Goal: Task Accomplishment & Management: Use online tool/utility

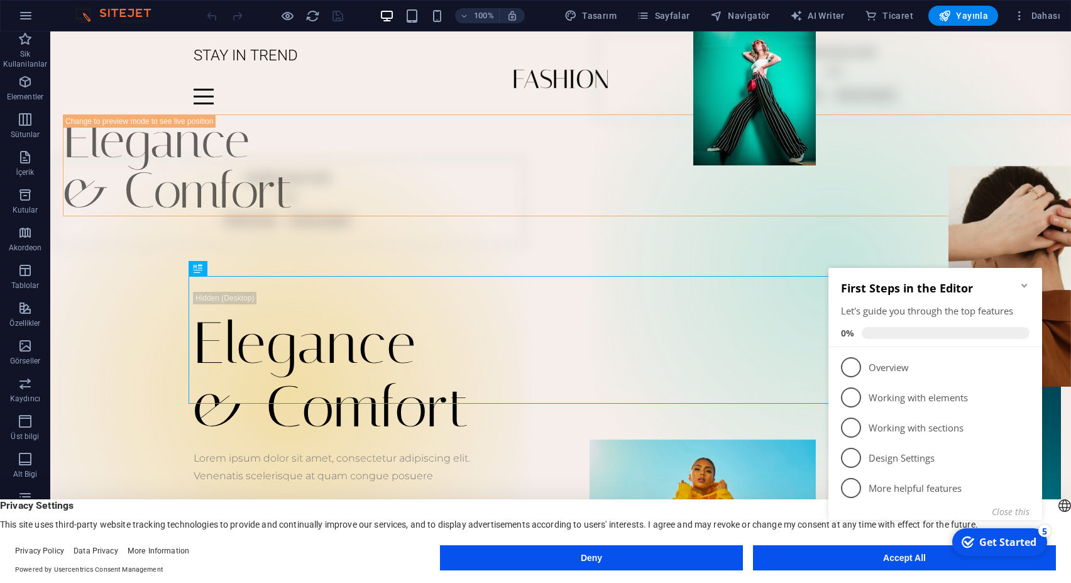
click at [591, 559] on button "Deny" at bounding box center [591, 557] width 303 height 25
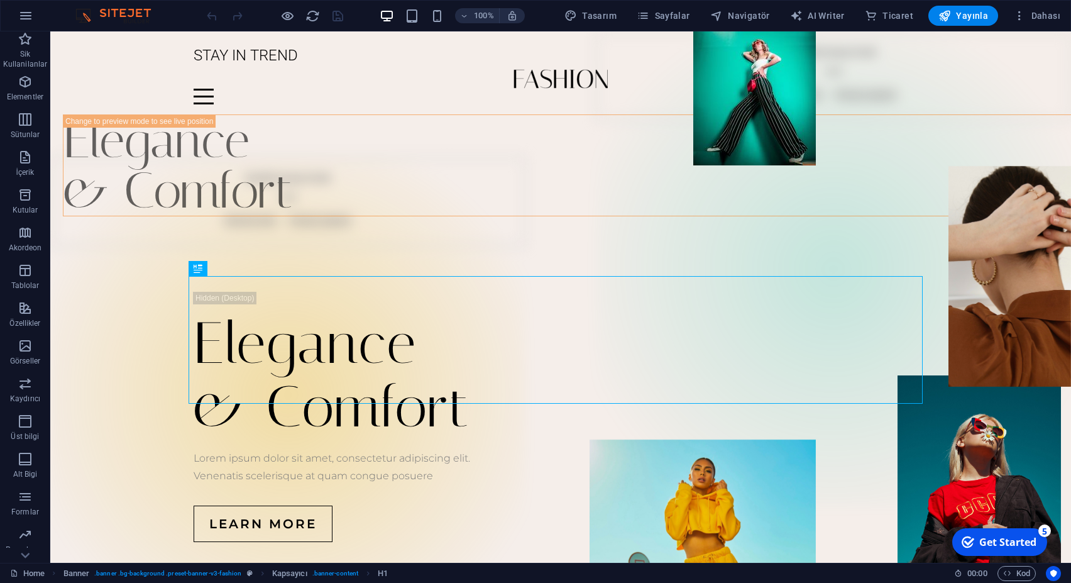
scroll to position [72, 0]
click at [1019, 16] on icon "button" at bounding box center [1019, 15] width 13 height 13
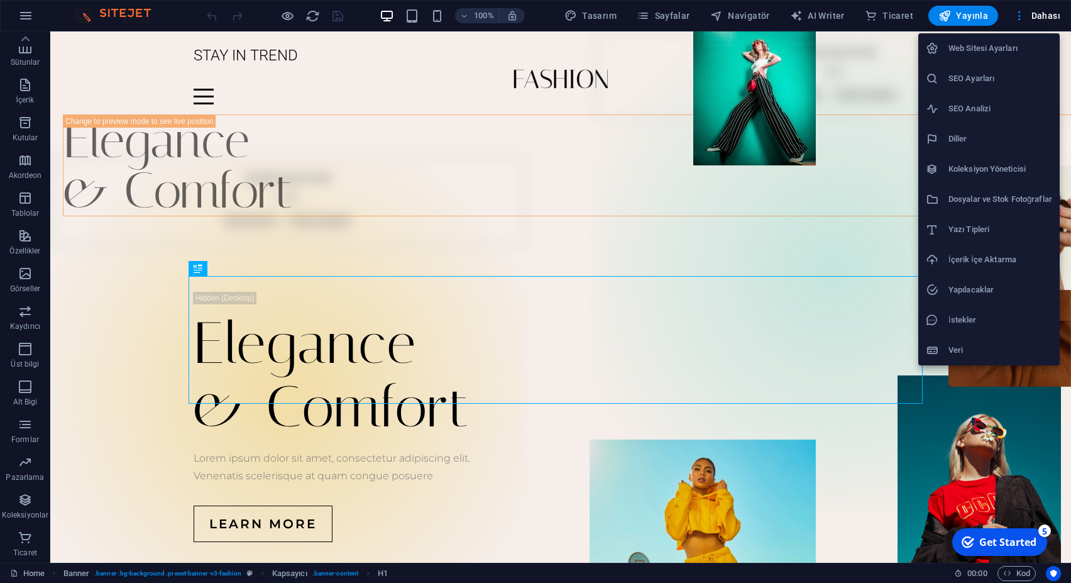
click at [981, 47] on h6 "Web Sitesi Ayarları" at bounding box center [1000, 48] width 104 height 15
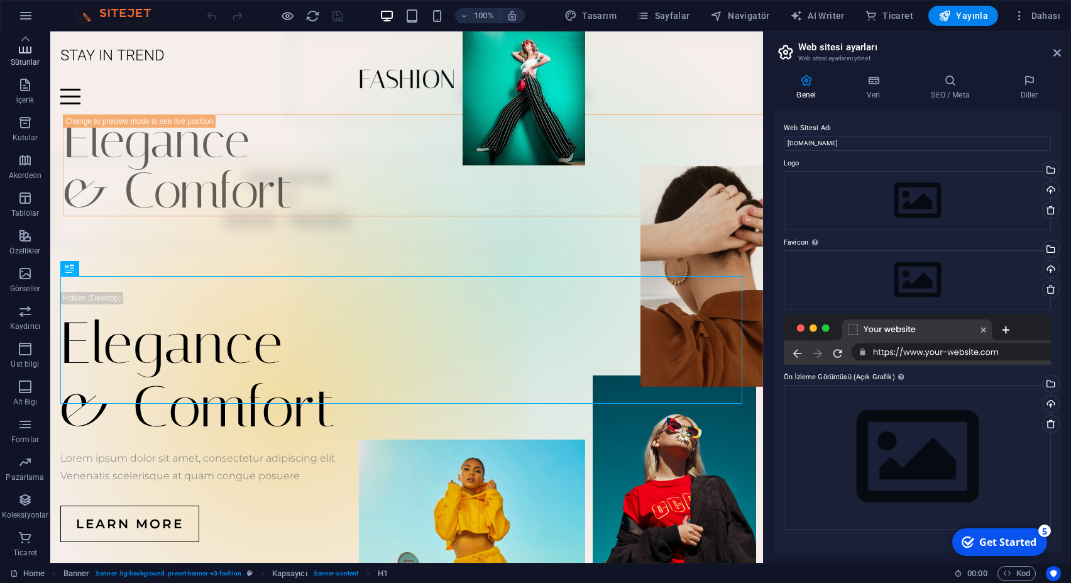
click at [23, 56] on span "Sütunlar" at bounding box center [25, 55] width 50 height 30
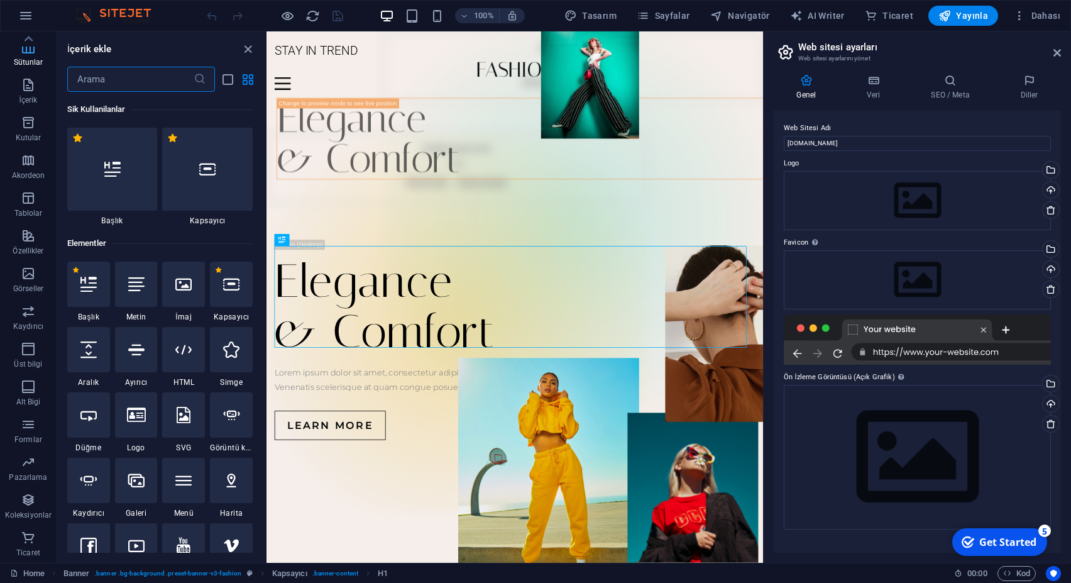
scroll to position [725, 0]
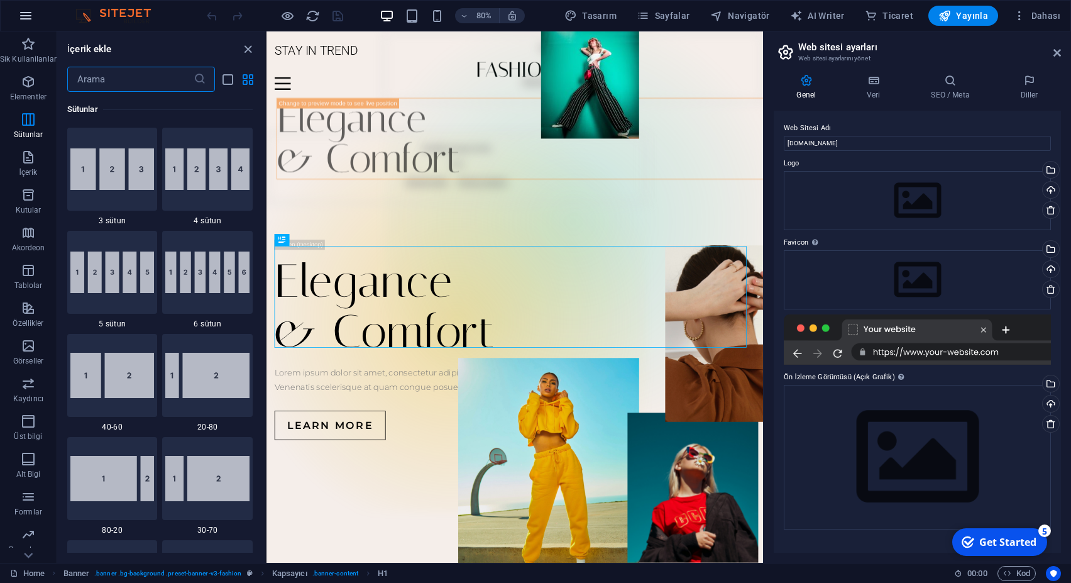
click at [24, 13] on icon "button" at bounding box center [25, 15] width 15 height 15
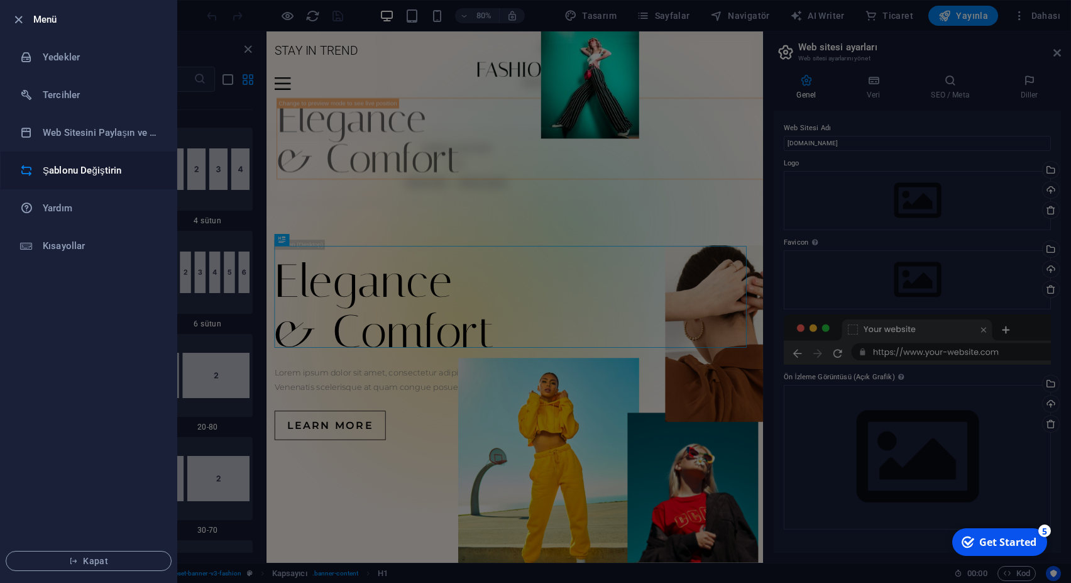
click at [77, 175] on h6 "Şablonu Değiştirin" at bounding box center [101, 170] width 116 height 15
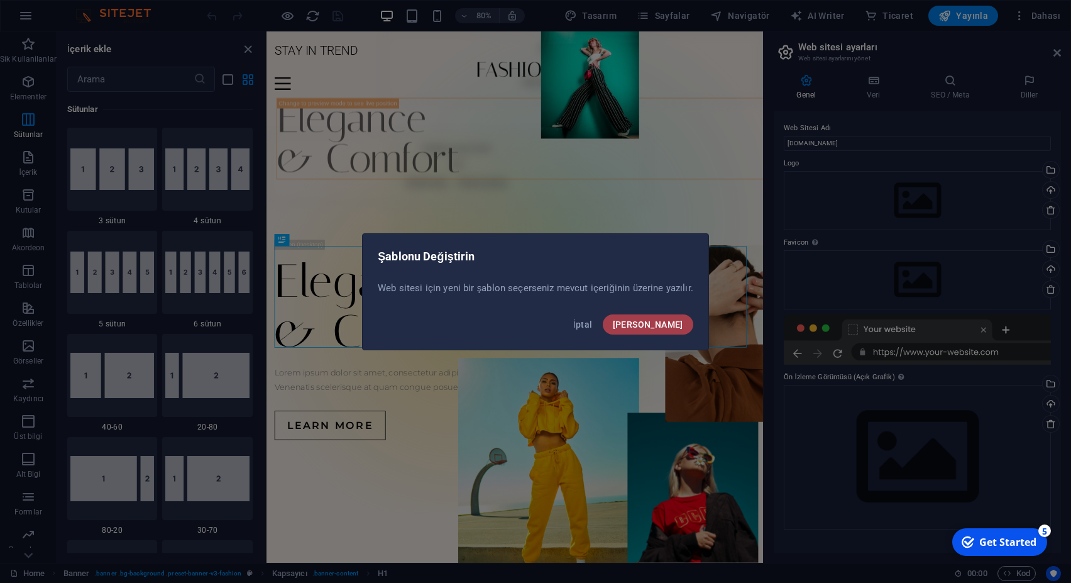
click at [662, 323] on span "Onayla" at bounding box center [648, 324] width 70 height 10
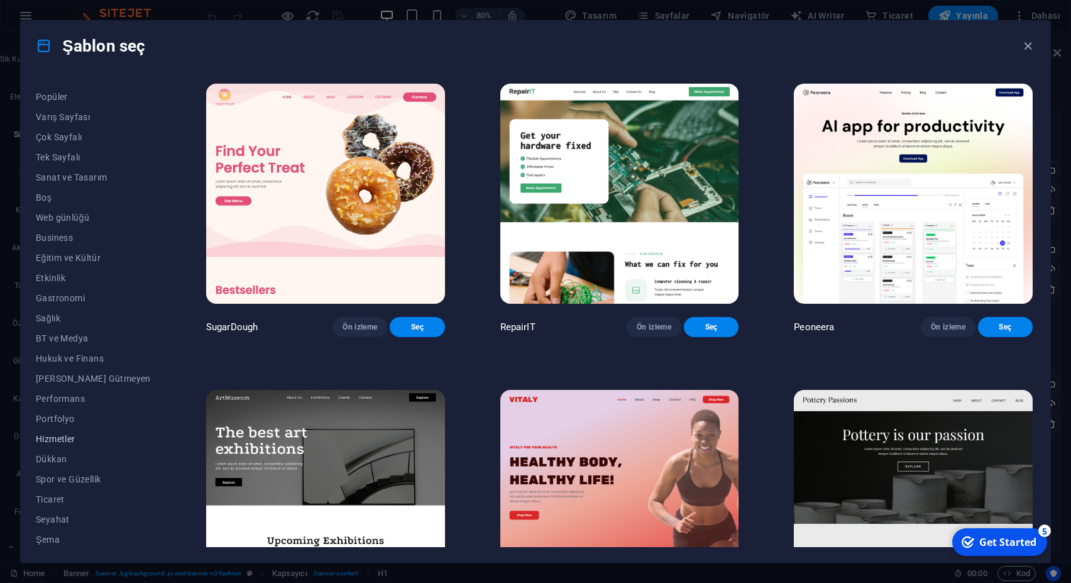
scroll to position [57, 0]
click at [56, 456] on span "Dükkan" at bounding box center [93, 456] width 115 height 10
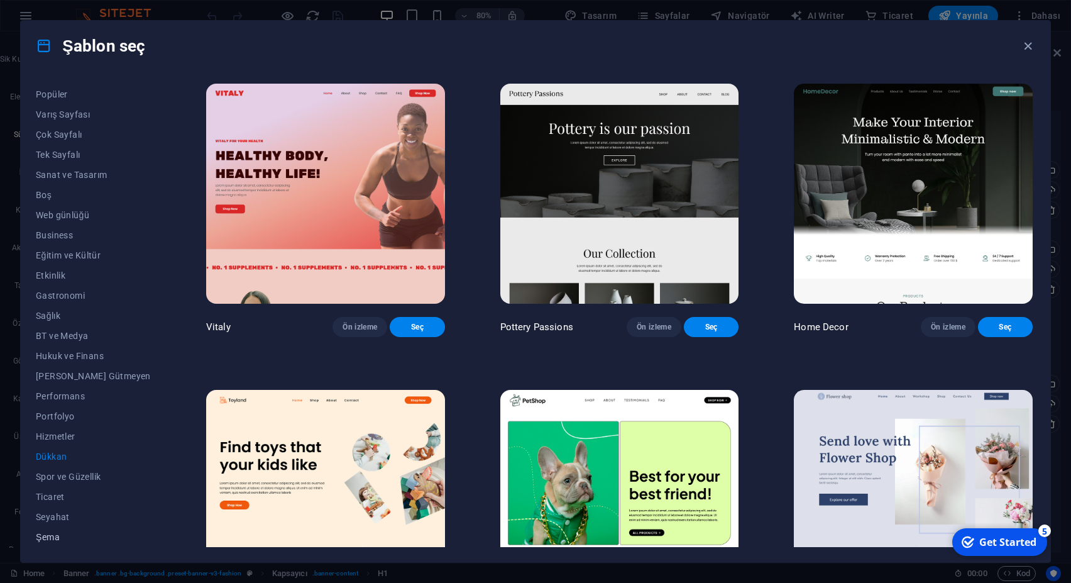
click at [55, 540] on span "Şema" at bounding box center [93, 537] width 115 height 10
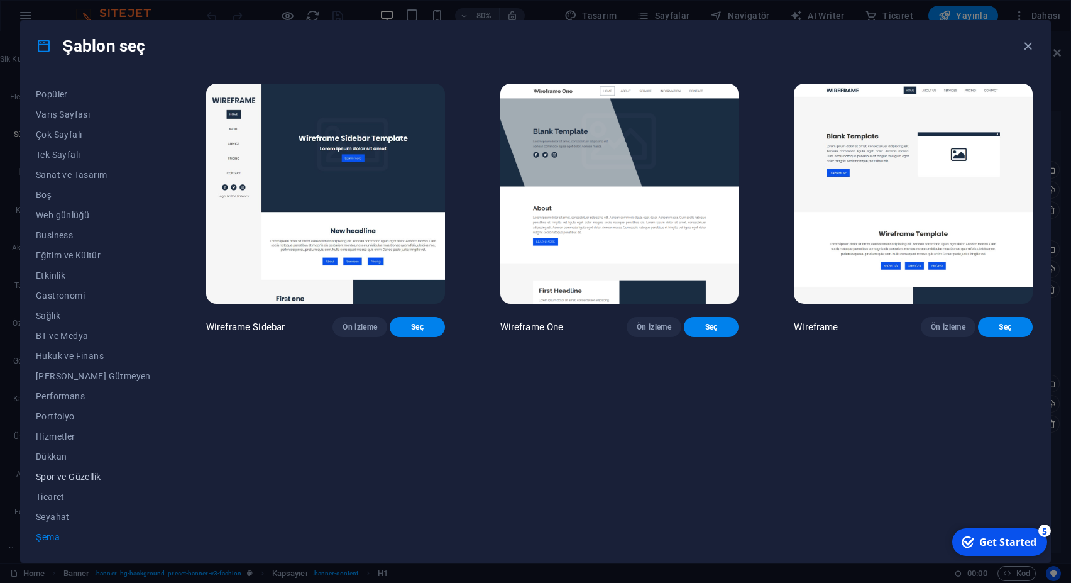
click at [68, 467] on button "Spor ve Güzellik" at bounding box center [93, 476] width 115 height 20
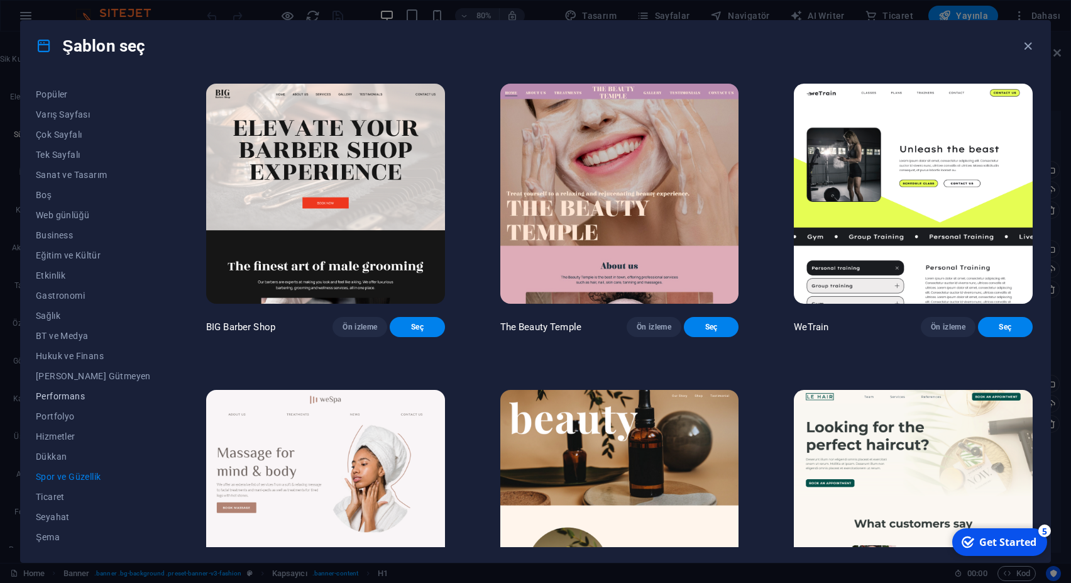
click at [60, 393] on span "Performans" at bounding box center [93, 396] width 115 height 10
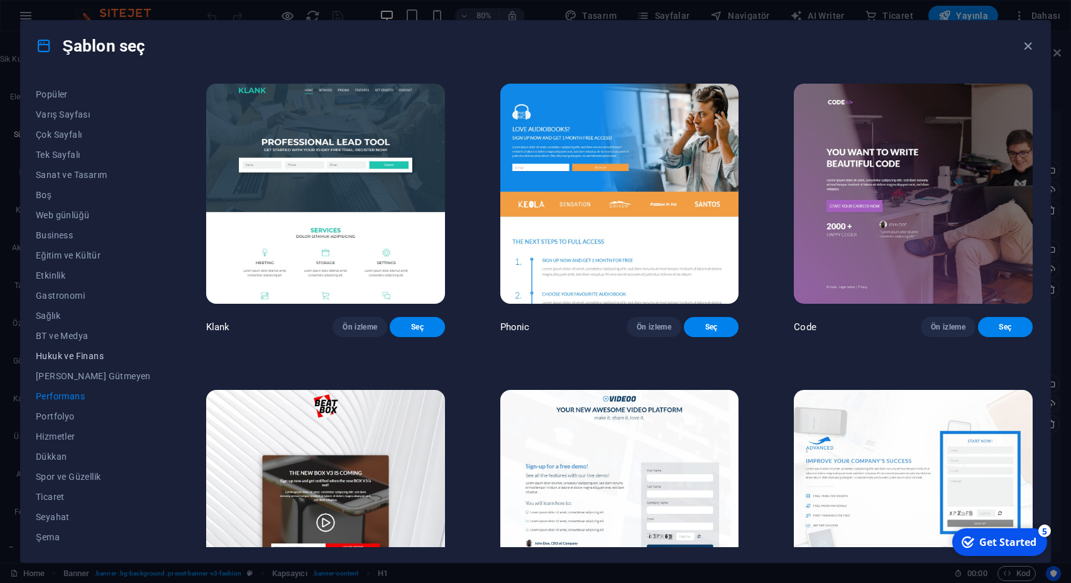
click at [57, 358] on span "Hukuk ve Finans" at bounding box center [93, 356] width 115 height 10
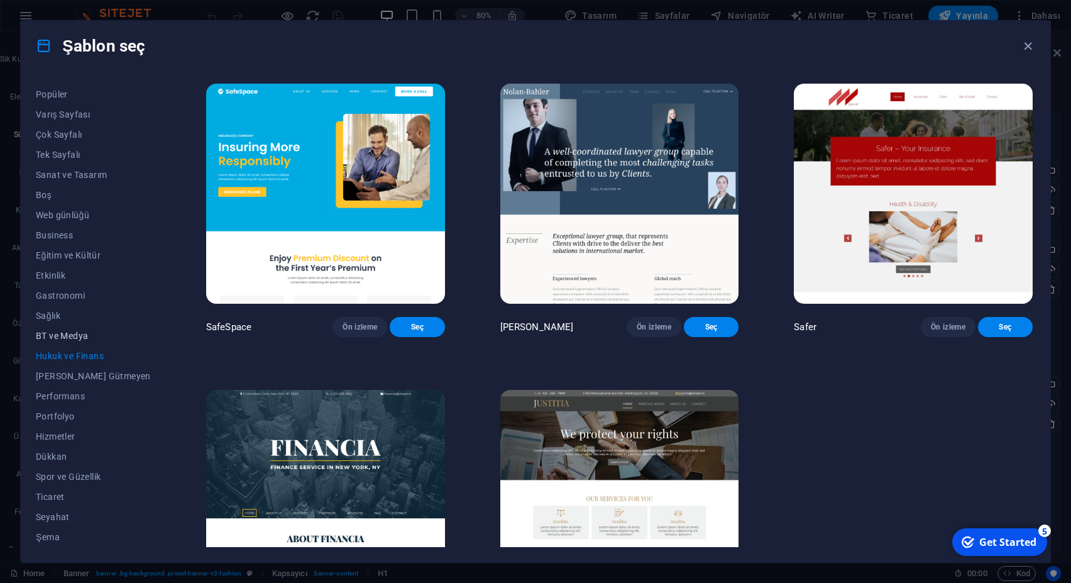
click at [57, 330] on button "BT ve Medya" at bounding box center [93, 336] width 115 height 20
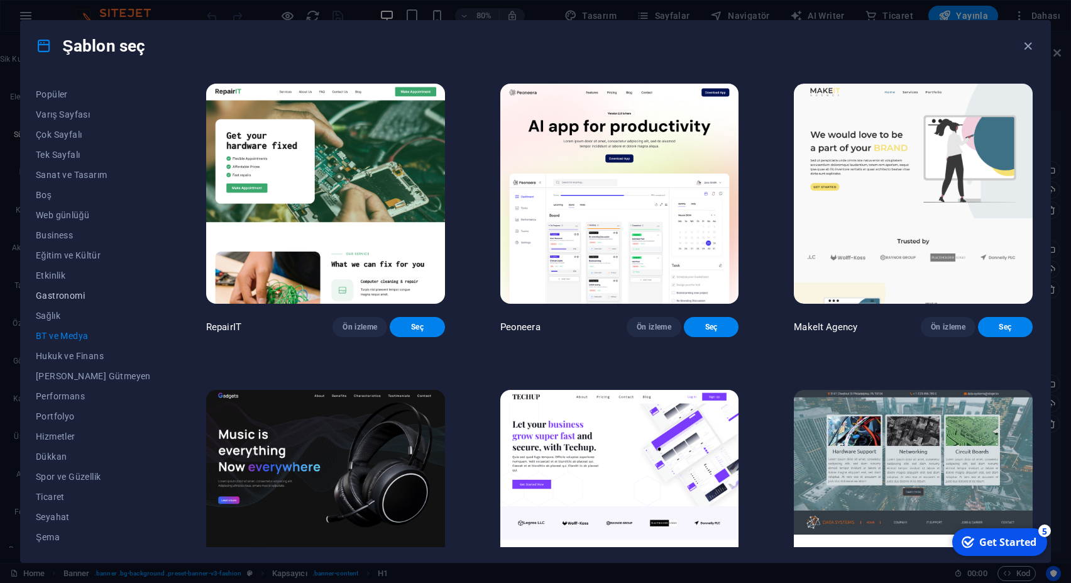
click at [59, 295] on span "Gastronomi" at bounding box center [93, 295] width 115 height 10
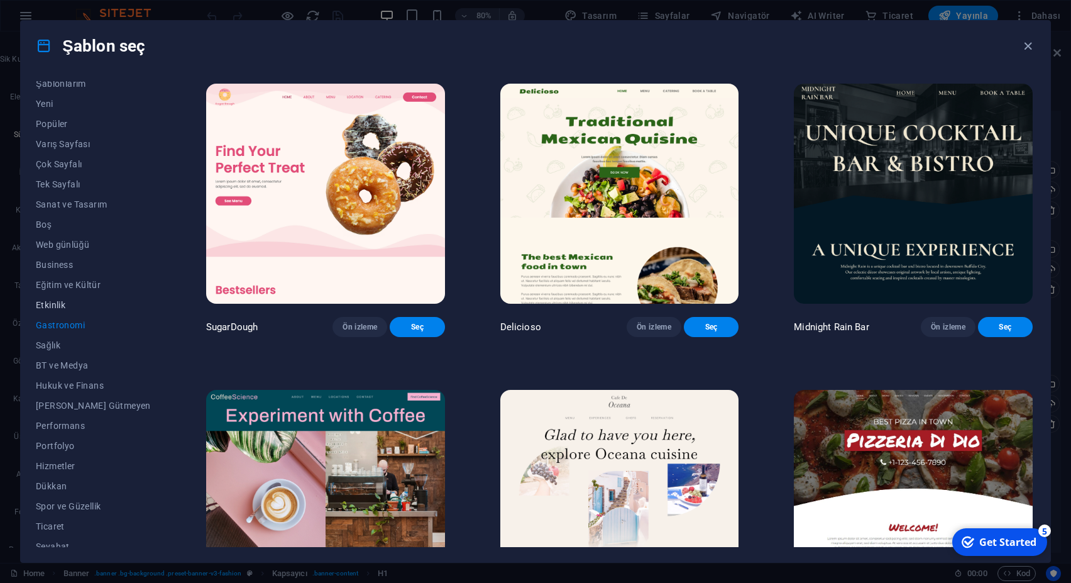
scroll to position [0, 0]
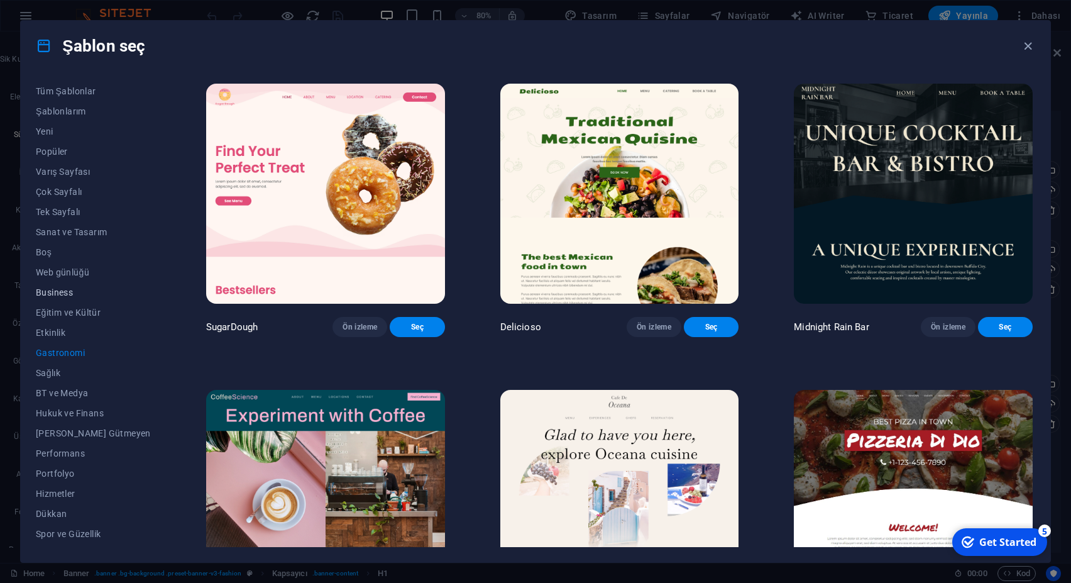
click at [62, 284] on button "Business" at bounding box center [93, 292] width 115 height 20
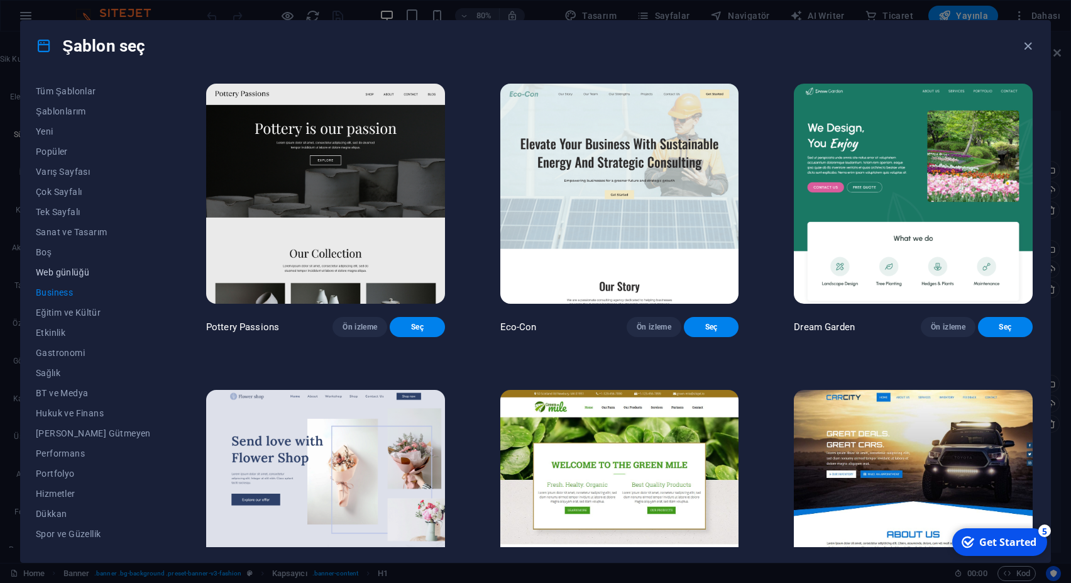
click at [62, 266] on button "Web günlüğü" at bounding box center [93, 272] width 115 height 20
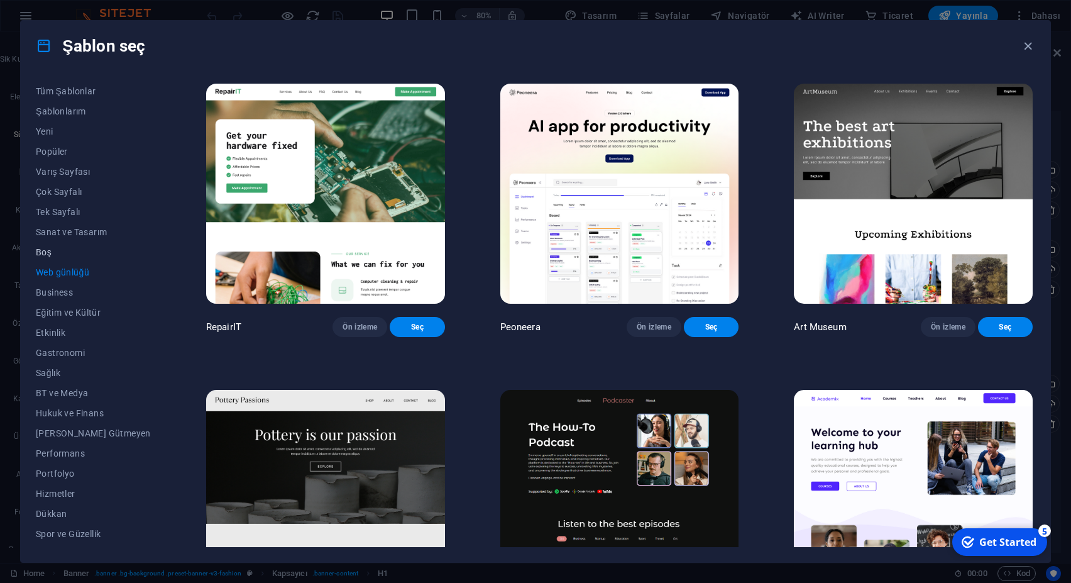
click at [46, 260] on button "Boş" at bounding box center [93, 252] width 115 height 20
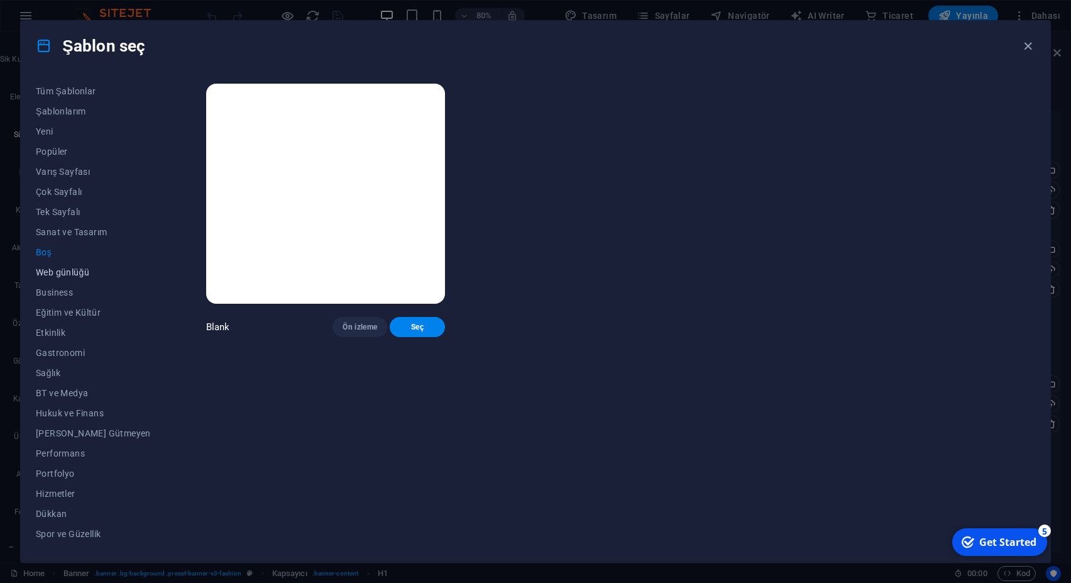
click at [52, 273] on span "Web günlüğü" at bounding box center [93, 272] width 115 height 10
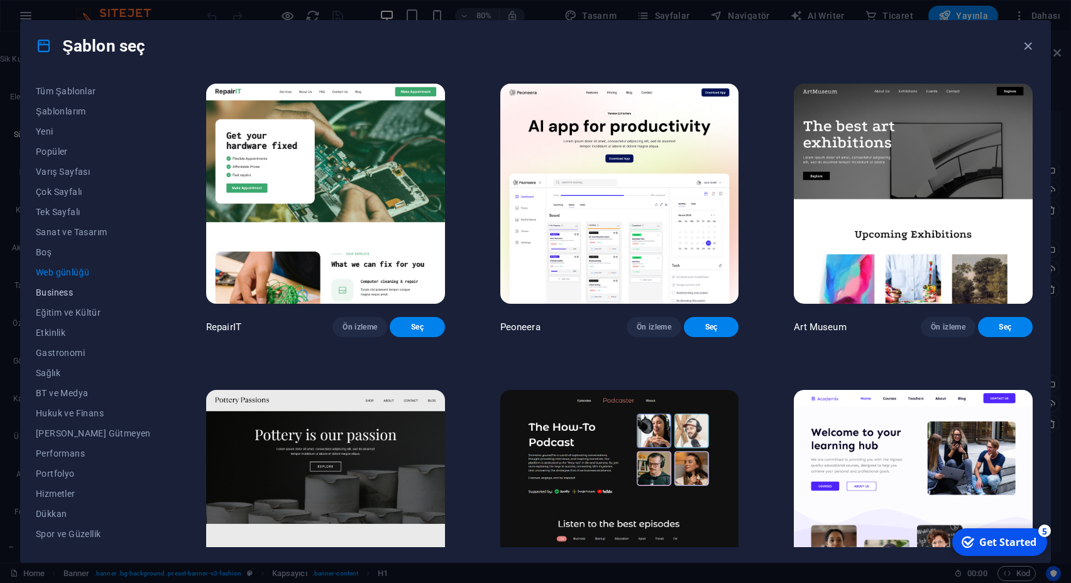
click at [60, 293] on span "Business" at bounding box center [93, 292] width 115 height 10
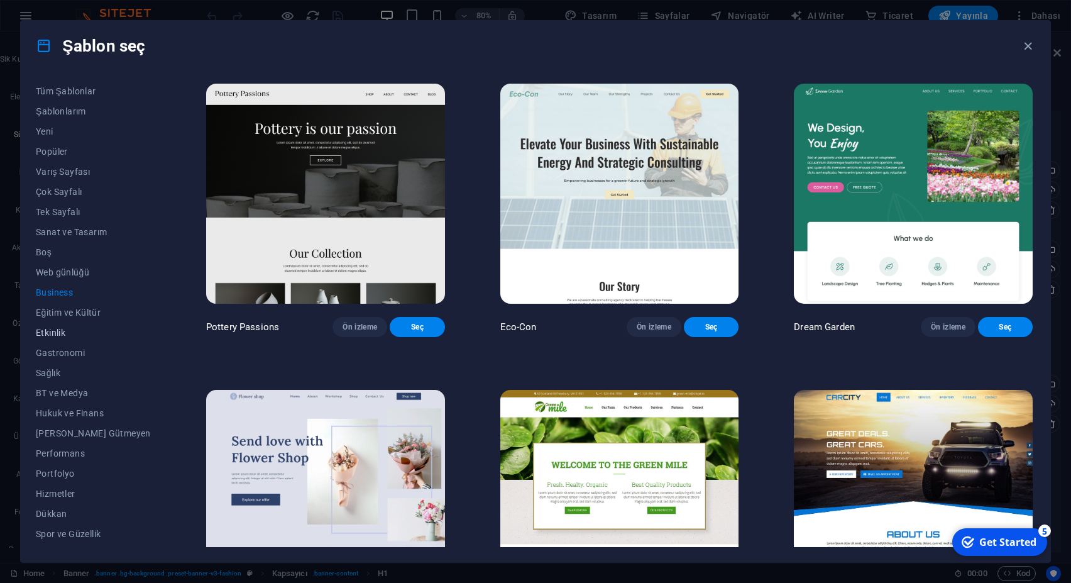
click at [57, 327] on button "Etkinlik" at bounding box center [93, 332] width 115 height 20
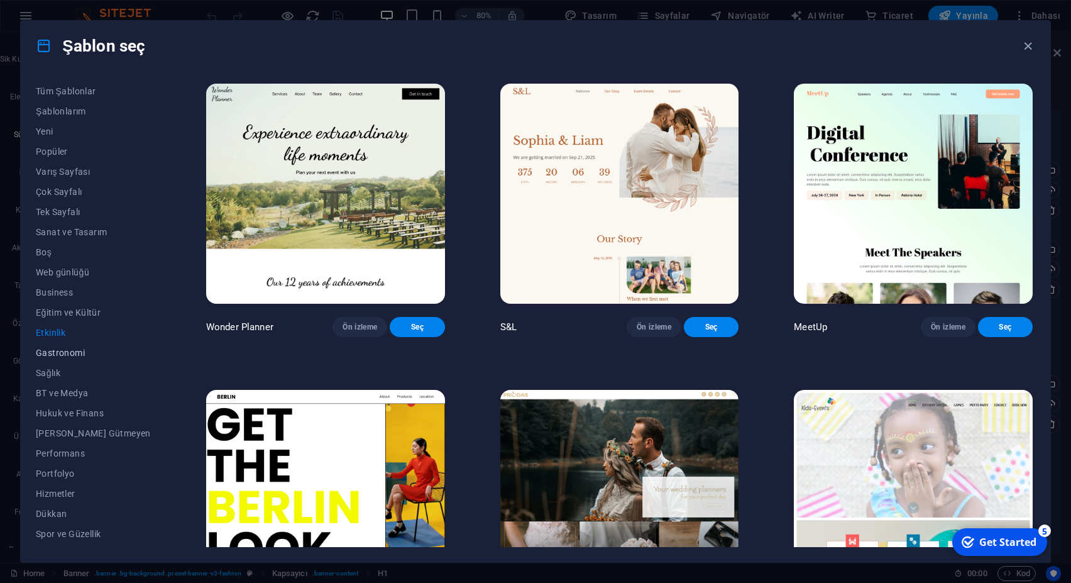
click at [56, 348] on span "Gastronomi" at bounding box center [93, 352] width 115 height 10
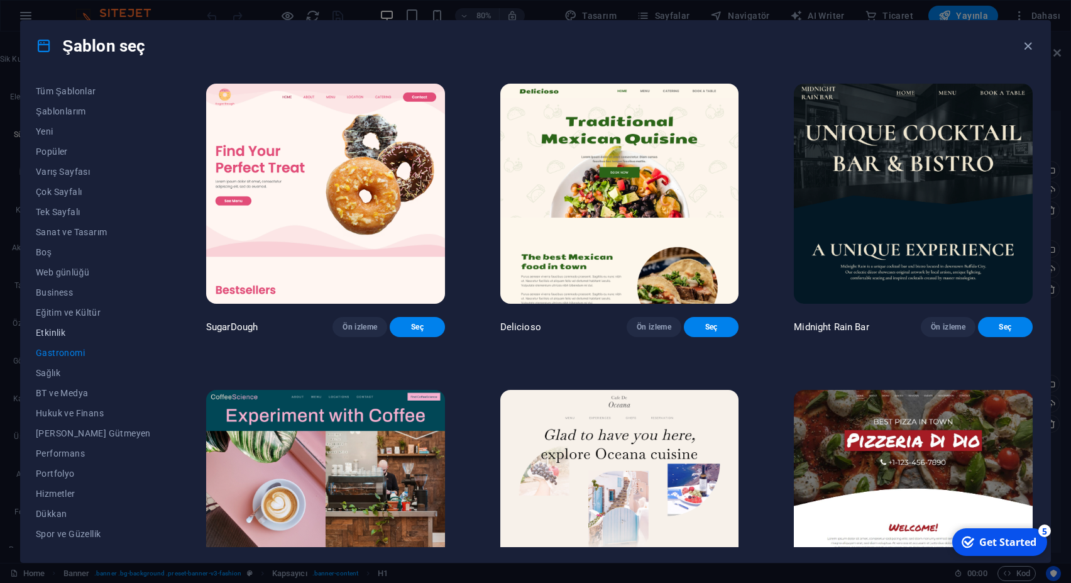
click at [55, 331] on span "Etkinlik" at bounding box center [93, 332] width 115 height 10
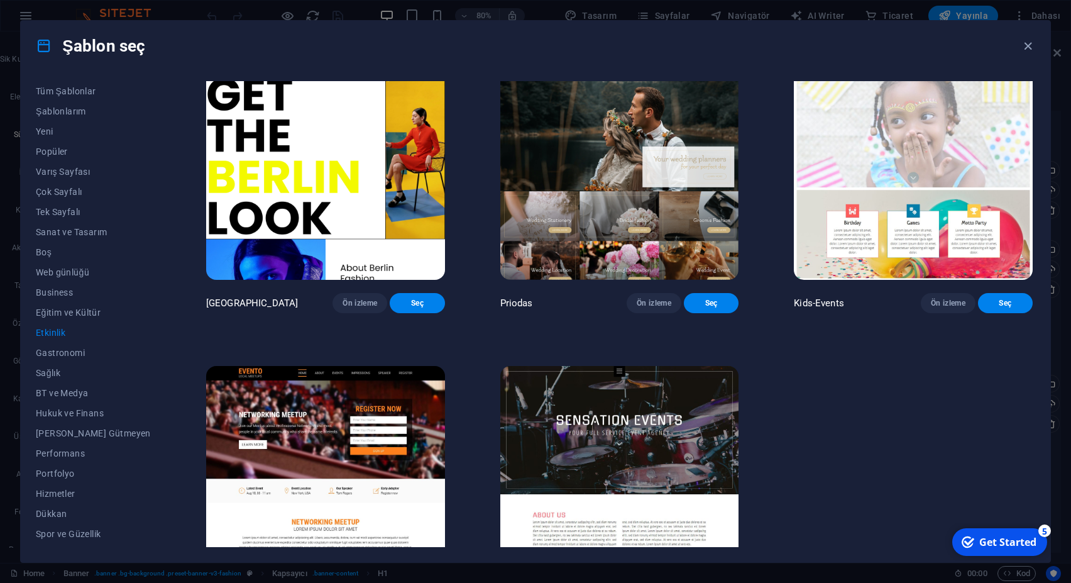
scroll to position [339, 0]
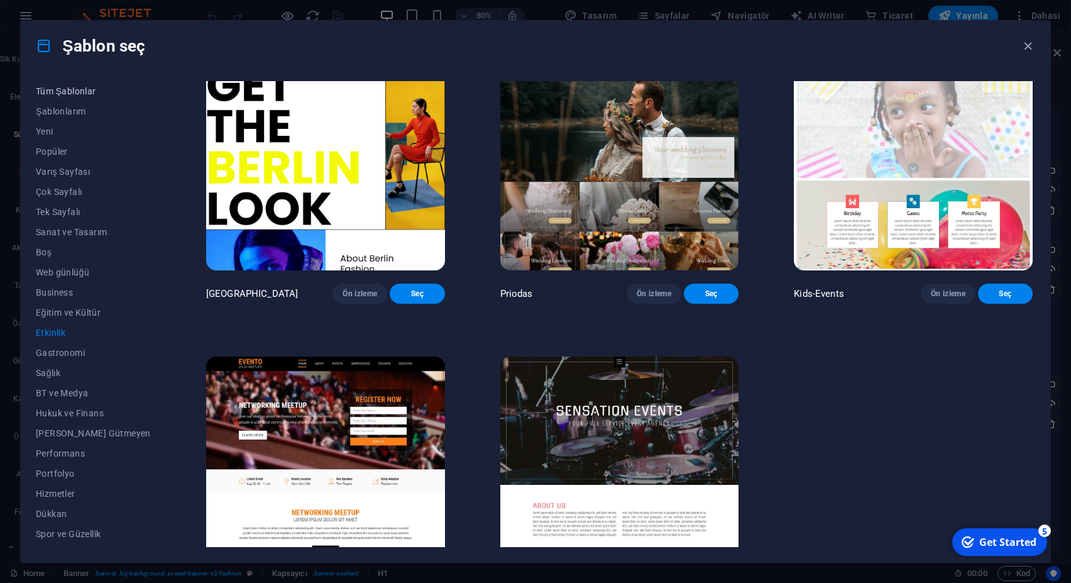
click at [72, 94] on span "Tüm Şablonlar" at bounding box center [93, 91] width 115 height 10
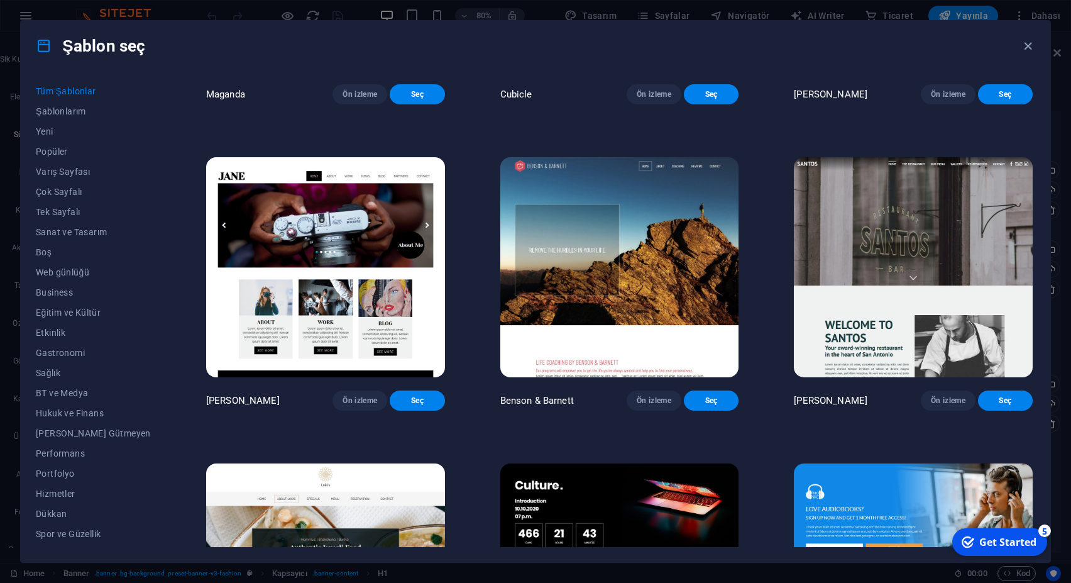
scroll to position [15007, 0]
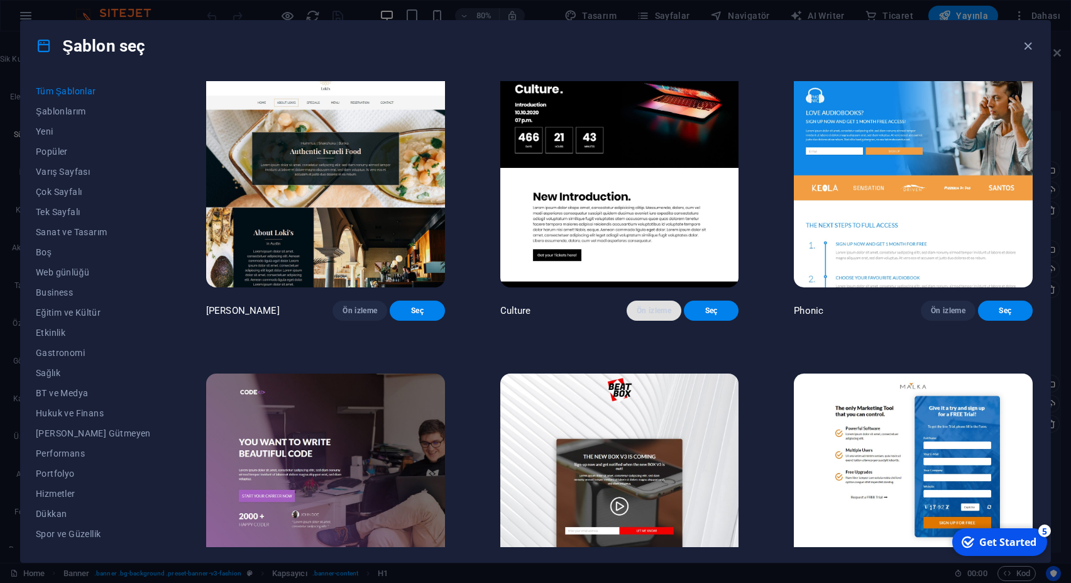
click at [651, 315] on span "Ön izleme" at bounding box center [654, 310] width 35 height 10
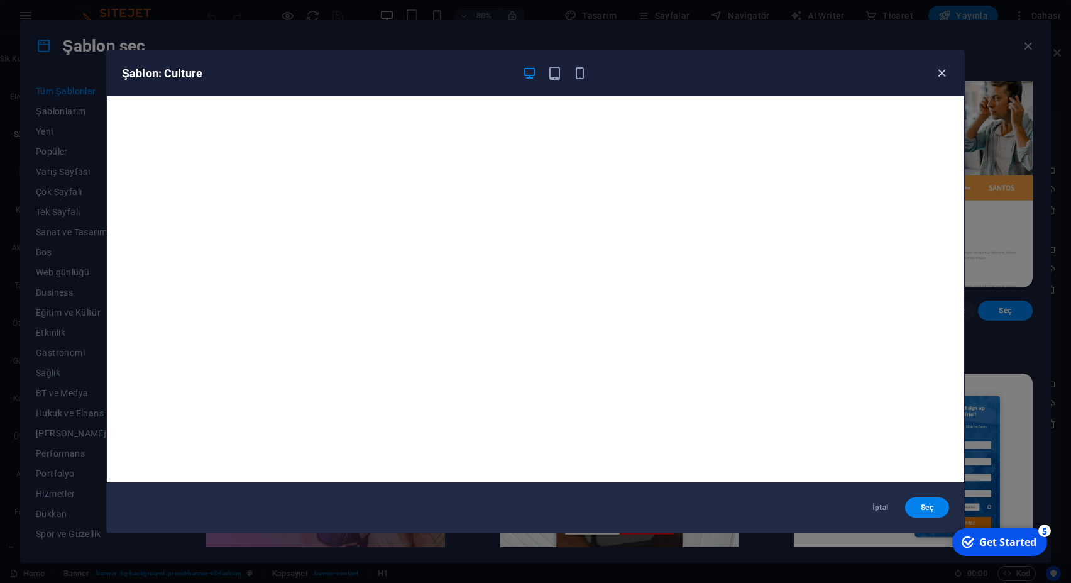
click at [944, 70] on icon "button" at bounding box center [941, 73] width 14 height 14
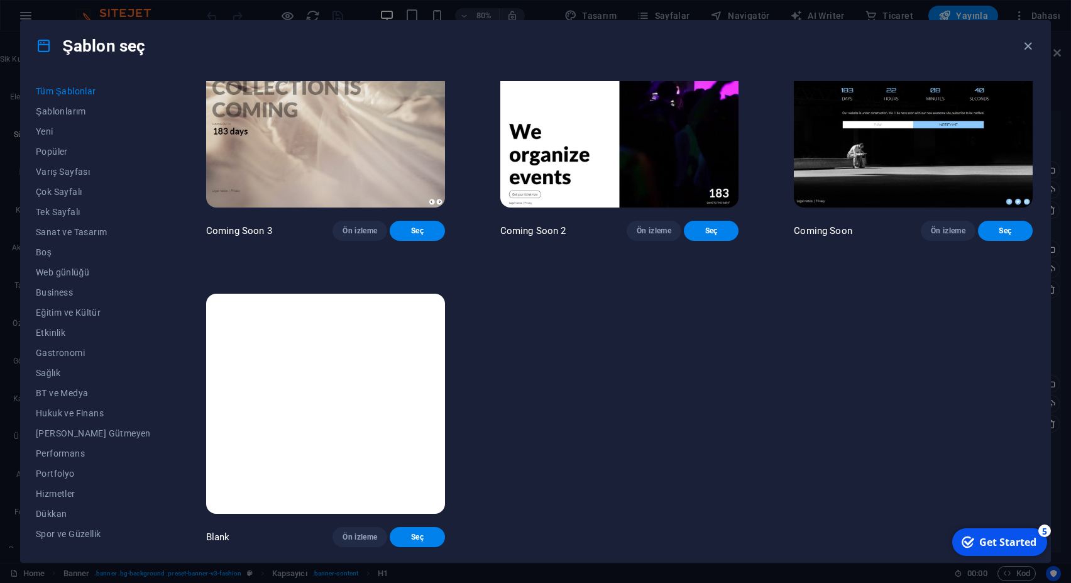
scroll to position [17495, 0]
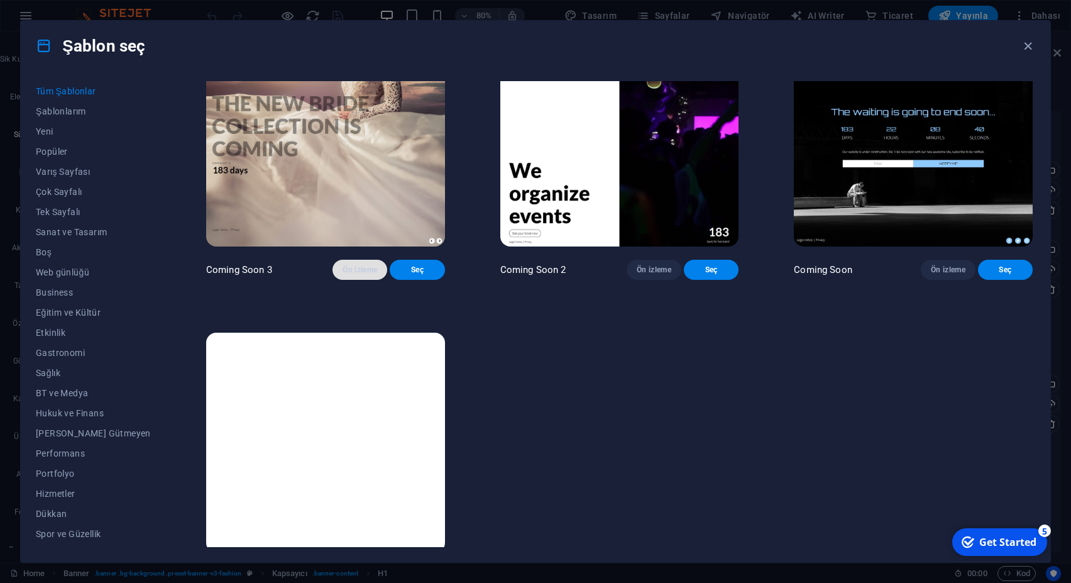
click at [351, 275] on span "Ön izleme" at bounding box center [359, 270] width 35 height 10
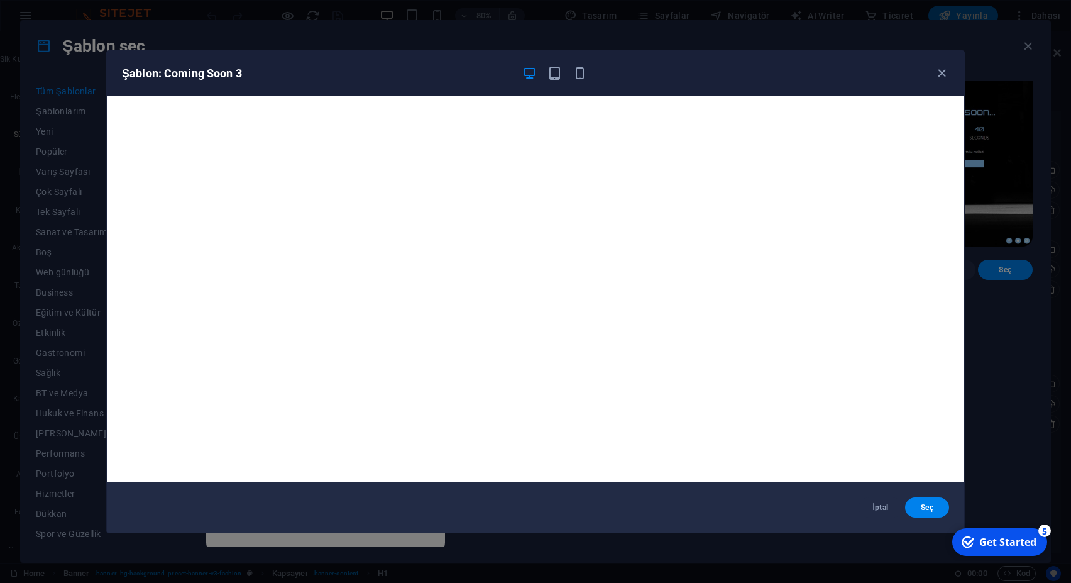
scroll to position [3, 0]
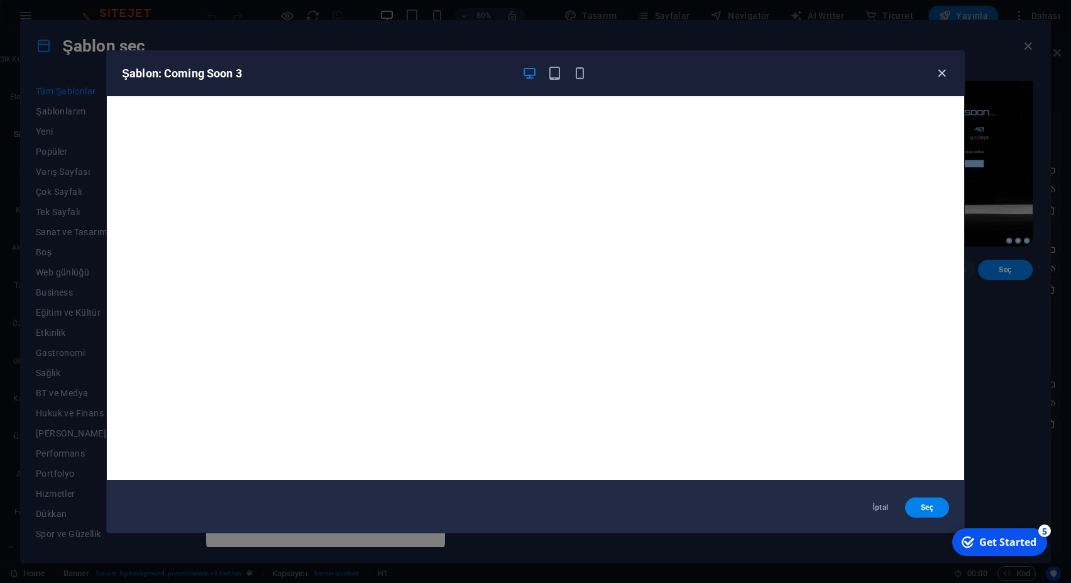
click at [943, 69] on icon "button" at bounding box center [941, 73] width 14 height 14
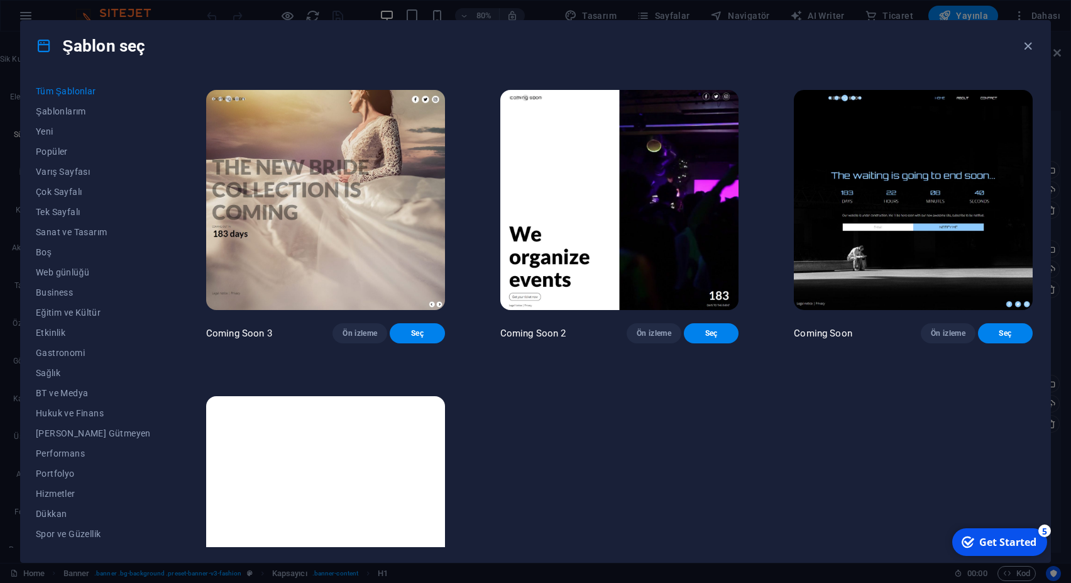
scroll to position [17206, 0]
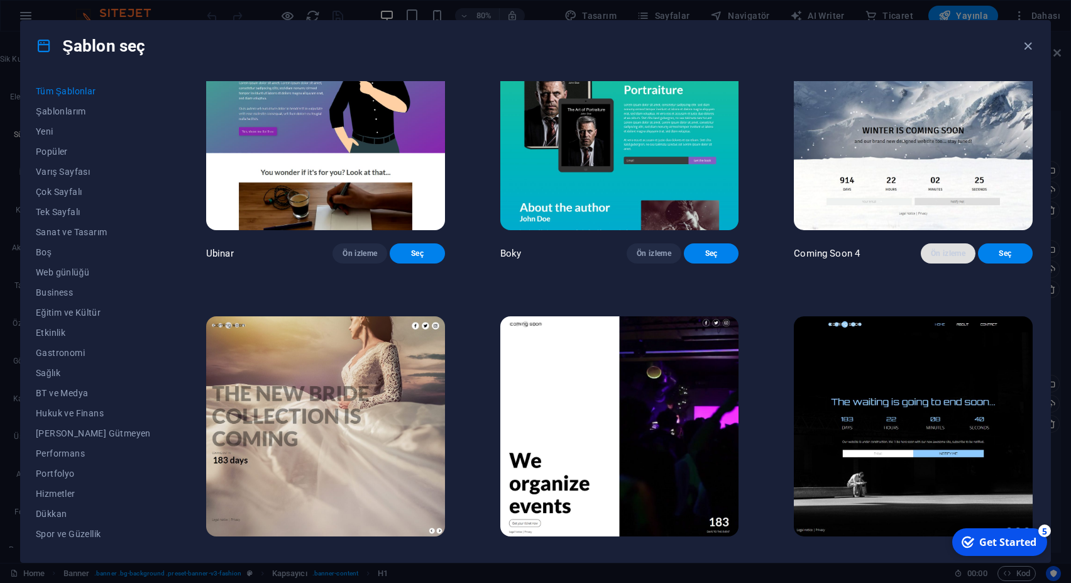
click at [933, 258] on span "Ön izleme" at bounding box center [948, 253] width 35 height 10
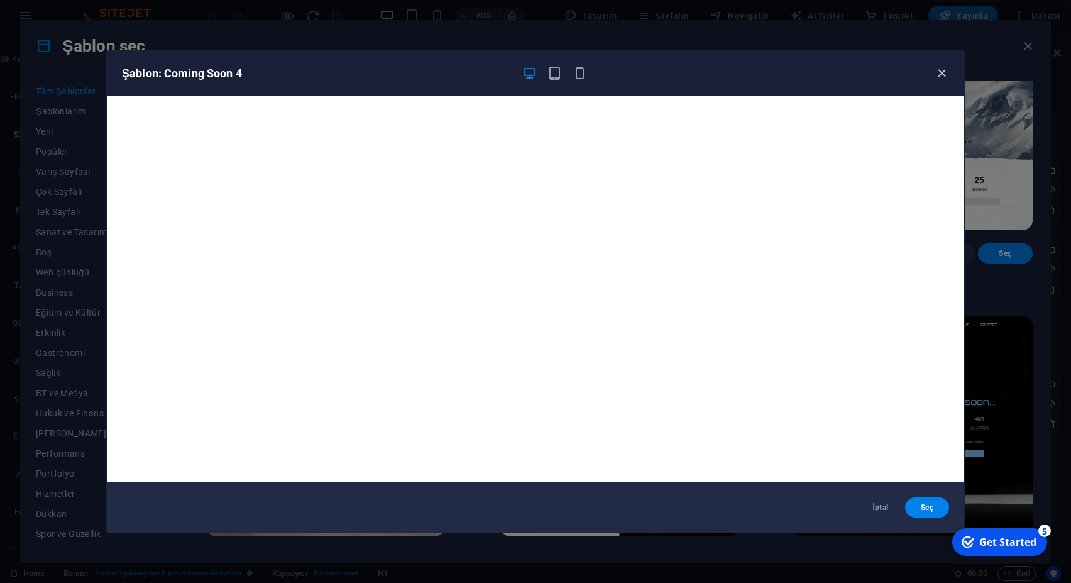
click at [941, 75] on icon "button" at bounding box center [941, 73] width 14 height 14
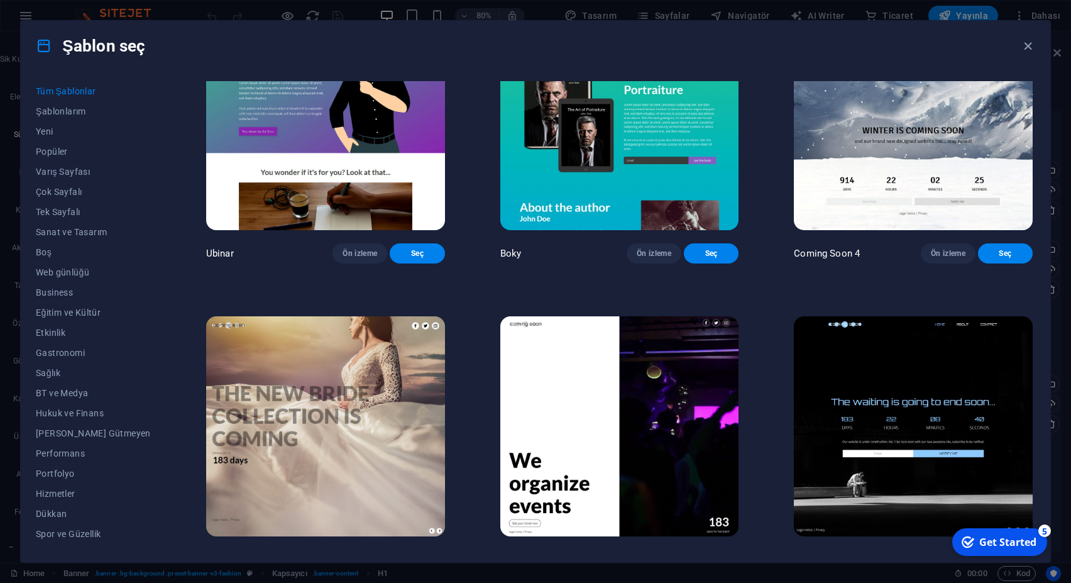
scroll to position [17488, 0]
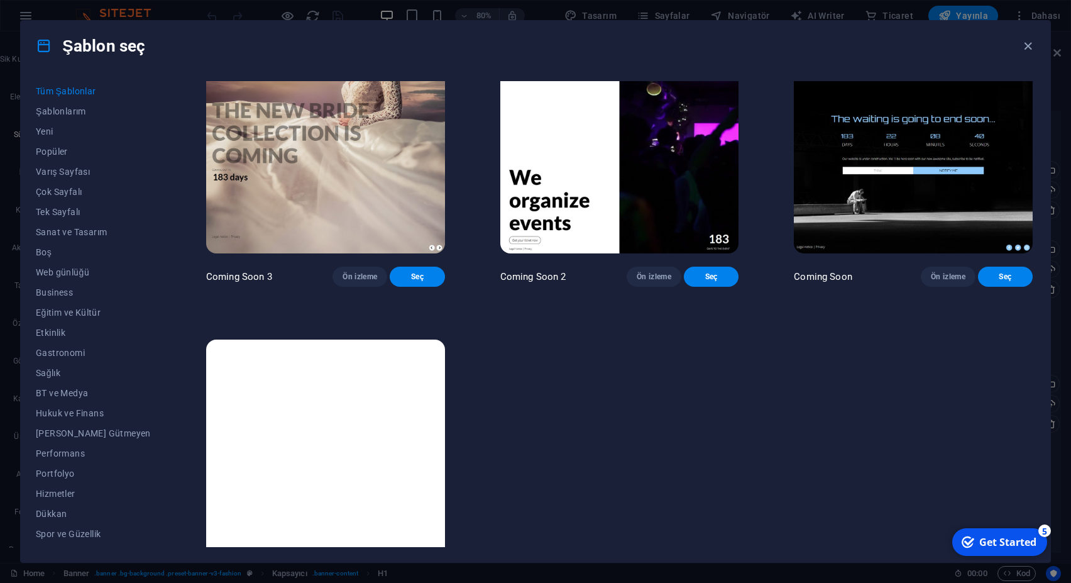
click at [345, 224] on img at bounding box center [325, 143] width 239 height 220
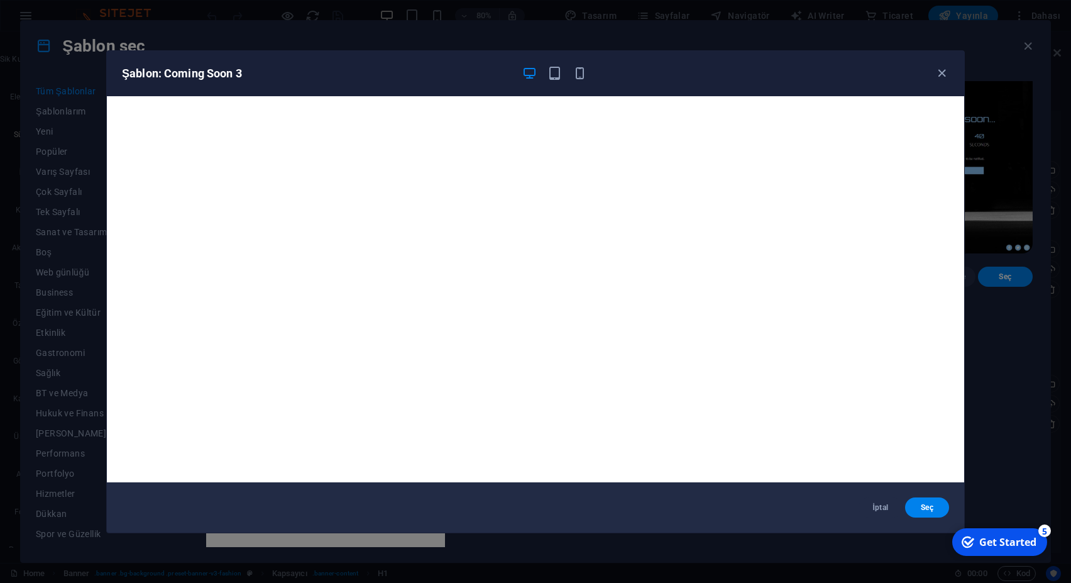
scroll to position [3, 0]
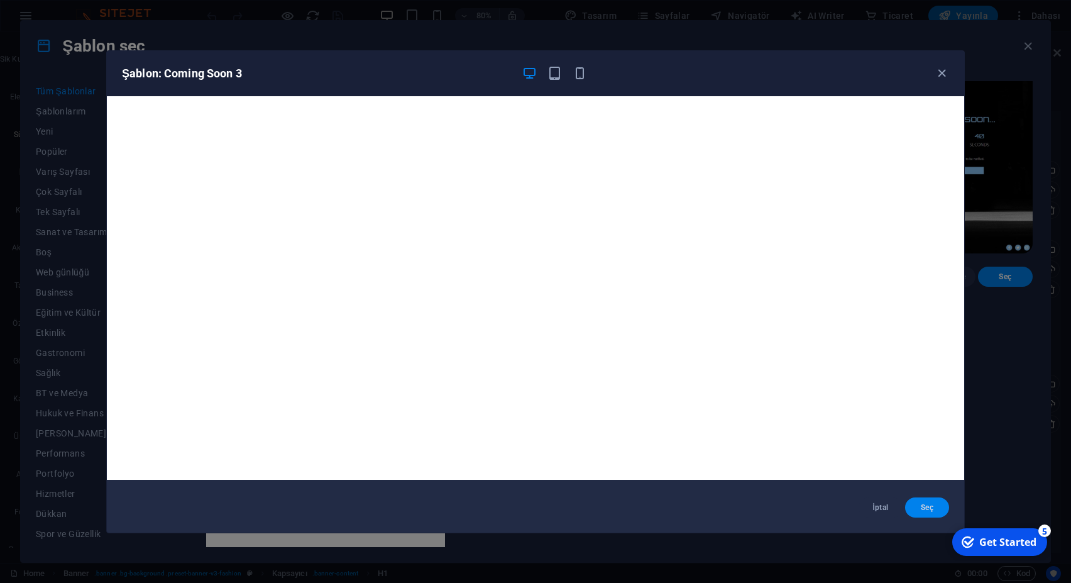
click at [934, 508] on span "Seç" at bounding box center [927, 507] width 24 height 10
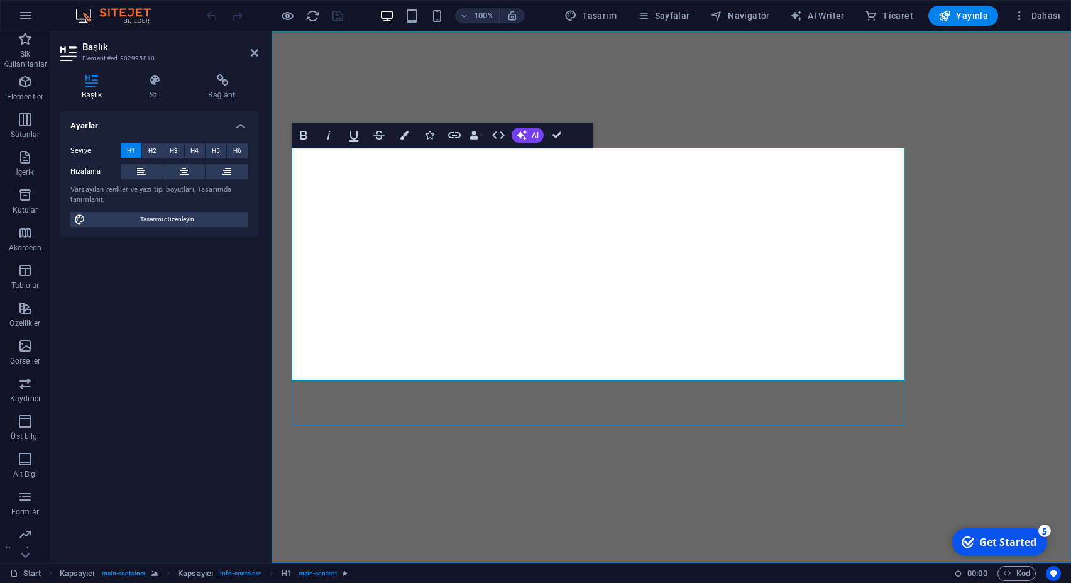
drag, startPoint x: 298, startPoint y: 175, endPoint x: 564, endPoint y: 297, distance: 292.2
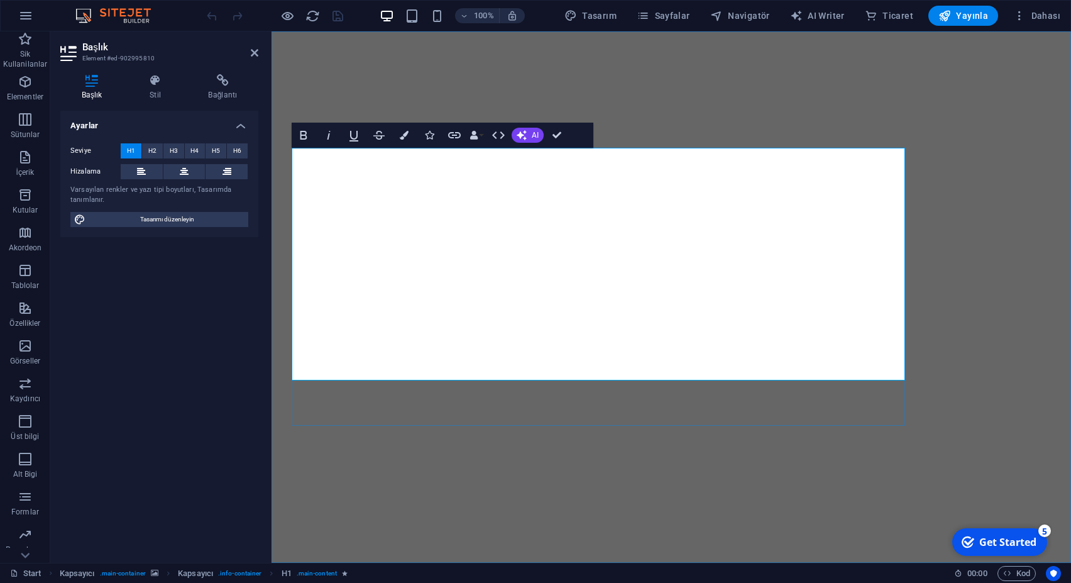
click at [524, 132] on icon "button" at bounding box center [522, 135] width 10 height 10
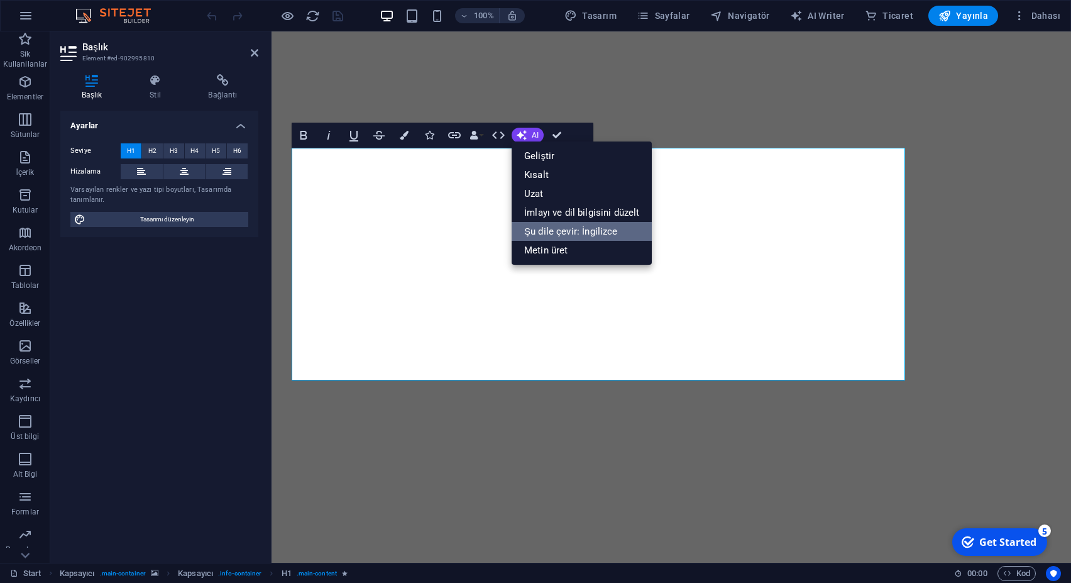
click at [569, 236] on link "Şu dile çevir: İngilizce" at bounding box center [582, 231] width 140 height 19
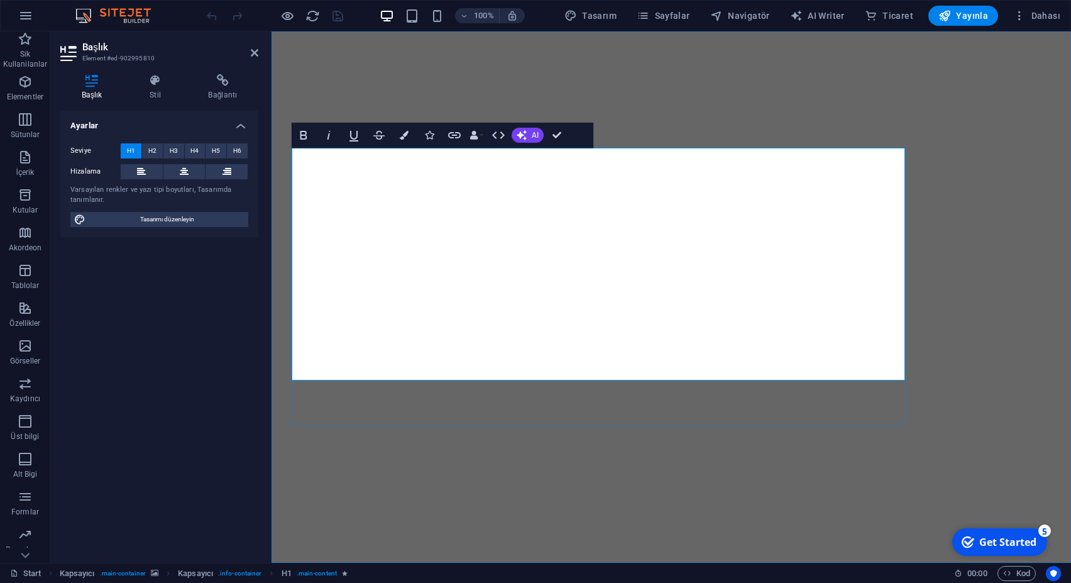
click at [529, 132] on button "AI" at bounding box center [528, 135] width 32 height 15
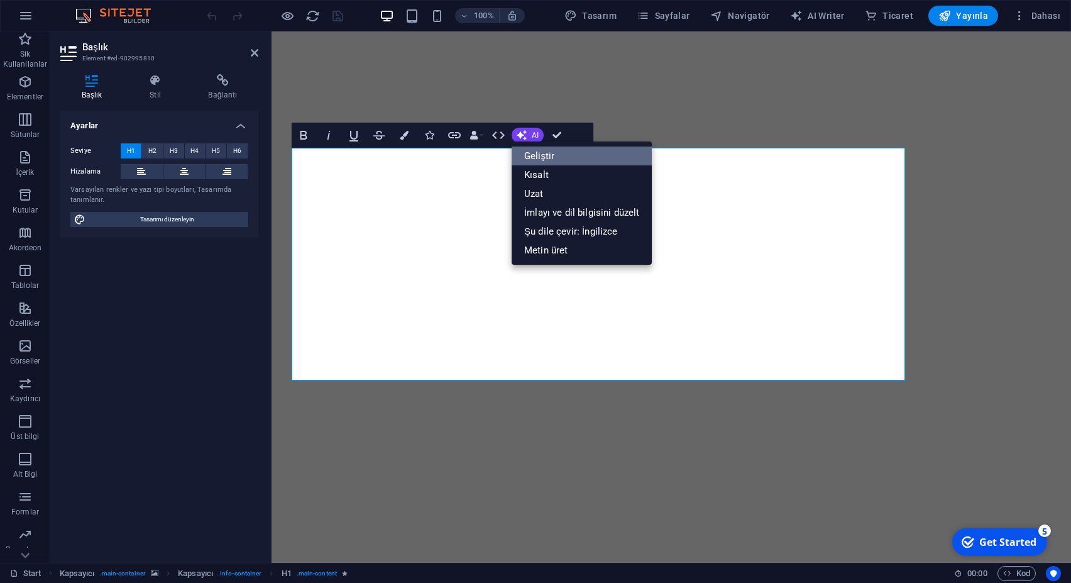
click at [550, 161] on link "Geliştir" at bounding box center [582, 155] width 140 height 19
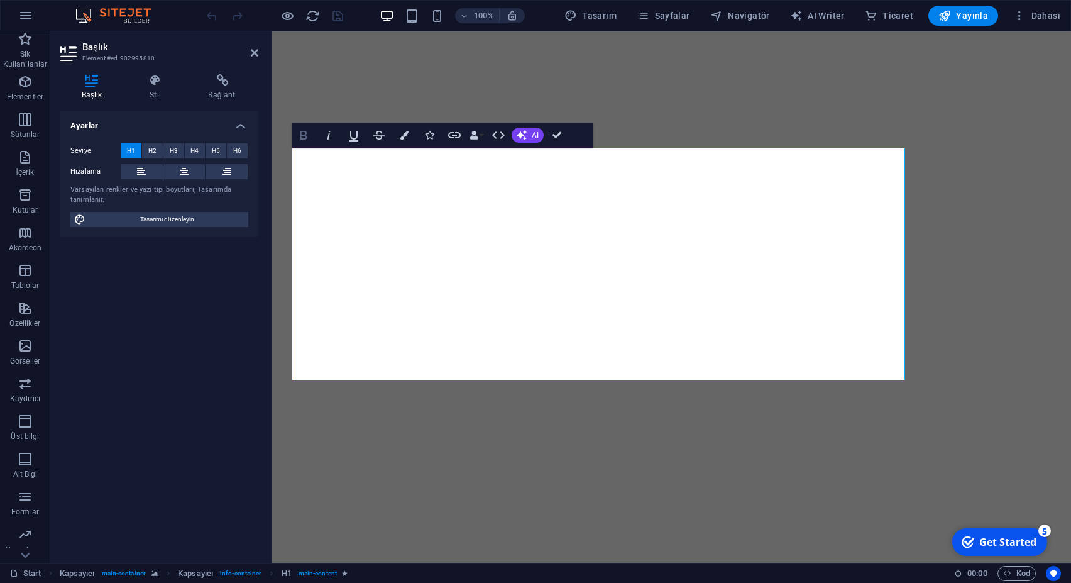
click at [308, 136] on icon "button" at bounding box center [303, 135] width 15 height 15
click at [300, 124] on button "Bold" at bounding box center [304, 135] width 24 height 25
click at [484, 135] on button "Data Bindings" at bounding box center [477, 135] width 18 height 25
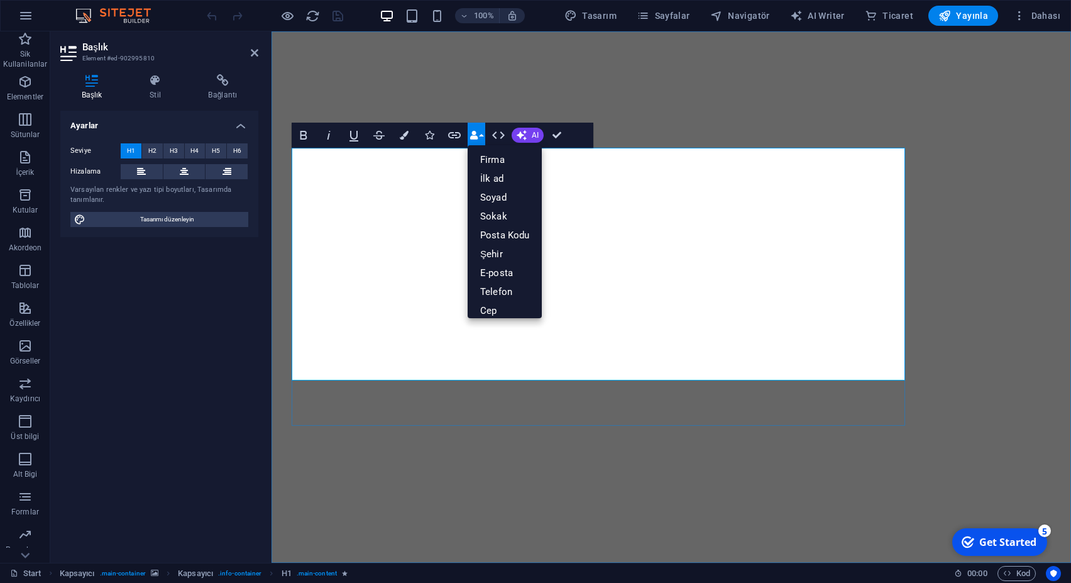
drag, startPoint x: 750, startPoint y: 351, endPoint x: 166, endPoint y: 183, distance: 607.8
click at [149, 151] on span "H2" at bounding box center [152, 150] width 8 height 15
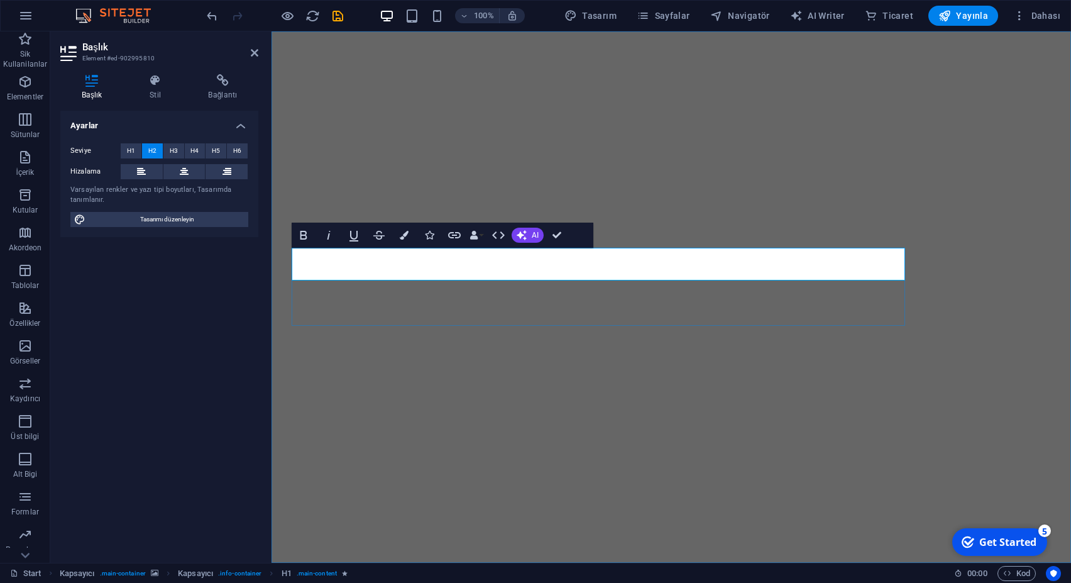
click at [128, 192] on div "Varsayılan renkler ve yazı tipi boyutları, Tasarımda tanımlanır." at bounding box center [159, 195] width 178 height 21
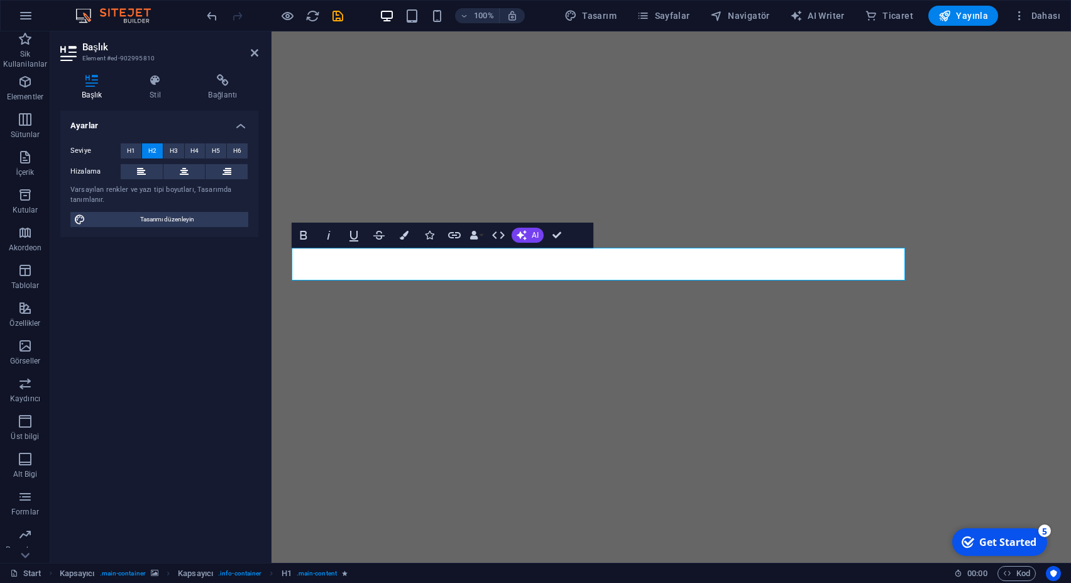
click at [128, 192] on div "Varsayılan renkler ve yazı tipi boyutları, Tasarımda tanımlanır." at bounding box center [159, 195] width 178 height 21
click at [152, 191] on div "Varsayılan renkler ve yazı tipi boyutları, Tasarımda tanımlanır." at bounding box center [159, 195] width 178 height 21
click at [156, 221] on span "Tasarımı düzenleyin" at bounding box center [166, 219] width 155 height 15
select select "px"
select select "300"
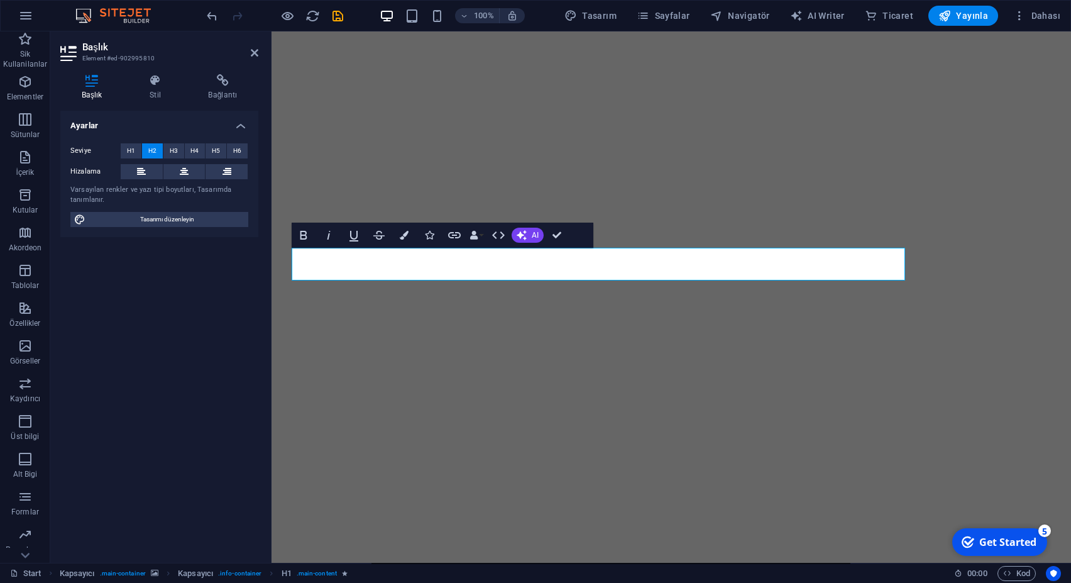
select select "px"
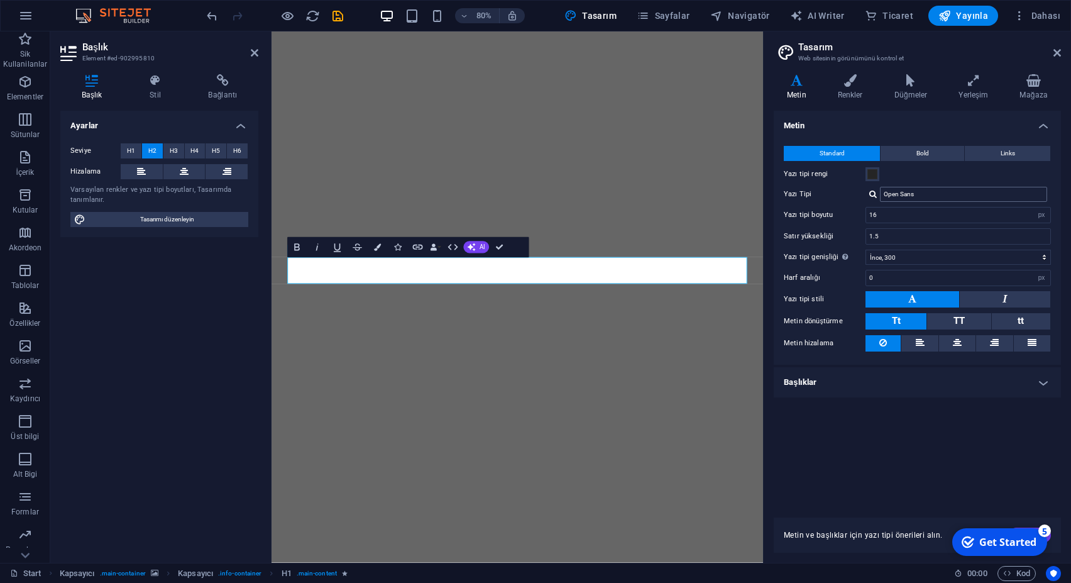
drag, startPoint x: 1020, startPoint y: 202, endPoint x: 1012, endPoint y: 199, distance: 8.2
click at [1018, 202] on div "Standard Bold Links Yazı tipi rengi Yazı Tipi Open Sans Yazı tipi boyutu 16 rem…" at bounding box center [917, 248] width 292 height 231
click at [1004, 195] on input "Open Sans" at bounding box center [963, 194] width 167 height 15
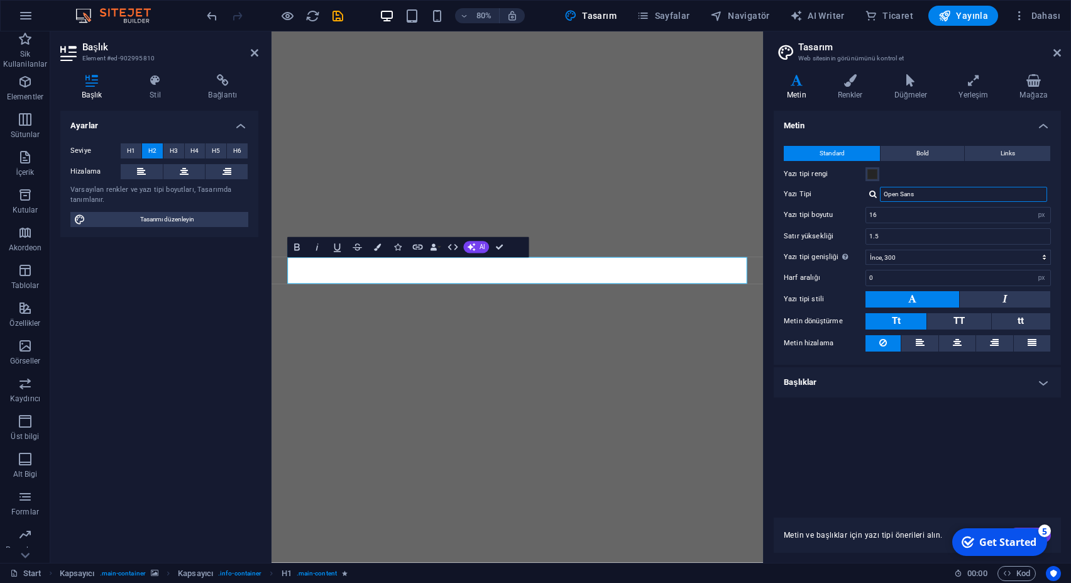
click at [1004, 195] on input "Open Sans" at bounding box center [963, 194] width 167 height 15
type input "Open"
click at [1004, 195] on input "Open" at bounding box center [963, 194] width 167 height 15
type input "Open"
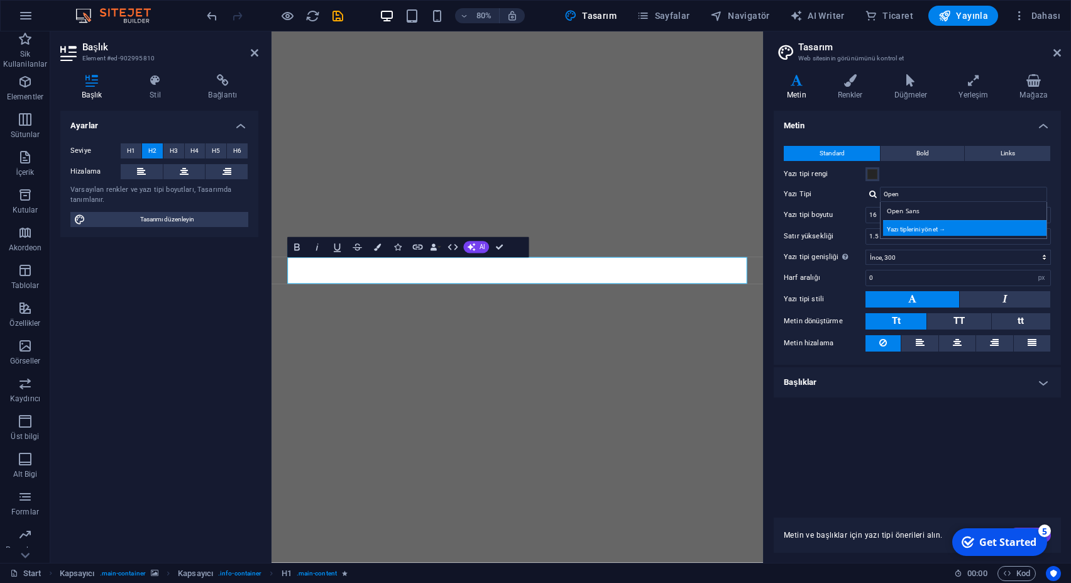
click at [933, 230] on div "Yazı tiplerini yönet →" at bounding box center [966, 228] width 166 height 16
select select "popularity"
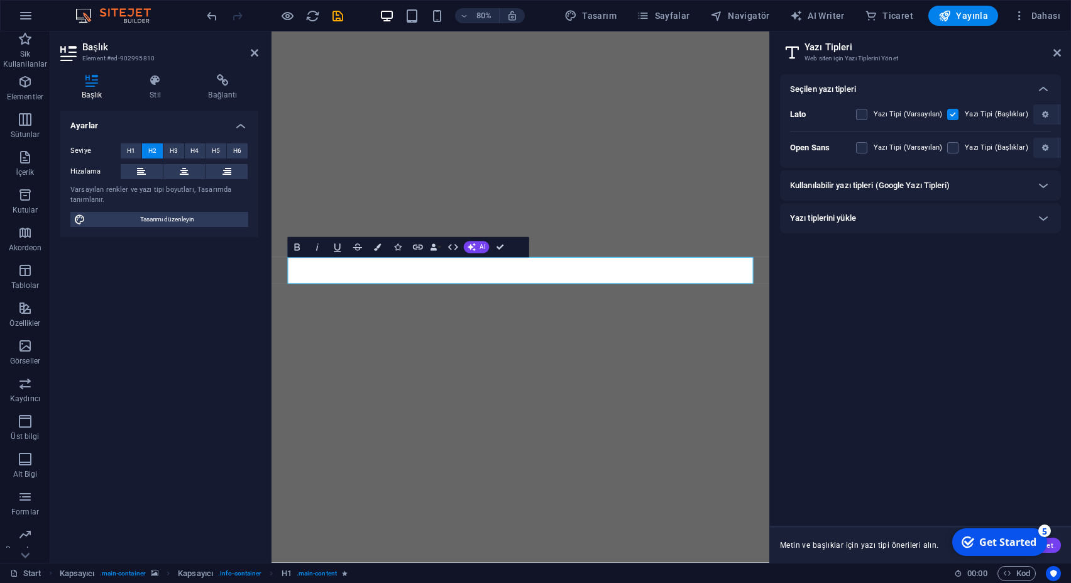
click at [866, 187] on h6 "Kullanılabilir yazı tipleri (Google Yazı Tipleri)" at bounding box center [870, 185] width 160 height 15
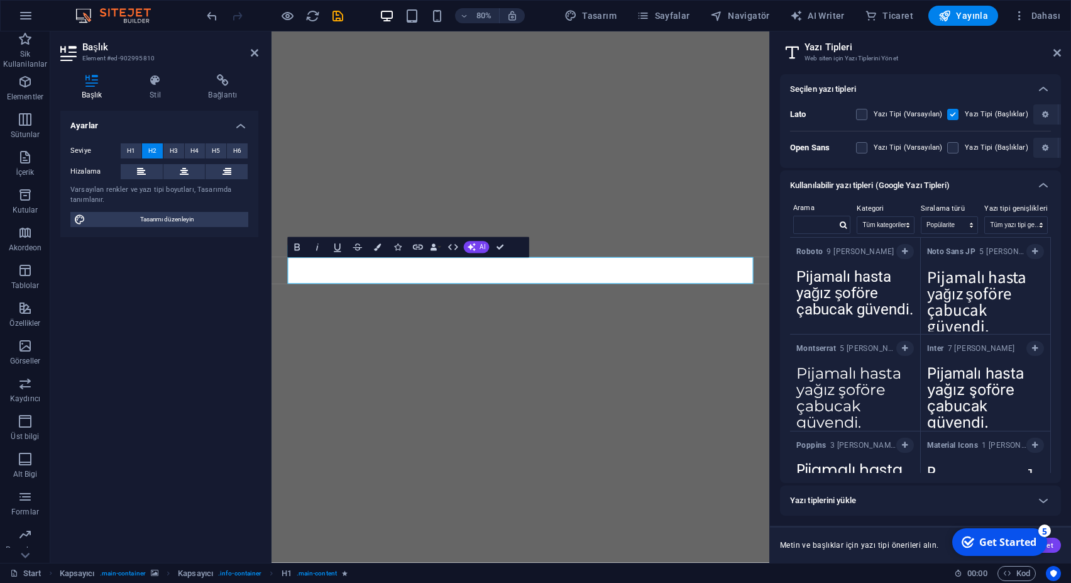
click at [863, 291] on textarea "Pijamalı hasta yağız şoföre çabucak güvendi." at bounding box center [855, 296] width 130 height 69
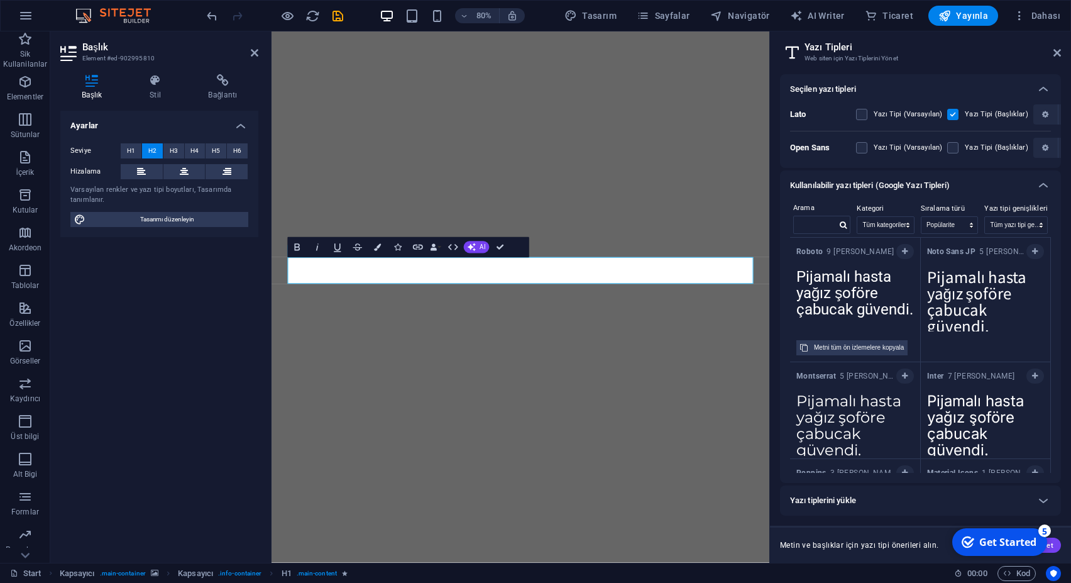
click at [863, 291] on textarea "Pijamalı hasta yağız şoföre çabucak güvendi." at bounding box center [855, 296] width 130 height 69
click at [902, 378] on icon "button" at bounding box center [905, 376] width 6 height 8
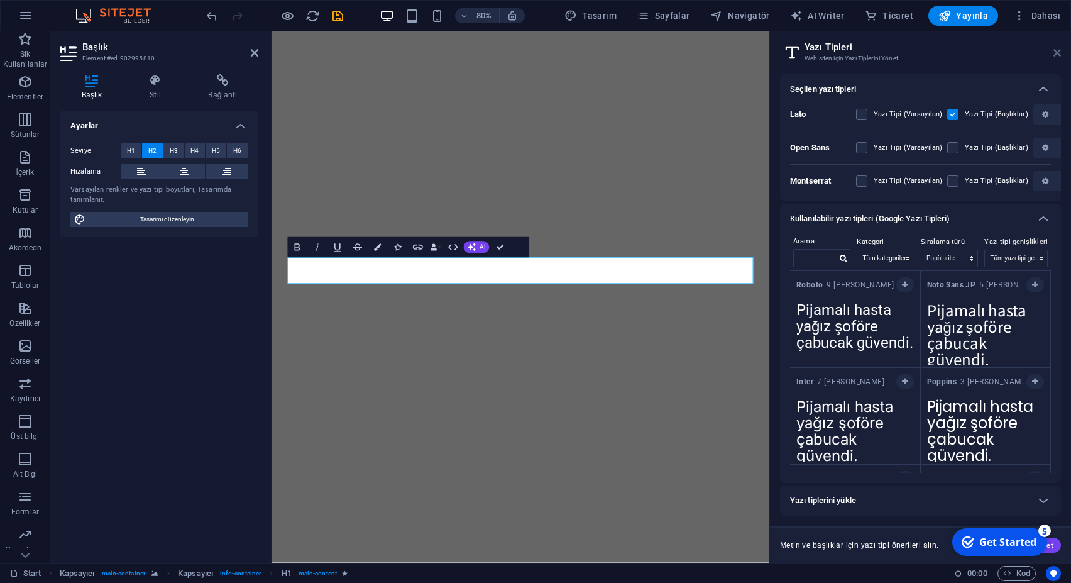
click at [1056, 49] on icon at bounding box center [1057, 53] width 8 height 10
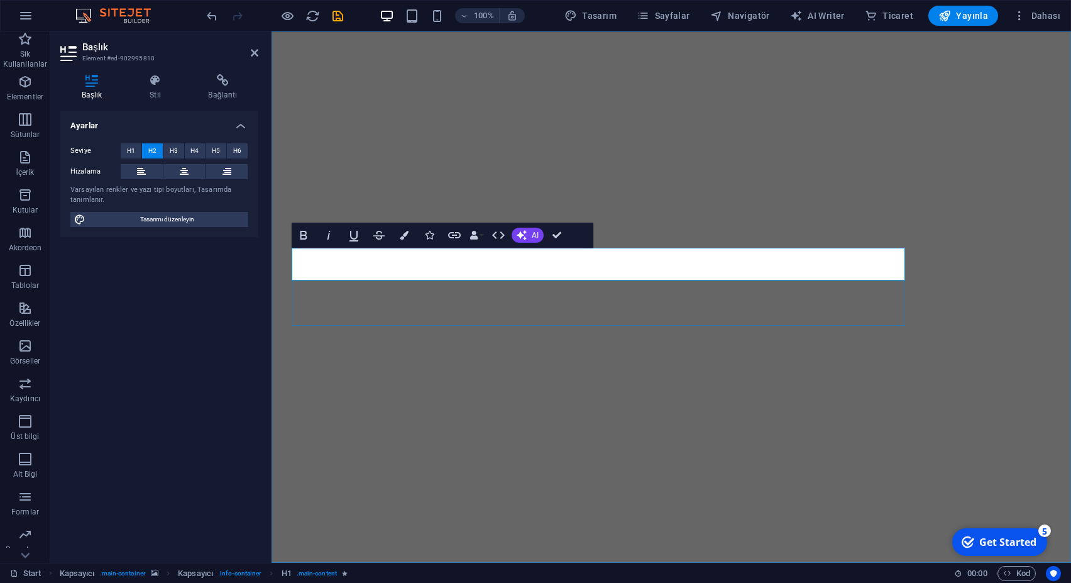
drag, startPoint x: 452, startPoint y: 261, endPoint x: 446, endPoint y: 261, distance: 6.9
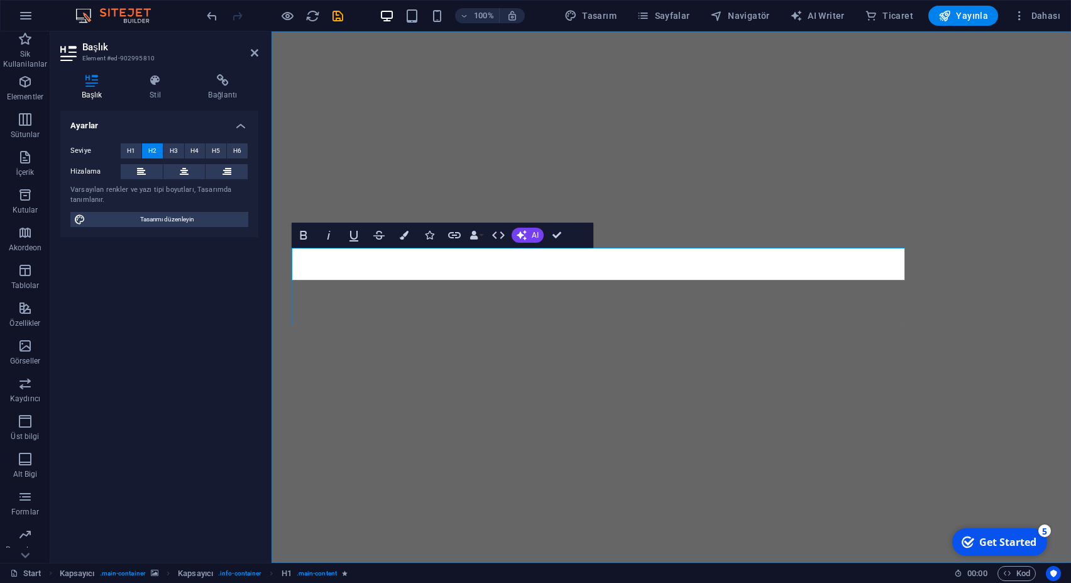
click at [163, 223] on span "Tasarımı düzenleyin" at bounding box center [166, 219] width 155 height 15
select select "px"
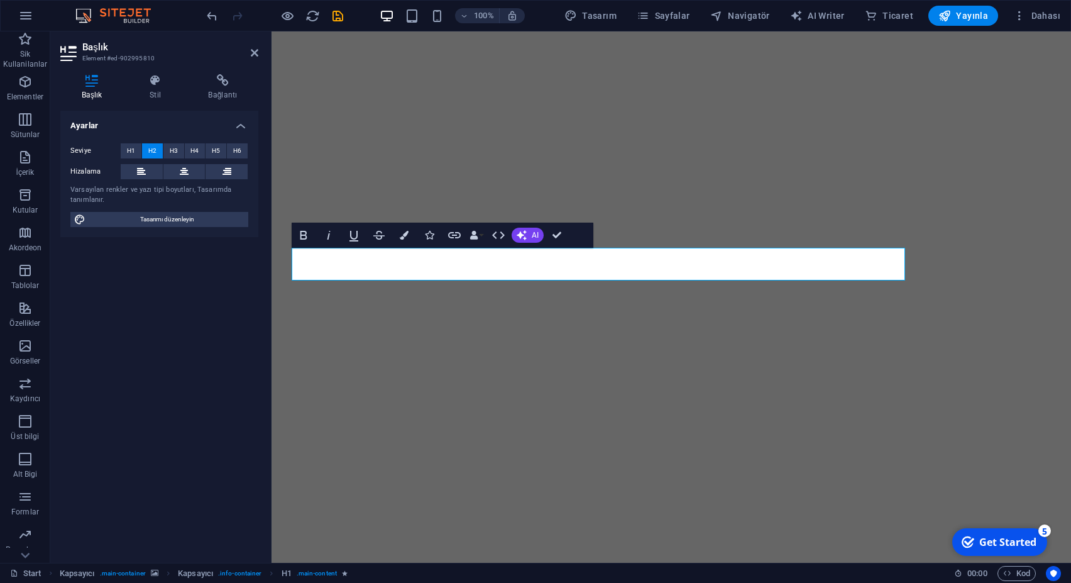
select select "300"
select select "px"
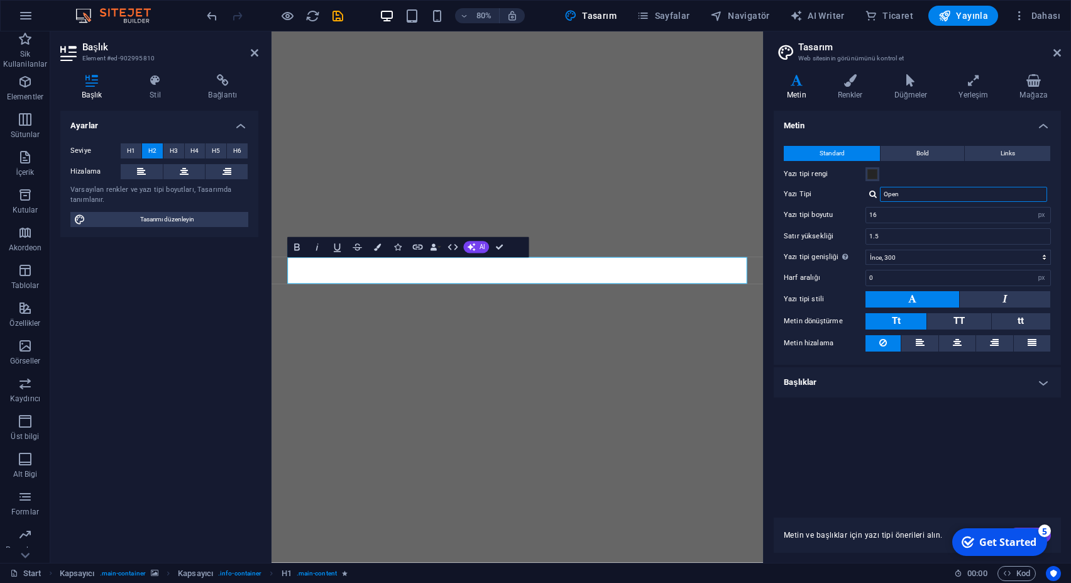
click at [919, 195] on input "Open" at bounding box center [963, 194] width 167 height 15
type input "O"
click at [914, 223] on div "Montserrat" at bounding box center [966, 226] width 166 height 13
type input "Montserrat"
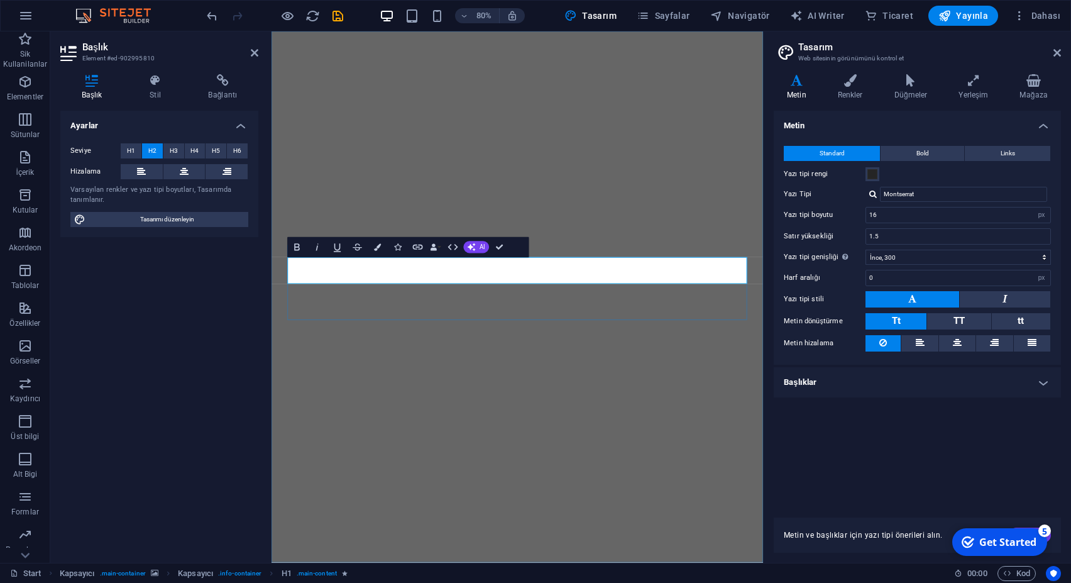
drag, startPoint x: 846, startPoint y: 324, endPoint x: 478, endPoint y: 278, distance: 371.0
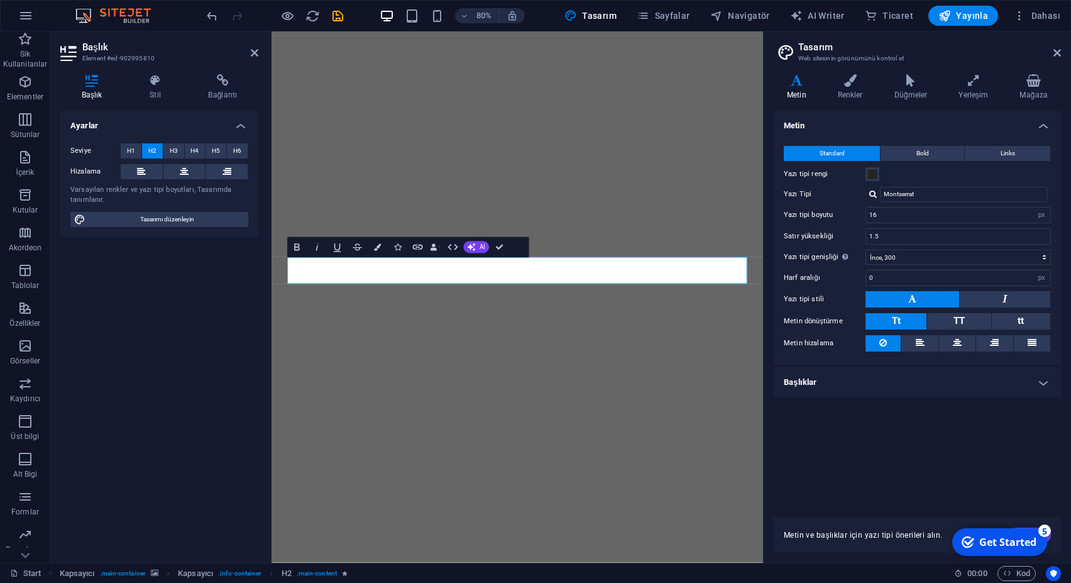
click at [922, 195] on input "Montserrat" at bounding box center [963, 194] width 167 height 15
click at [960, 320] on span "TT" at bounding box center [958, 320] width 11 height 11
click at [895, 321] on span "Tt" at bounding box center [896, 320] width 9 height 11
click at [936, 156] on button "Bold" at bounding box center [922, 153] width 84 height 15
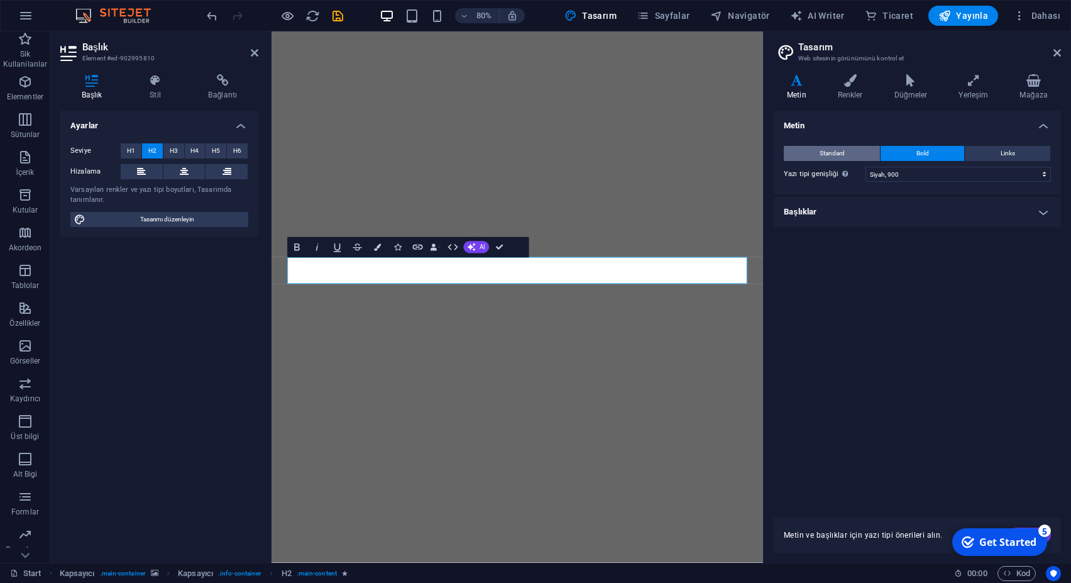
click at [828, 156] on span "Standard" at bounding box center [831, 153] width 25 height 15
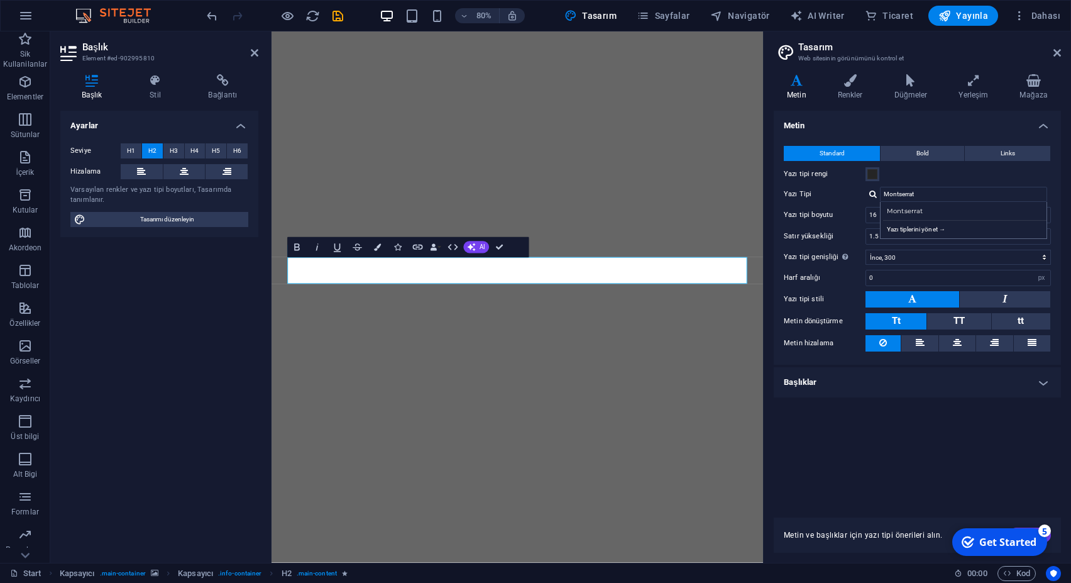
click at [811, 375] on h4 "Başlıklar" at bounding box center [917, 382] width 287 height 30
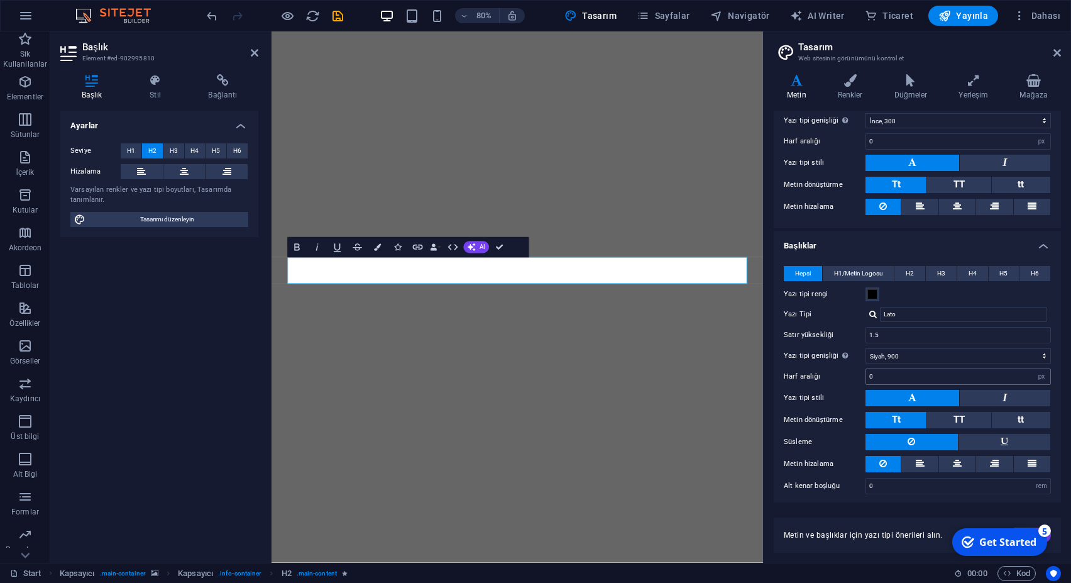
scroll to position [138, 0]
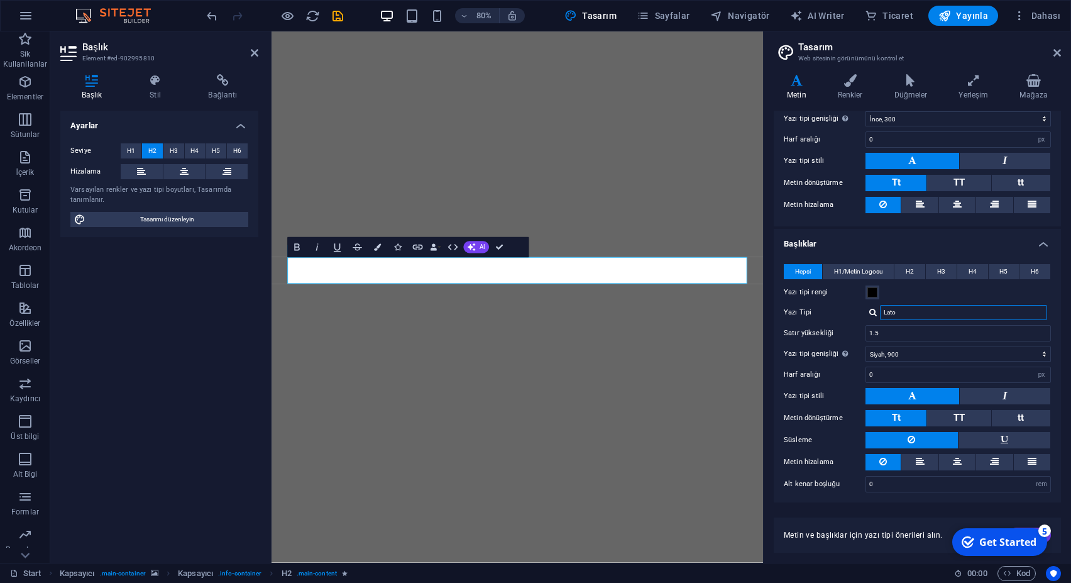
click at [923, 309] on input "Lato" at bounding box center [963, 312] width 167 height 15
click at [925, 315] on input "Lato" at bounding box center [963, 312] width 167 height 15
click at [926, 315] on input "Yazı Tipi" at bounding box center [963, 312] width 167 height 15
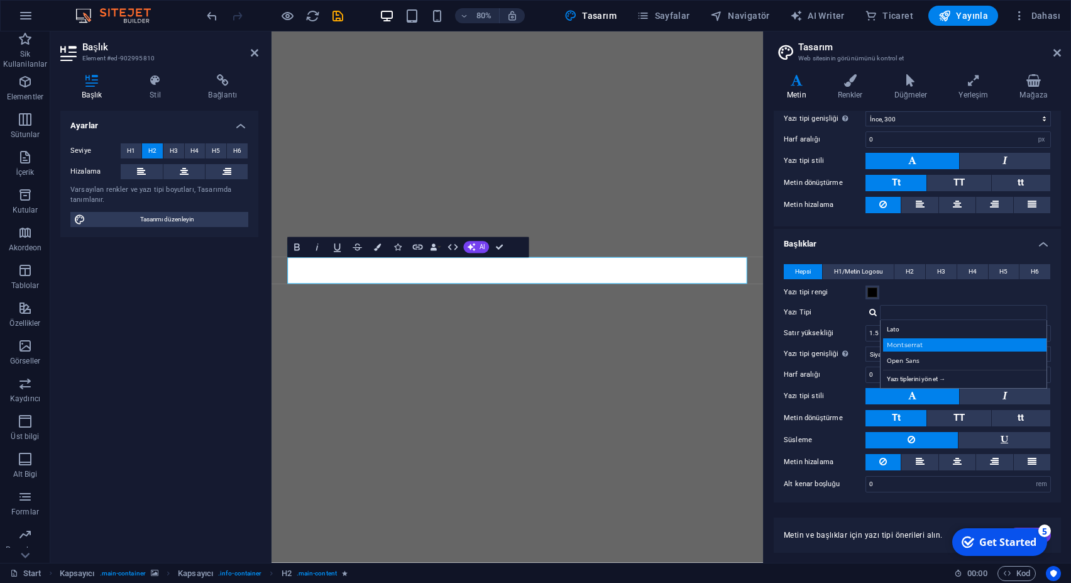
click at [921, 338] on div "Montserrat" at bounding box center [966, 344] width 166 height 13
type input "Montserrat"
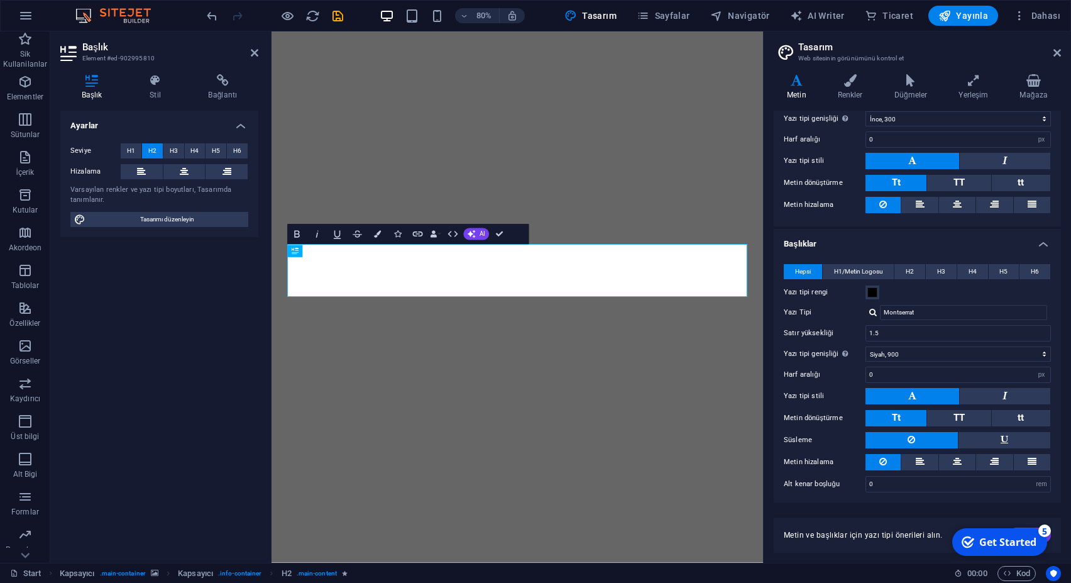
click at [912, 287] on div "Yazı tipi rengi" at bounding box center [917, 292] width 267 height 15
click at [1058, 52] on icon at bounding box center [1057, 53] width 8 height 10
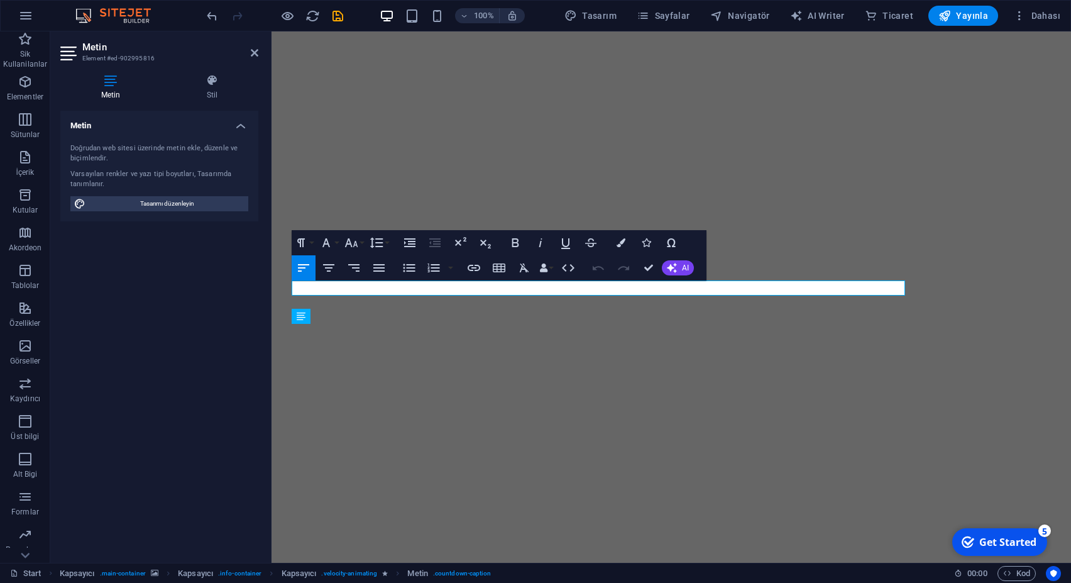
scroll to position [36, 0]
copy p
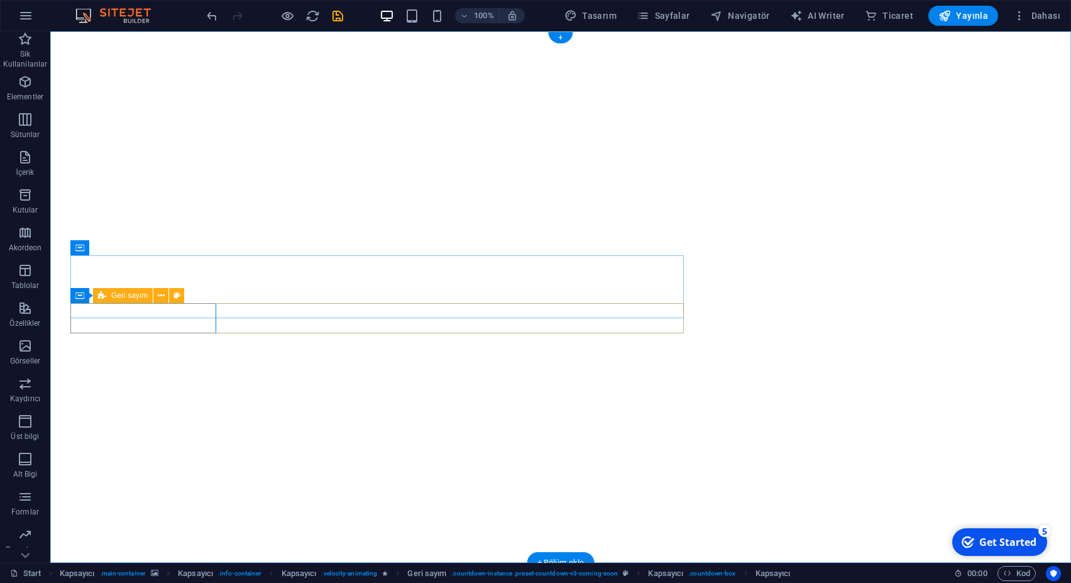
scroll to position [21, 0]
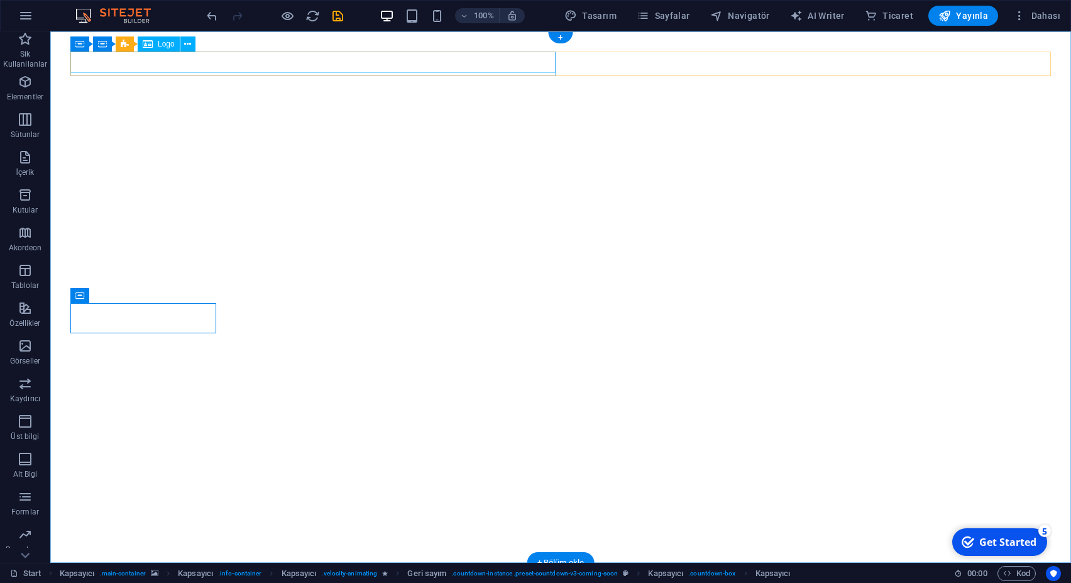
click at [123, 582] on div at bounding box center [560, 593] width 980 height 21
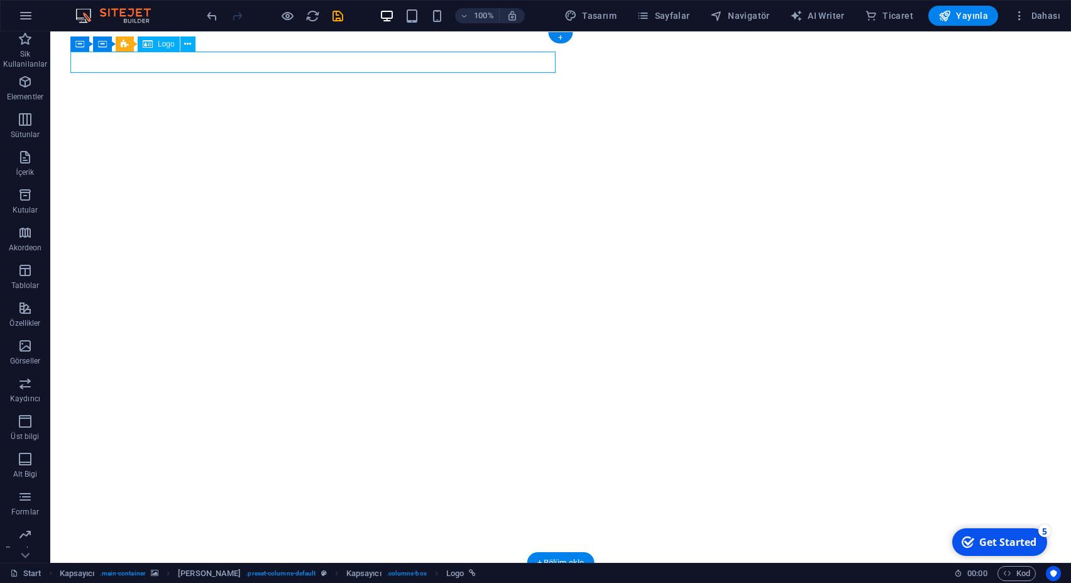
click at [163, 582] on div at bounding box center [560, 593] width 980 height 21
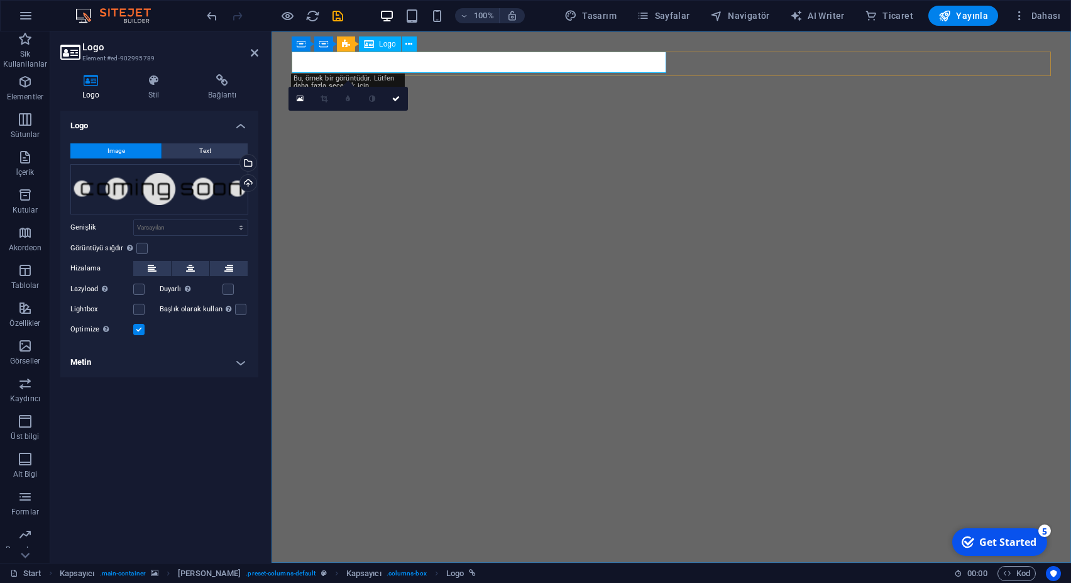
click at [339, 582] on div at bounding box center [671, 593] width 759 height 21
drag, startPoint x: 155, startPoint y: 185, endPoint x: 173, endPoint y: 185, distance: 17.6
click at [173, 185] on div "Dosyaları buraya sürükleyin, dosyaları seçmek için tıklayın veya Dosyalardan ya…" at bounding box center [159, 189] width 178 height 50
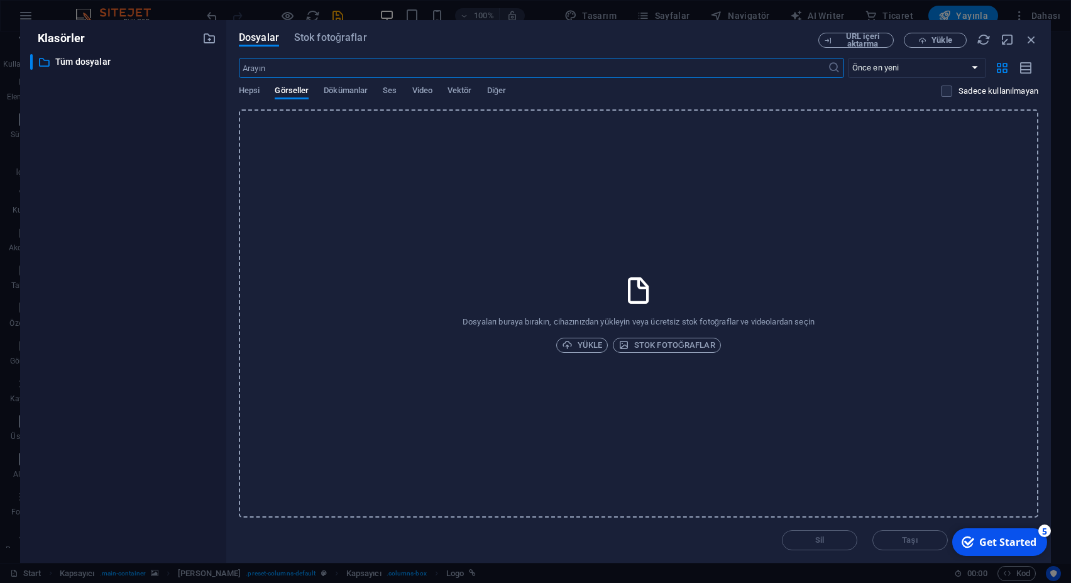
scroll to position [36, 0]
click at [1031, 38] on icon "button" at bounding box center [1031, 40] width 14 height 14
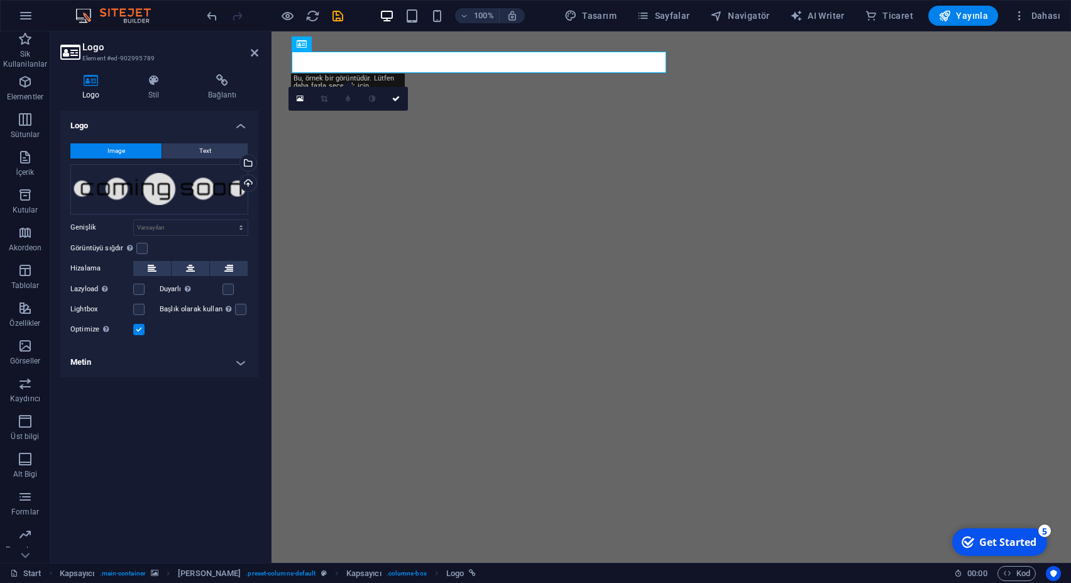
click at [168, 123] on h4 "Logo" at bounding box center [159, 122] width 198 height 23
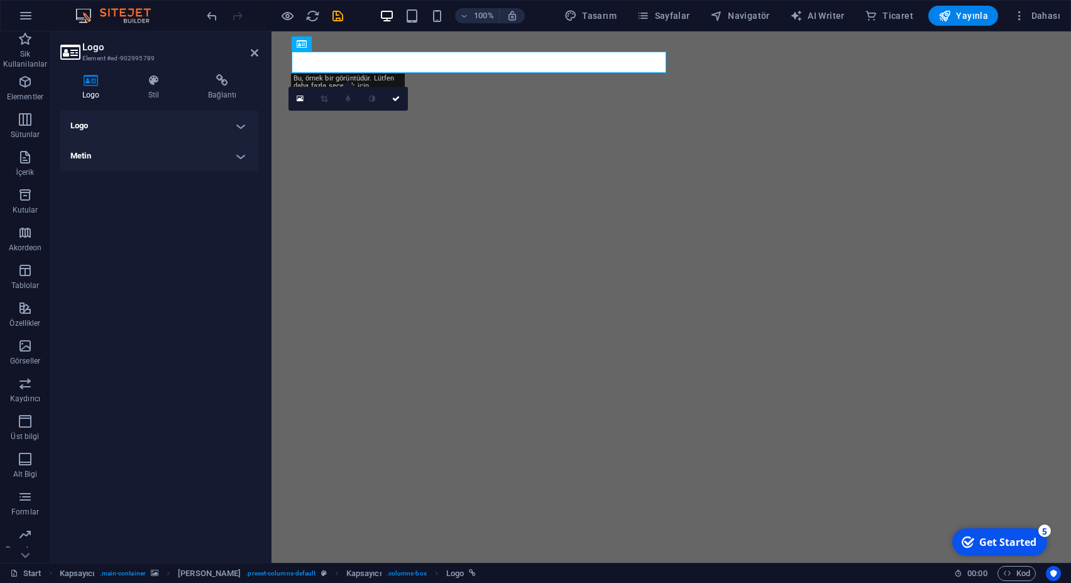
click at [168, 123] on h4 "Logo" at bounding box center [159, 126] width 198 height 30
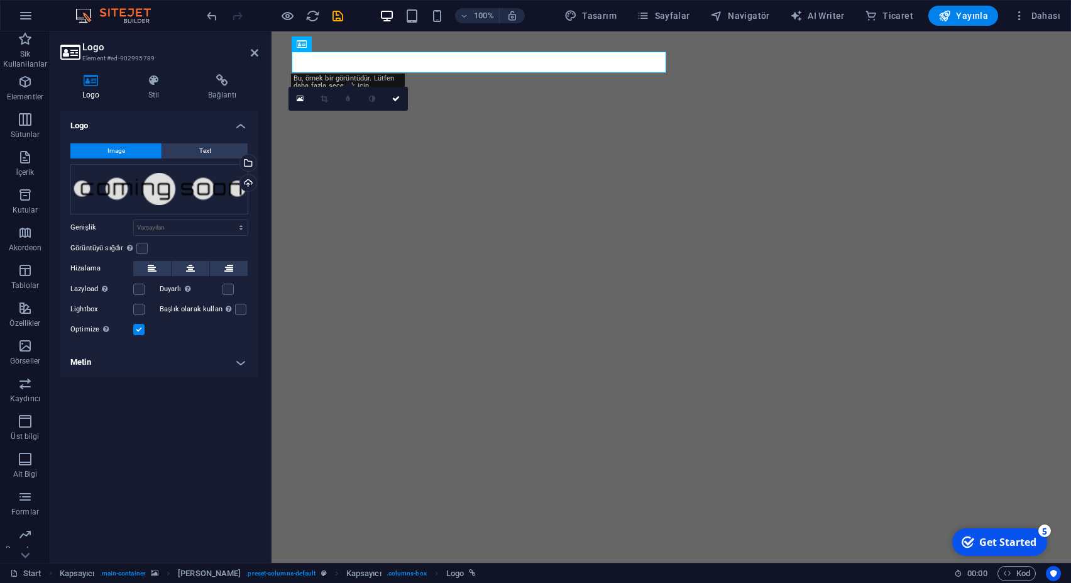
click at [140, 360] on h4 "Metin" at bounding box center [159, 362] width 198 height 30
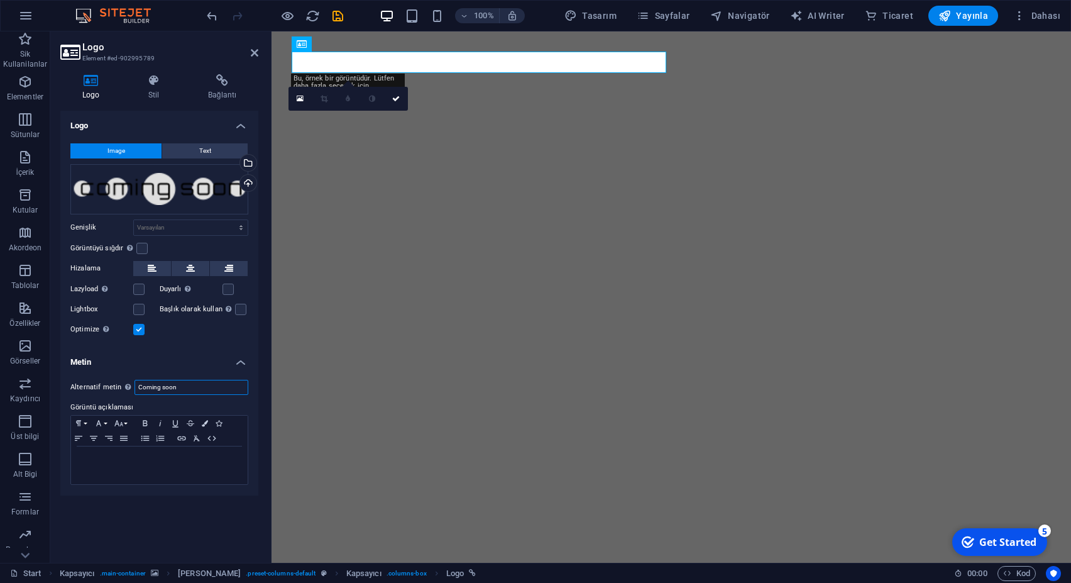
click at [134, 386] on input "Coming soon" at bounding box center [191, 387] width 114 height 15
type input "[DOMAIN_NAME]"
click at [219, 351] on h4 "Metin" at bounding box center [159, 358] width 198 height 23
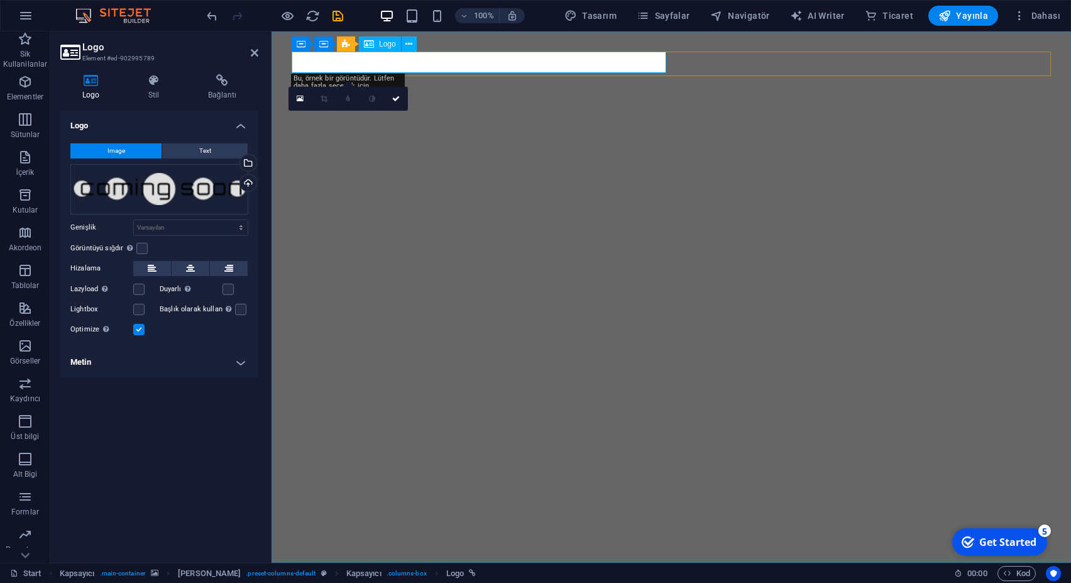
click at [397, 582] on div at bounding box center [671, 593] width 759 height 21
click at [405, 49] on button at bounding box center [409, 43] width 15 height 15
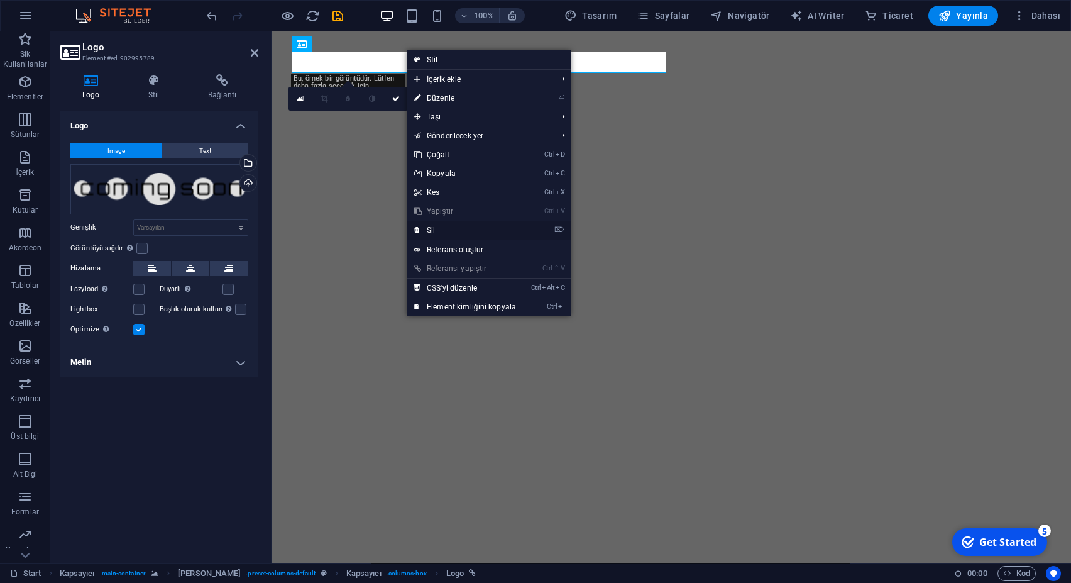
click at [439, 227] on link "⌦ Sil" at bounding box center [465, 230] width 117 height 19
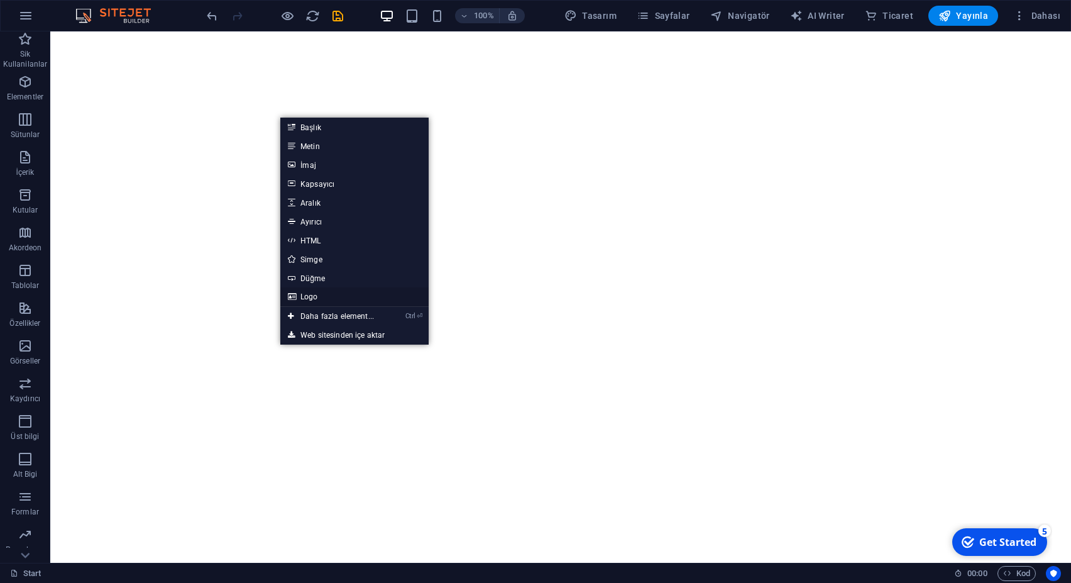
click at [328, 295] on link "Logo" at bounding box center [354, 296] width 148 height 19
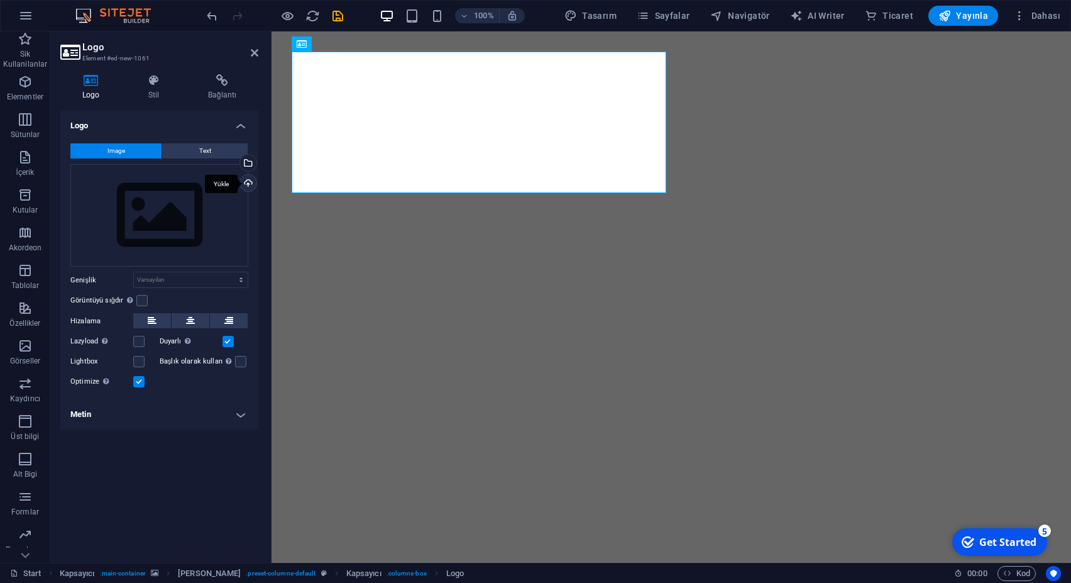
click at [249, 185] on div "Yükle" at bounding box center [247, 184] width 19 height 19
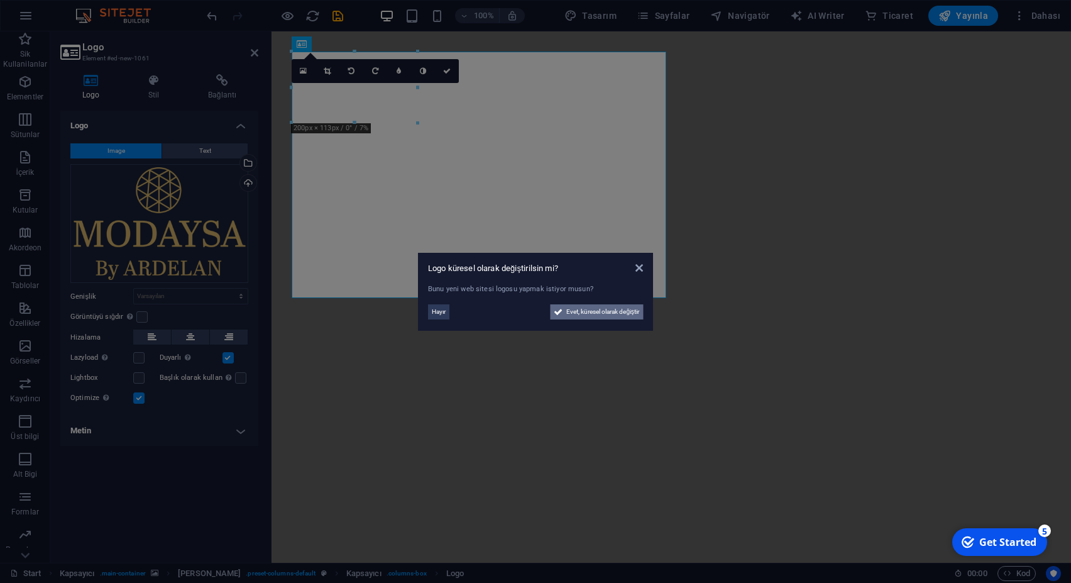
click at [605, 314] on span "Evet, küresel olarak değiştir" at bounding box center [602, 311] width 73 height 15
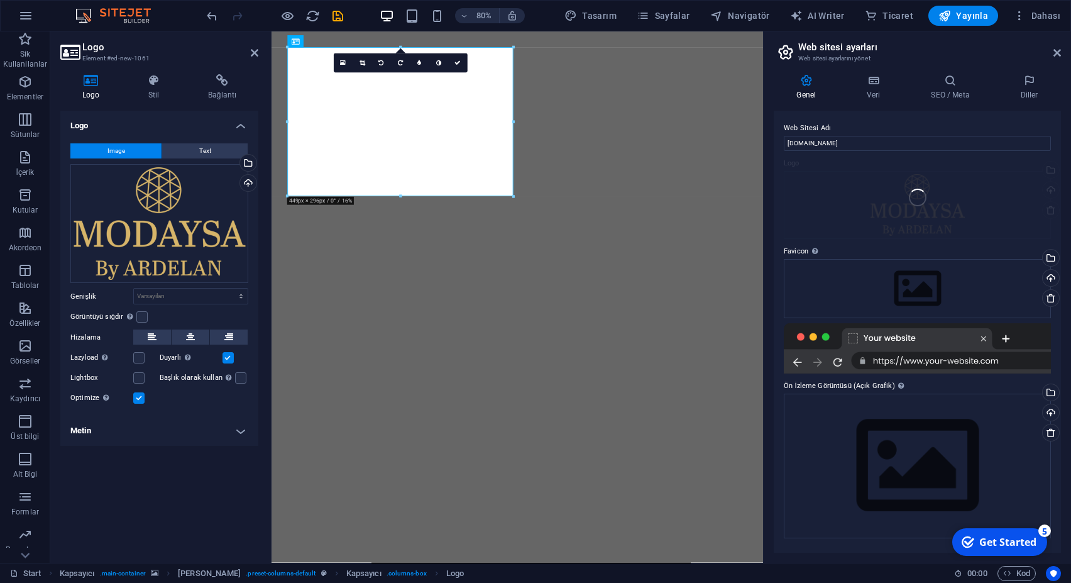
scroll to position [36, 0]
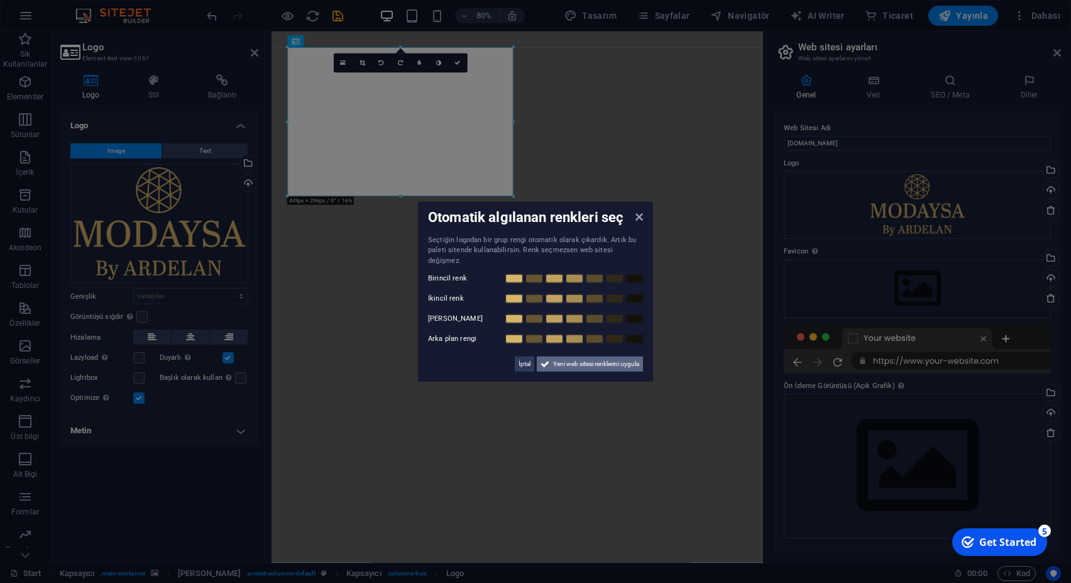
click at [586, 361] on span "Yeni web sitesi renklerini uygula" at bounding box center [596, 363] width 86 height 15
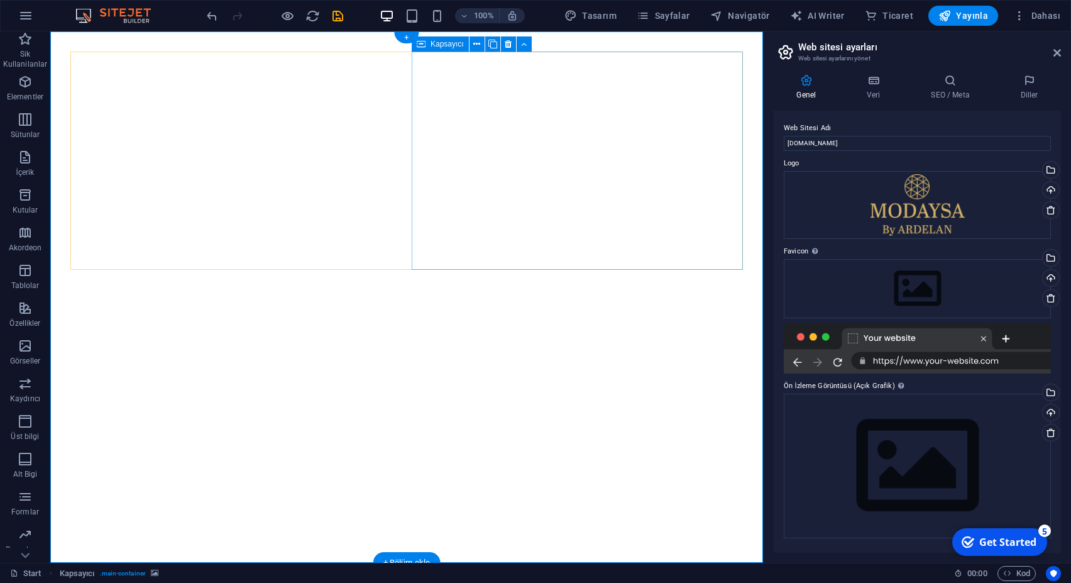
scroll to position [3, 0]
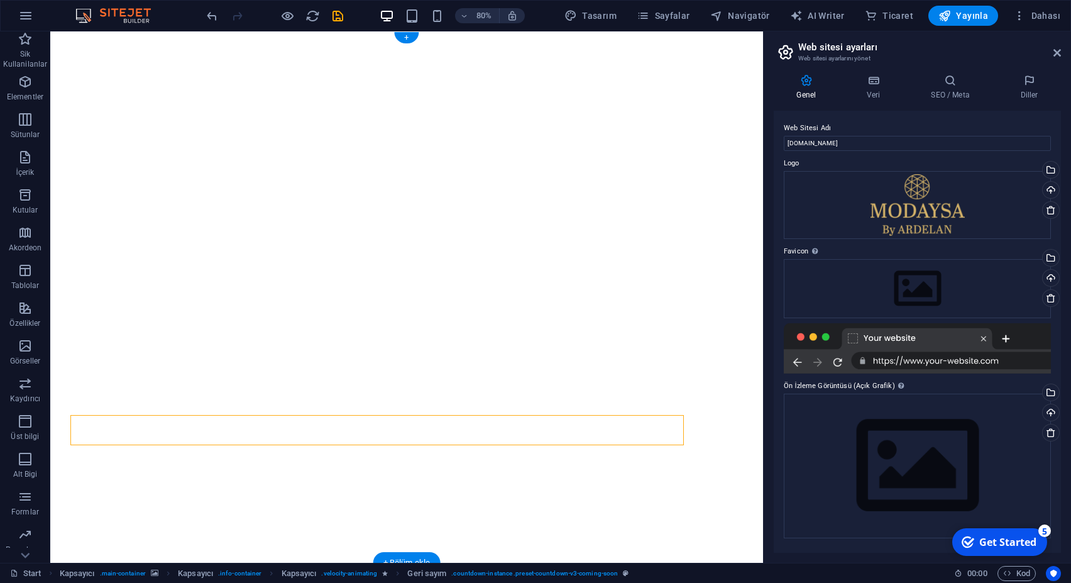
scroll to position [3, 0]
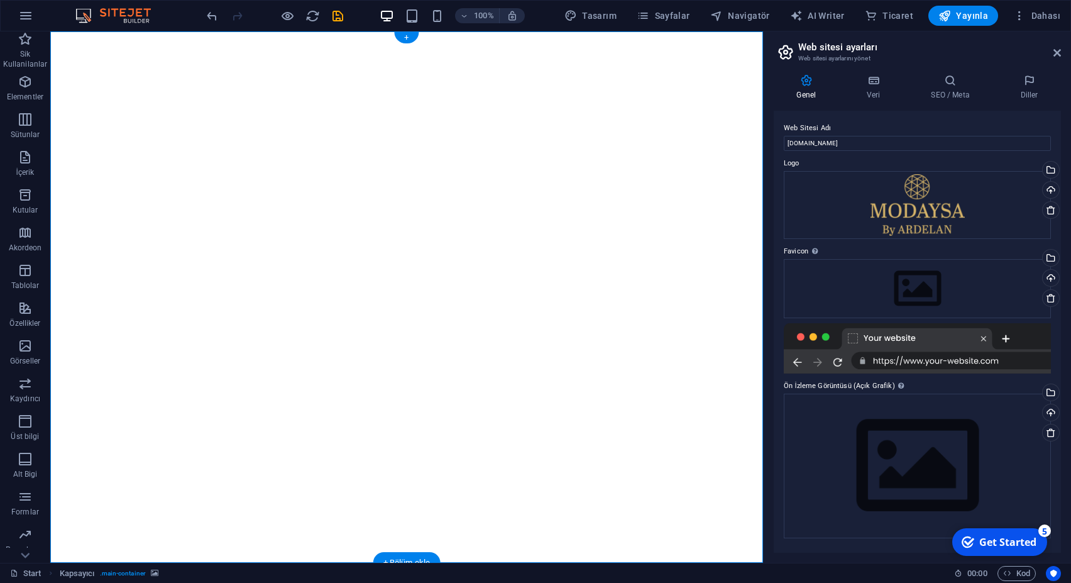
click at [50, 57] on button "button" at bounding box center [50, 57] width 0 height 0
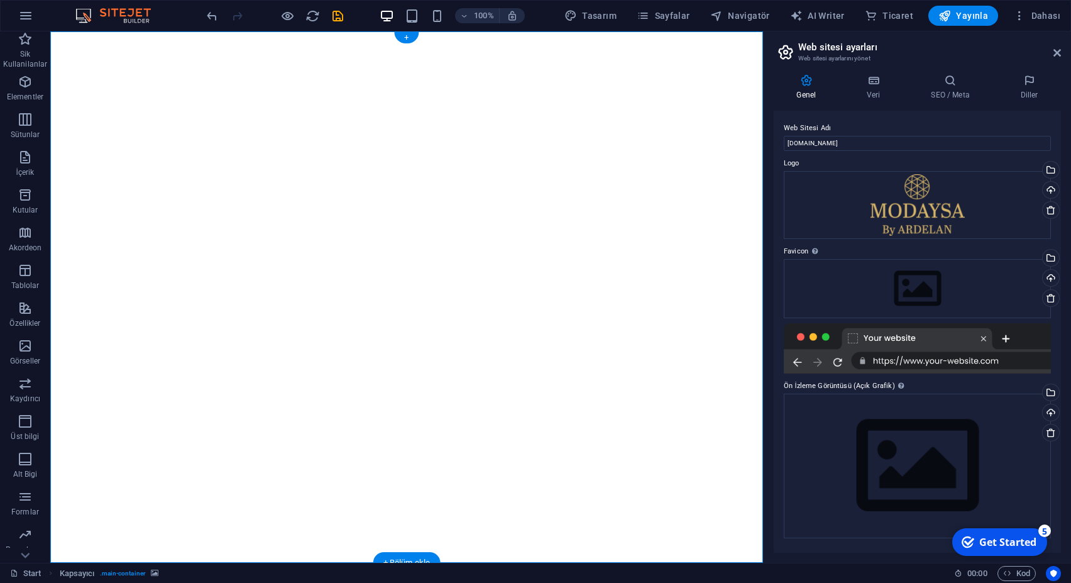
click at [50, 57] on button "button" at bounding box center [50, 57] width 0 height 0
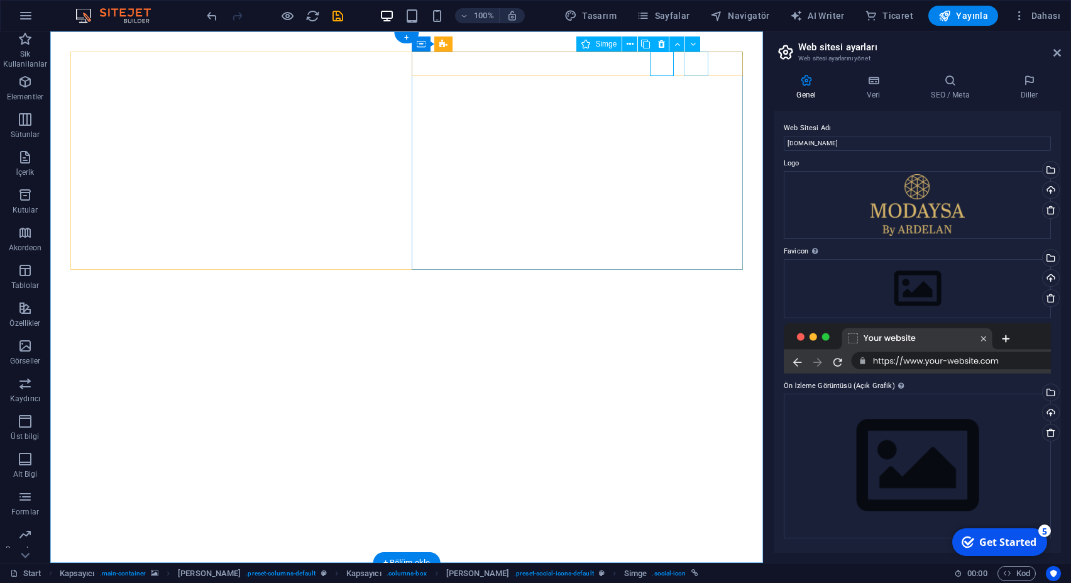
click at [662, 41] on icon at bounding box center [661, 44] width 7 height 13
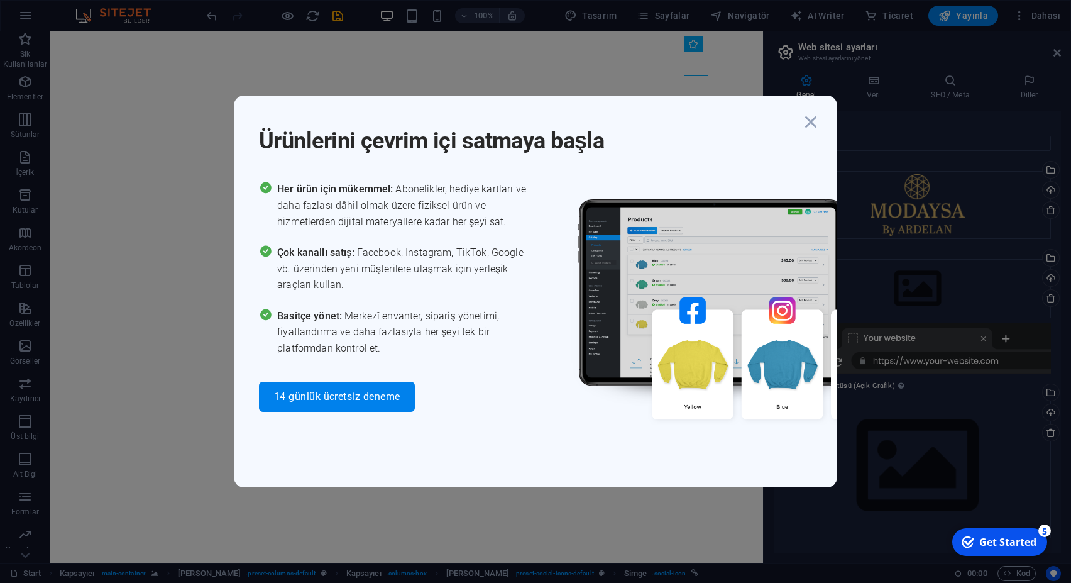
click at [698, 58] on div "Ürünlerini çevrim içi satmaya başla Her ürün için mükemmel: Abonelikler, hediye…" at bounding box center [535, 291] width 1071 height 583
click at [808, 124] on icon "button" at bounding box center [810, 122] width 23 height 23
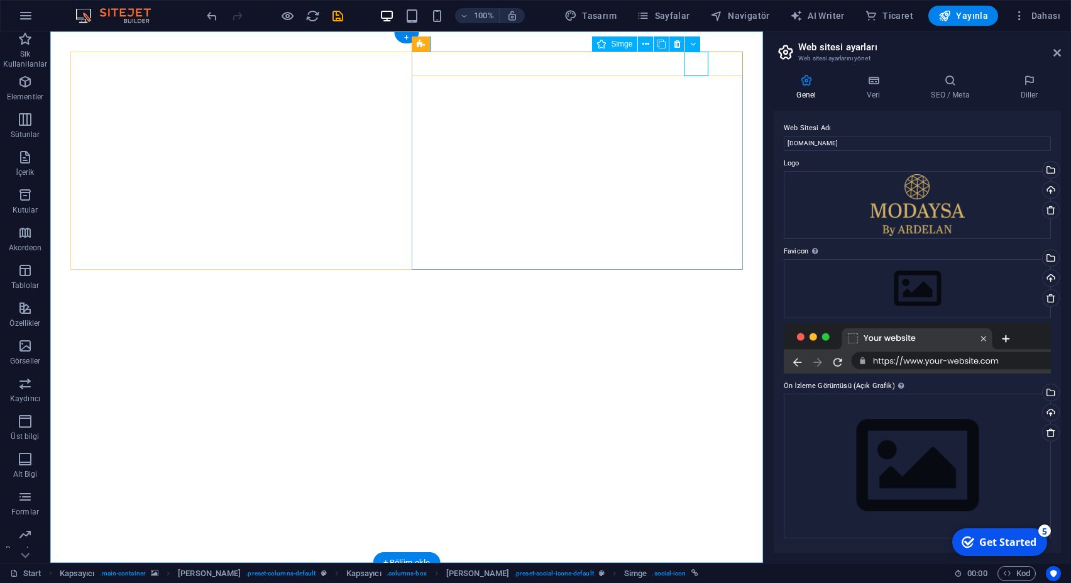
select select "xMidYMid"
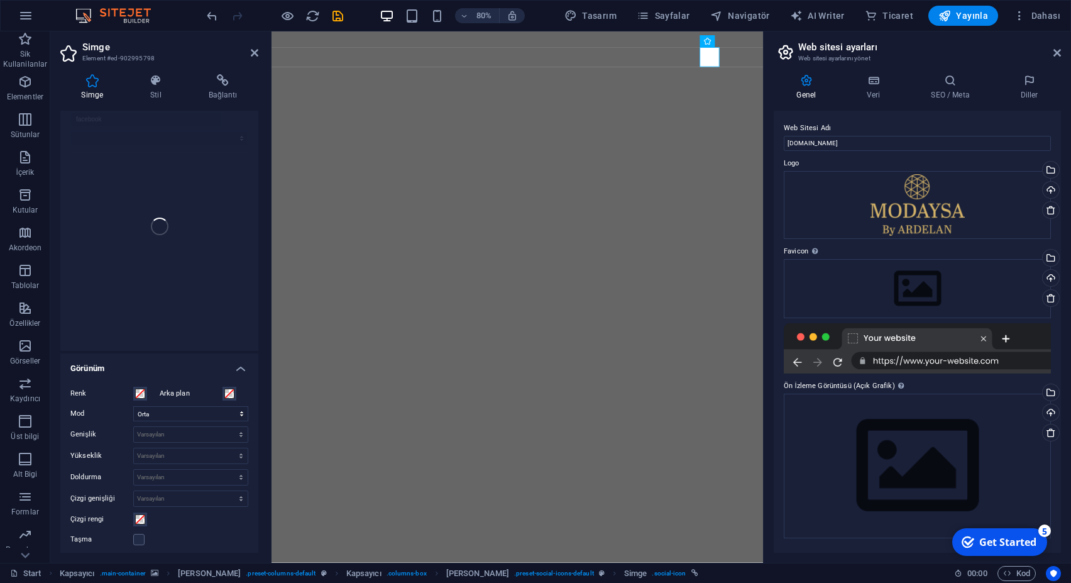
scroll to position [0, 0]
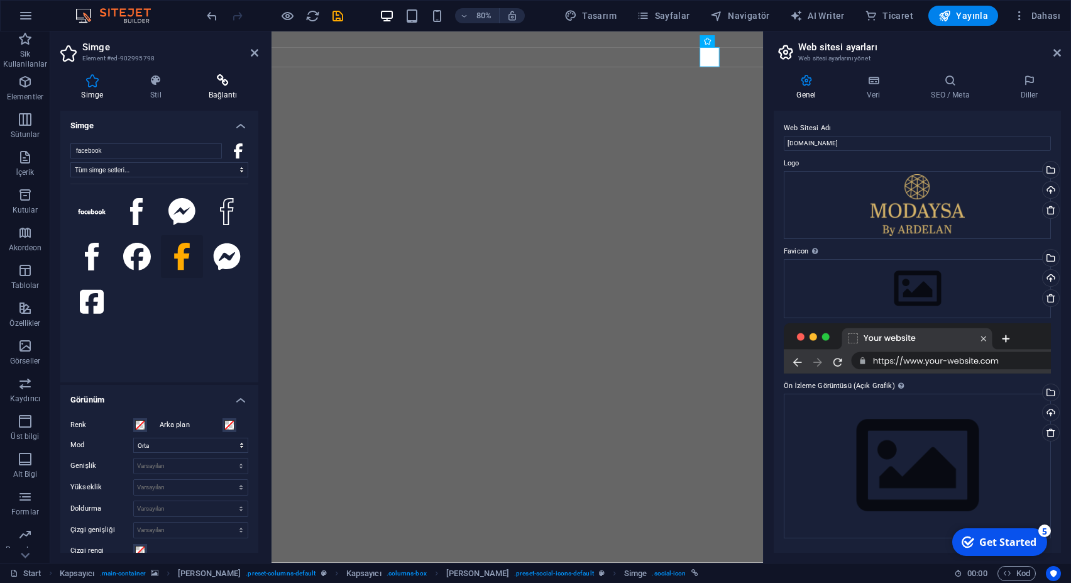
click at [216, 91] on h4 "Bağlantı" at bounding box center [222, 87] width 71 height 26
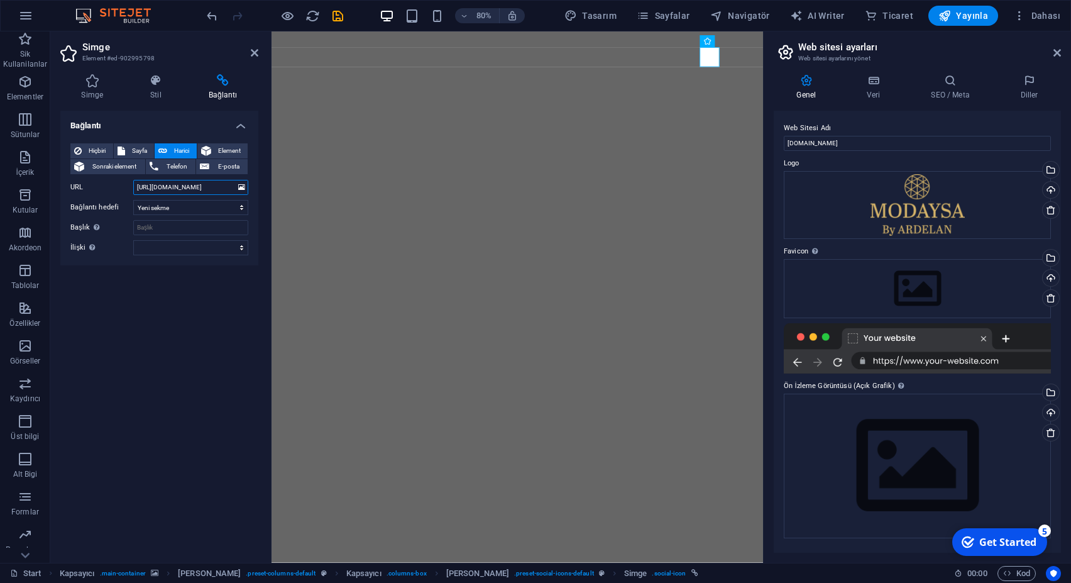
click at [182, 185] on input "[URL][DOMAIN_NAME]" at bounding box center [190, 187] width 115 height 15
paste input "modaysa"
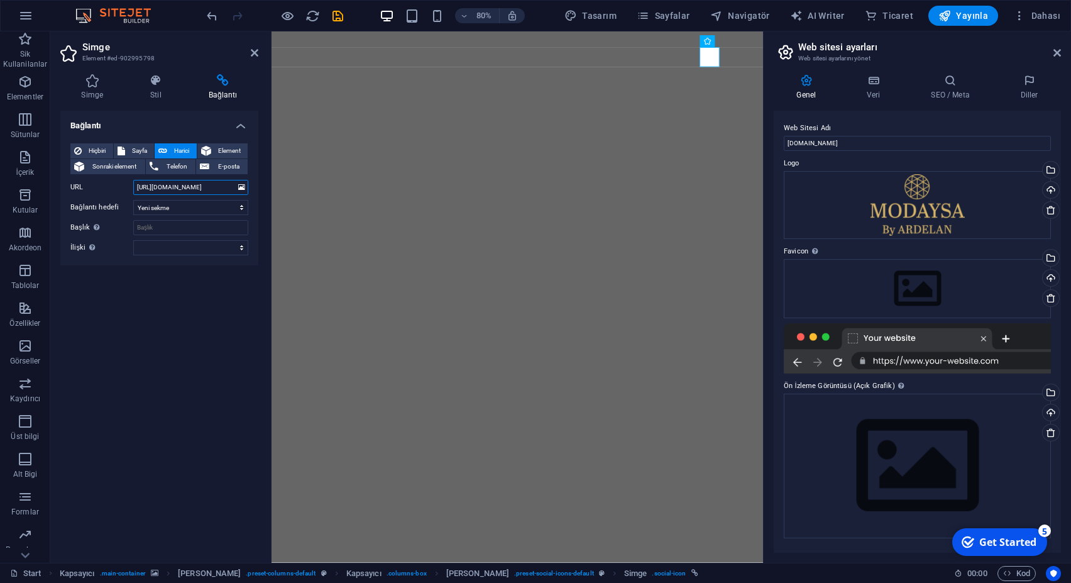
type input "[URL][DOMAIN_NAME]"
click at [179, 321] on div "Bağlantı Hiçbiri Sayfa Harici Element Sonraki element Telefon E-posta Sayfa Sta…" at bounding box center [159, 332] width 198 height 442
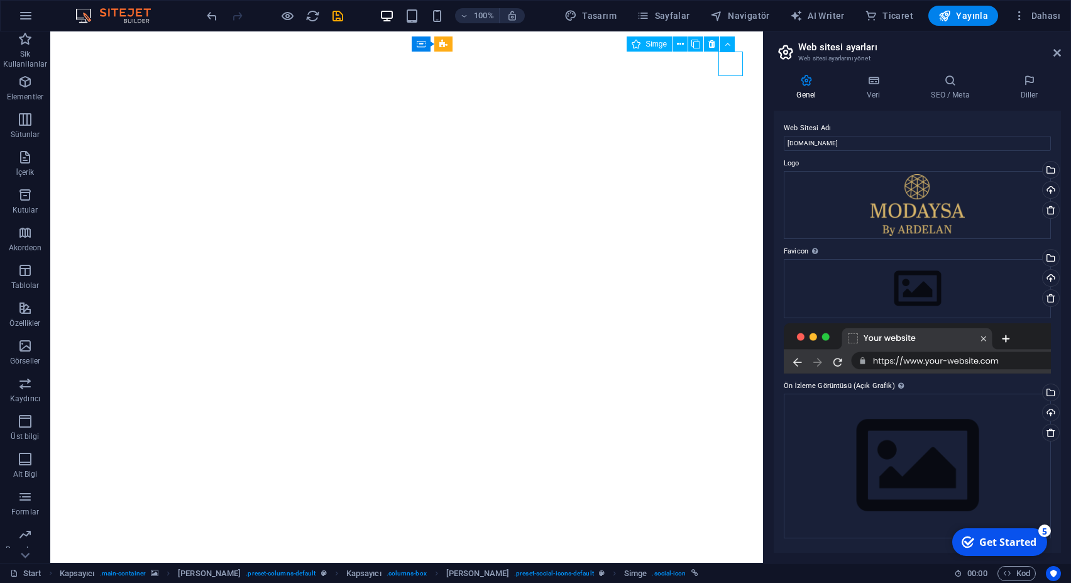
select select "xMidYMid"
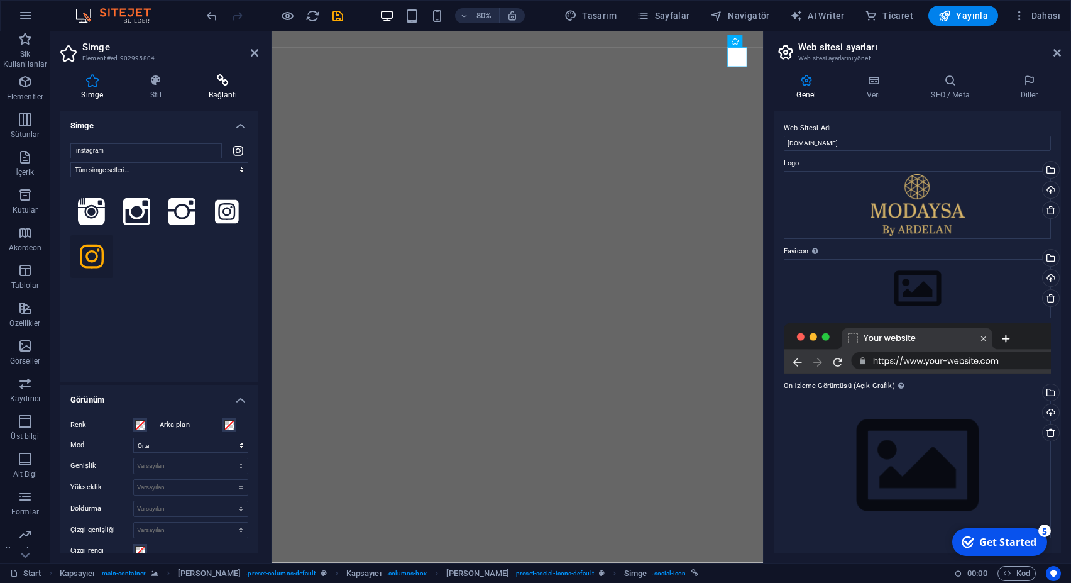
click at [221, 89] on h4 "Bağlantı" at bounding box center [222, 87] width 71 height 26
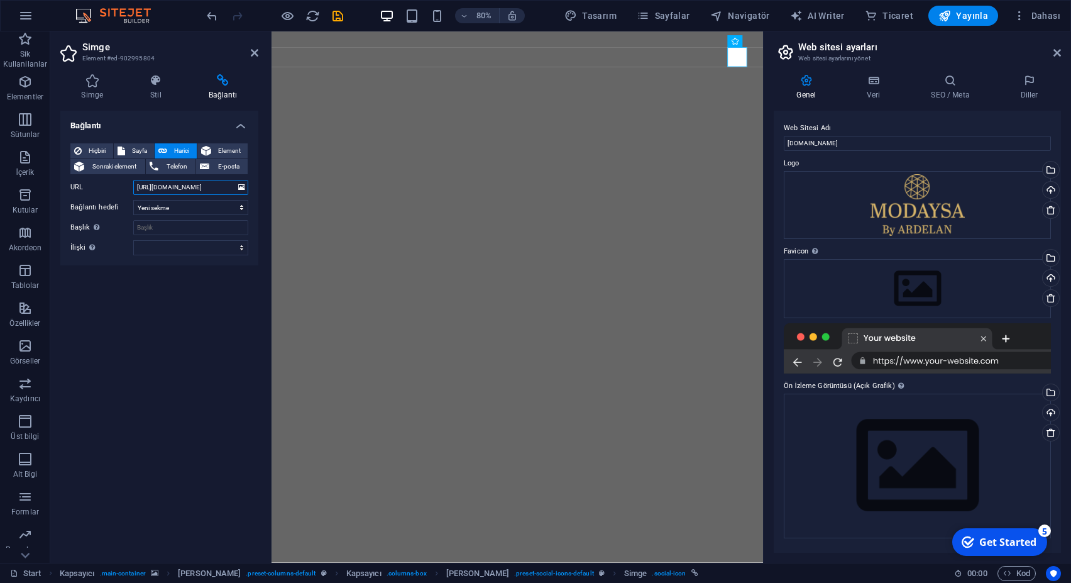
click at [178, 187] on input "[URL][DOMAIN_NAME]" at bounding box center [190, 187] width 115 height 15
paste input "modaysa/"
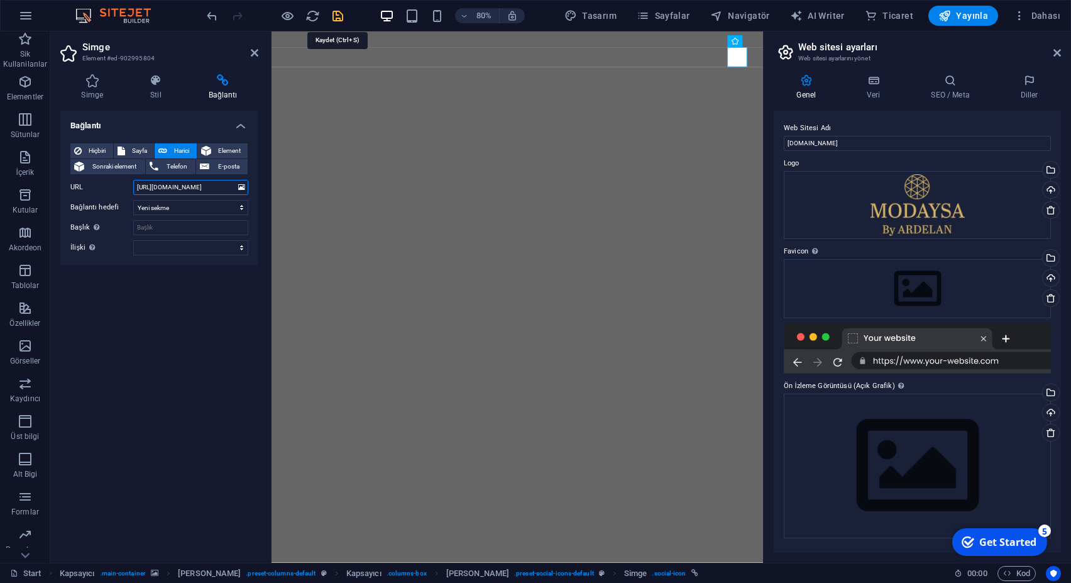
type input "[URL][DOMAIN_NAME]"
click at [341, 14] on icon "save" at bounding box center [338, 16] width 14 height 14
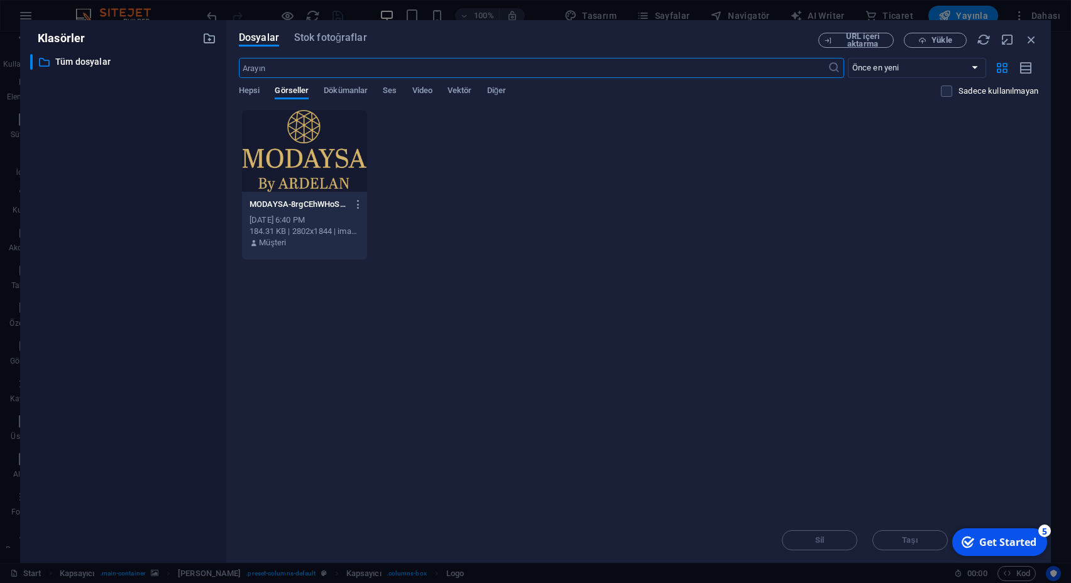
scroll to position [36, 0]
drag, startPoint x: 1032, startPoint y: 33, endPoint x: 126, endPoint y: 107, distance: 909.7
click at [1032, 33] on icon "button" at bounding box center [1031, 40] width 14 height 14
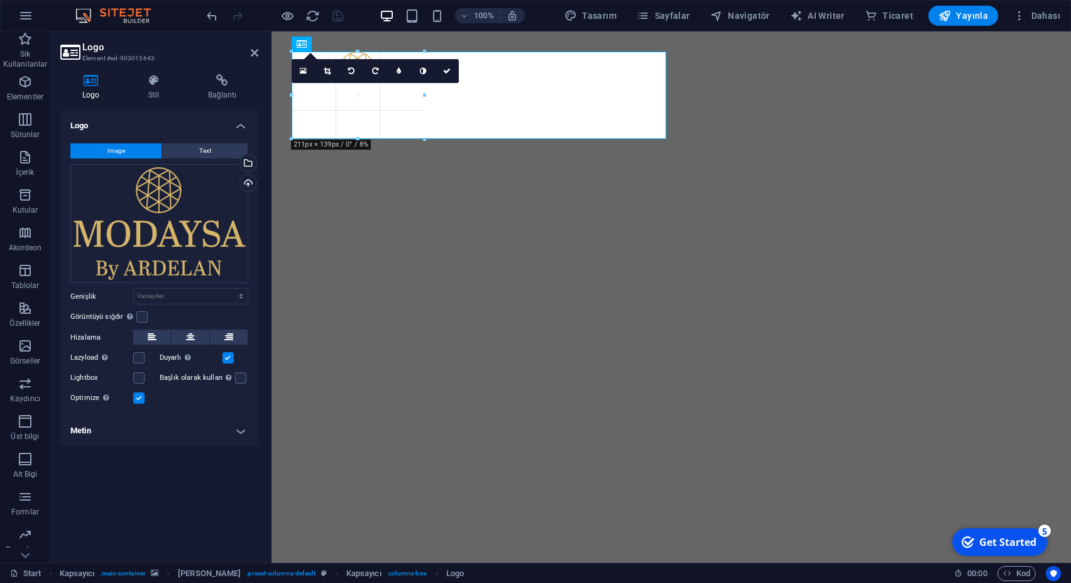
drag, startPoint x: 668, startPoint y: 298, endPoint x: 199, endPoint y: 133, distance: 497.6
type input "211"
select select "px"
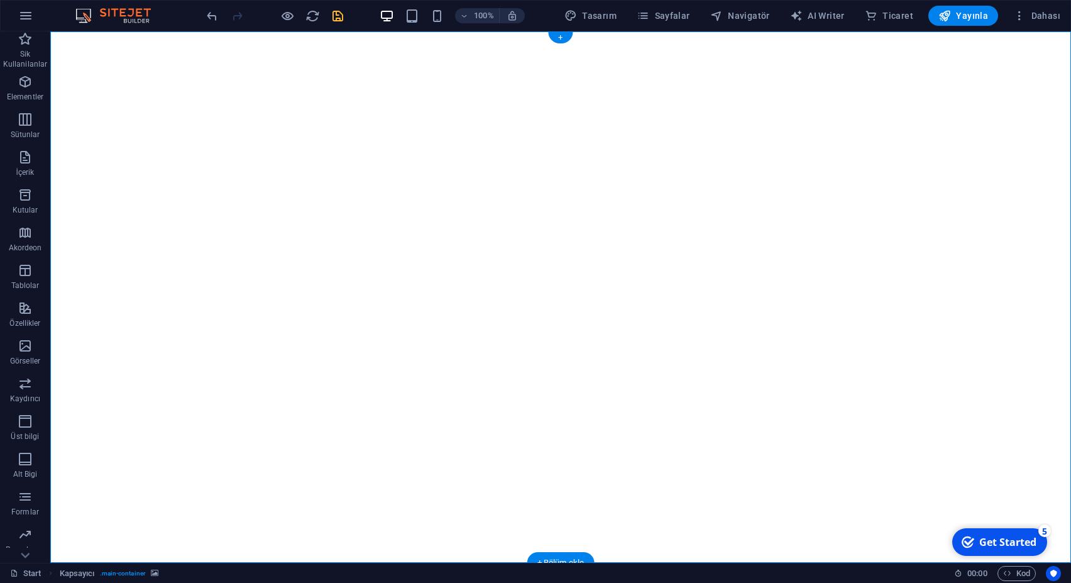
drag, startPoint x: 321, startPoint y: 452, endPoint x: 273, endPoint y: 403, distance: 68.4
click at [327, 283] on div "Yeni sezon İçin Yepyeni Bir Koleksiyon! 0 Days" at bounding box center [560, 426] width 1020 height 791
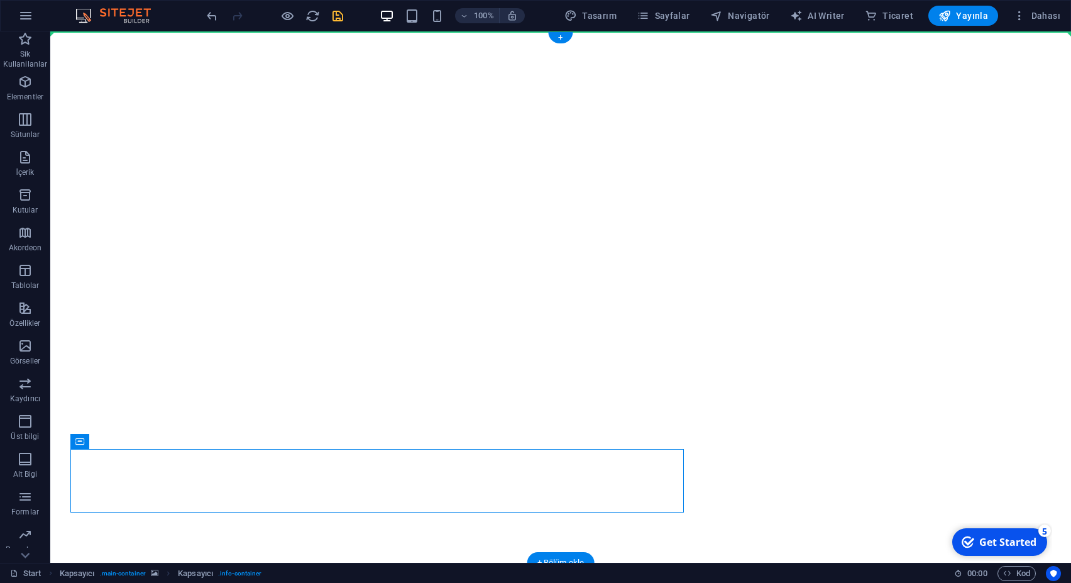
drag, startPoint x: 133, startPoint y: 475, endPoint x: 82, endPoint y: 227, distance: 252.6
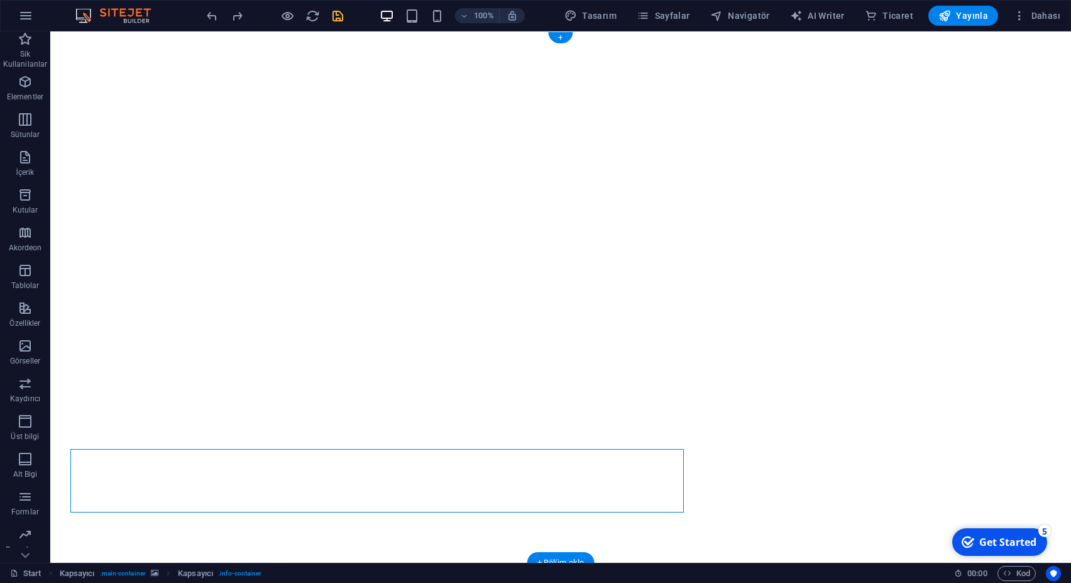
drag, startPoint x: 194, startPoint y: 449, endPoint x: 171, endPoint y: 373, distance: 79.5
click at [195, 343] on div "Yeni sezon İçin Yepyeni Bir Koleksiyon! 0 Days" at bounding box center [560, 426] width 1020 height 791
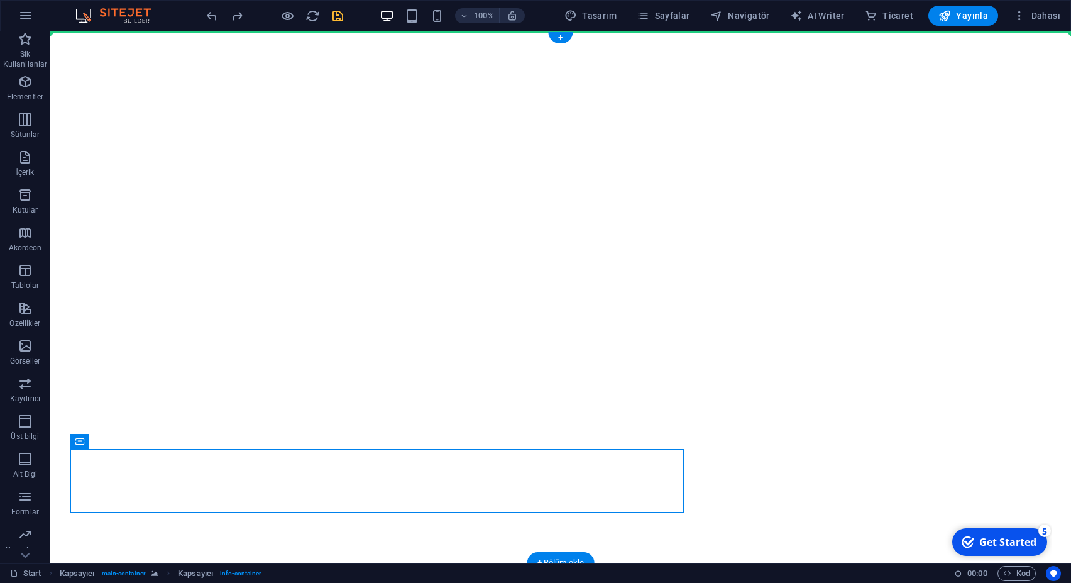
drag, startPoint x: 128, startPoint y: 472, endPoint x: 75, endPoint y: 249, distance: 229.1
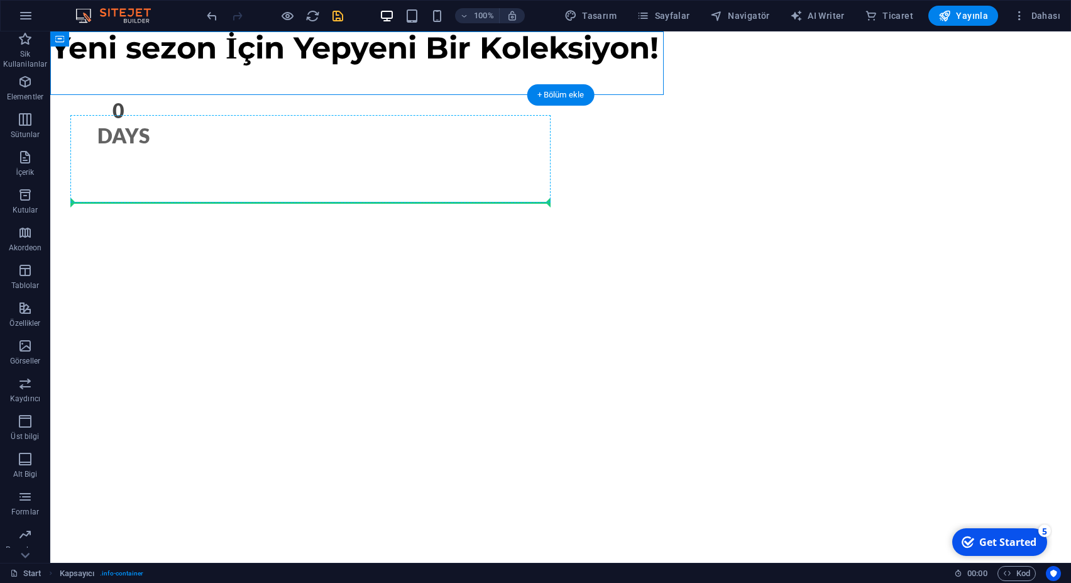
drag, startPoint x: 114, startPoint y: 73, endPoint x: 97, endPoint y: 200, distance: 128.1
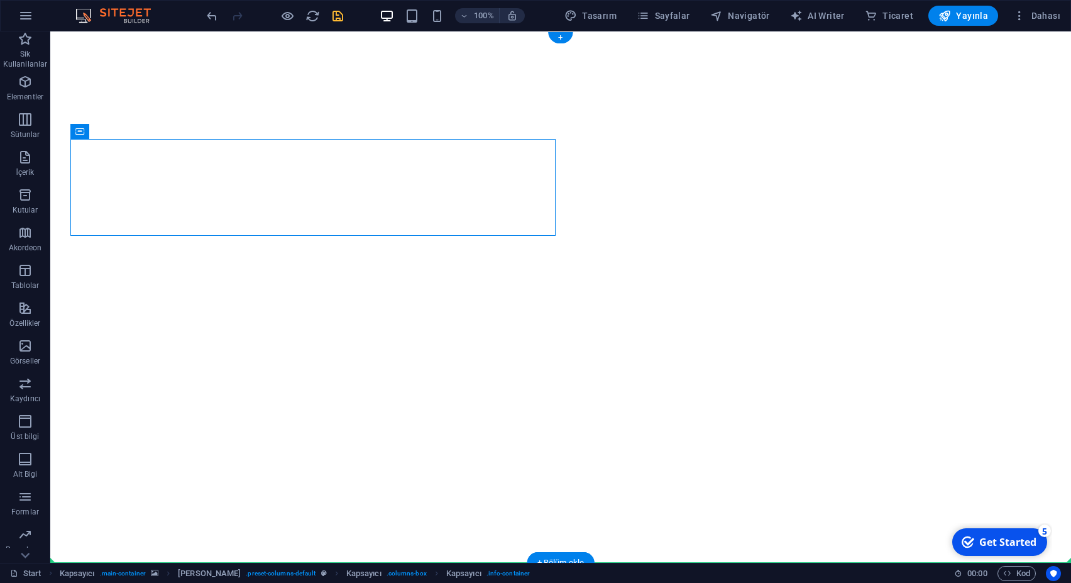
drag, startPoint x: 134, startPoint y: 167, endPoint x: 85, endPoint y: 305, distance: 147.3
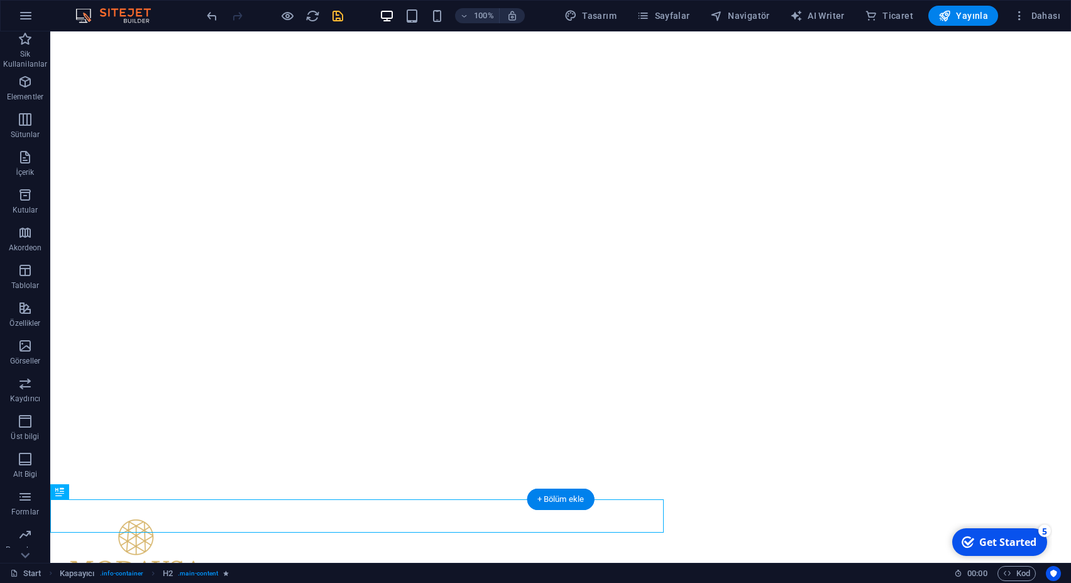
drag, startPoint x: 111, startPoint y: 527, endPoint x: 53, endPoint y: 353, distance: 183.4
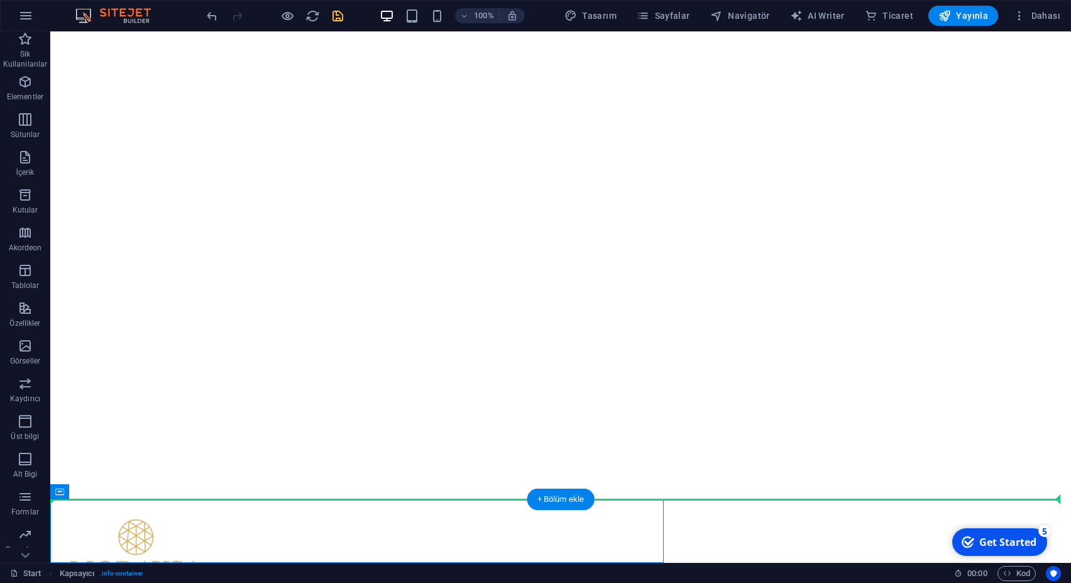
drag, startPoint x: 109, startPoint y: 523, endPoint x: 58, endPoint y: 446, distance: 92.5
drag, startPoint x: 107, startPoint y: 524, endPoint x: 61, endPoint y: 276, distance: 251.8
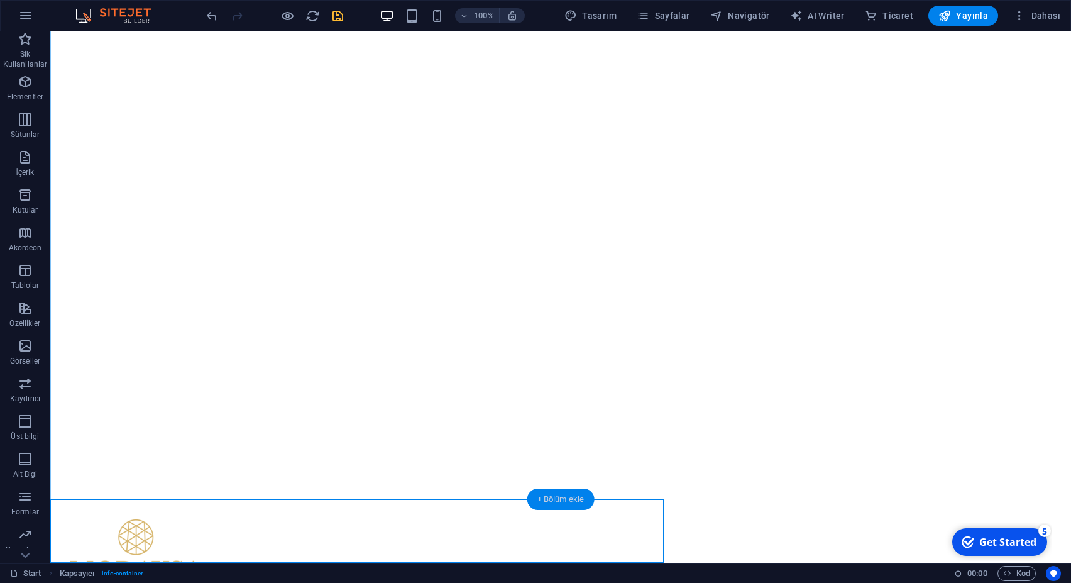
click at [561, 503] on div "+ Bölüm ekle" at bounding box center [560, 498] width 67 height 21
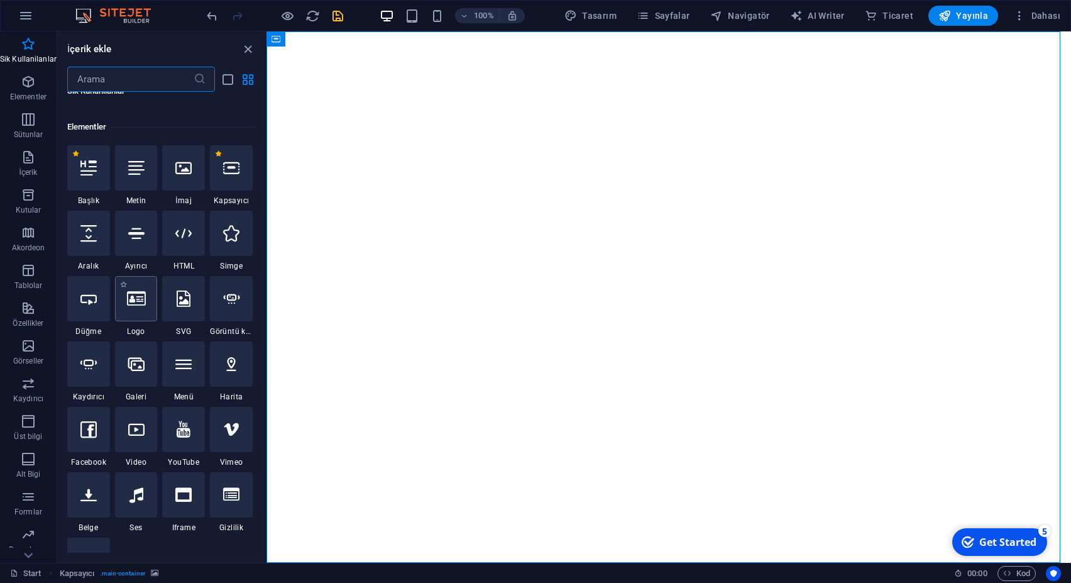
scroll to position [115, 0]
drag, startPoint x: 354, startPoint y: 306, endPoint x: 330, endPoint y: 275, distance: 39.5
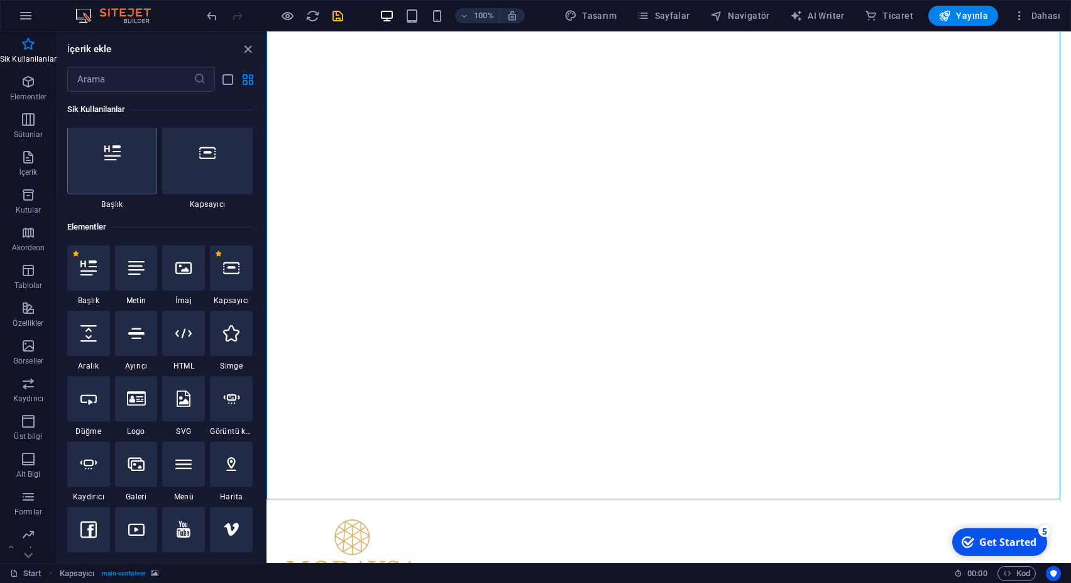
scroll to position [0, 0]
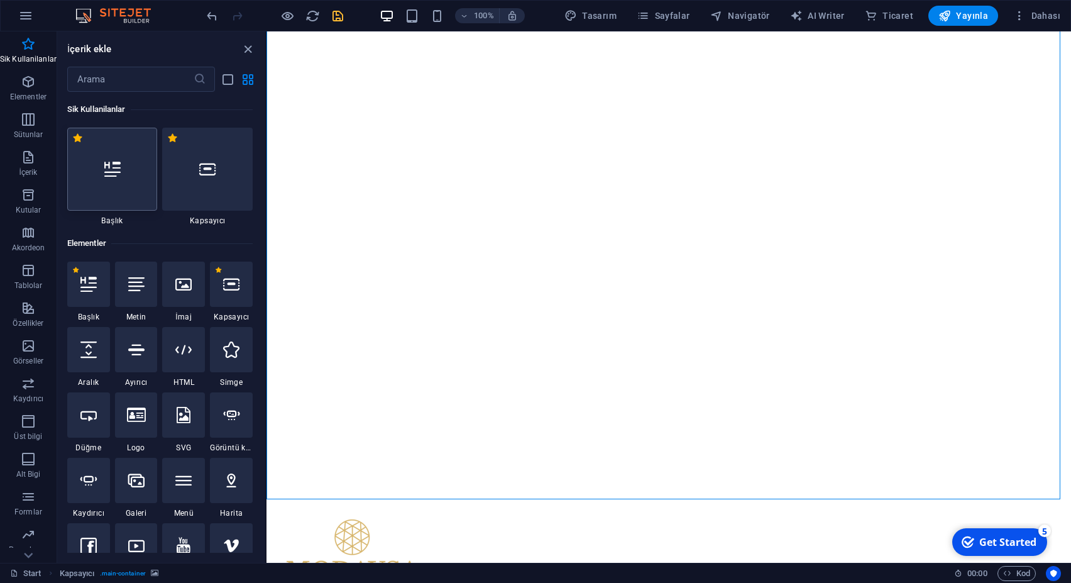
click at [158, 204] on div at bounding box center [112, 169] width 90 height 83
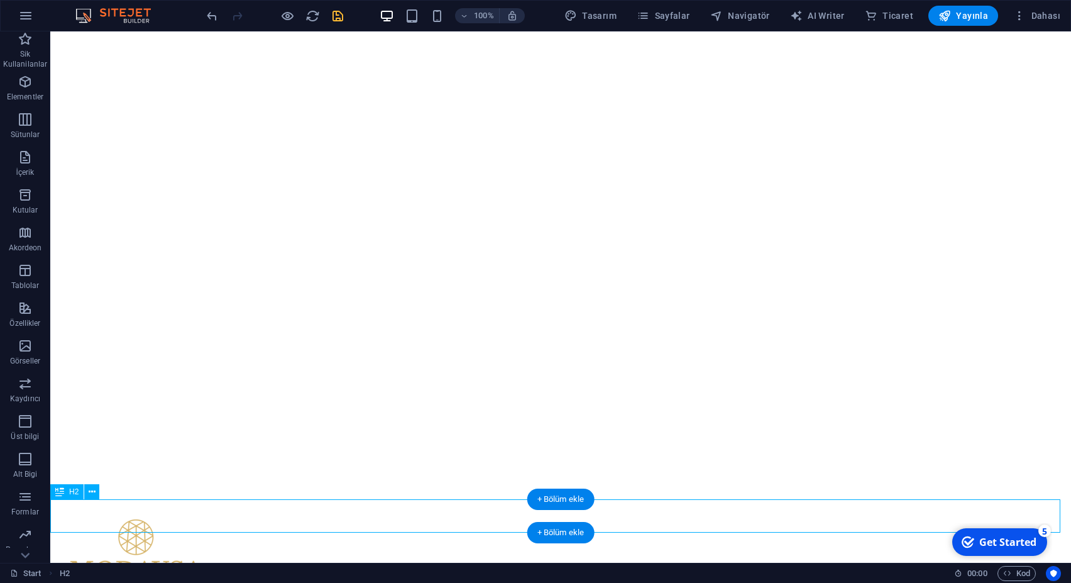
click at [96, 494] on button at bounding box center [91, 491] width 15 height 15
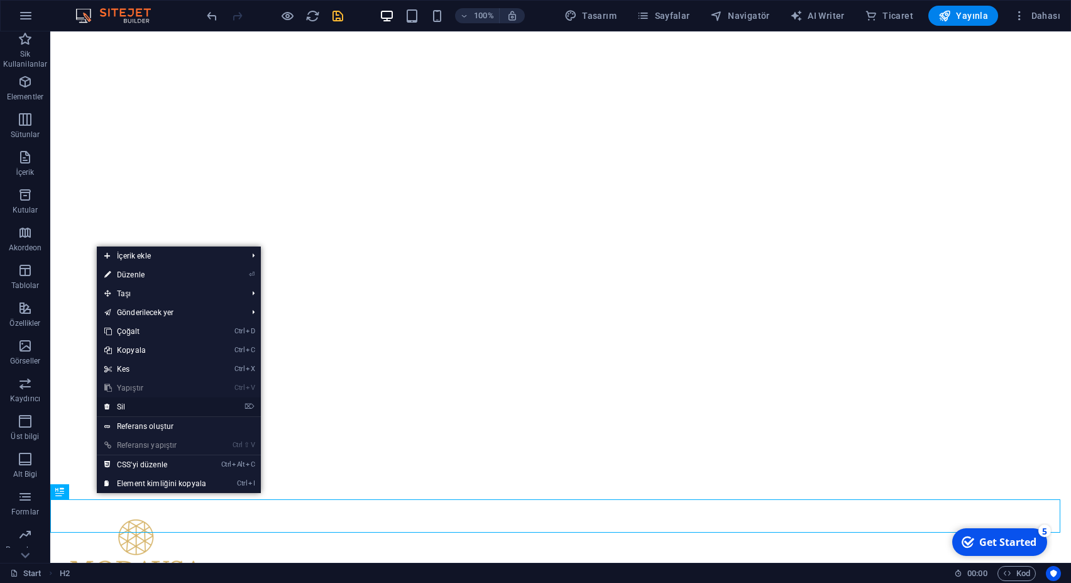
drag, startPoint x: 140, startPoint y: 404, endPoint x: 138, endPoint y: 471, distance: 66.6
click at [140, 404] on link "⌦ Sil" at bounding box center [155, 406] width 117 height 19
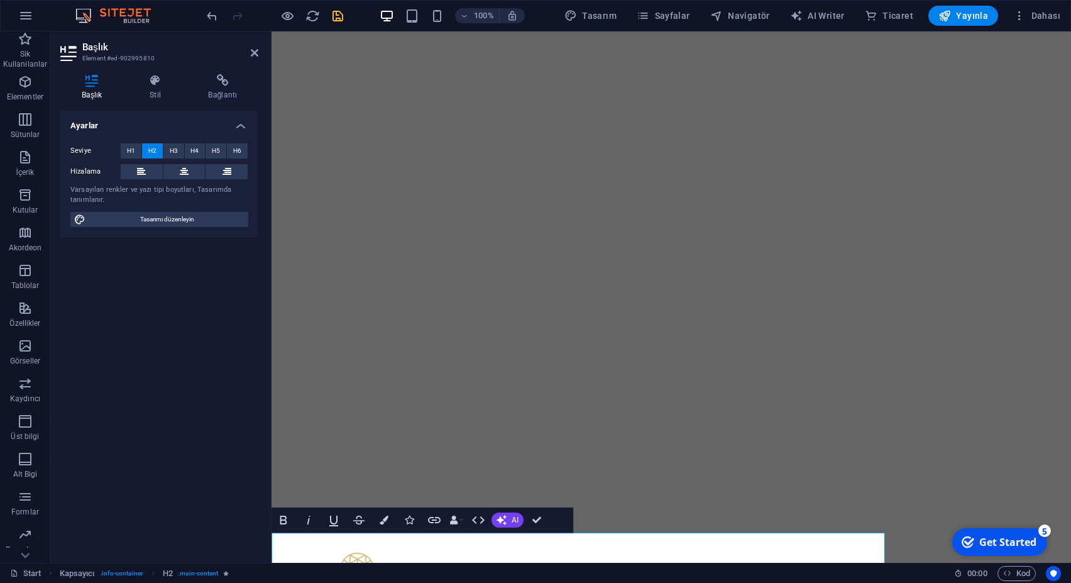
click at [512, 520] on span "AI" at bounding box center [515, 520] width 7 height 8
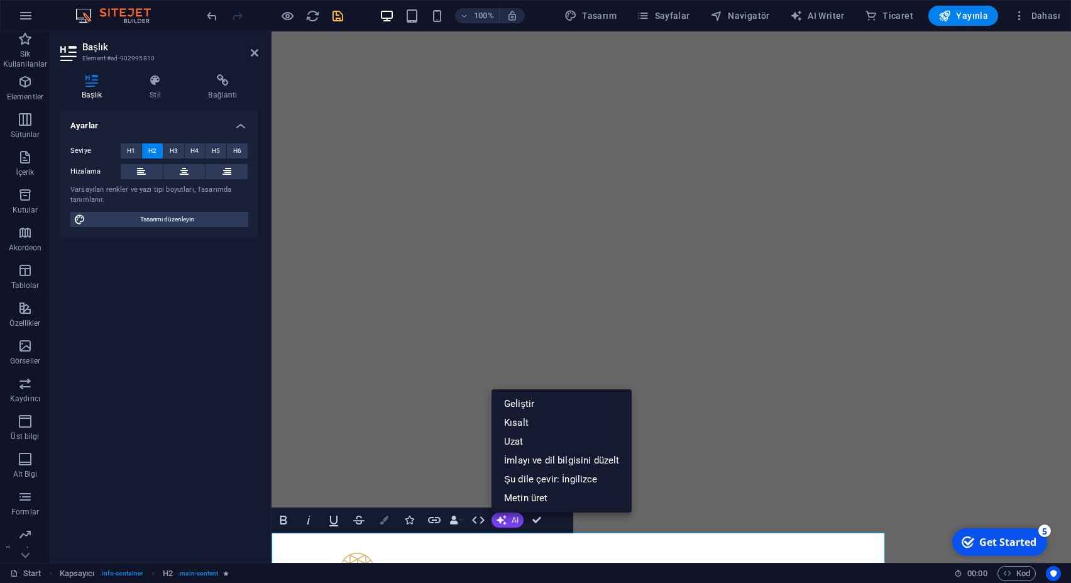
click at [384, 521] on icon "button" at bounding box center [384, 519] width 9 height 9
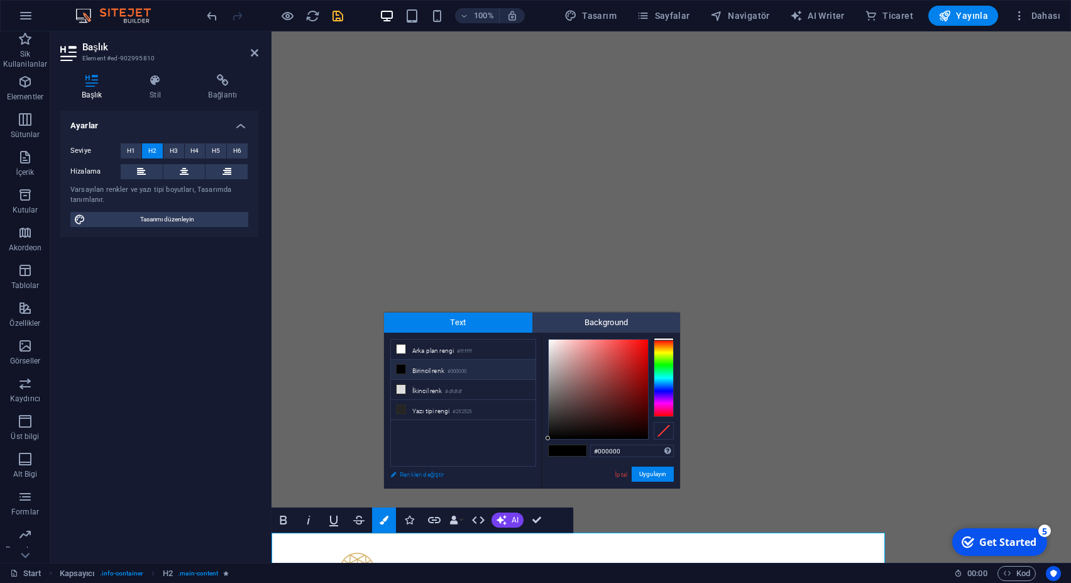
click at [424, 476] on link "Renkleri değiştir" at bounding box center [457, 474] width 146 height 16
select select "px"
select select "300"
select select "px"
select select "900"
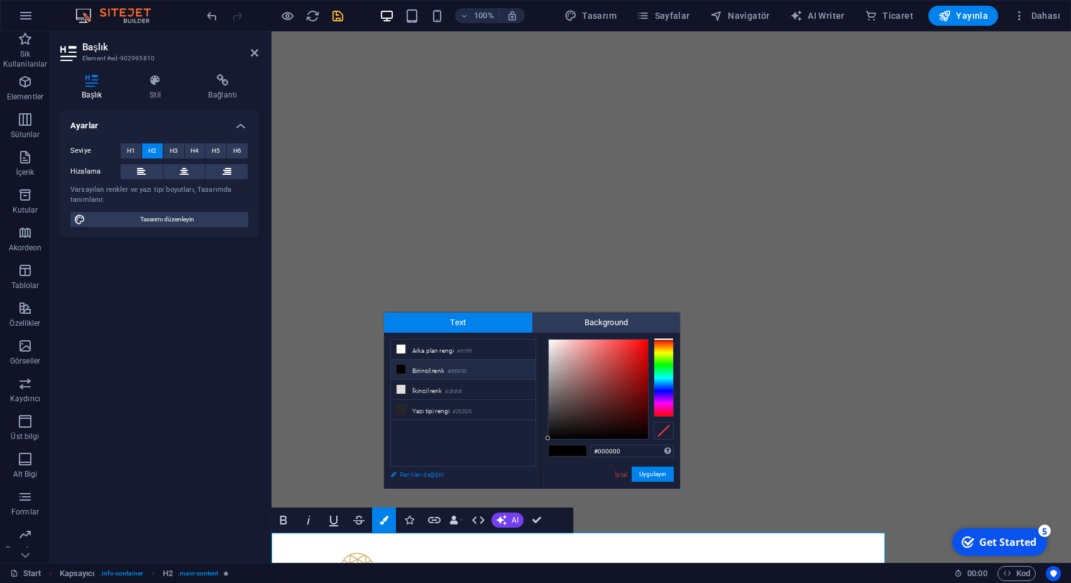
select select "px"
select select "rem"
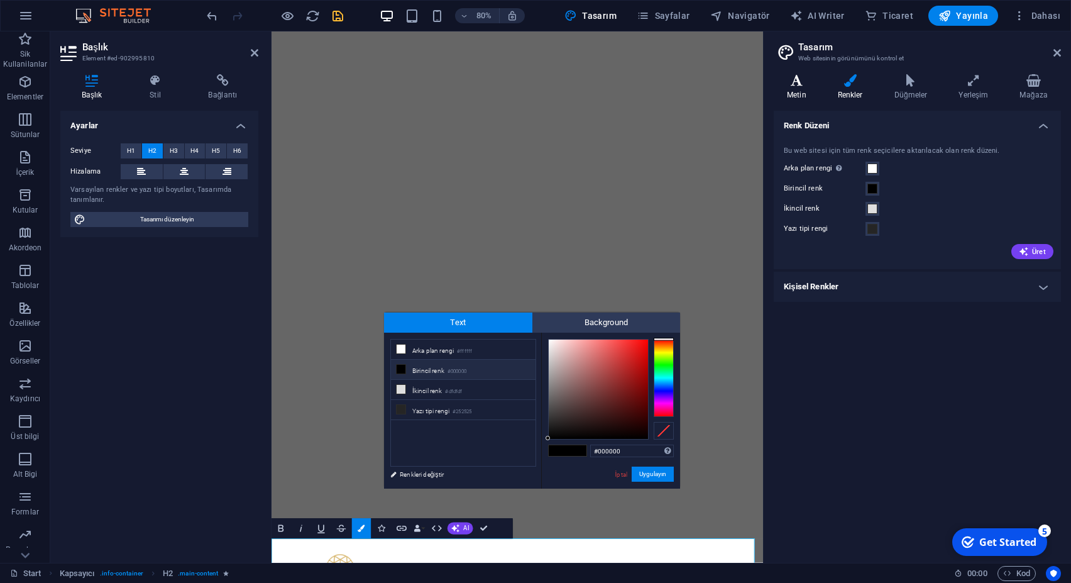
click at [797, 89] on h4 "Metin" at bounding box center [799, 87] width 51 height 26
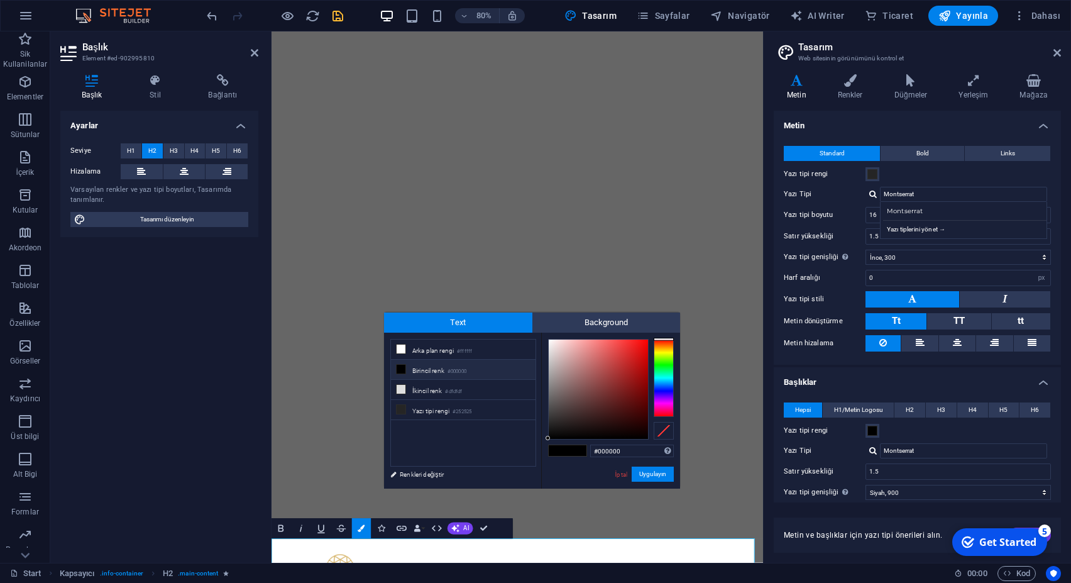
click at [964, 168] on div "Yazı tipi rengi" at bounding box center [917, 174] width 267 height 15
click at [960, 319] on button "TT" at bounding box center [958, 321] width 63 height 16
click at [902, 320] on button "Tt" at bounding box center [895, 321] width 61 height 16
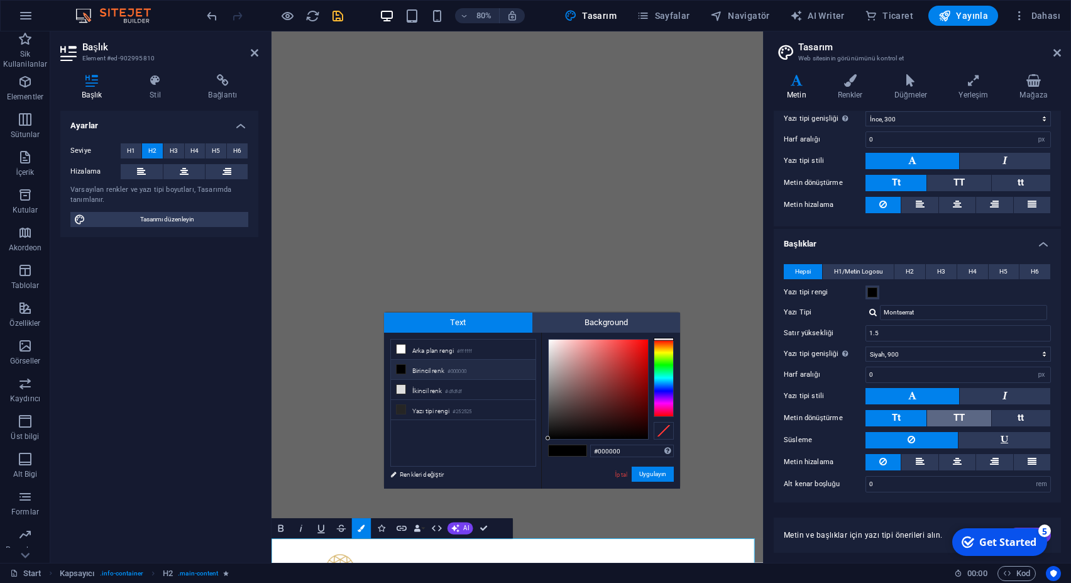
click at [965, 417] on button "TT" at bounding box center [958, 418] width 63 height 16
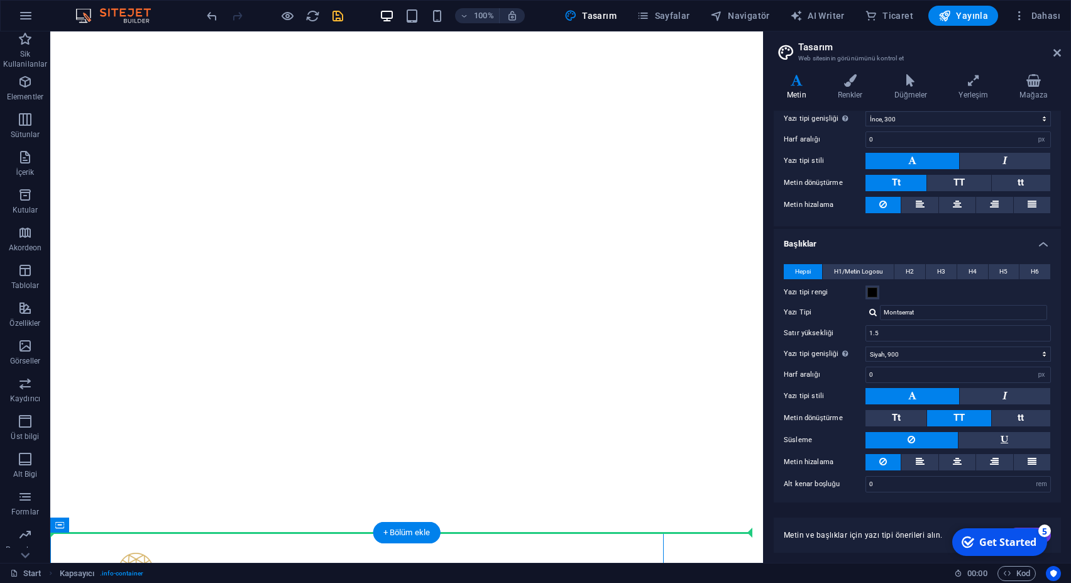
drag, startPoint x: 113, startPoint y: 557, endPoint x: 67, endPoint y: 469, distance: 99.0
drag, startPoint x: 168, startPoint y: 555, endPoint x: 97, endPoint y: 439, distance: 136.2
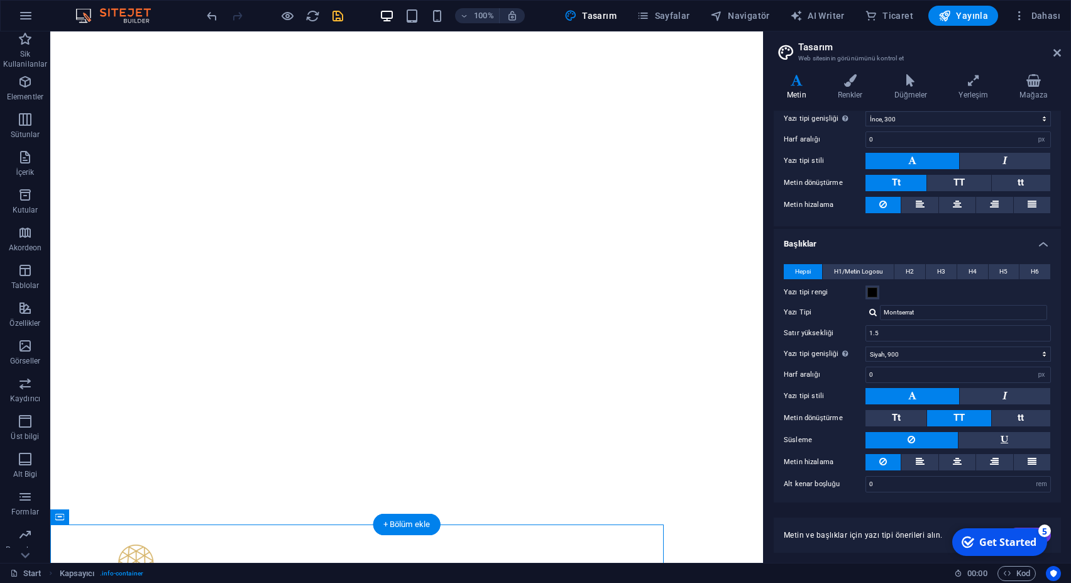
drag, startPoint x: 111, startPoint y: 556, endPoint x: 89, endPoint y: 258, distance: 299.3
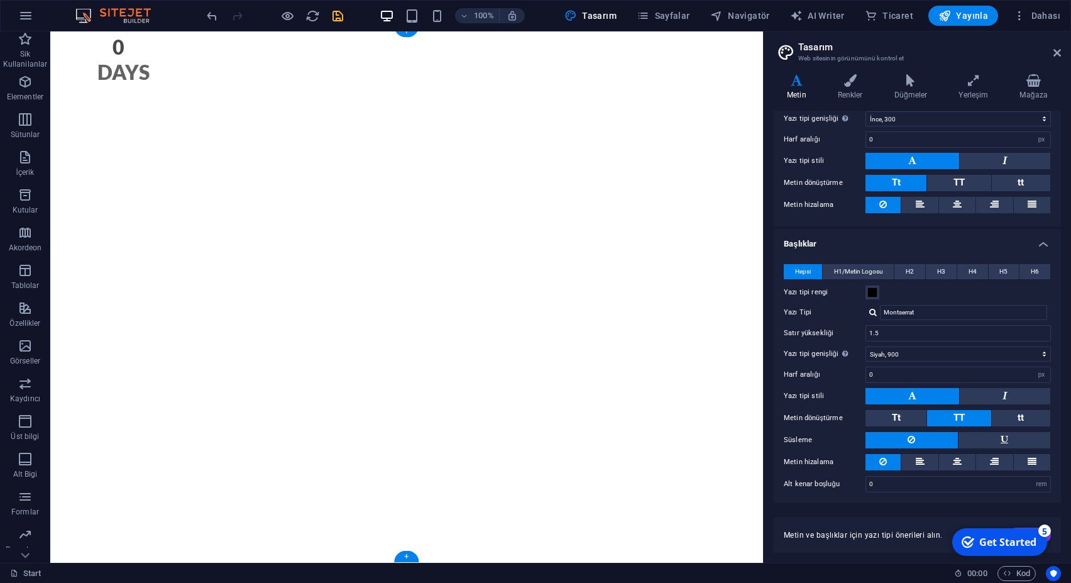
scroll to position [0, 0]
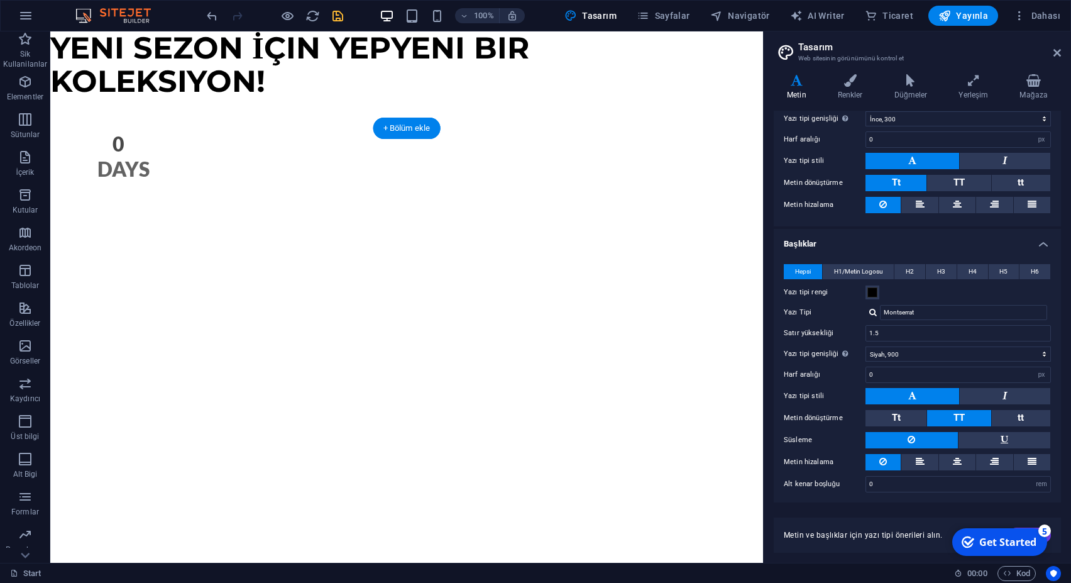
drag, startPoint x: 222, startPoint y: 328, endPoint x: 437, endPoint y: 165, distance: 270.5
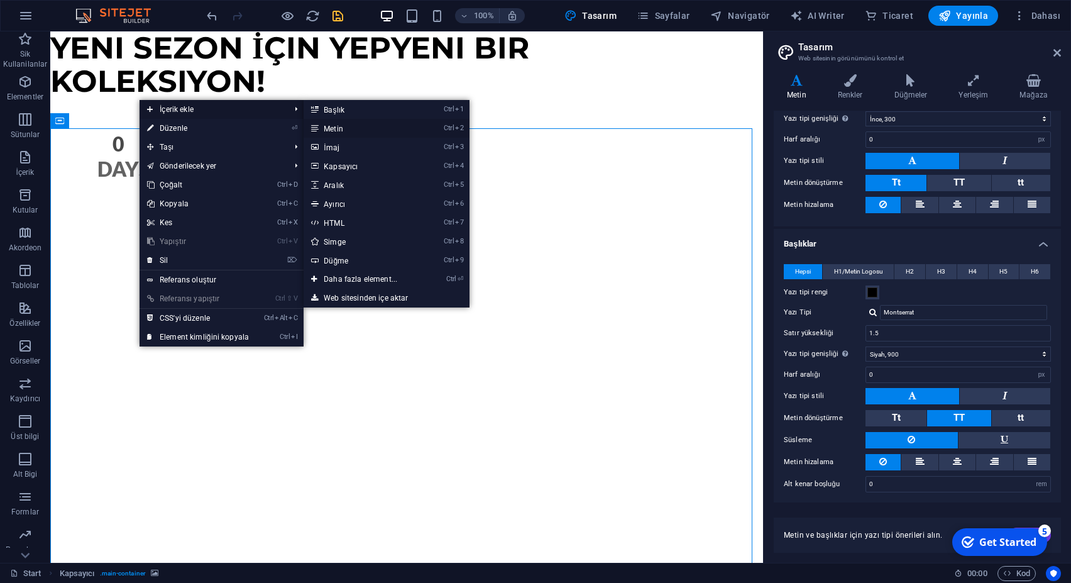
drag, startPoint x: 350, startPoint y: 129, endPoint x: 10, endPoint y: 340, distance: 399.9
click at [350, 129] on link "Ctrl 2 Metin" at bounding box center [363, 128] width 119 height 19
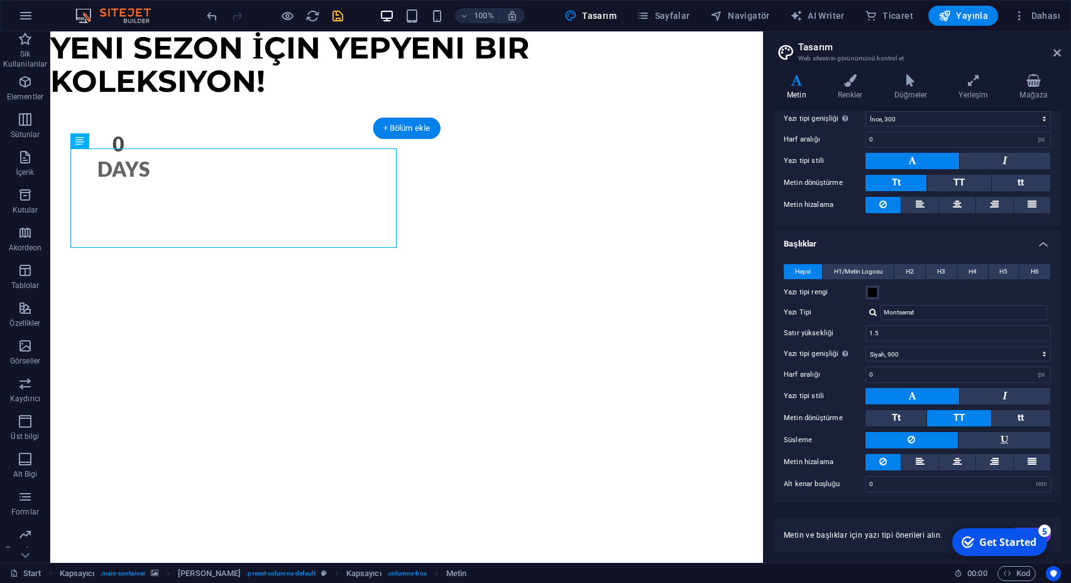
drag, startPoint x: 272, startPoint y: 246, endPoint x: 258, endPoint y: 391, distance: 145.8
click at [258, 391] on div "Yeni sezon İçin Yepyeni Bir Koleksiyon!" at bounding box center [406, 535] width 713 height 774
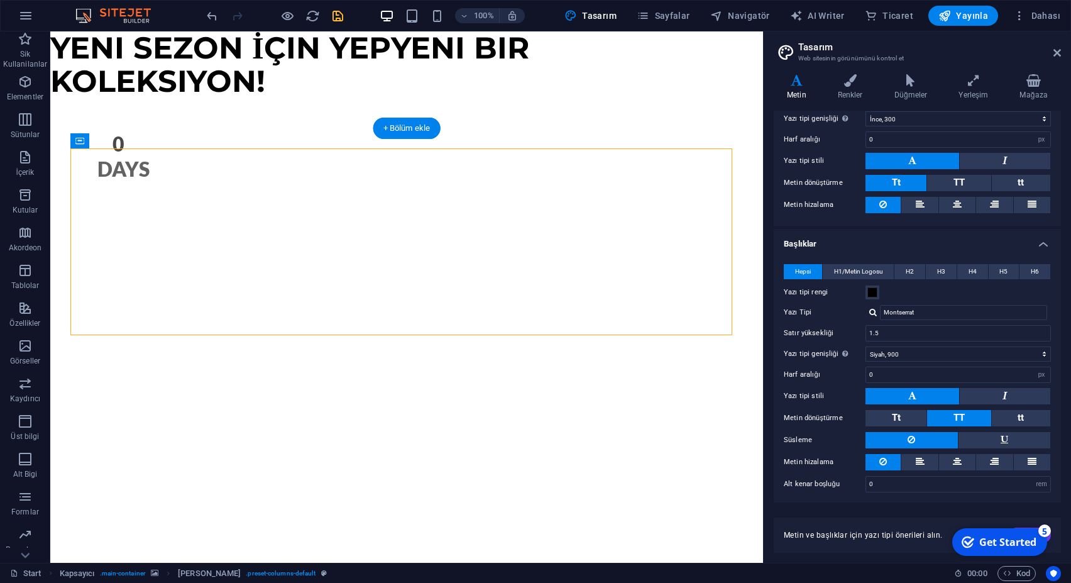
drag, startPoint x: 134, startPoint y: 173, endPoint x: 92, endPoint y: 357, distance: 188.9
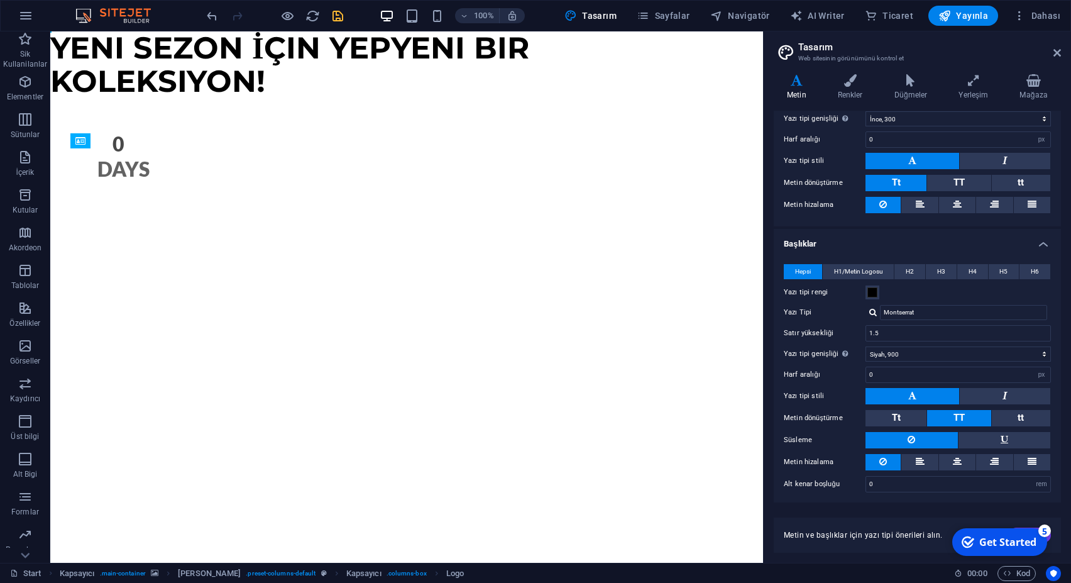
drag, startPoint x: 90, startPoint y: 241, endPoint x: 99, endPoint y: 145, distance: 96.5
click at [99, 145] on div "Logo" at bounding box center [84, 141] width 29 height 16
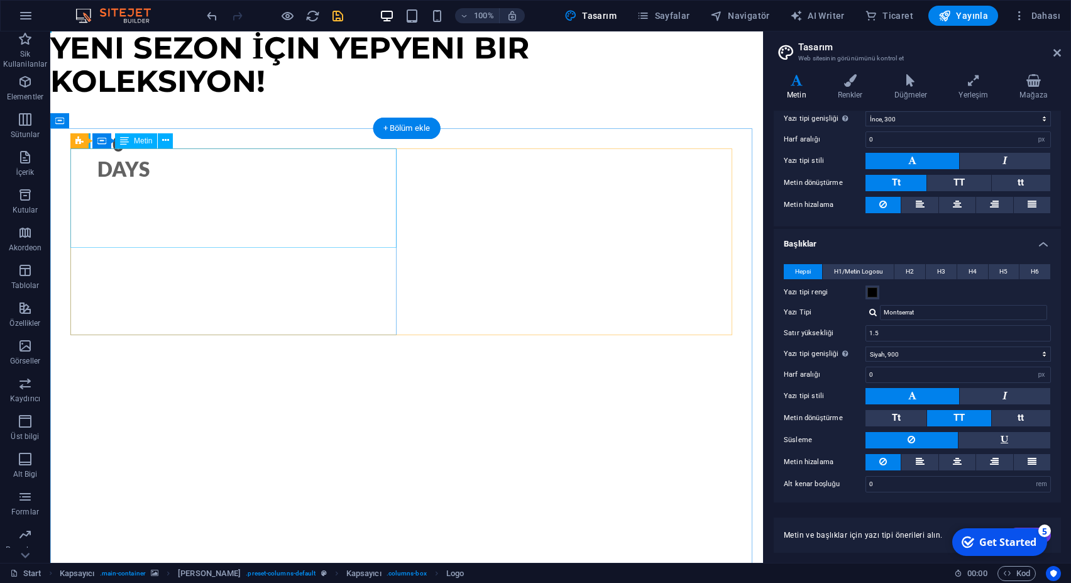
click at [162, 148] on button at bounding box center [165, 140] width 15 height 15
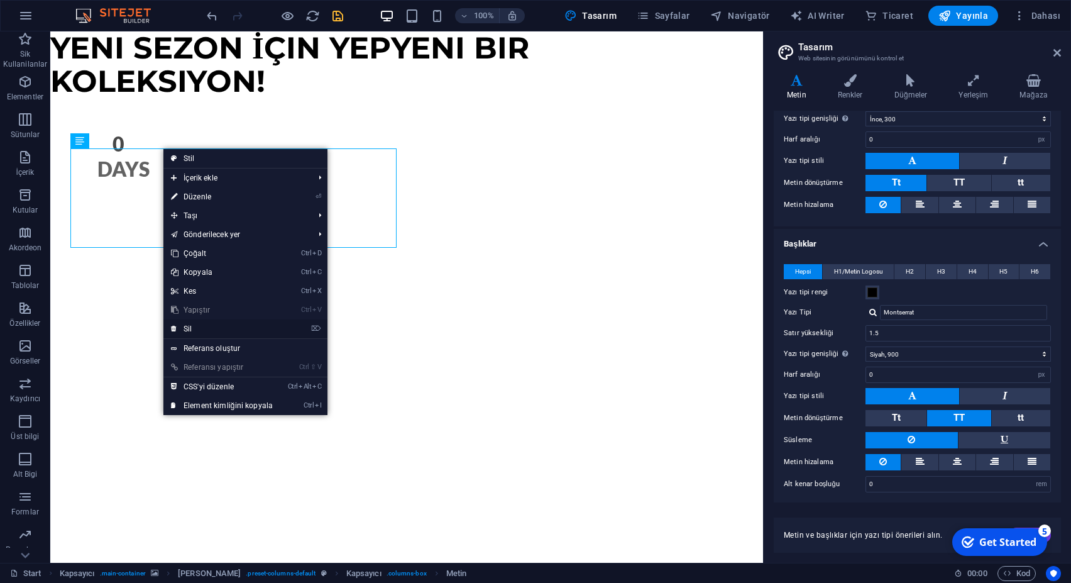
click at [200, 326] on link "⌦ Sil" at bounding box center [221, 328] width 117 height 19
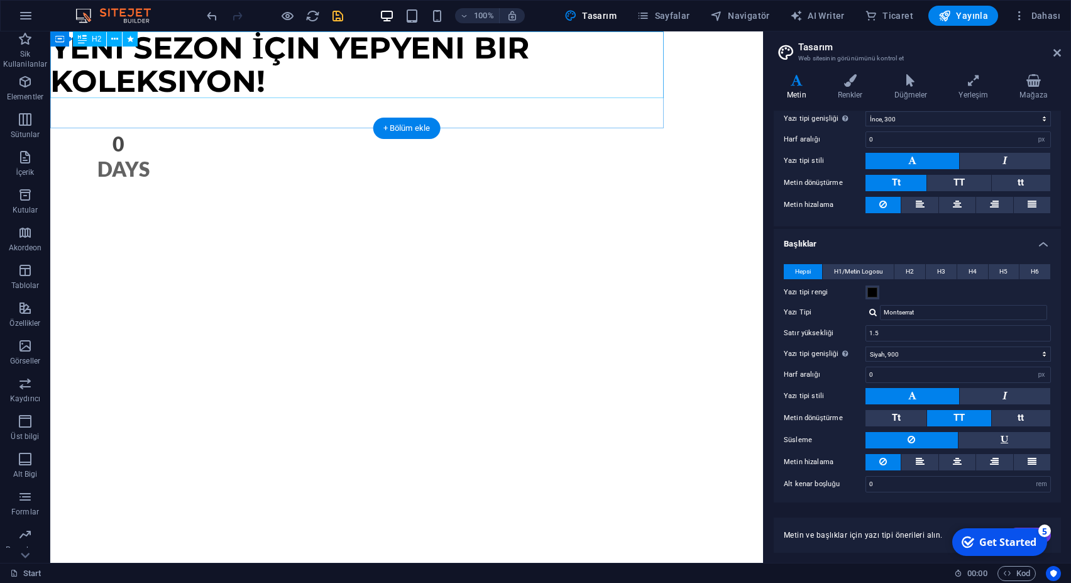
click at [200, 54] on div "Yeni sezon İçin Yepyeni Bir Koleksiyon!" at bounding box center [356, 64] width 613 height 67
click at [114, 37] on icon at bounding box center [114, 39] width 7 height 13
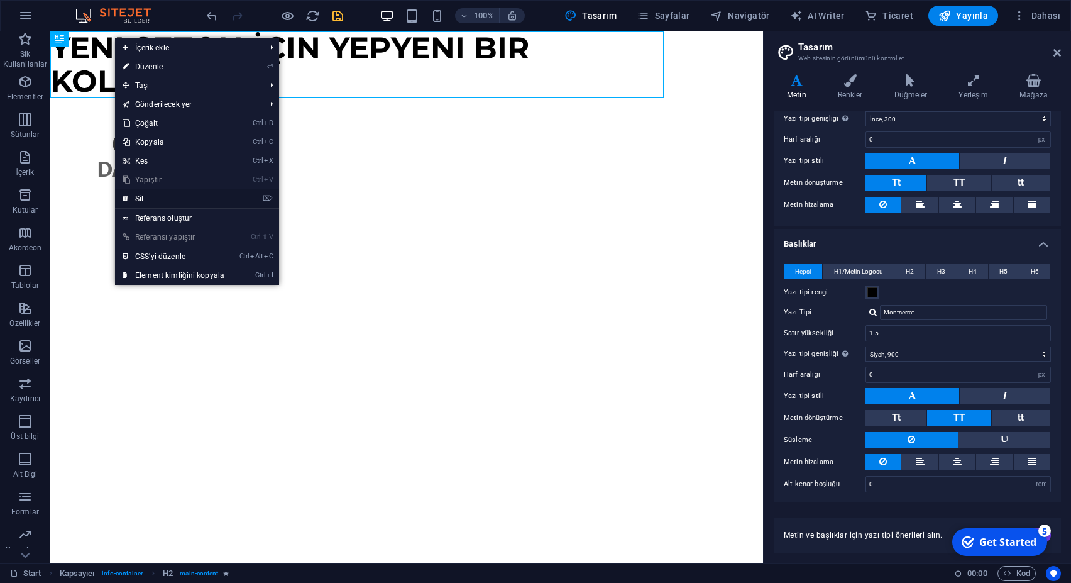
click at [149, 195] on link "⌦ Sil" at bounding box center [173, 198] width 117 height 19
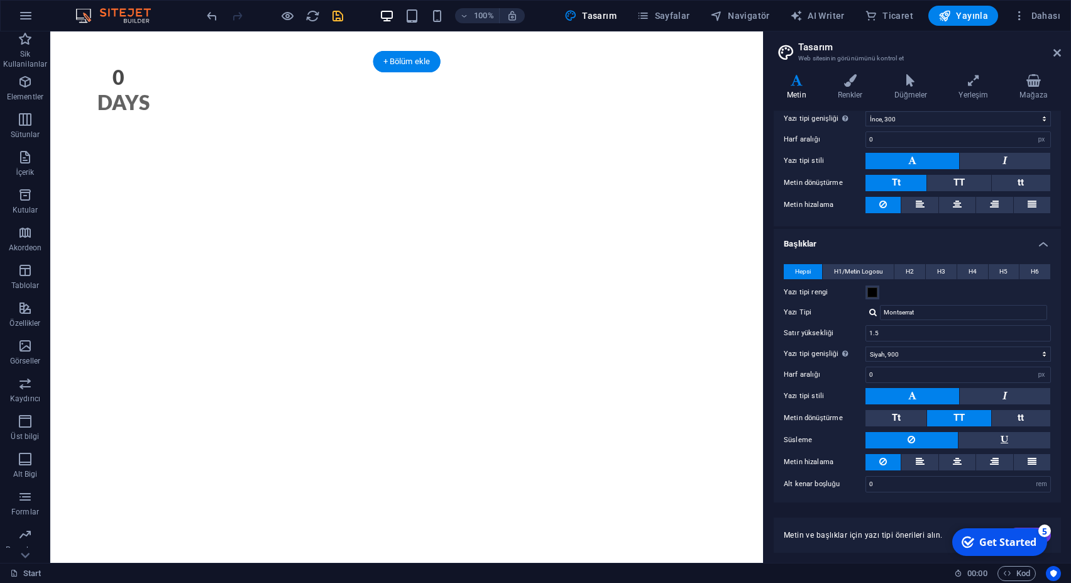
scroll to position [30, 0]
click at [1014, 13] on button "Dahası" at bounding box center [1036, 16] width 57 height 20
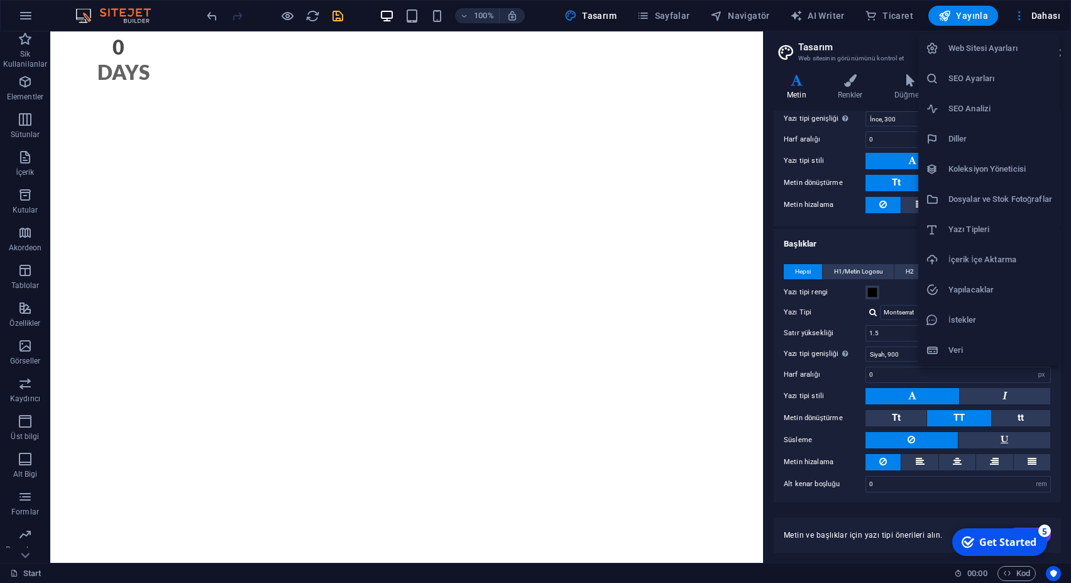
click at [994, 74] on h6 "SEO Ayarları" at bounding box center [1000, 78] width 104 height 15
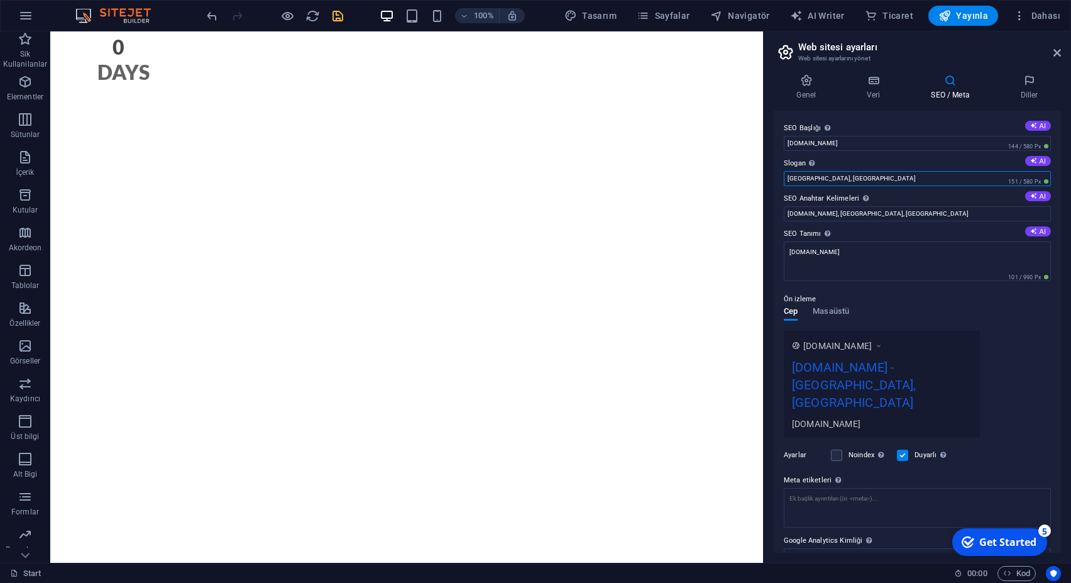
click at [784, 180] on input "[GEOGRAPHIC_DATA], [GEOGRAPHIC_DATA]" at bounding box center [917, 178] width 267 height 15
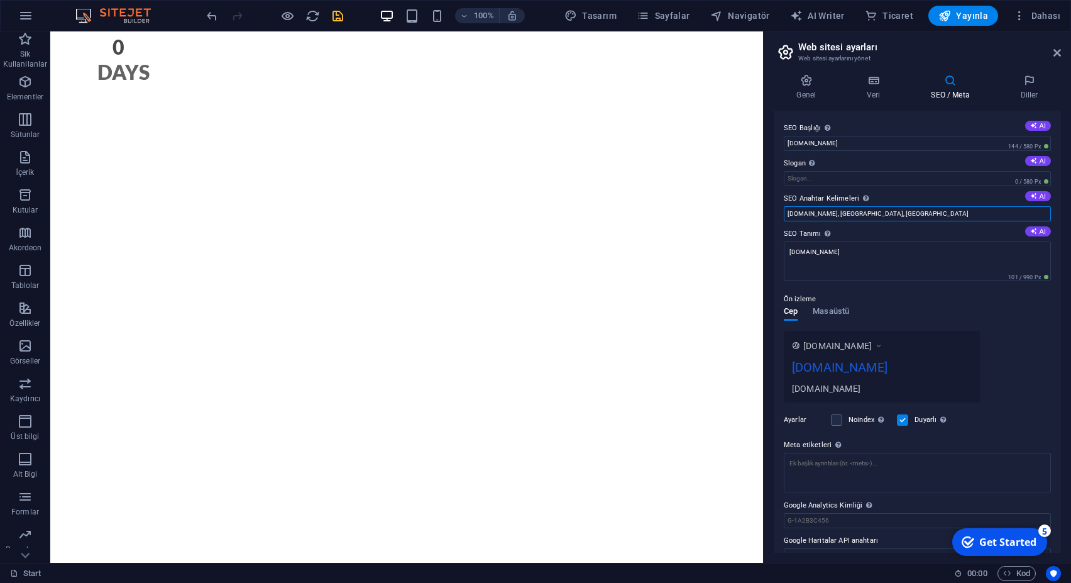
drag, startPoint x: 895, startPoint y: 216, endPoint x: 847, endPoint y: 216, distance: 47.8
click at [847, 216] on input "[DOMAIN_NAME], [GEOGRAPHIC_DATA], [GEOGRAPHIC_DATA]" at bounding box center [917, 213] width 267 height 15
type input "[DOMAIN_NAME]"
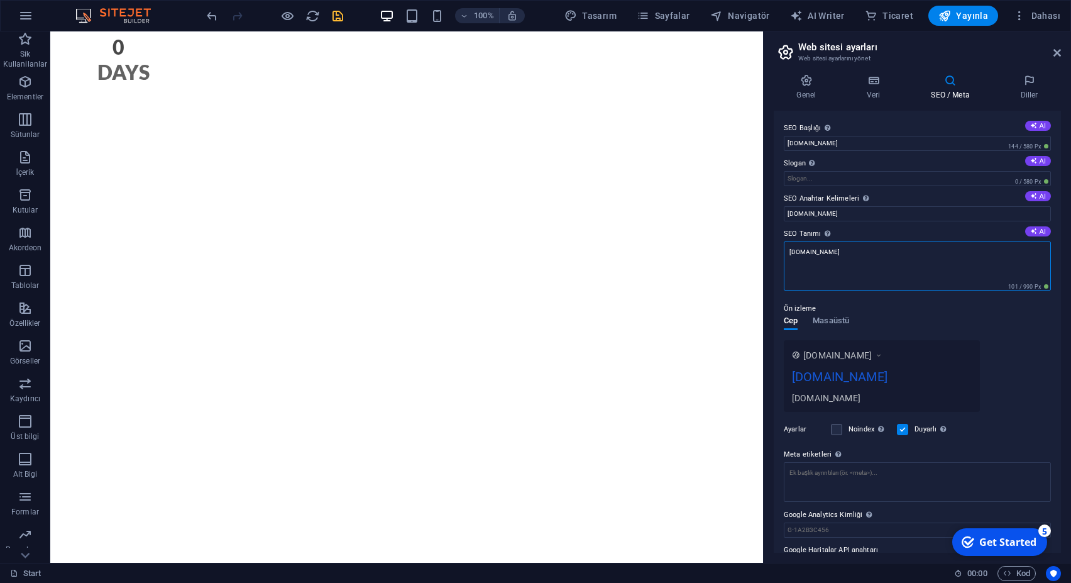
drag, startPoint x: 862, startPoint y: 249, endPoint x: 689, endPoint y: 195, distance: 181.8
click at [784, 255] on textarea "[DOMAIN_NAME]" at bounding box center [917, 265] width 267 height 49
click at [858, 173] on input "Slogan Web sitenin sloganı. AI" at bounding box center [917, 178] width 267 height 15
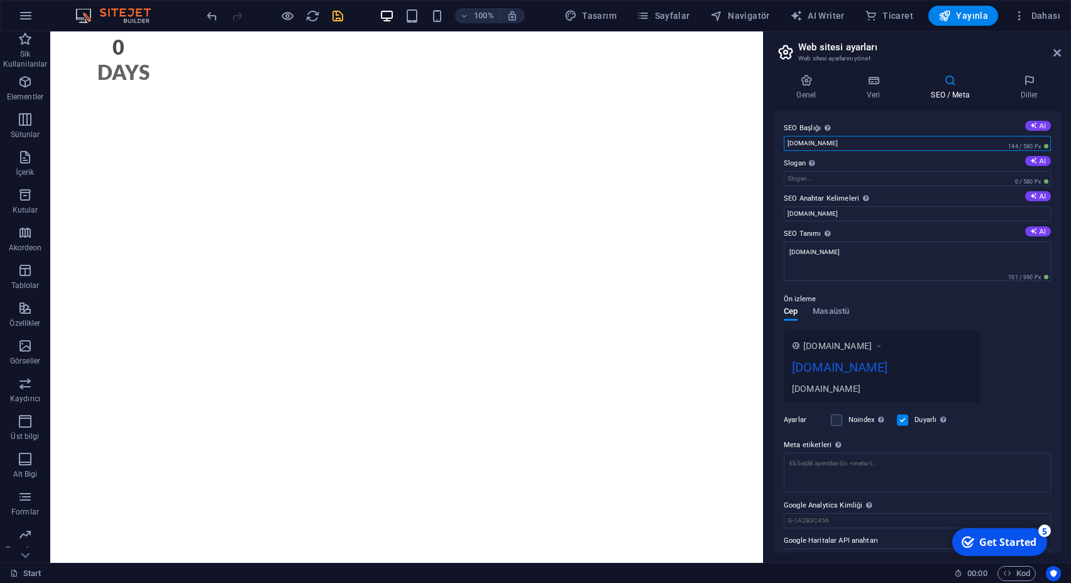
drag, startPoint x: 854, startPoint y: 143, endPoint x: 750, endPoint y: 140, distance: 103.7
click at [784, 140] on input "[DOMAIN_NAME]" at bounding box center [917, 143] width 267 height 15
click at [789, 143] on input "[DOMAIN_NAME]" at bounding box center [917, 143] width 267 height 15
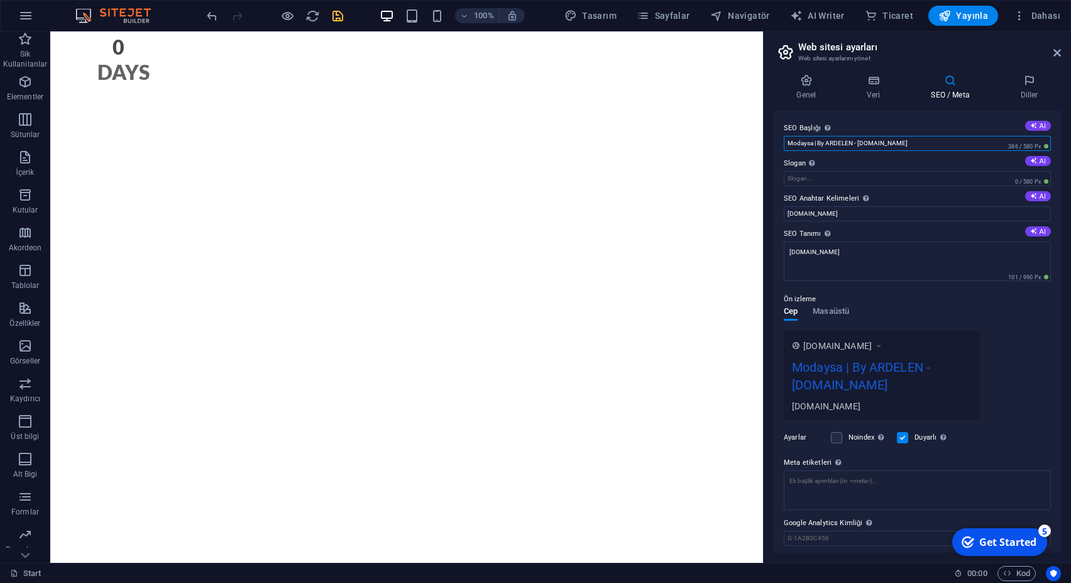
click at [863, 142] on input "Modaysa | By ARDELEN - [DOMAIN_NAME]" at bounding box center [917, 143] width 267 height 15
drag, startPoint x: 917, startPoint y: 141, endPoint x: 661, endPoint y: 142, distance: 256.4
click at [784, 142] on input "Modaysa | By ARDELEN - [DOMAIN_NAME]" at bounding box center [917, 143] width 267 height 15
type input "Modaysa | By ARDELEN - [DOMAIN_NAME]"
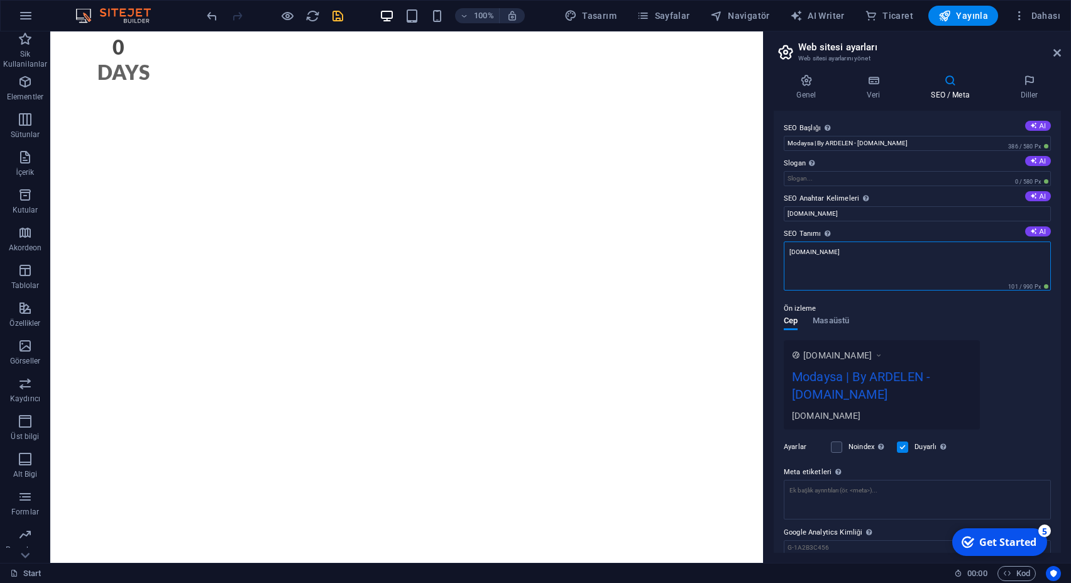
drag, startPoint x: 856, startPoint y: 250, endPoint x: 614, endPoint y: 233, distance: 243.2
click at [784, 241] on textarea "[DOMAIN_NAME]" at bounding box center [917, 265] width 267 height 49
paste textarea "Modaysa | By ARDELEN, stil sahibi kadınlar için özel olarak tasarlanmış abiye k…"
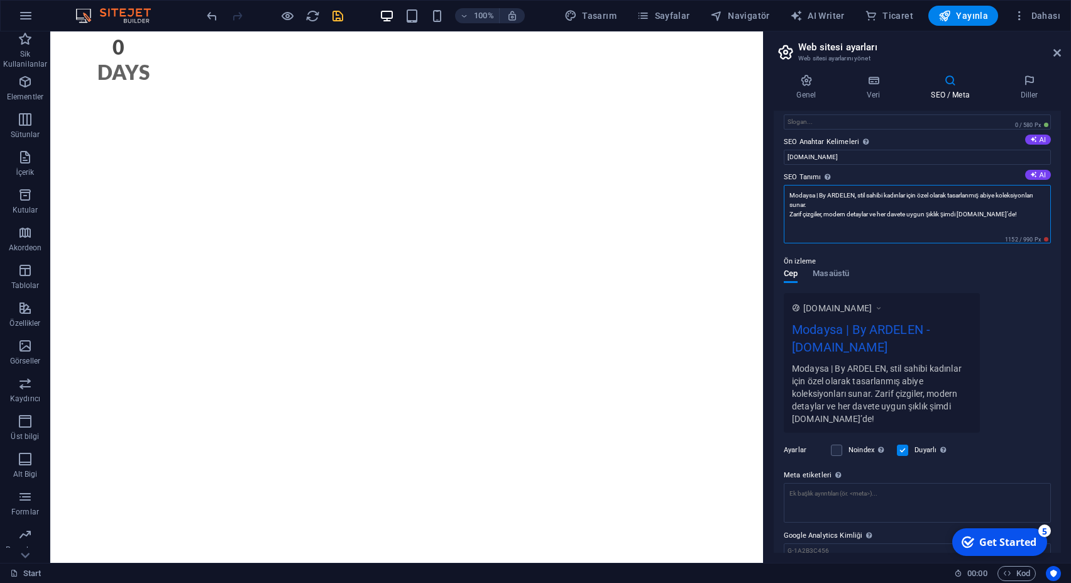
scroll to position [107, 0]
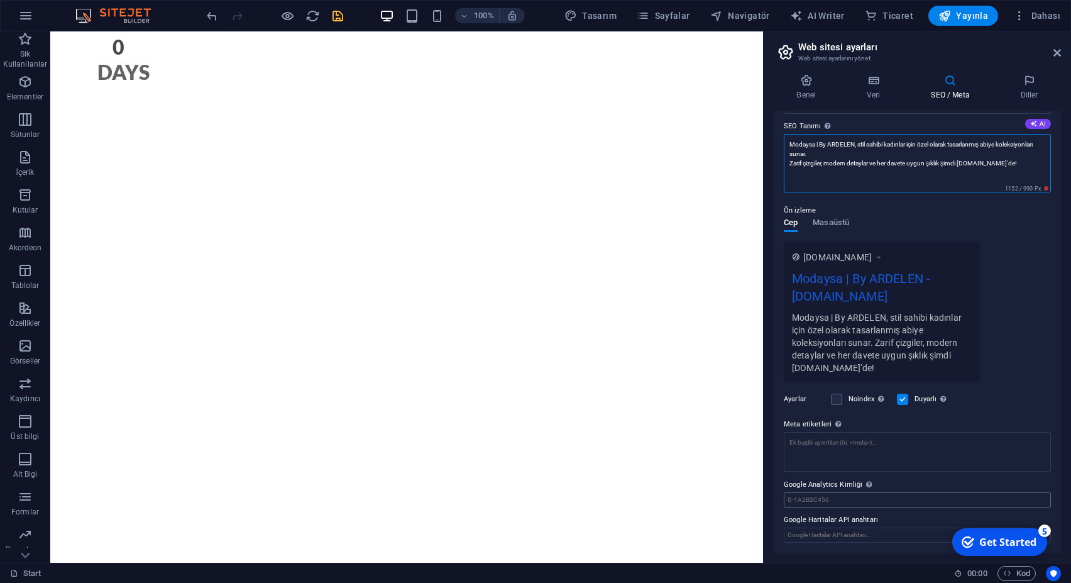
type textarea "Modaysa | By ARDELEN, stil sahibi kadınlar için özel olarak tasarlanmış abiye k…"
click at [863, 496] on input "Google Analytics Kimliği Lütfen sadece Google Analytics Kimliğini ekleyin. İzle…" at bounding box center [917, 499] width 267 height 15
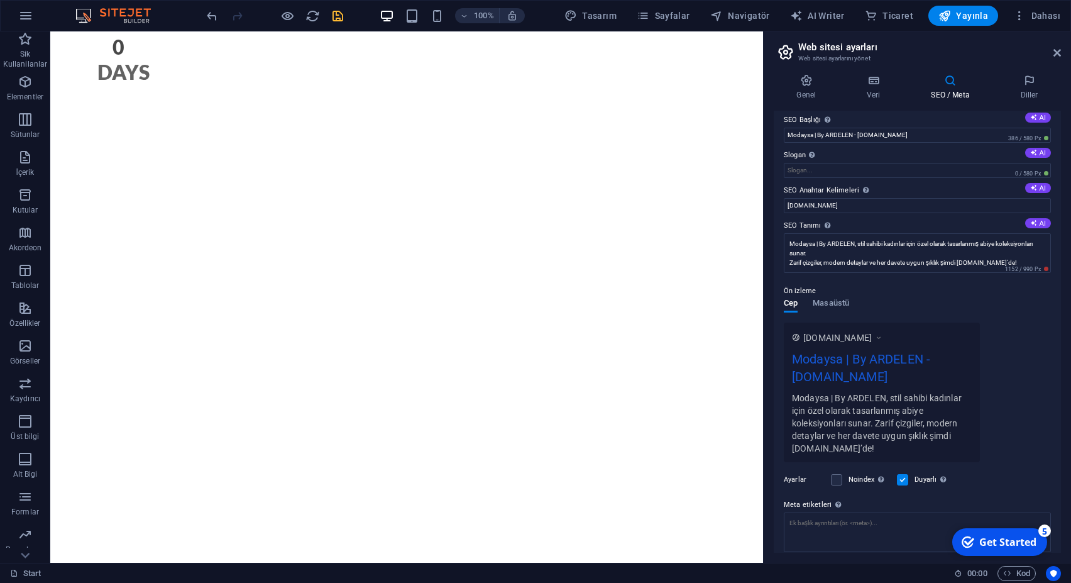
scroll to position [0, 0]
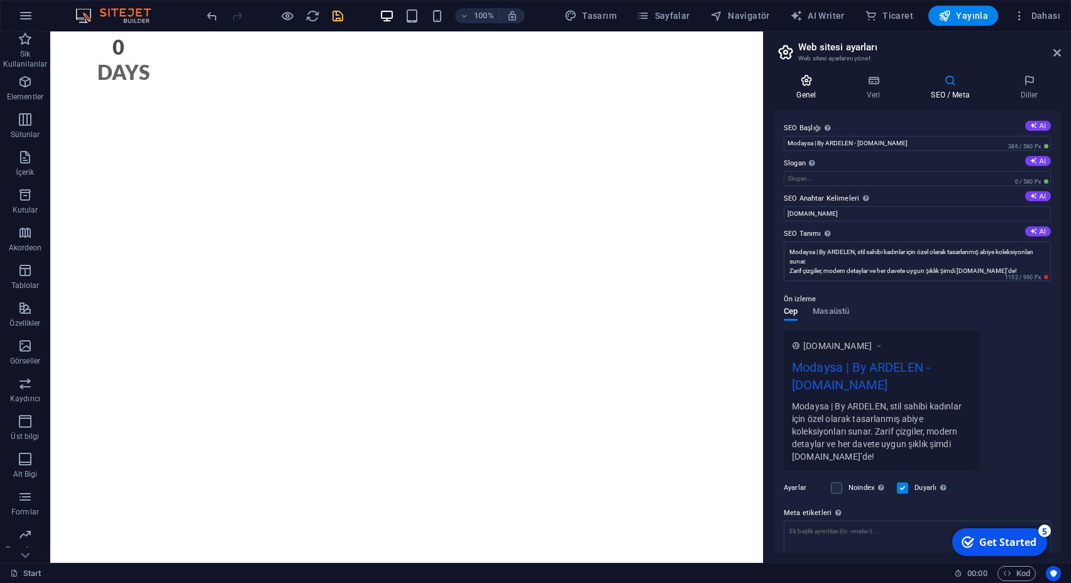
click at [796, 83] on icon at bounding box center [806, 80] width 65 height 13
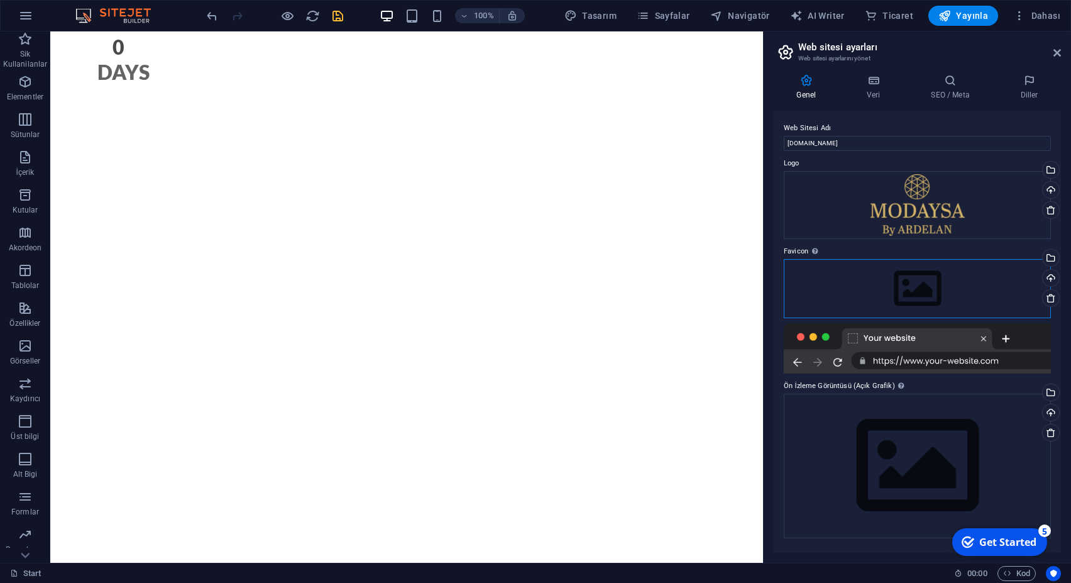
click at [915, 282] on div "Dosyaları buraya sürükleyin, dosyaları seçmek için tıklayın veya Dosyalardan ya…" at bounding box center [917, 288] width 267 height 59
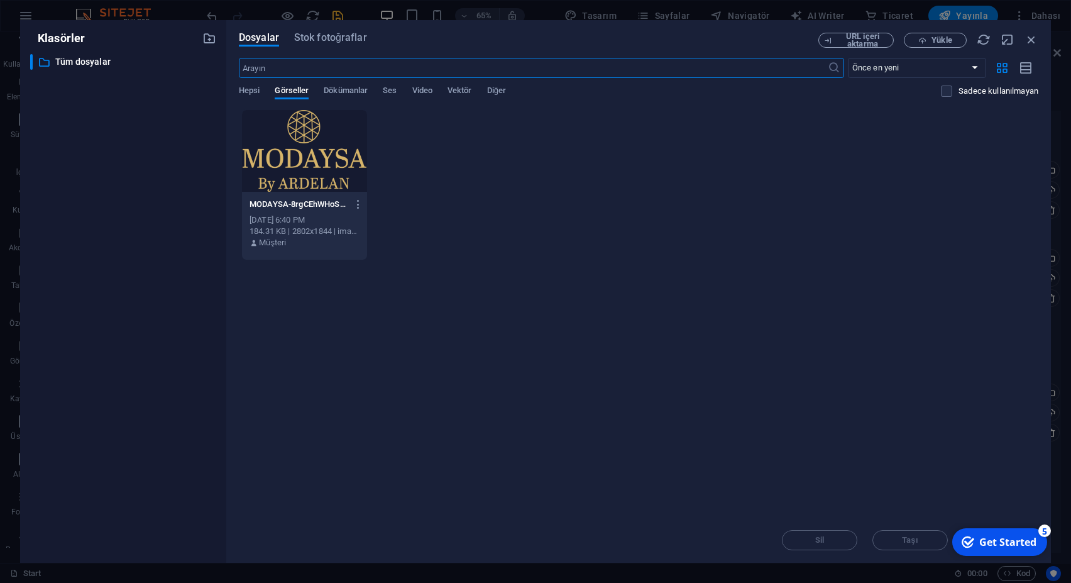
click at [309, 133] on div at bounding box center [304, 151] width 125 height 82
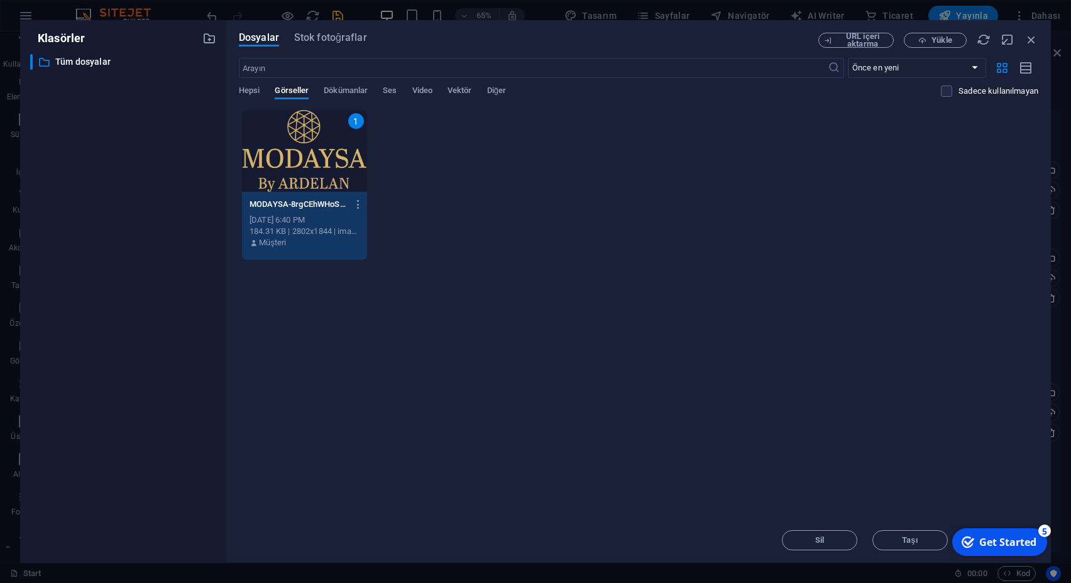
click at [334, 156] on div "1" at bounding box center [304, 151] width 125 height 82
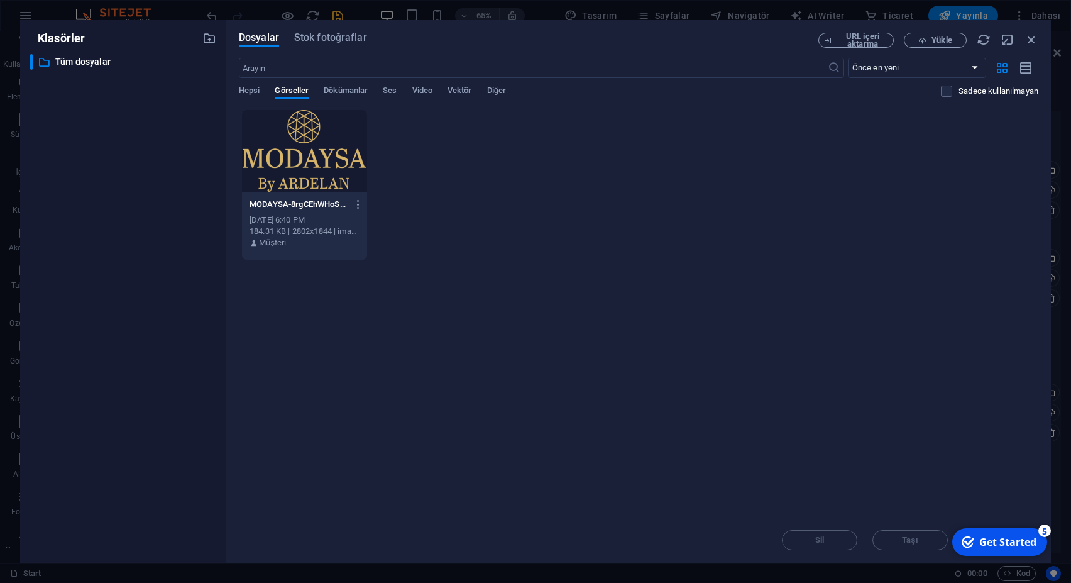
click at [334, 156] on div at bounding box center [304, 151] width 125 height 82
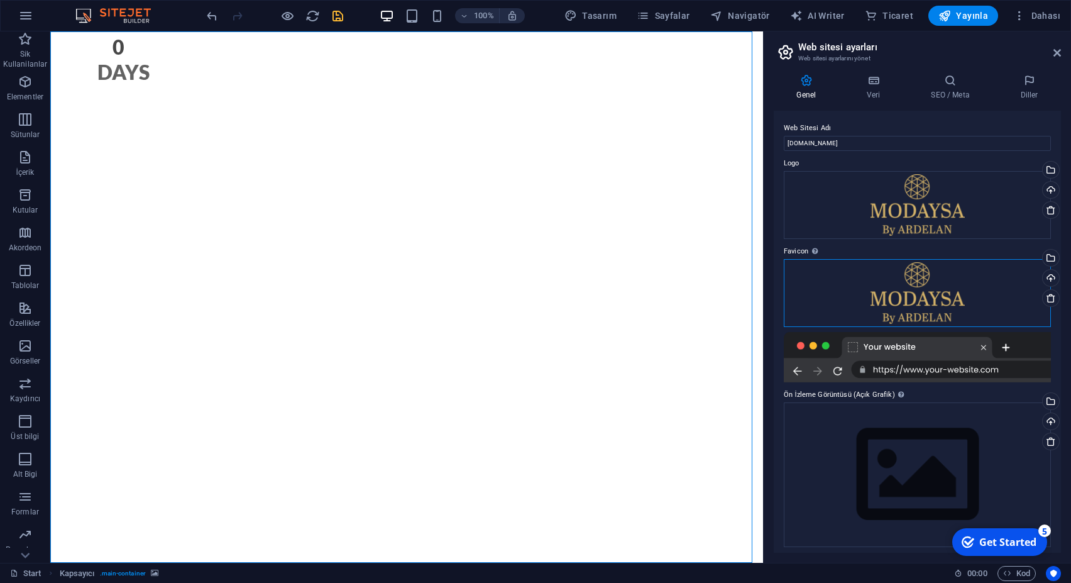
click at [950, 293] on div "Dosyaları buraya sürükleyin, dosyaları seçmek için tıklayın veya Dosyalardan ya…" at bounding box center [917, 293] width 267 height 68
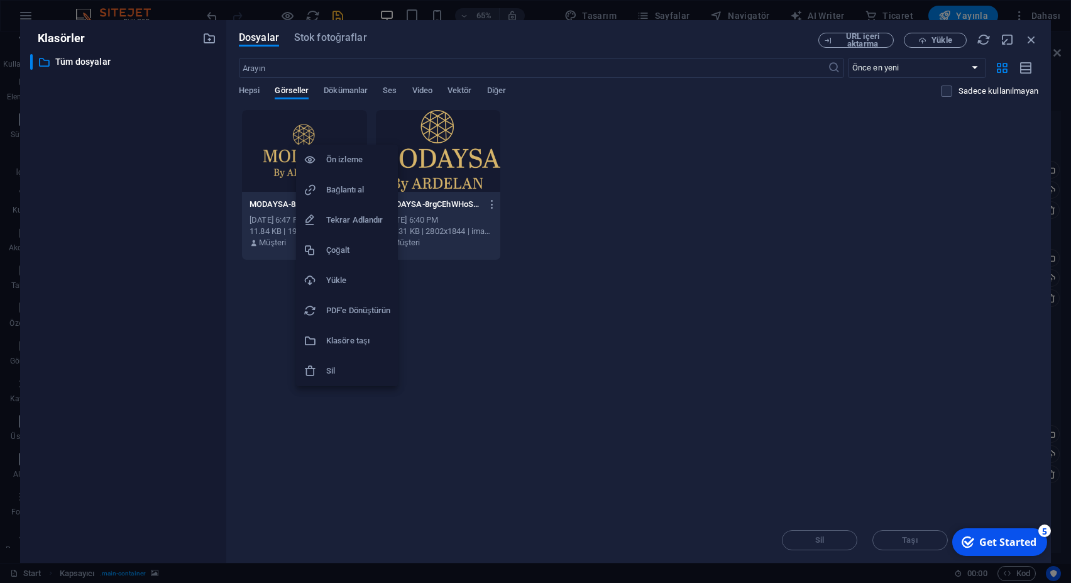
click at [449, 324] on div at bounding box center [535, 291] width 1071 height 583
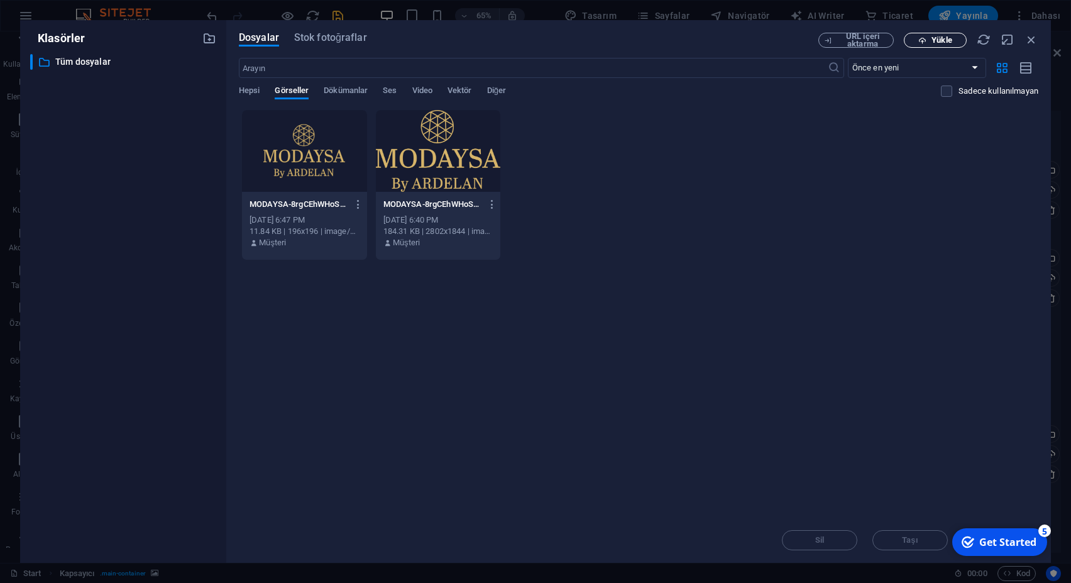
click at [943, 44] on span "Yükle" at bounding box center [941, 40] width 20 height 8
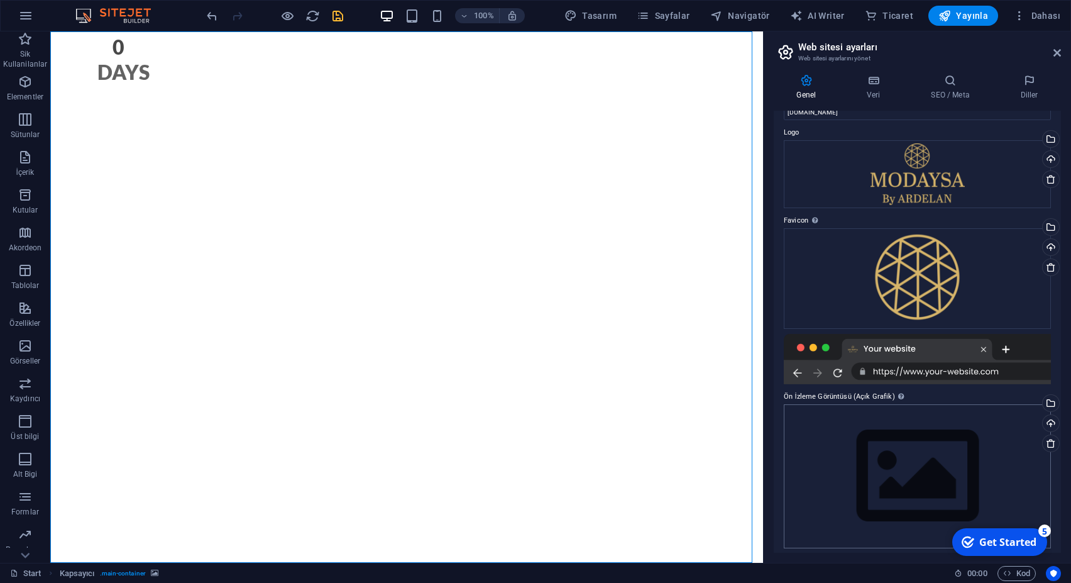
scroll to position [36, 0]
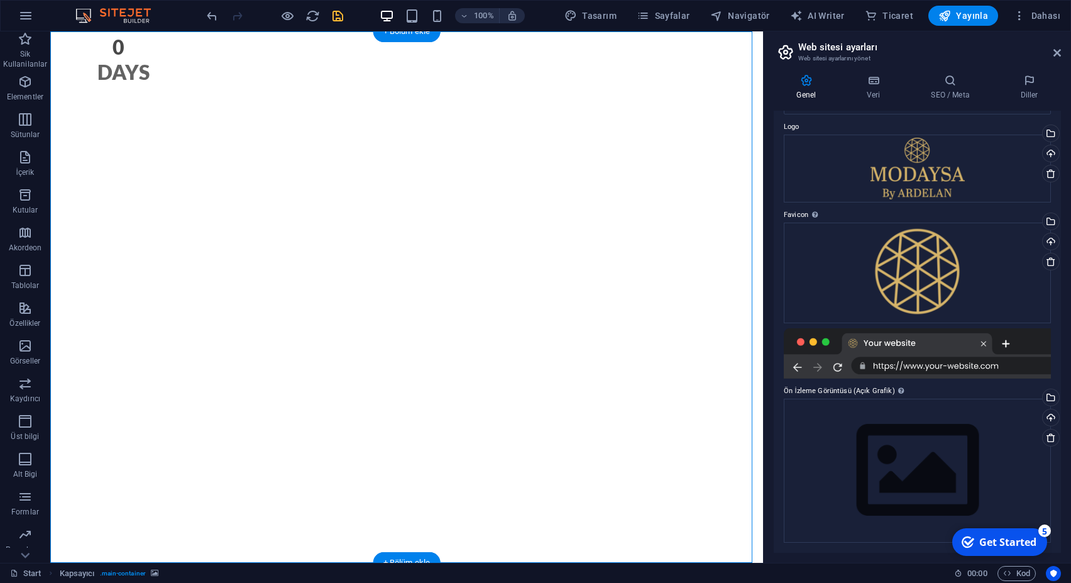
click at [50, 77] on button "button" at bounding box center [50, 77] width 0 height 0
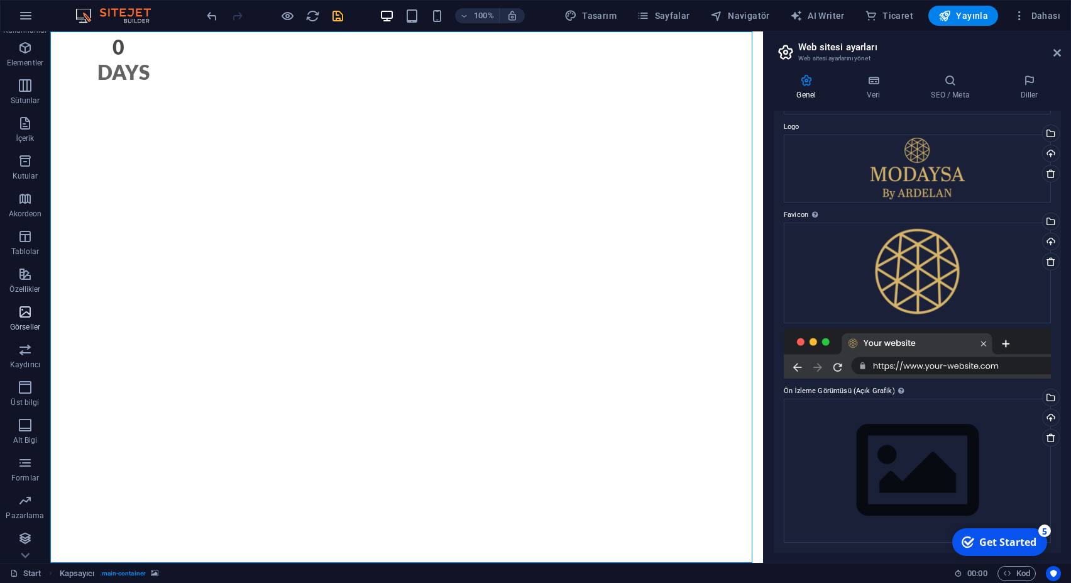
scroll to position [72, 0]
click at [31, 384] on icon "button" at bounding box center [25, 386] width 15 height 15
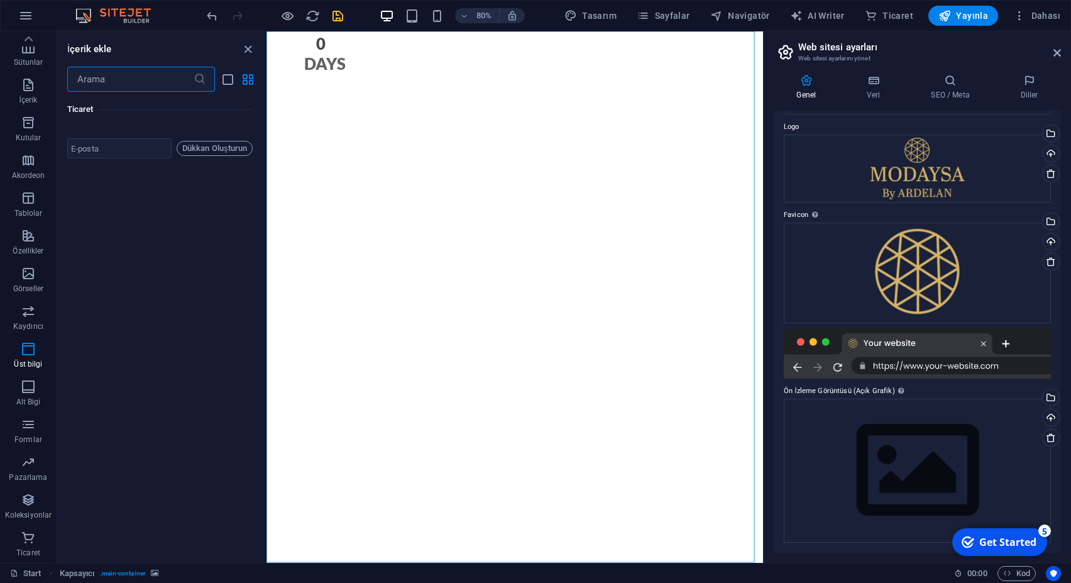
scroll to position [16201, 0]
drag, startPoint x: 261, startPoint y: 430, endPoint x: 8, endPoint y: 441, distance: 252.8
click at [30, 327] on p "Kaydırıcı" at bounding box center [28, 326] width 30 height 10
click at [26, 398] on p "Alt Bigi" at bounding box center [28, 402] width 25 height 10
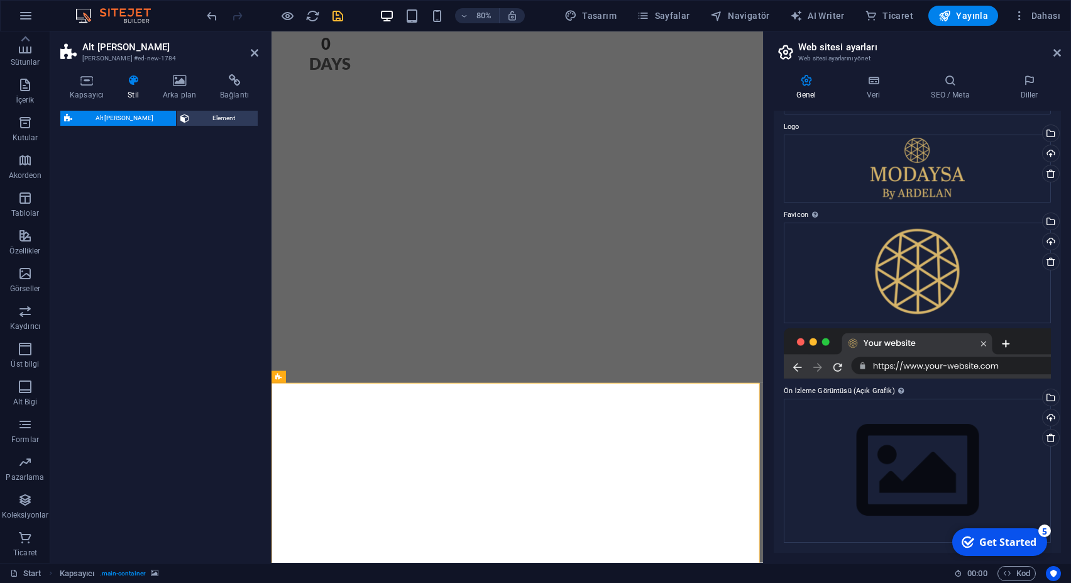
scroll to position [254, 0]
select select "%"
select select "rem"
select select "px"
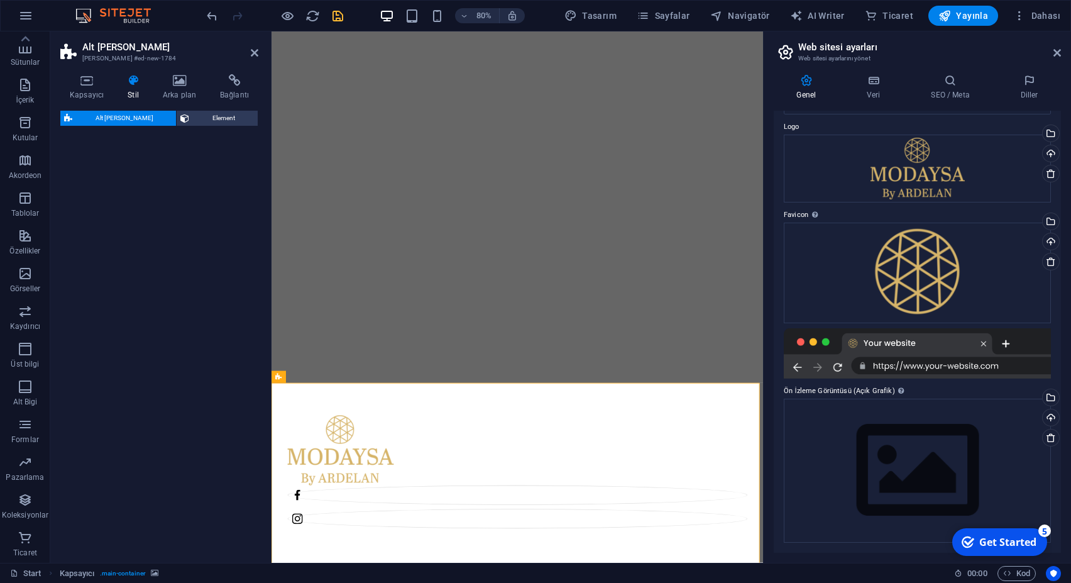
select select "rem"
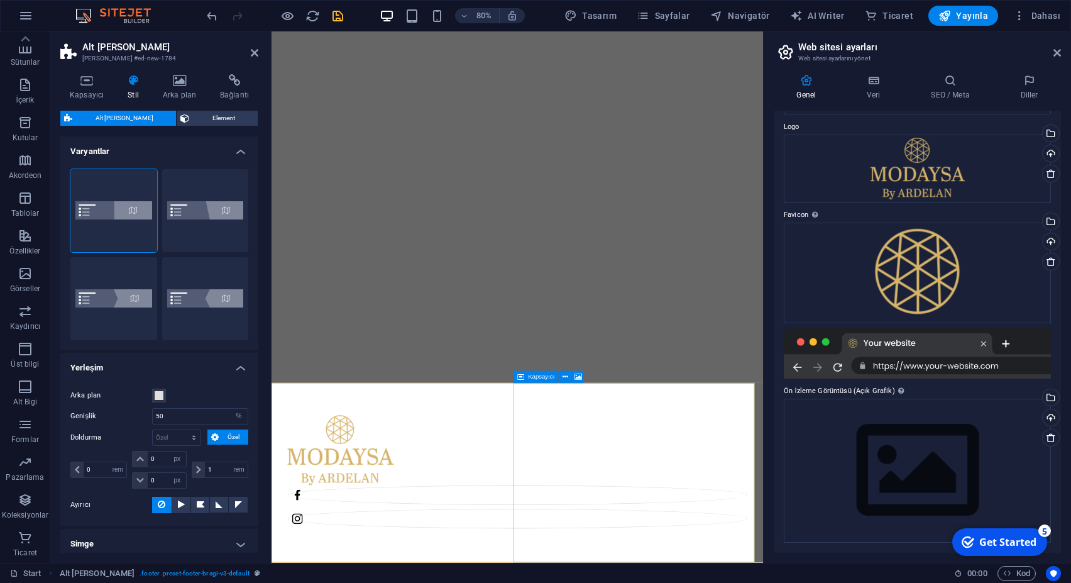
drag, startPoint x: 676, startPoint y: 613, endPoint x: 689, endPoint y: 559, distance: 55.8
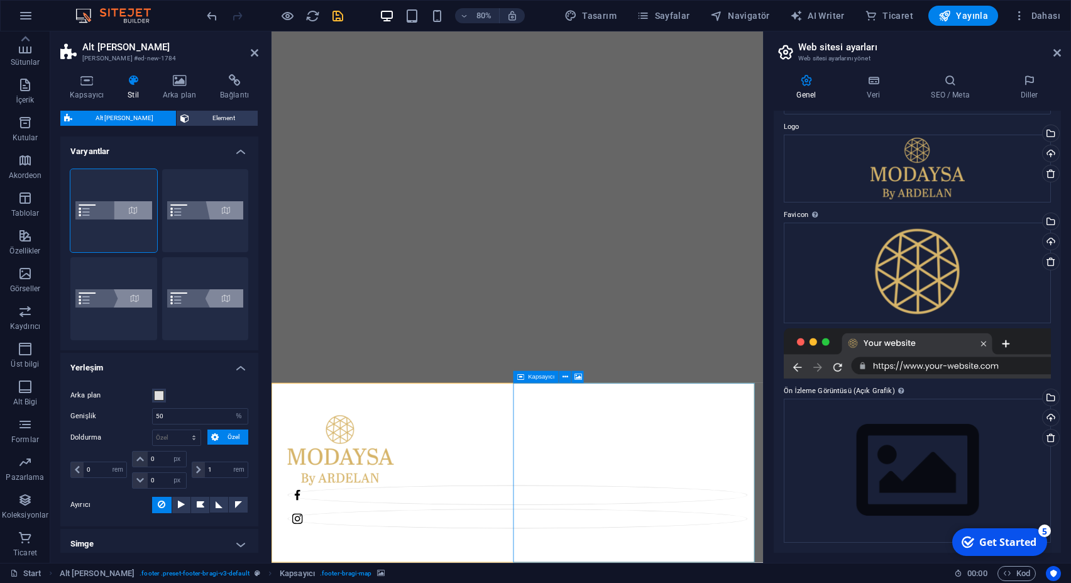
select select "px"
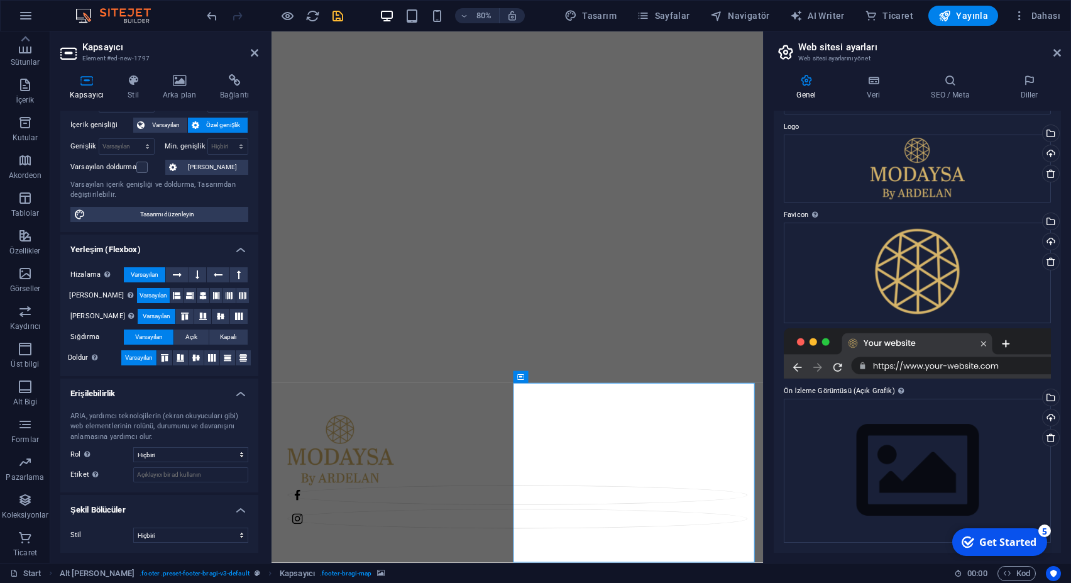
scroll to position [0, 0]
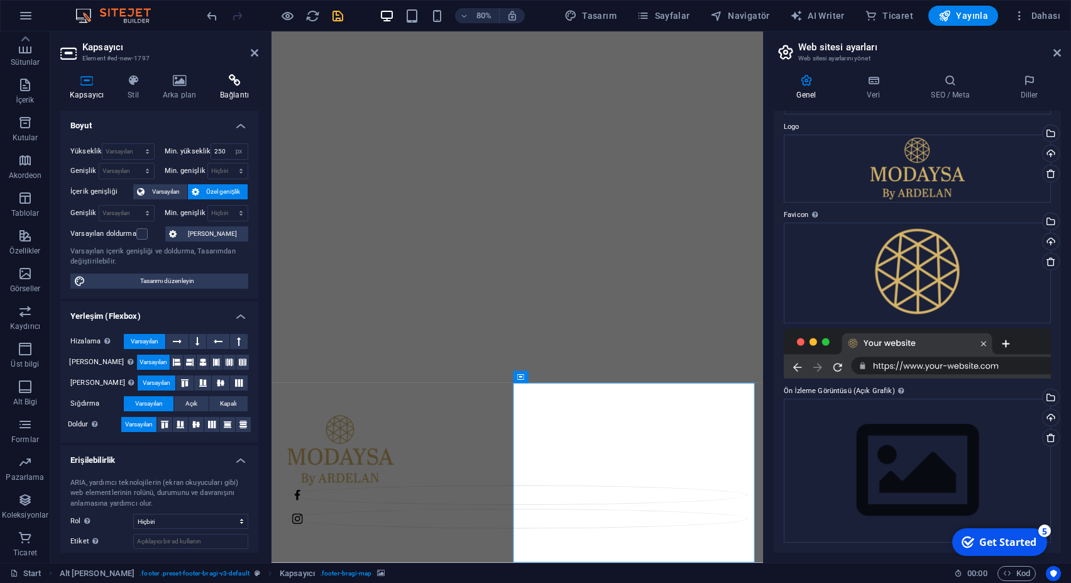
click at [227, 92] on h4 "Bağlantı" at bounding box center [235, 87] width 48 height 26
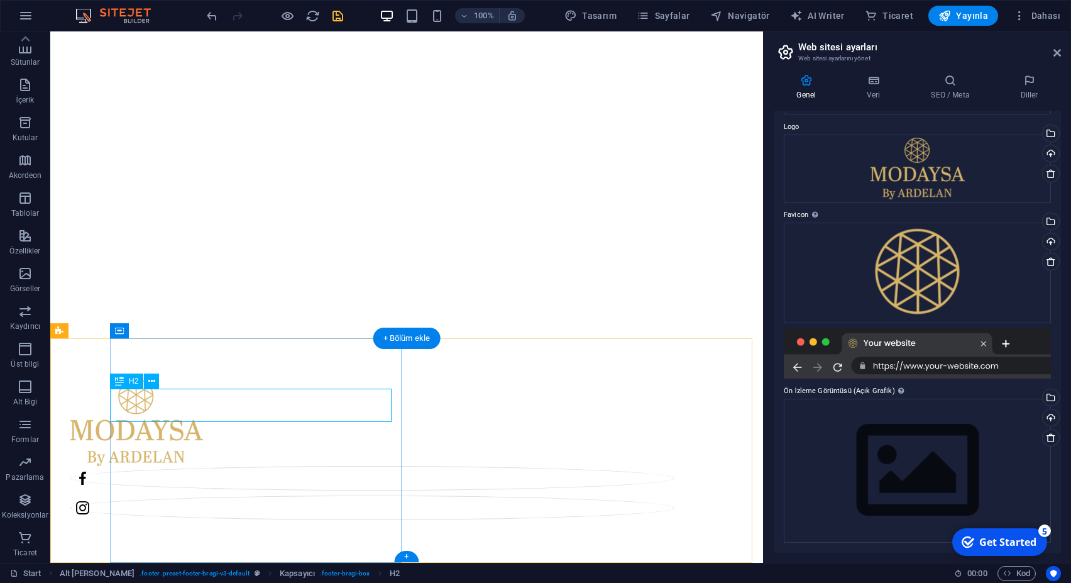
scroll to position [221, 0]
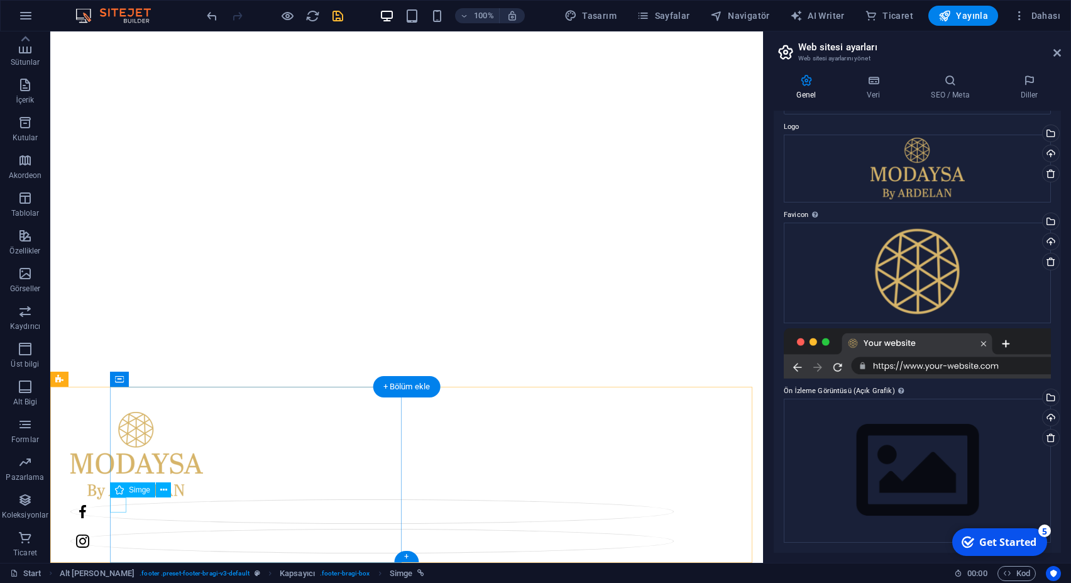
scroll to position [206, 0]
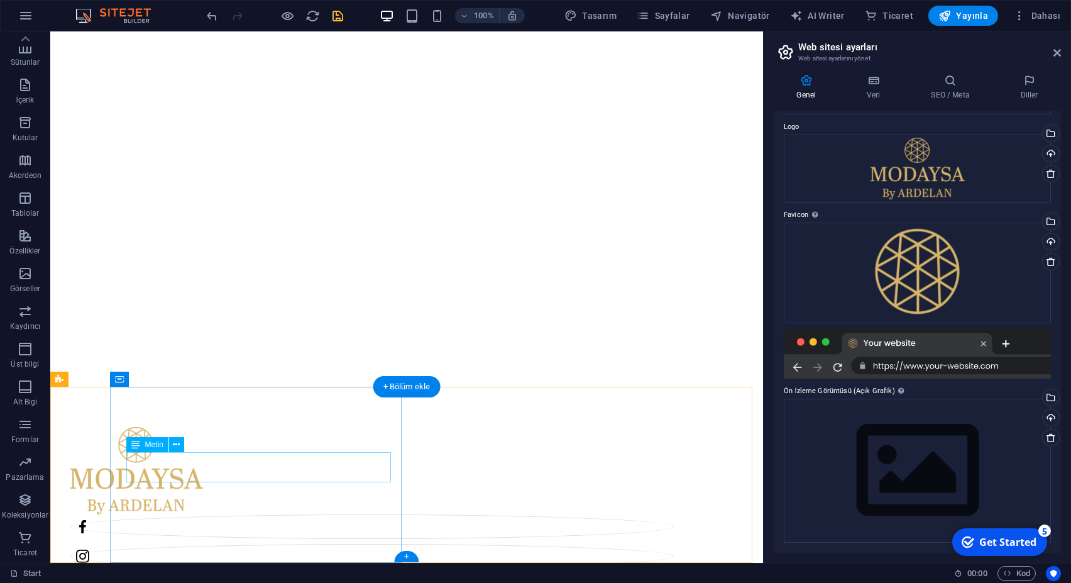
drag, startPoint x: 202, startPoint y: 475, endPoint x: 132, endPoint y: 461, distance: 71.7
drag, startPoint x: 129, startPoint y: 459, endPoint x: 214, endPoint y: 479, distance: 86.4
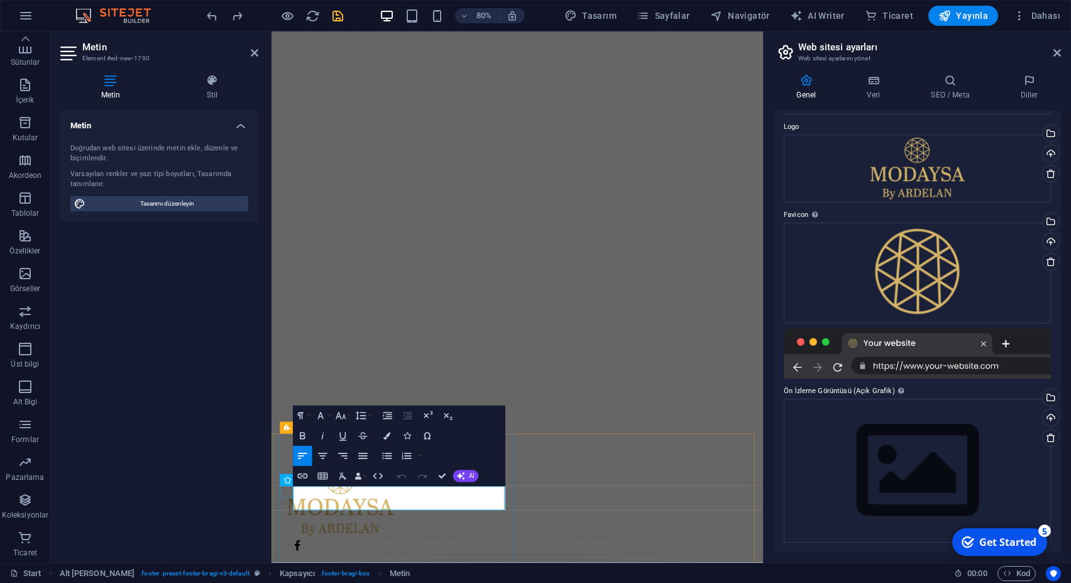
drag, startPoint x: 384, startPoint y: 621, endPoint x: 270, endPoint y: 596, distance: 116.5
drag, startPoint x: 397, startPoint y: 620, endPoint x: 320, endPoint y: 613, distance: 76.3
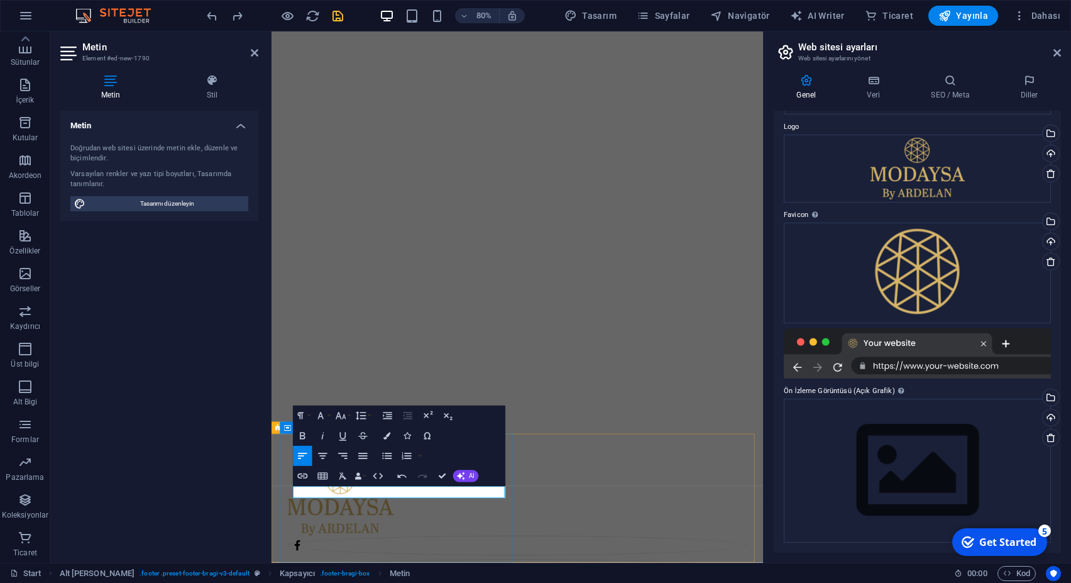
scroll to position [0, 3]
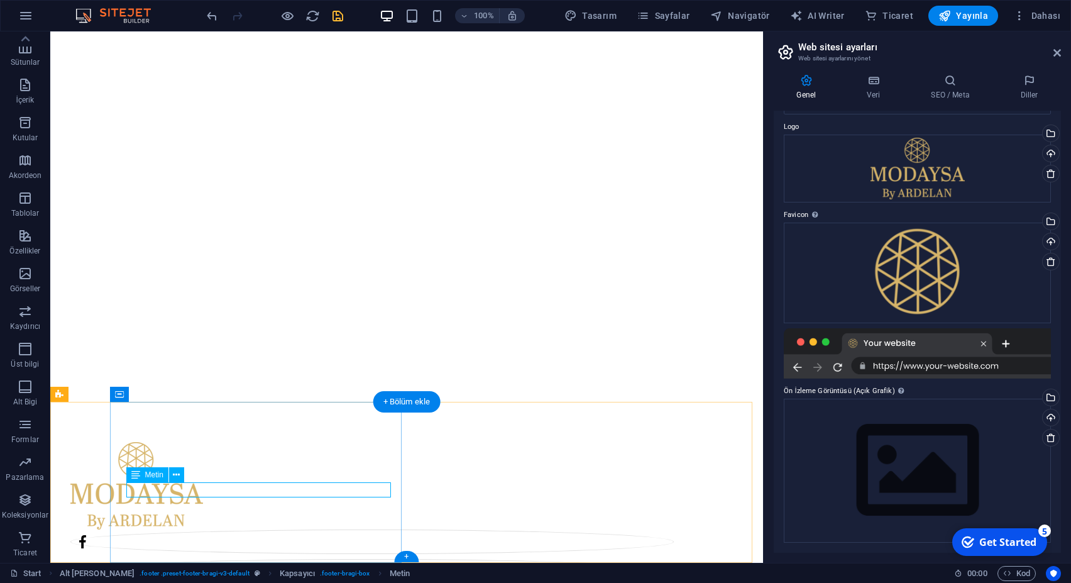
drag, startPoint x: 206, startPoint y: 492, endPoint x: 172, endPoint y: 491, distance: 34.6
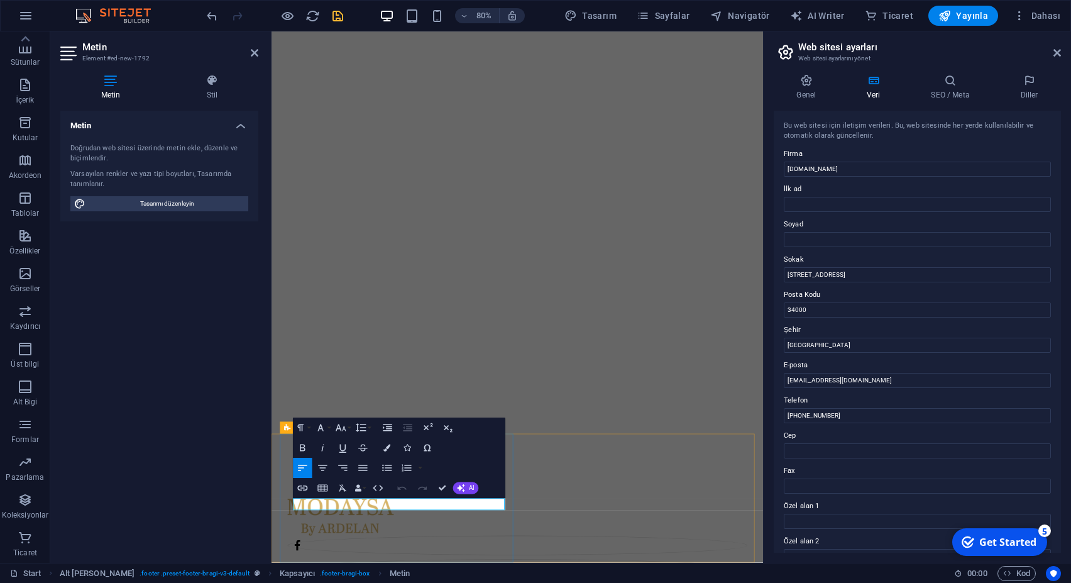
drag, startPoint x: 841, startPoint y: 415, endPoint x: 800, endPoint y: 414, distance: 40.8
click at [800, 414] on input "[PHONE_NUMBER]" at bounding box center [917, 415] width 267 height 15
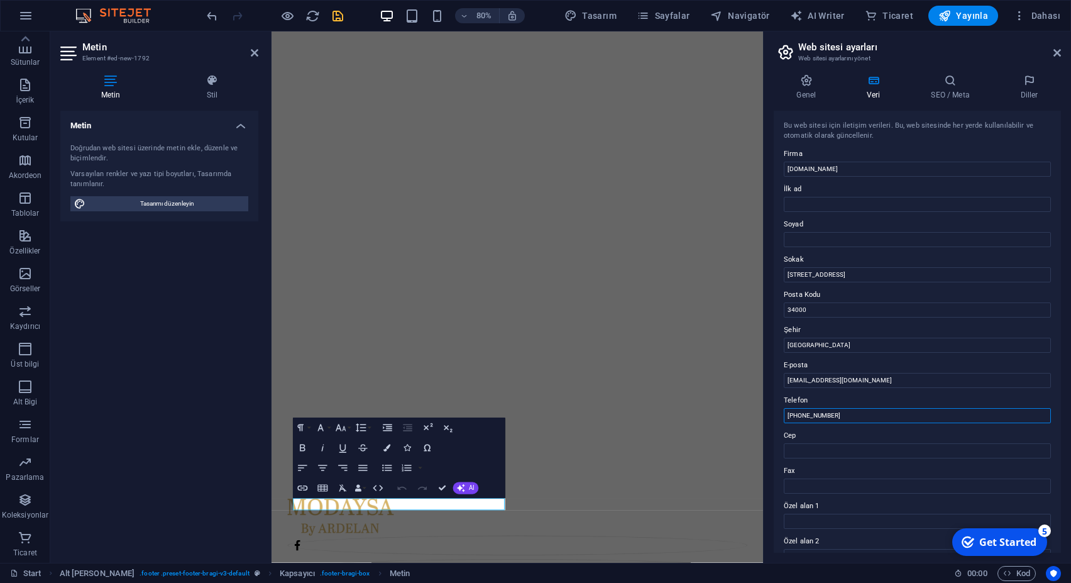
paste input "0543 788 97 95"
click at [805, 415] on input "[PHONE_NUMBER]" at bounding box center [917, 415] width 267 height 15
click at [802, 416] on input "[PHONE_NUMBER]" at bounding box center [917, 415] width 267 height 15
type input "[PHONE_NUMBER]"
drag, startPoint x: 864, startPoint y: 378, endPoint x: 747, endPoint y: 377, distance: 117.5
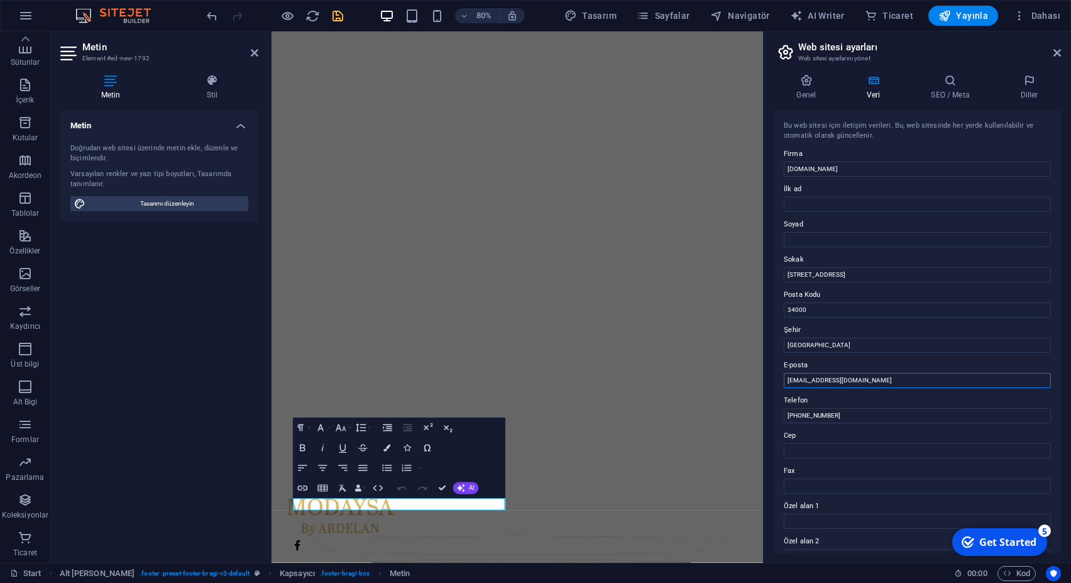
click at [784, 377] on input "[EMAIL_ADDRESS][DOMAIN_NAME]" at bounding box center [917, 380] width 267 height 15
drag, startPoint x: 905, startPoint y: 273, endPoint x: 748, endPoint y: 270, distance: 157.1
click at [784, 270] on input "[STREET_ADDRESS]" at bounding box center [917, 274] width 267 height 15
click at [767, 326] on div "Genel Veri SEO / Meta Diller Web Sitesi Adı [DOMAIN_NAME] Logo Dosyaları buraya…" at bounding box center [916, 313] width 307 height 498
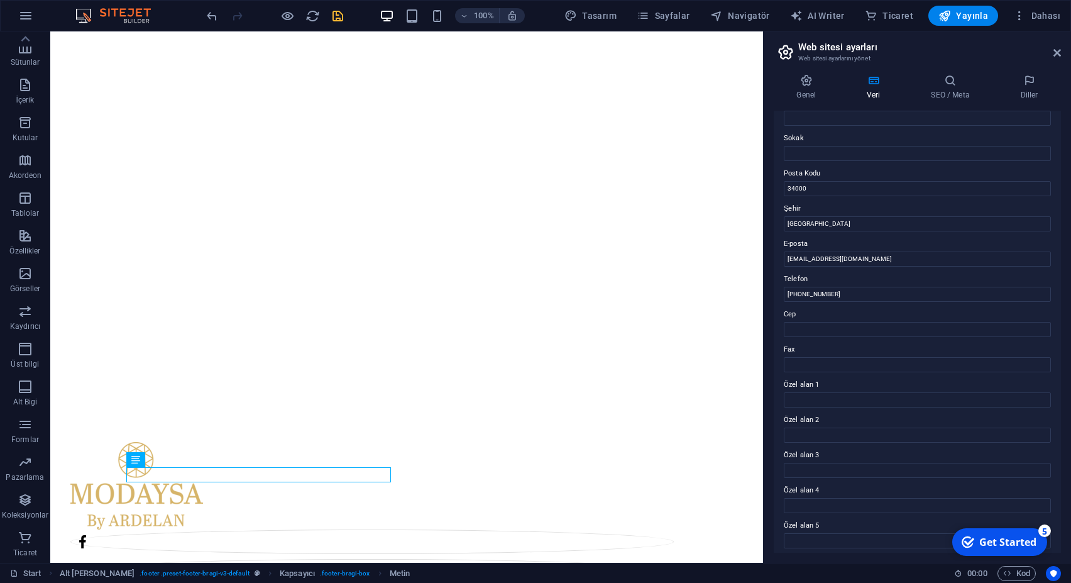
scroll to position [162, 0]
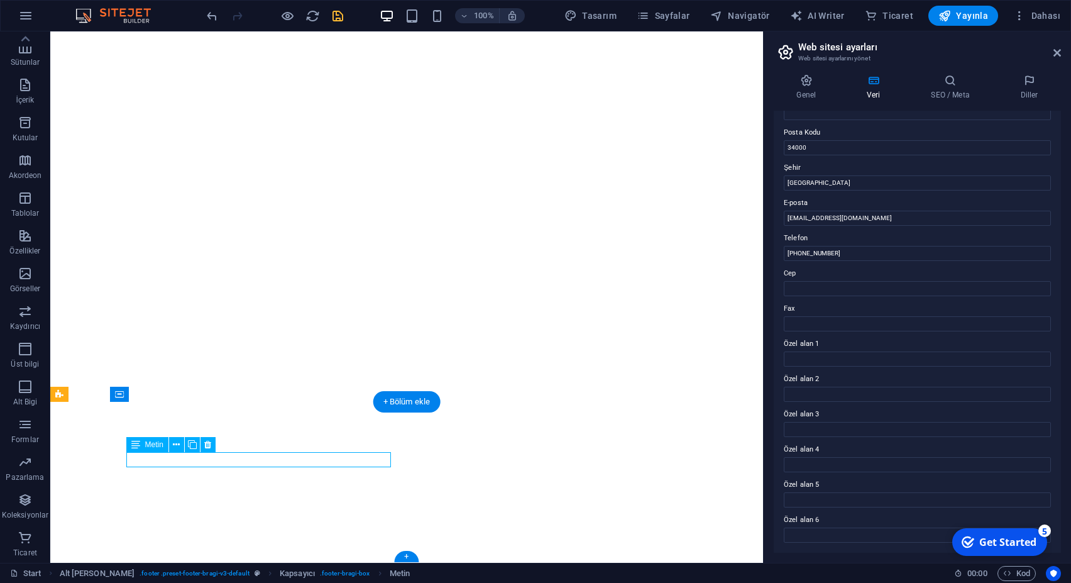
click at [183, 460] on div "Kapsayıcı H2 Kapsayıcı Kapsayıcı Kapsayıcı Ön ayar Logo Ön ayar Ön ayar Kapsayı…" at bounding box center [406, 296] width 713 height 531
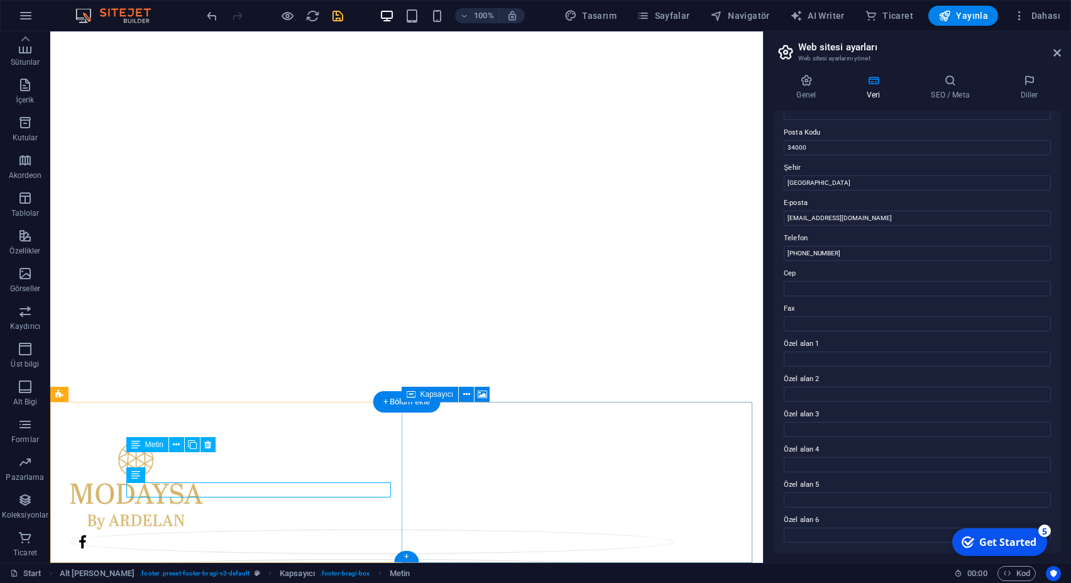
click at [408, 401] on div "+ Bölüm ekle" at bounding box center [406, 401] width 67 height 21
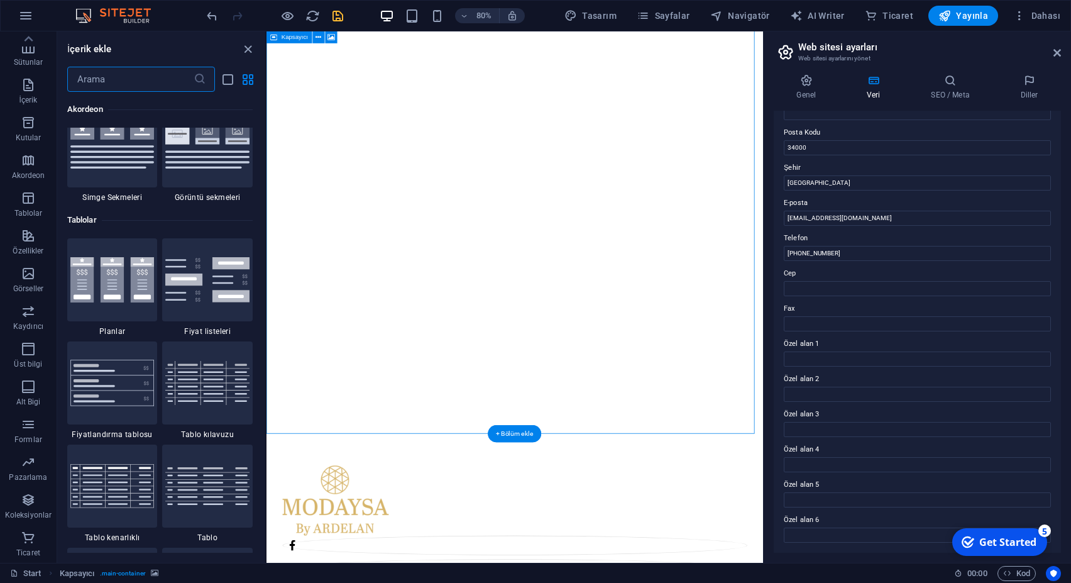
scroll to position [4267, 0]
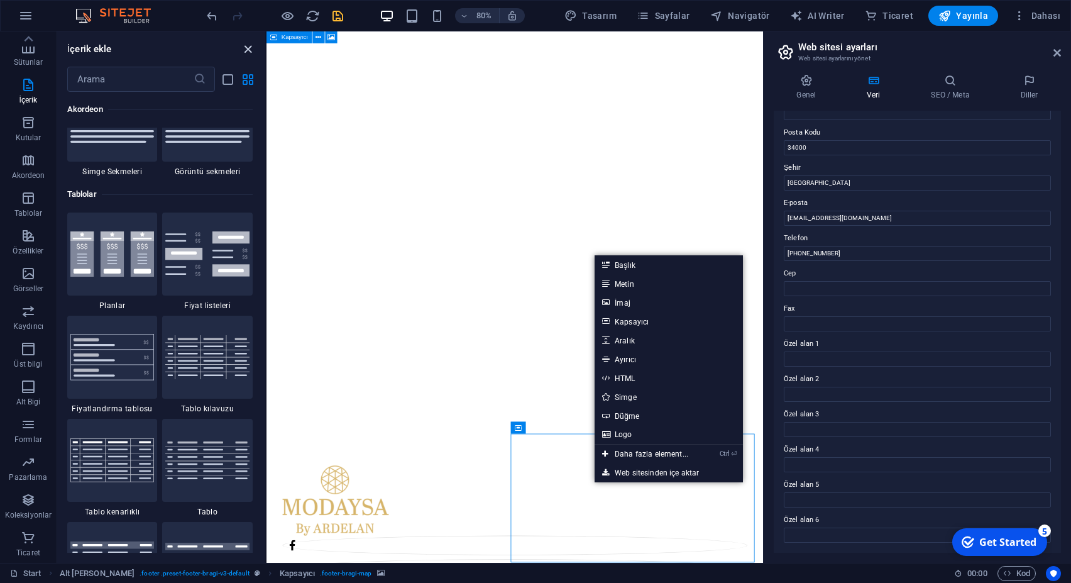
drag, startPoint x: 250, startPoint y: 50, endPoint x: 243, endPoint y: 63, distance: 14.9
click at [250, 50] on icon "close panel" at bounding box center [248, 49] width 14 height 14
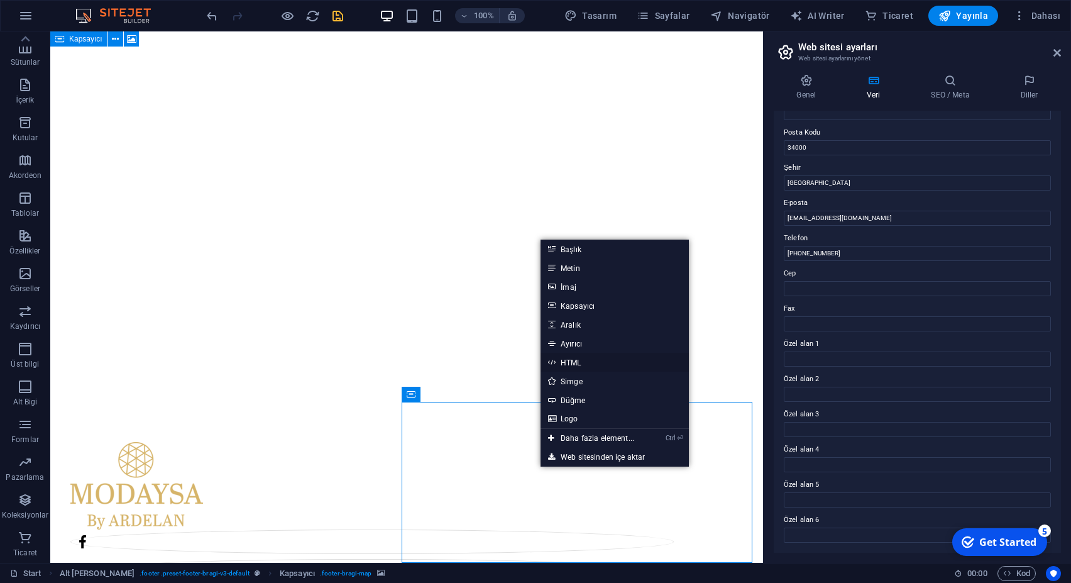
click at [583, 364] on link "HTML" at bounding box center [614, 362] width 148 height 19
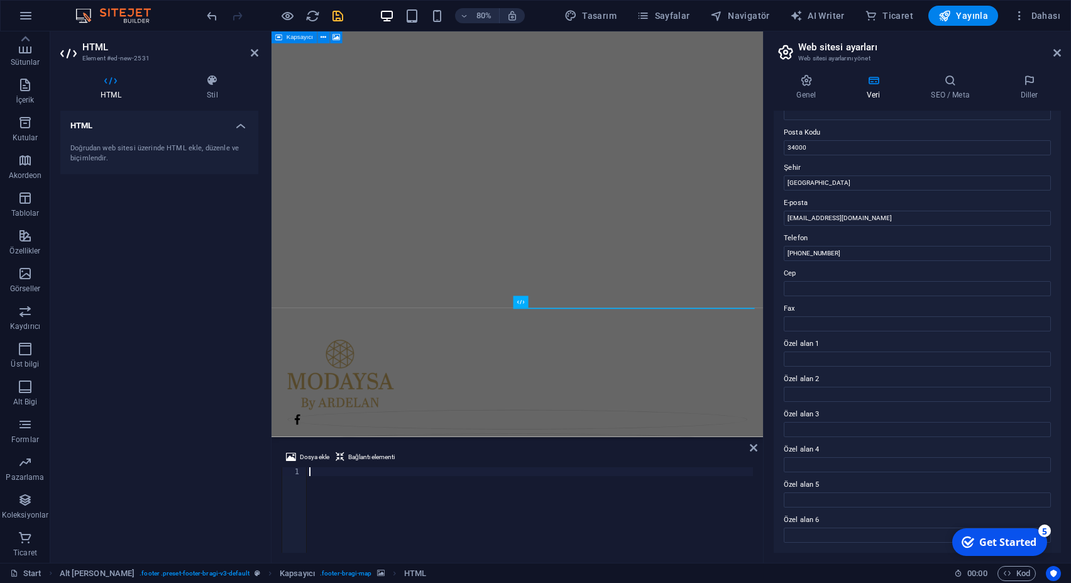
scroll to position [0, 1802]
type textarea "[URL][DOMAIN_NAME]"
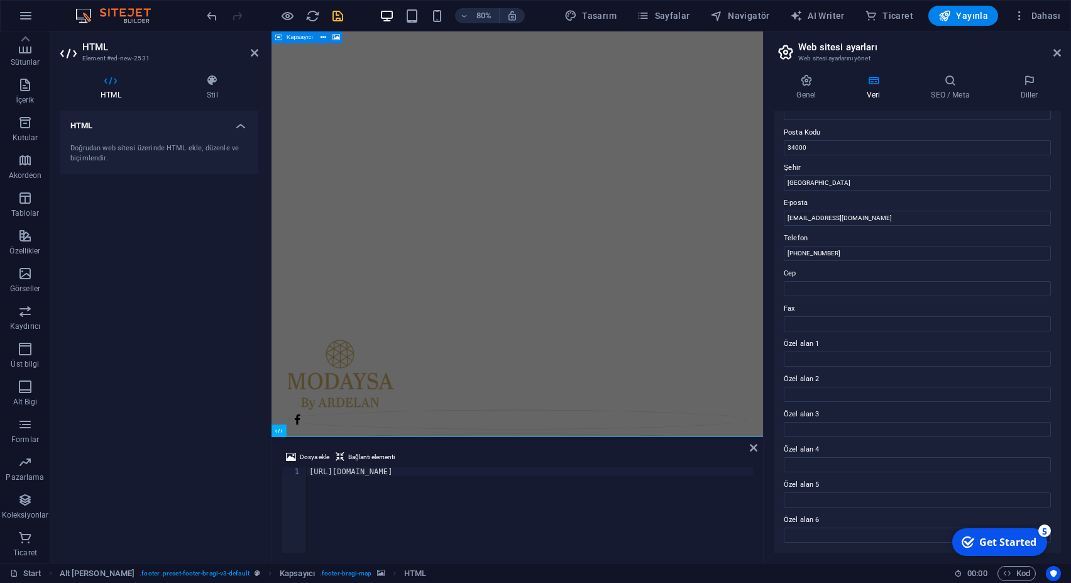
click at [752, 447] on icon at bounding box center [754, 447] width 8 height 10
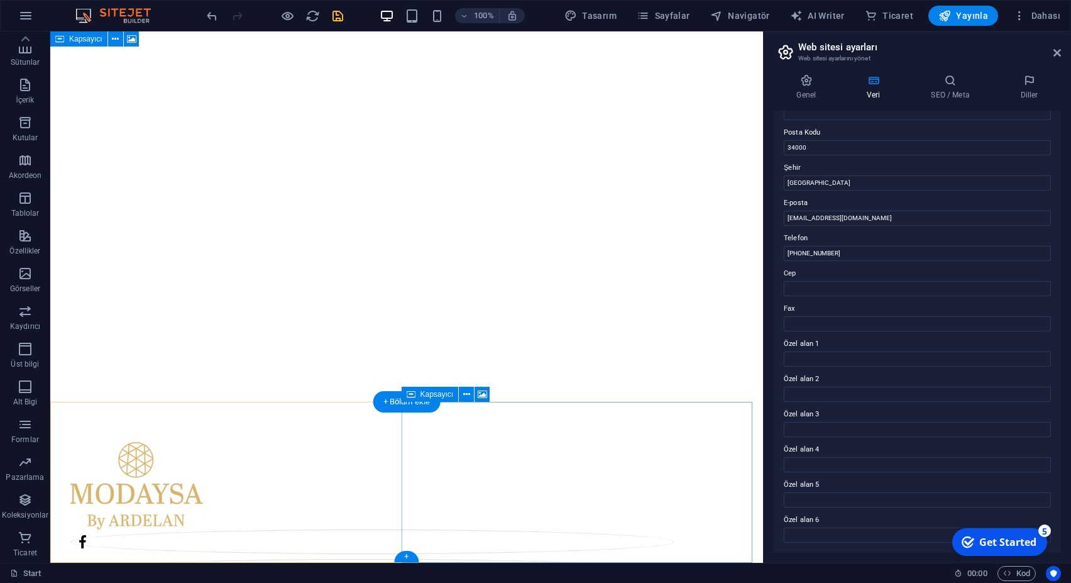
click at [464, 395] on icon at bounding box center [466, 394] width 7 height 13
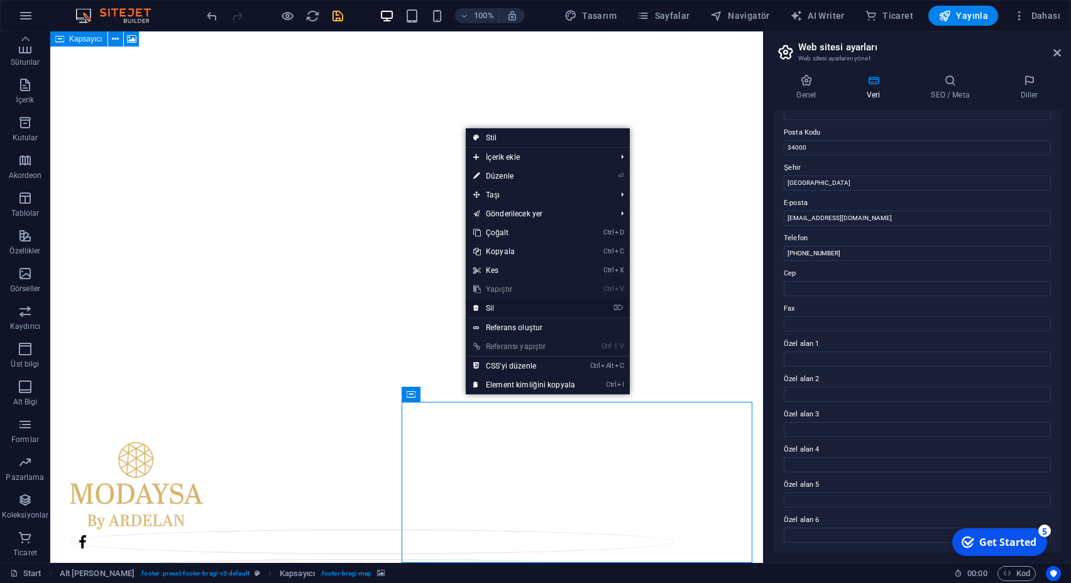
click at [517, 306] on link "⌦ Sil" at bounding box center [524, 307] width 117 height 19
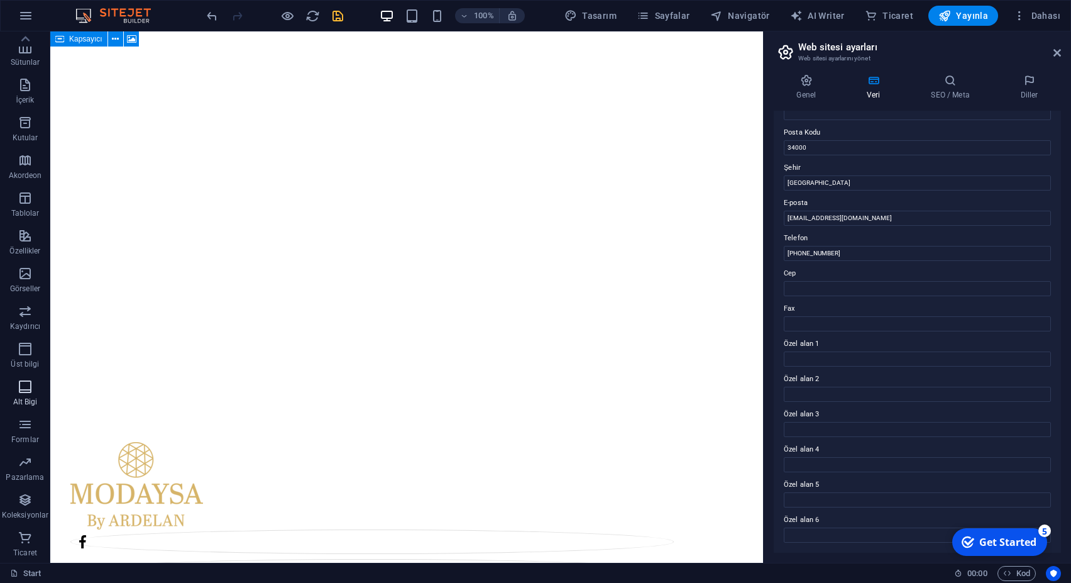
click at [31, 398] on p "Alt Bigi" at bounding box center [25, 402] width 25 height 10
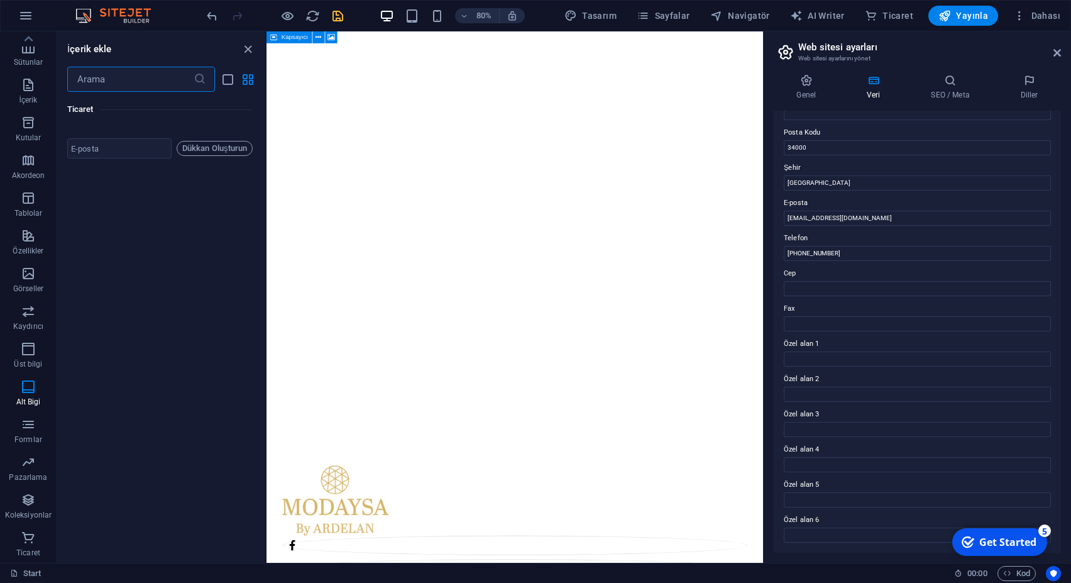
scroll to position [17380, 0]
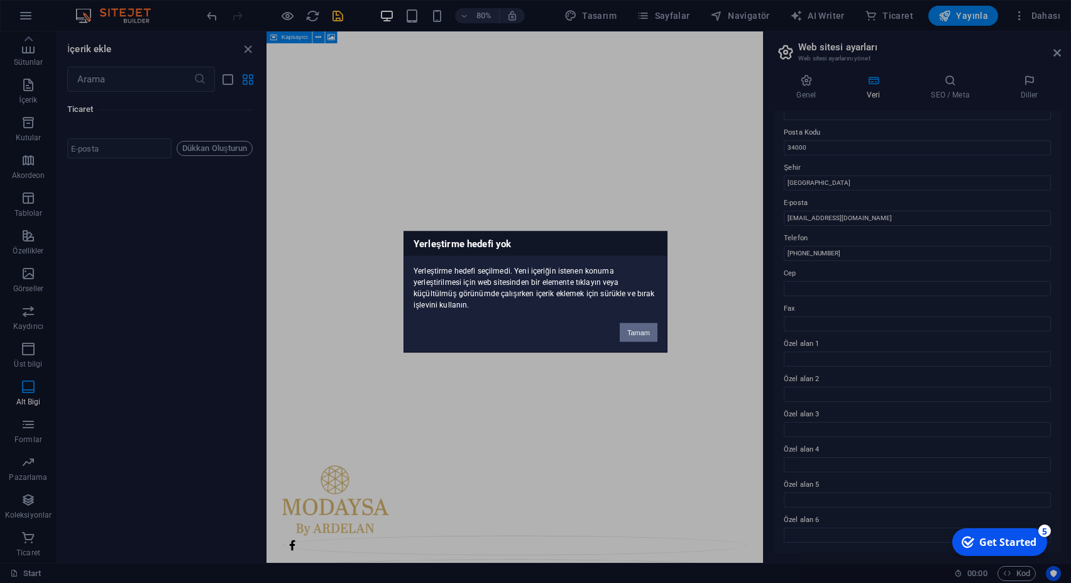
drag, startPoint x: 650, startPoint y: 328, endPoint x: 402, endPoint y: 381, distance: 253.9
click at [650, 328] on button "Tamam" at bounding box center [639, 331] width 38 height 19
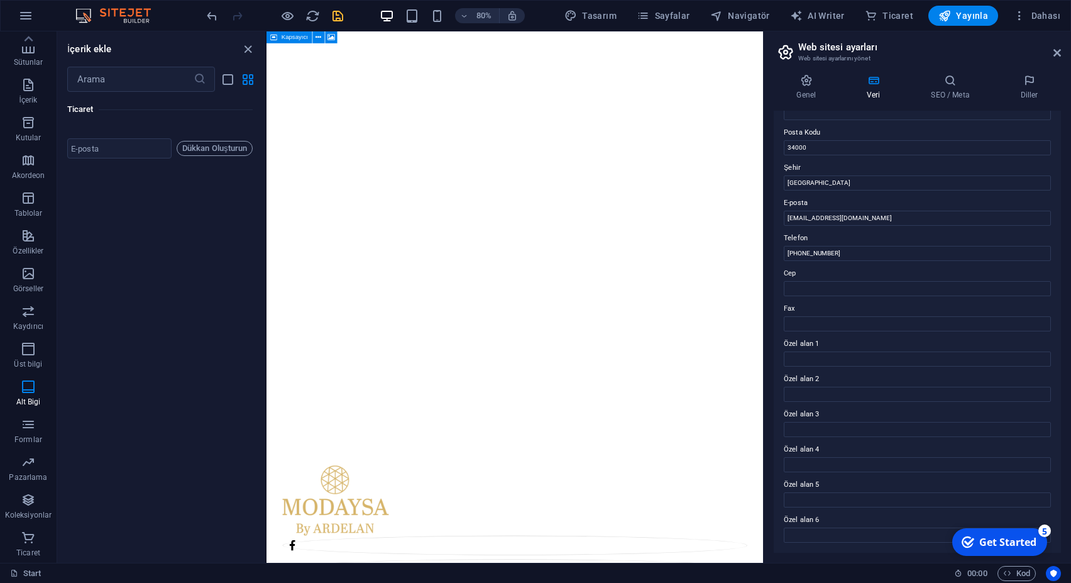
scroll to position [17719, 0]
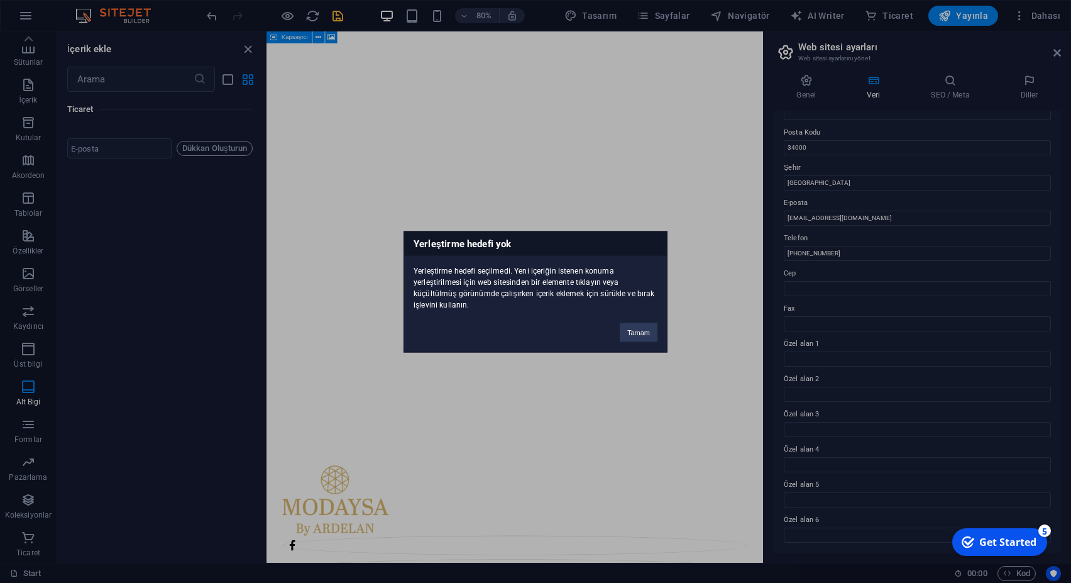
drag, startPoint x: 148, startPoint y: 283, endPoint x: 162, endPoint y: 279, distance: 14.9
click at [151, 280] on div "Yerleştirme hedefi yok Yerleştirme hedefi seçilmedi. Yeni içeriğin istenen konu…" at bounding box center [535, 291] width 1071 height 583
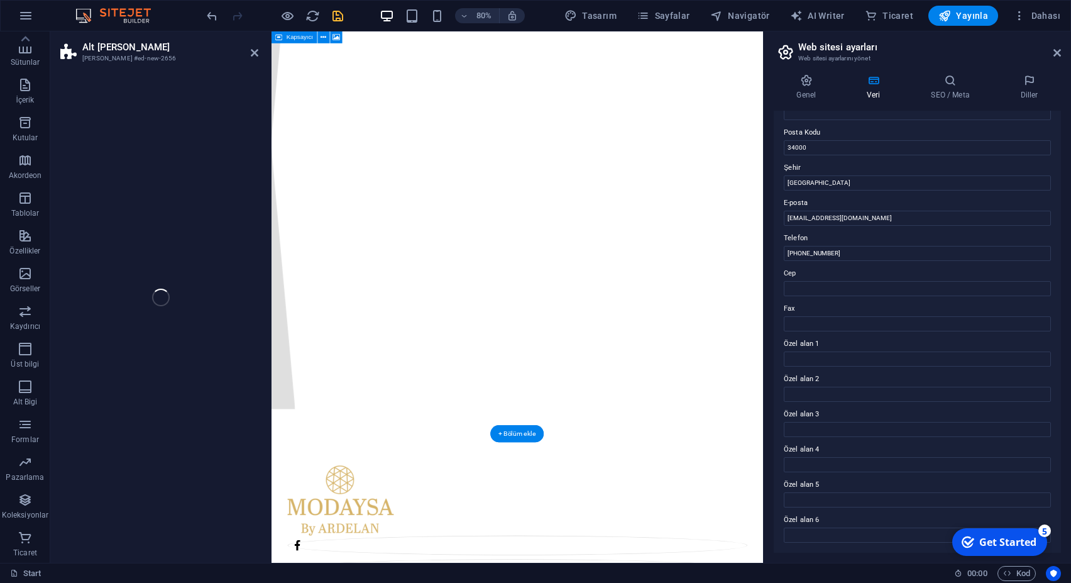
scroll to position [72, 0]
select select "%"
select select "rem"
select select "px"
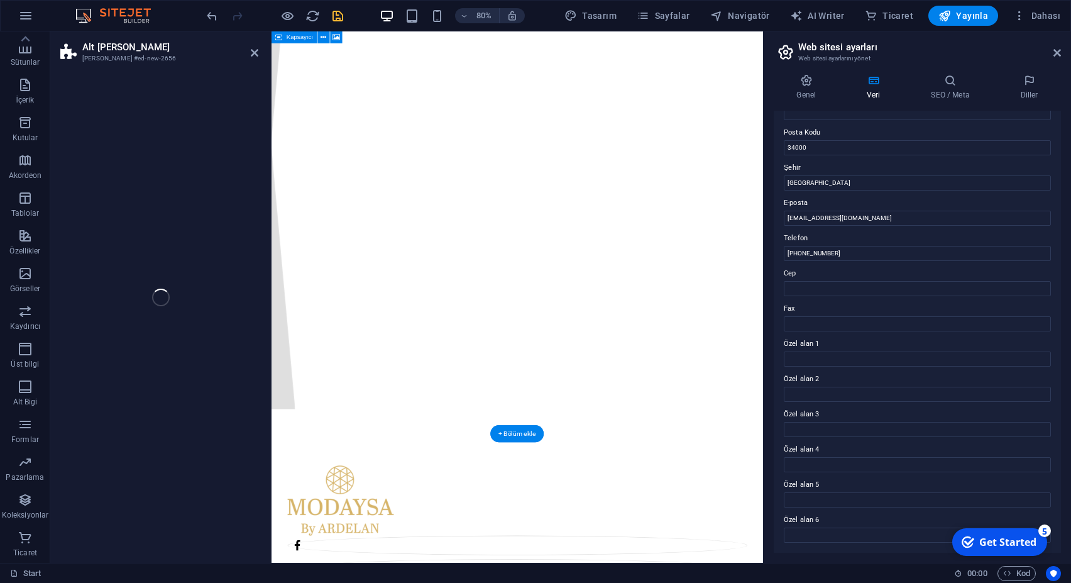
select select "rem"
select select "preset-footer-bragi-v3-triangle-invert"
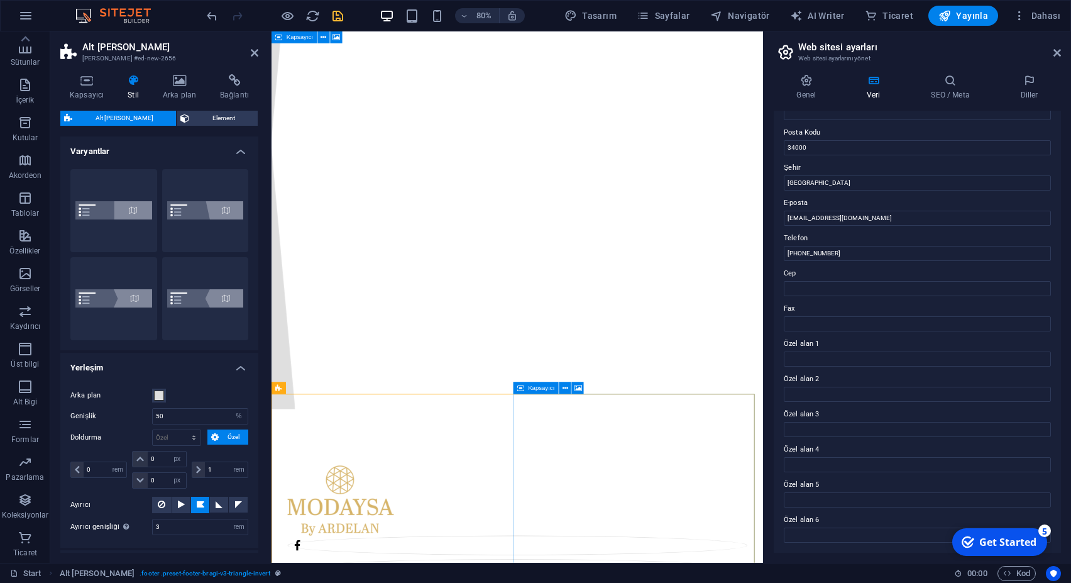
scroll to position [383, 0]
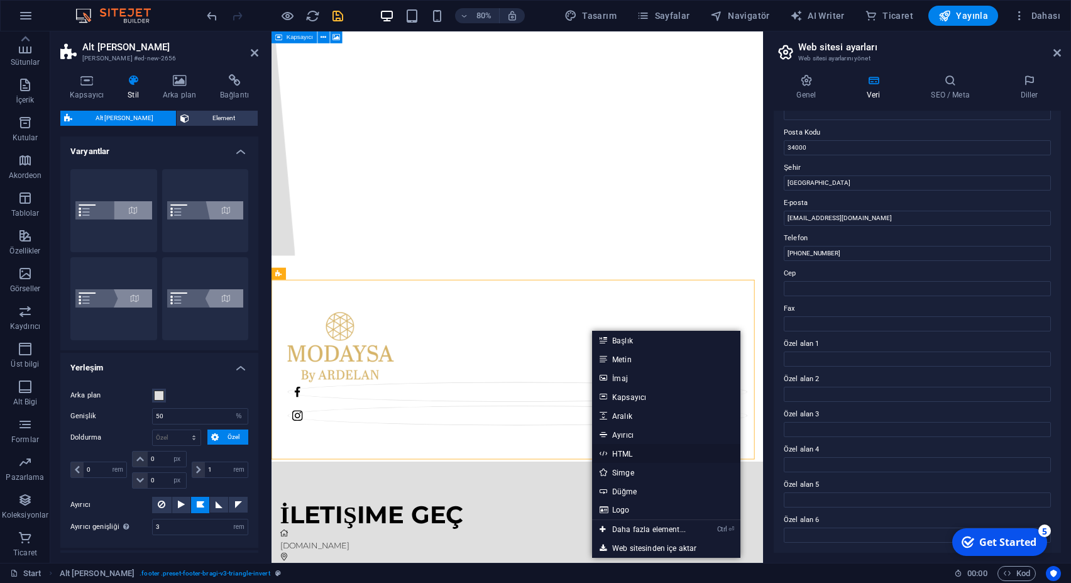
click at [633, 451] on link "HTML" at bounding box center [666, 453] width 148 height 19
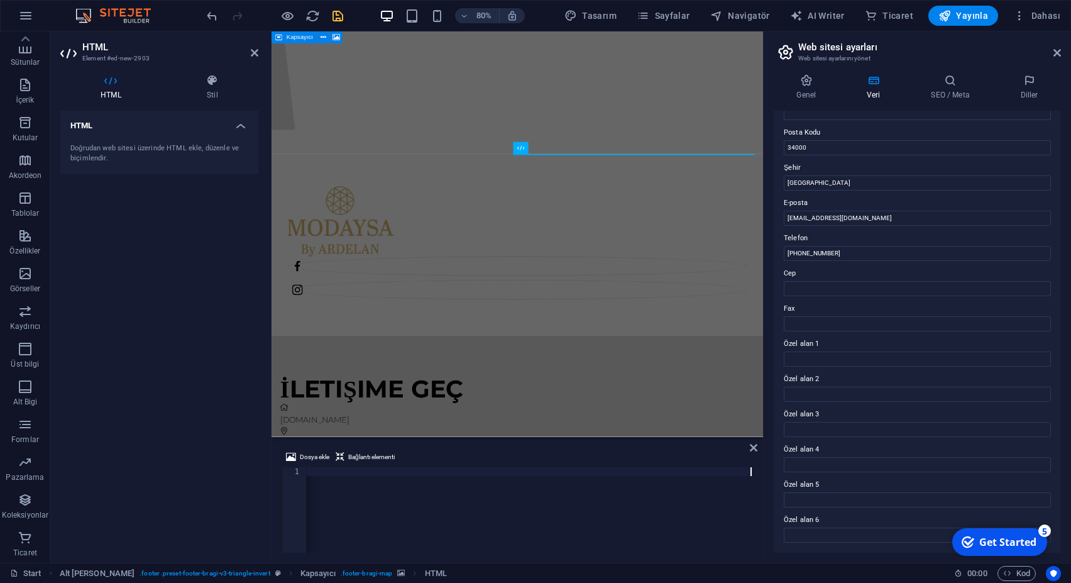
type textarea "[URL][DOMAIN_NAME][GEOGRAPHIC_DATA]"
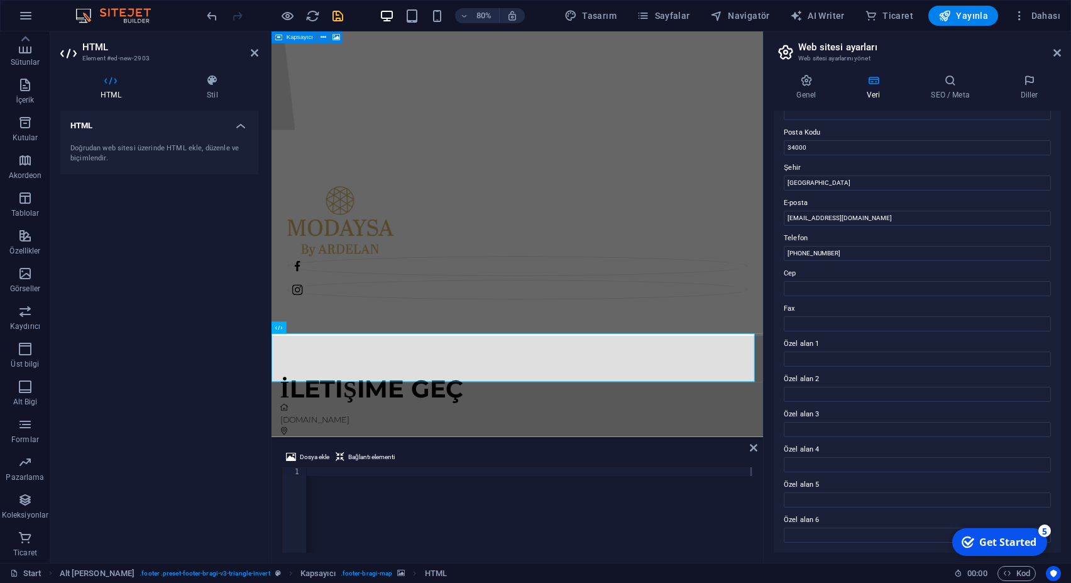
click at [400, 471] on div "[URL][DOMAIN_NAME][GEOGRAPHIC_DATA]" at bounding box center [48, 518] width 1410 height 103
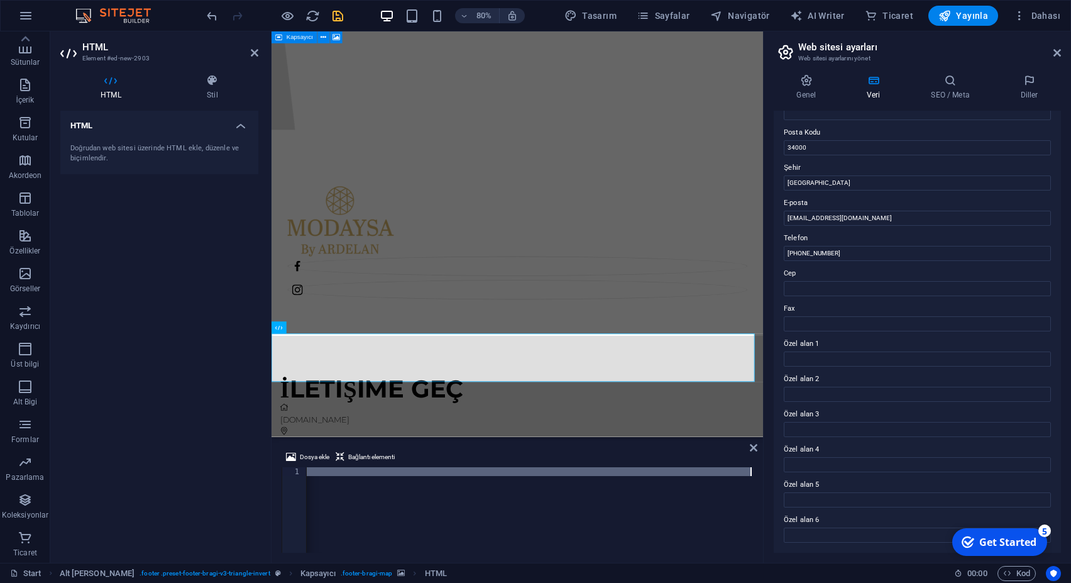
click at [400, 471] on div "[URL][DOMAIN_NAME][GEOGRAPHIC_DATA]" at bounding box center [48, 513] width 1410 height 92
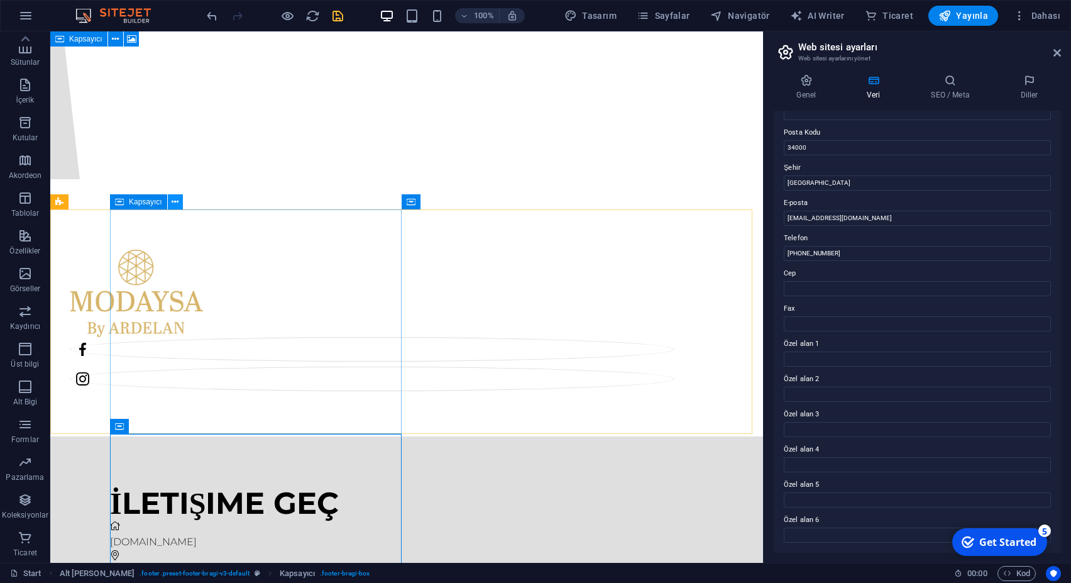
click at [175, 202] on icon at bounding box center [175, 201] width 7 height 13
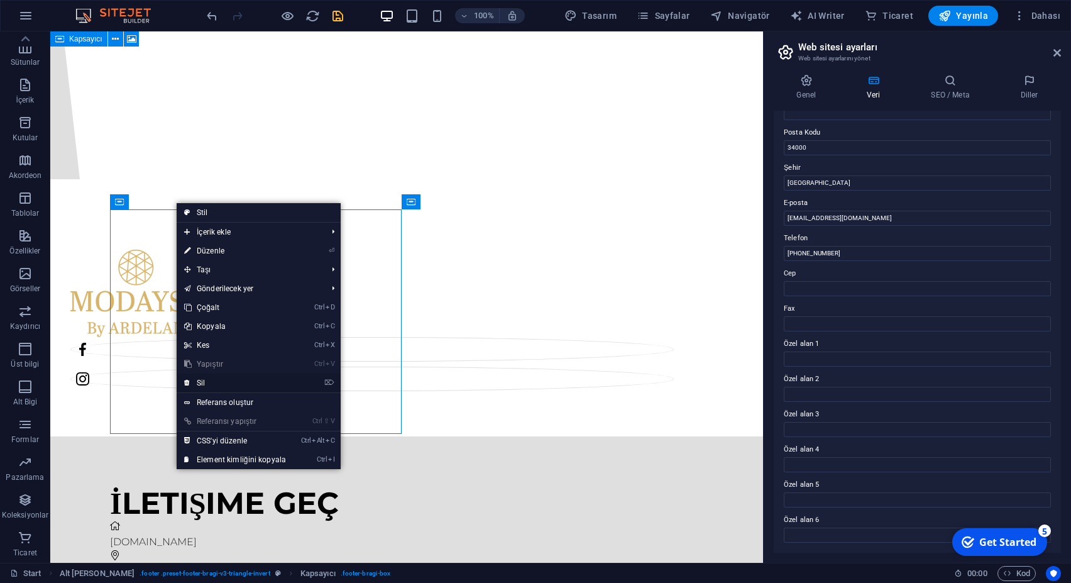
click at [220, 381] on link "⌦ Sil" at bounding box center [235, 382] width 117 height 19
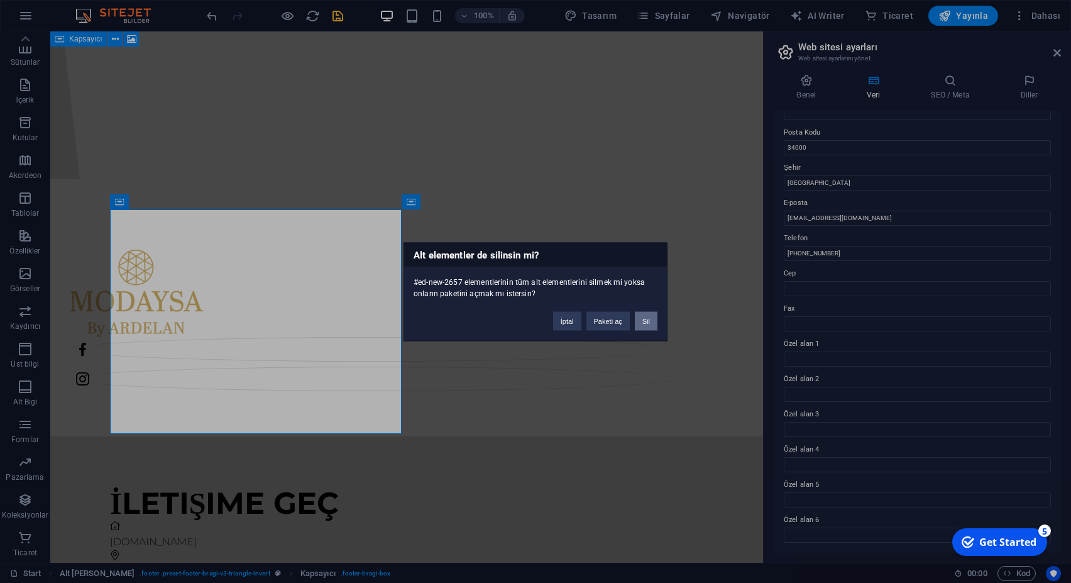
click at [640, 322] on button "Sil" at bounding box center [646, 320] width 23 height 19
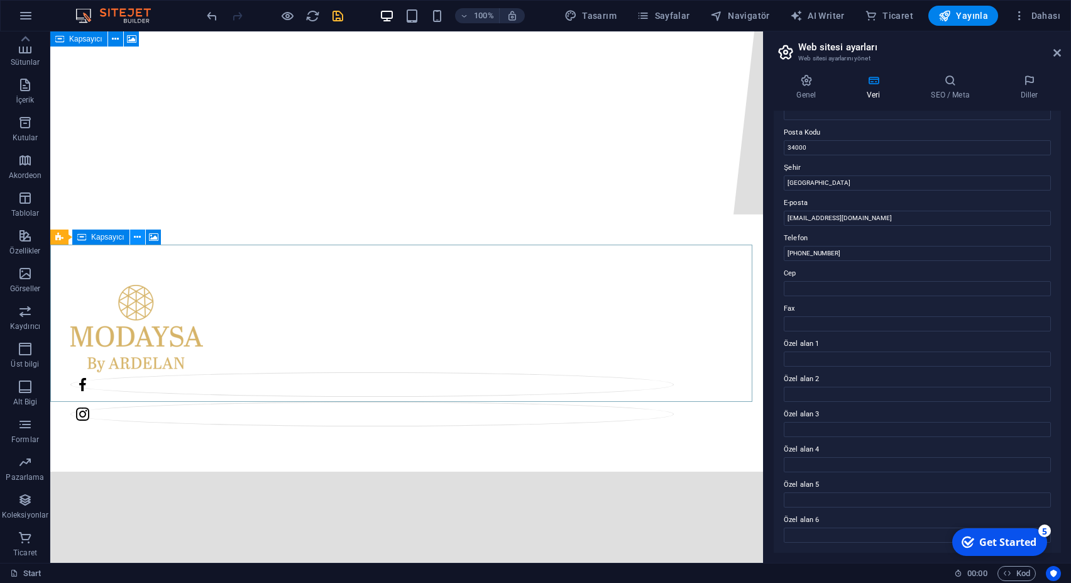
click at [141, 235] on icon at bounding box center [137, 237] width 7 height 13
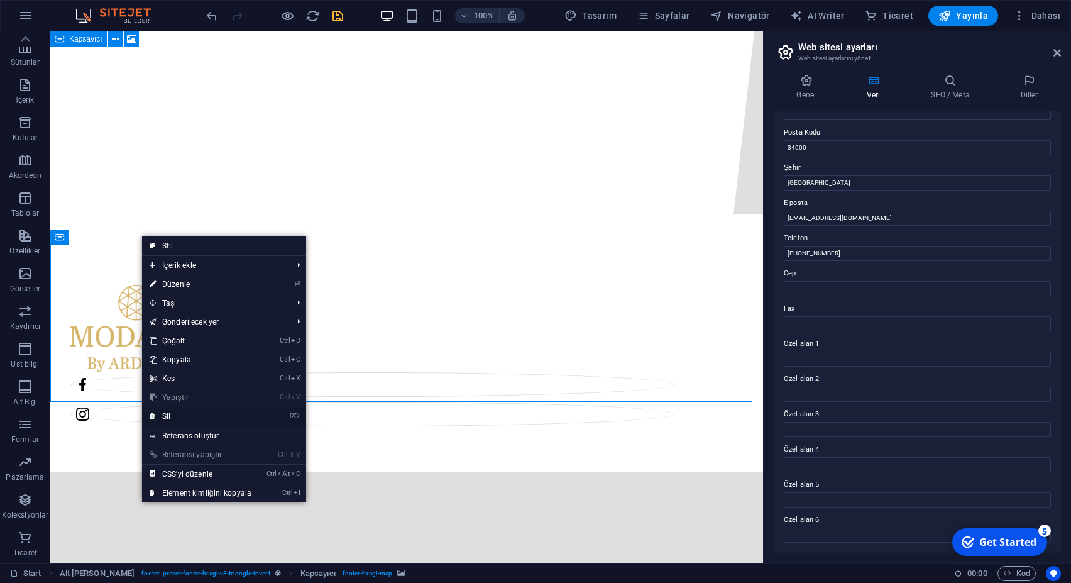
drag, startPoint x: 205, startPoint y: 413, endPoint x: 208, endPoint y: 373, distance: 40.3
click at [205, 413] on link "⌦ Sil" at bounding box center [200, 416] width 117 height 19
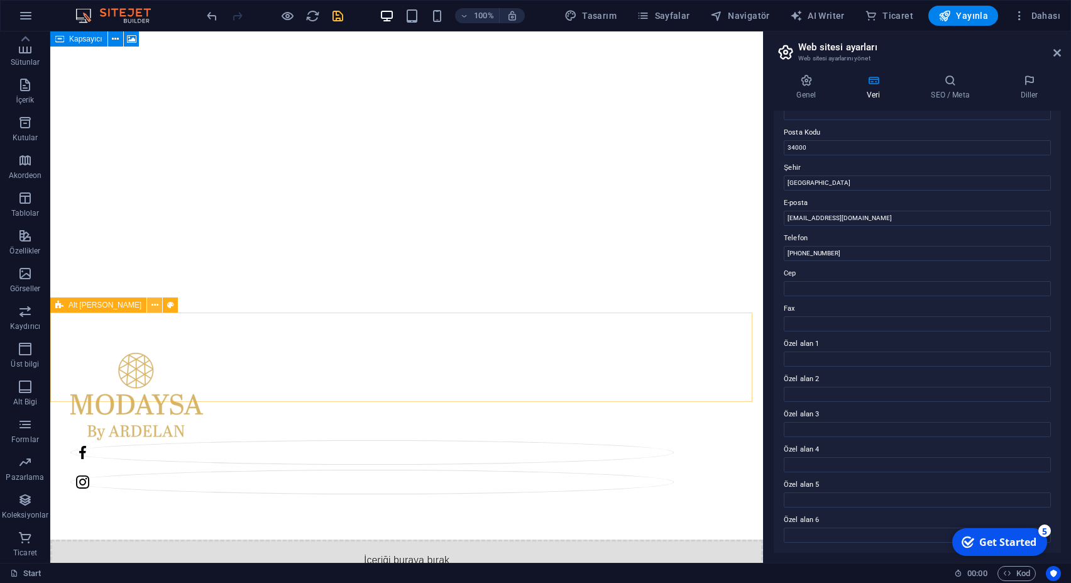
click at [151, 304] on icon at bounding box center [154, 304] width 7 height 13
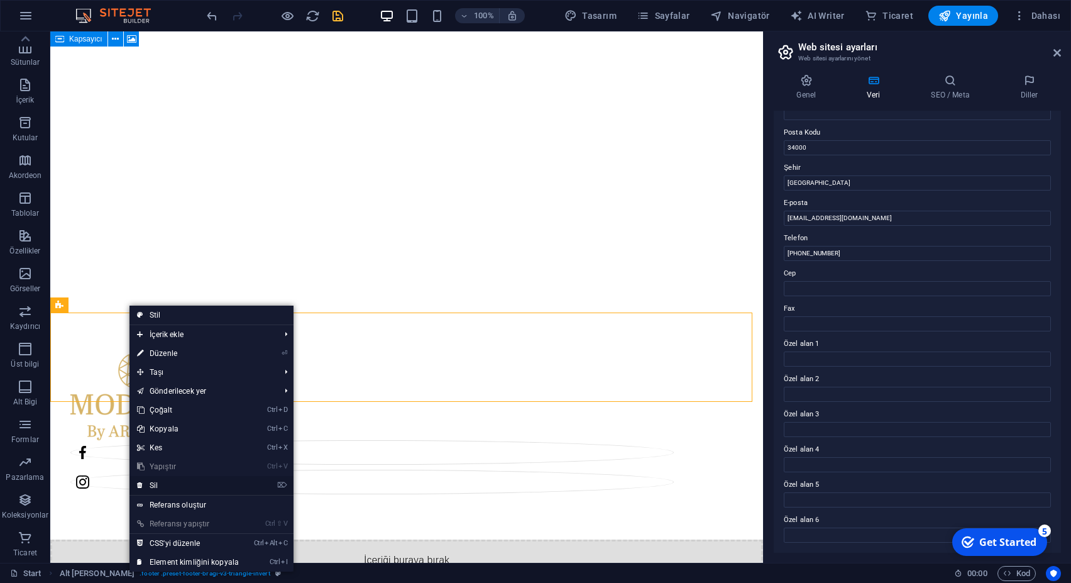
drag, startPoint x: 173, startPoint y: 480, endPoint x: 166, endPoint y: 434, distance: 47.0
click at [173, 480] on link "⌦ Sil" at bounding box center [187, 485] width 117 height 19
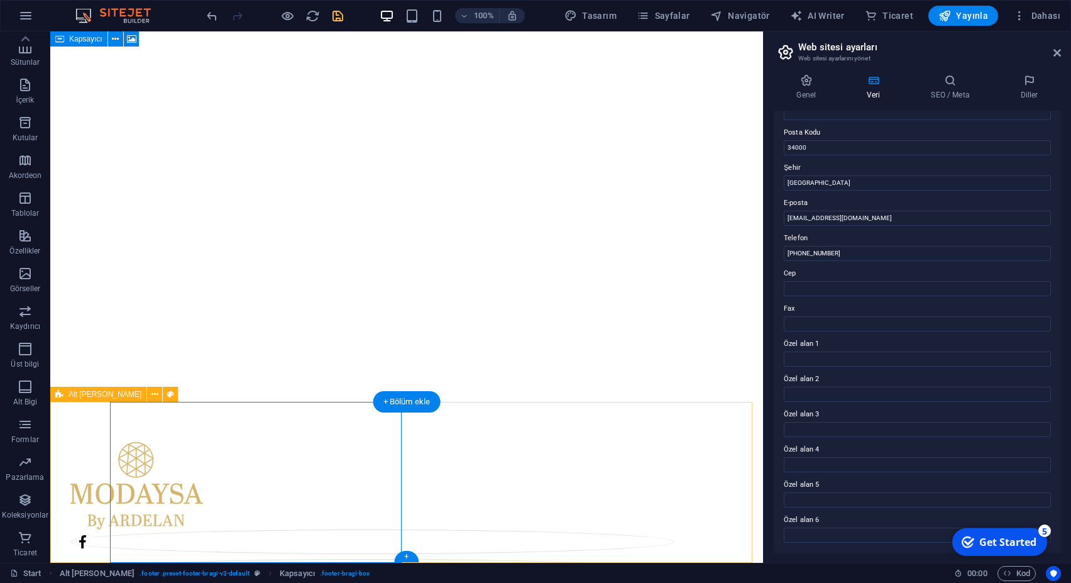
click at [175, 396] on icon at bounding box center [175, 394] width 7 height 13
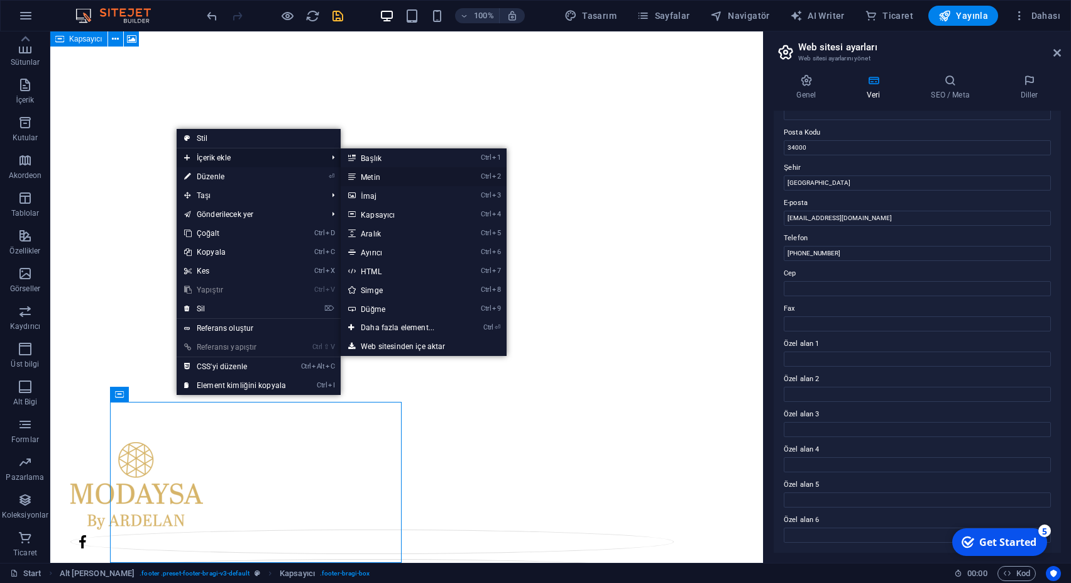
click at [383, 180] on link "Ctrl 2 Metin" at bounding box center [400, 176] width 119 height 19
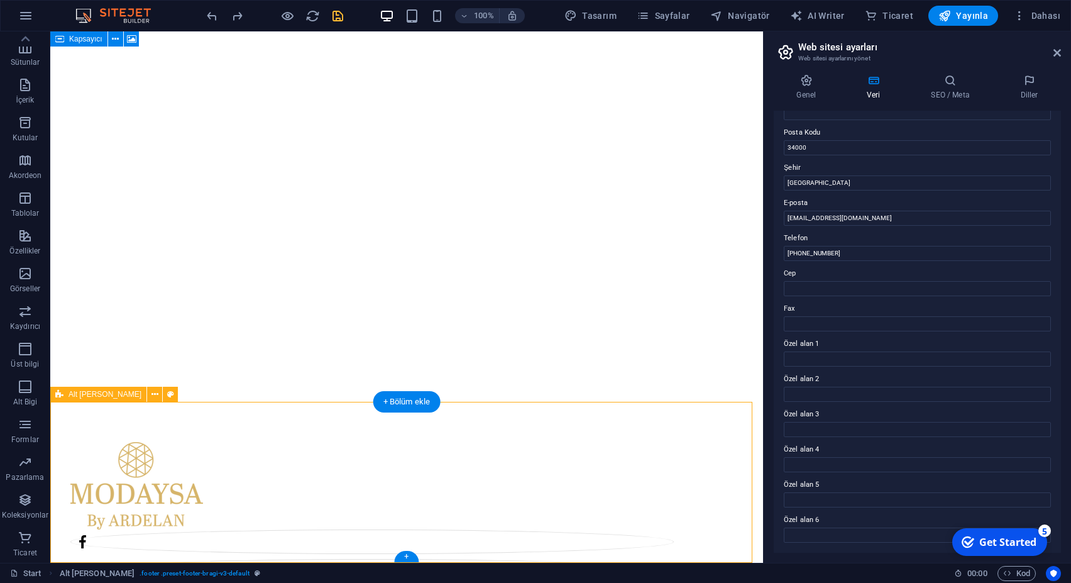
scroll to position [0, 0]
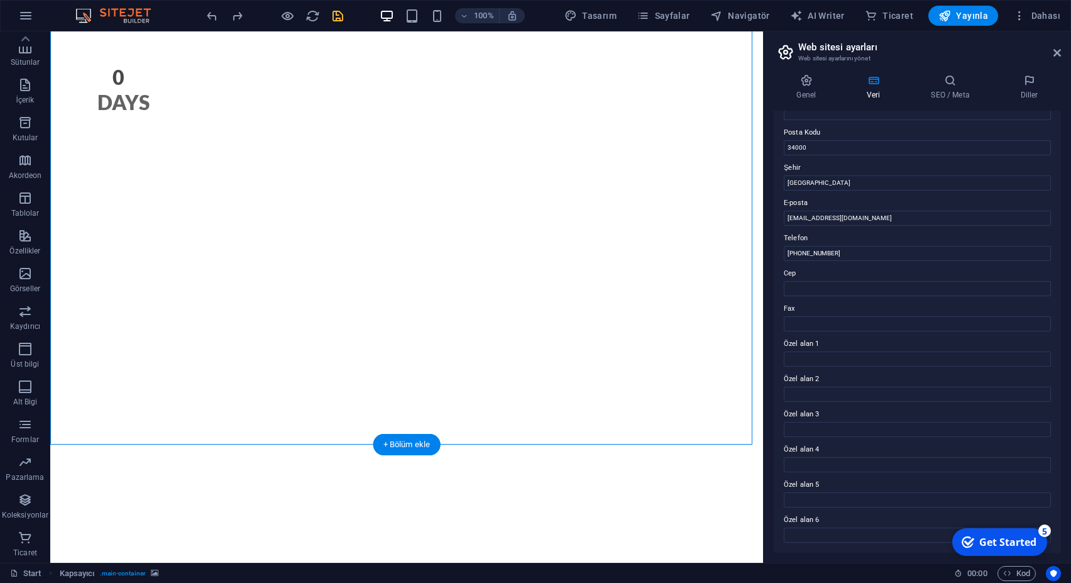
scroll to position [191, 0]
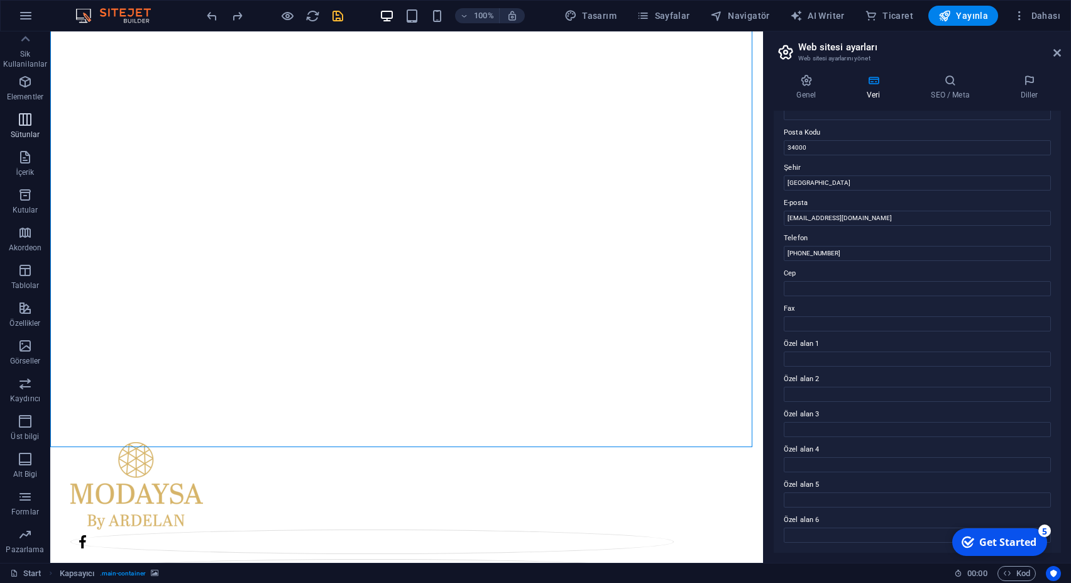
scroll to position [127, 0]
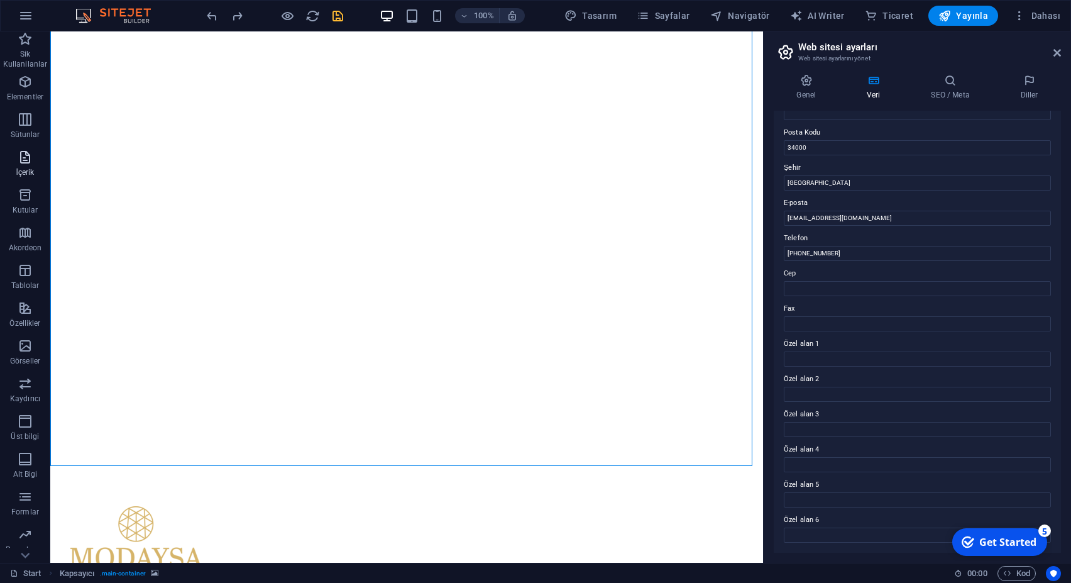
click at [30, 156] on icon "button" at bounding box center [25, 157] width 15 height 15
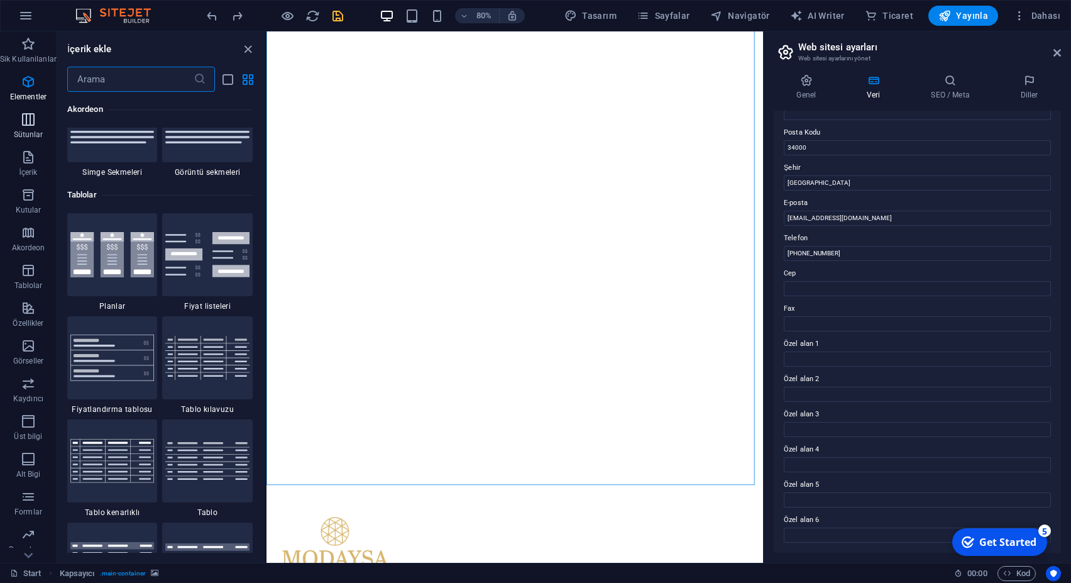
scroll to position [4267, 0]
click at [36, 97] on p "Elementler" at bounding box center [28, 97] width 36 height 10
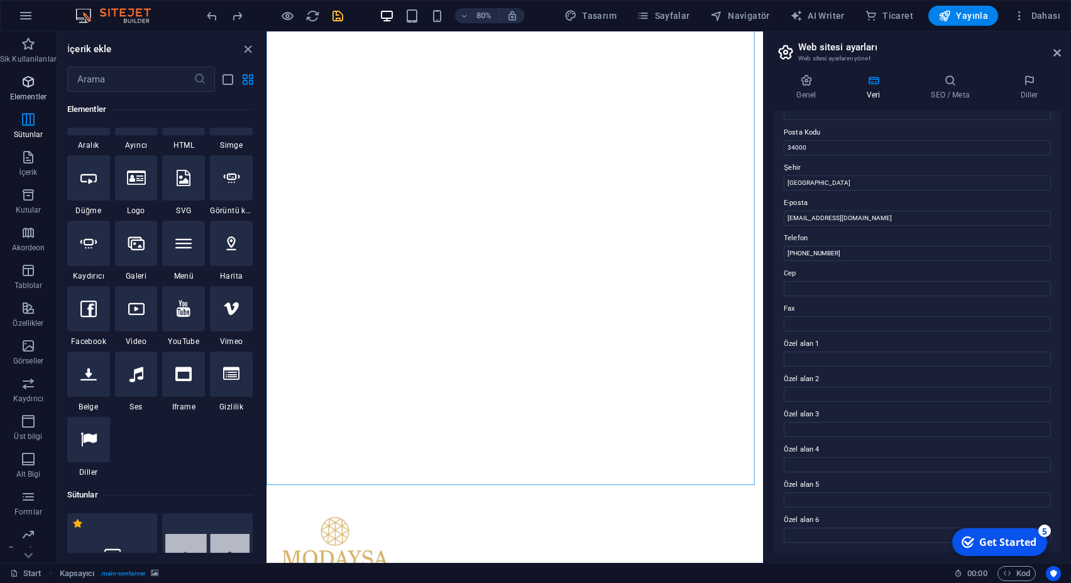
scroll to position [237, 0]
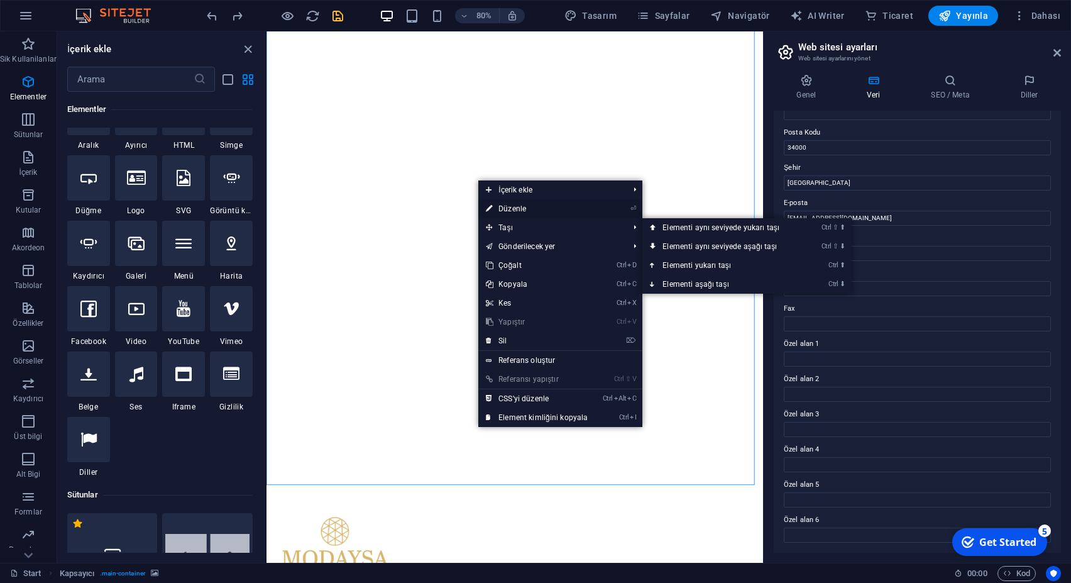
click at [551, 210] on link "⏎ Düzenle" at bounding box center [536, 208] width 117 height 19
select select "vh"
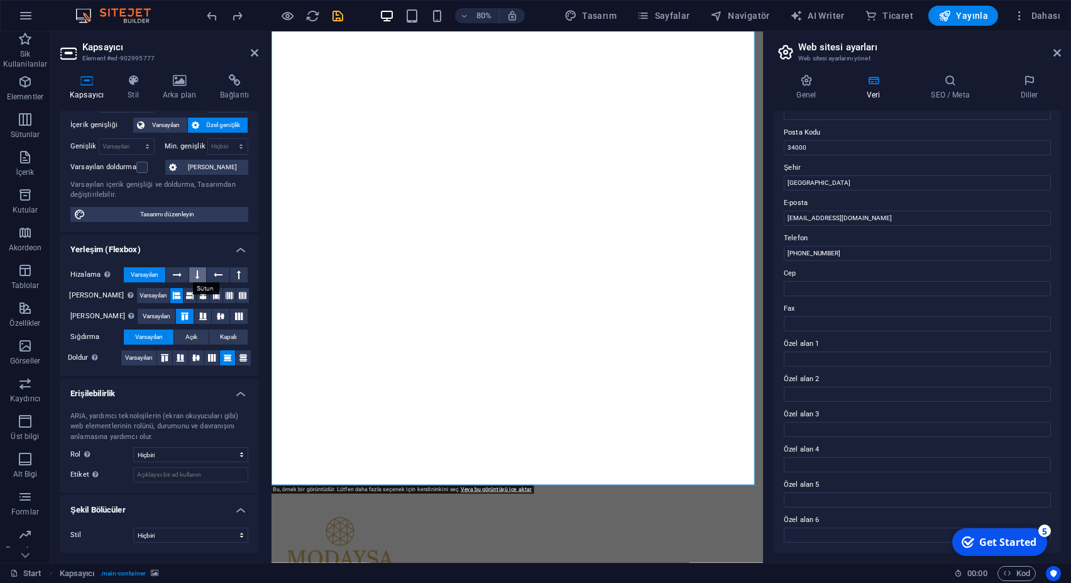
scroll to position [0, 0]
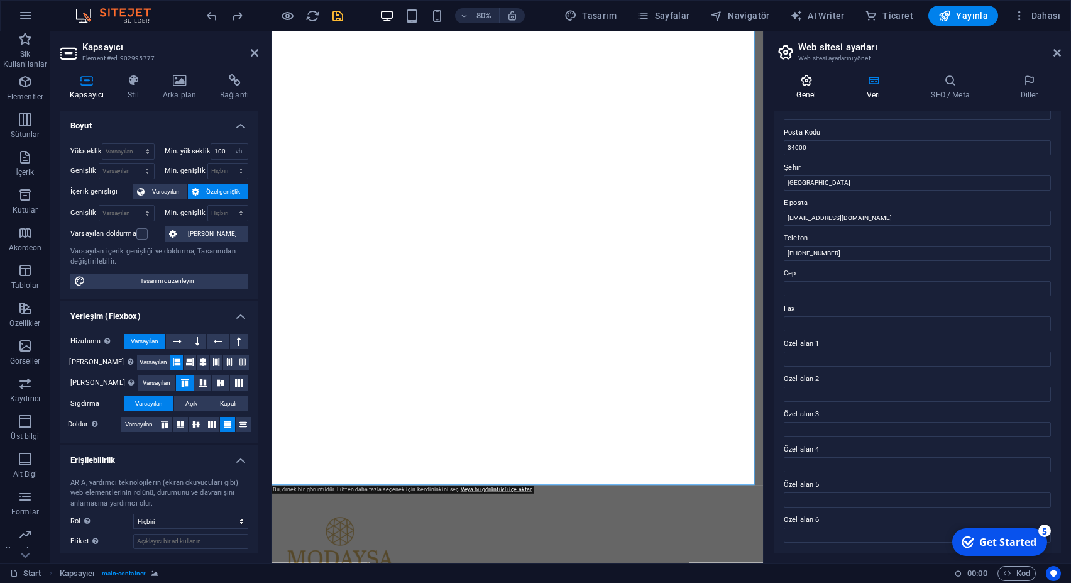
click at [814, 84] on icon at bounding box center [806, 80] width 65 height 13
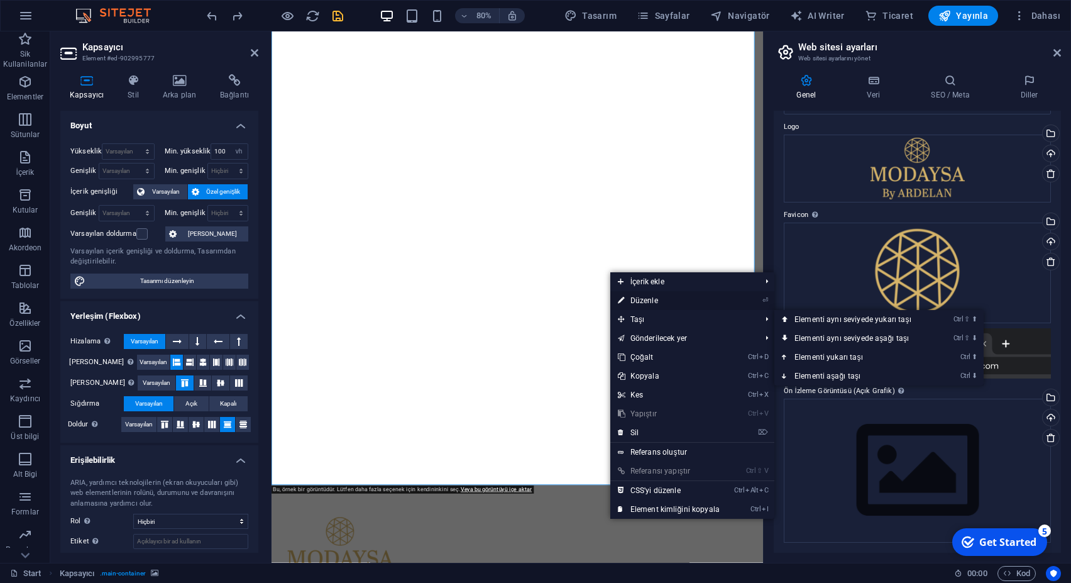
click at [660, 300] on link "⏎ Düzenle" at bounding box center [668, 300] width 117 height 19
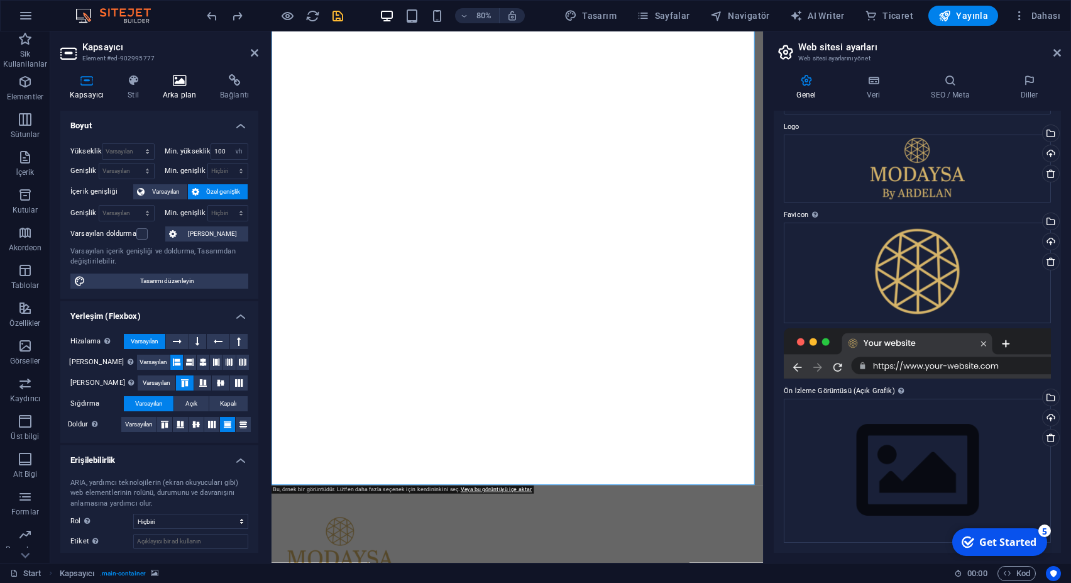
click at [194, 79] on icon at bounding box center [179, 80] width 52 height 13
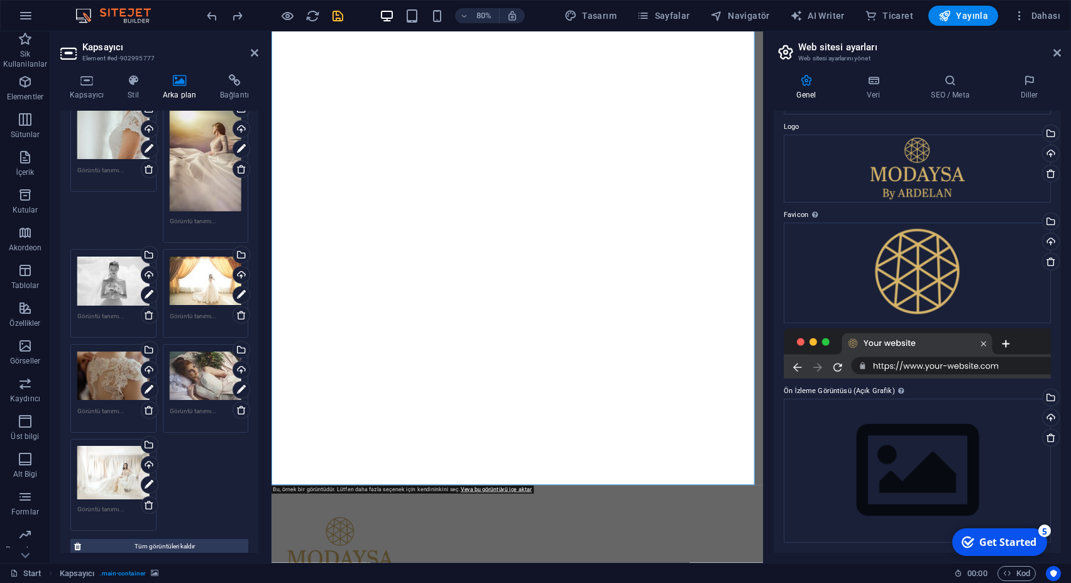
scroll to position [226, 0]
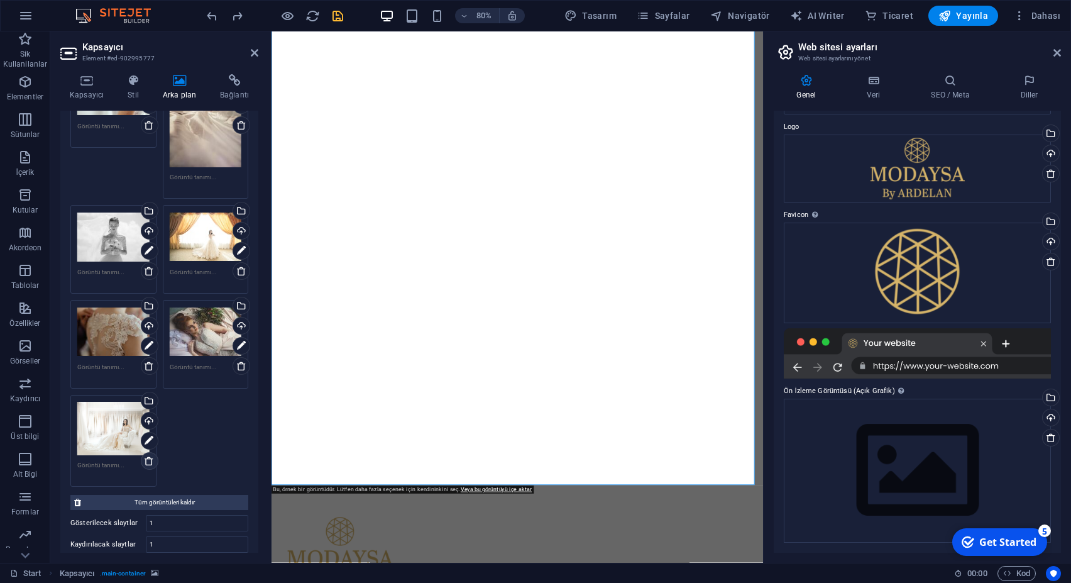
click at [144, 456] on icon at bounding box center [149, 461] width 10 height 10
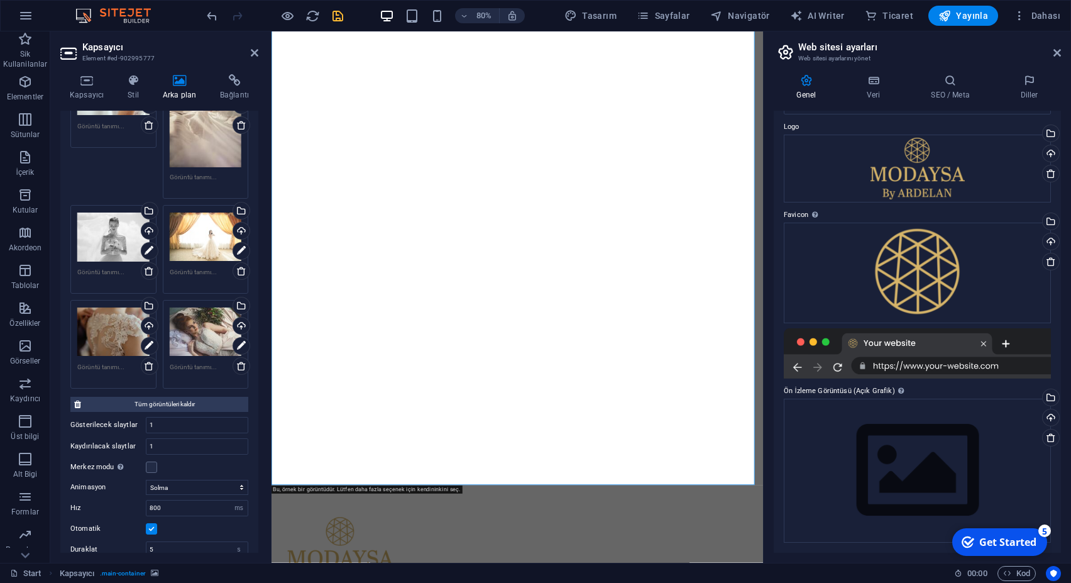
scroll to position [131, 0]
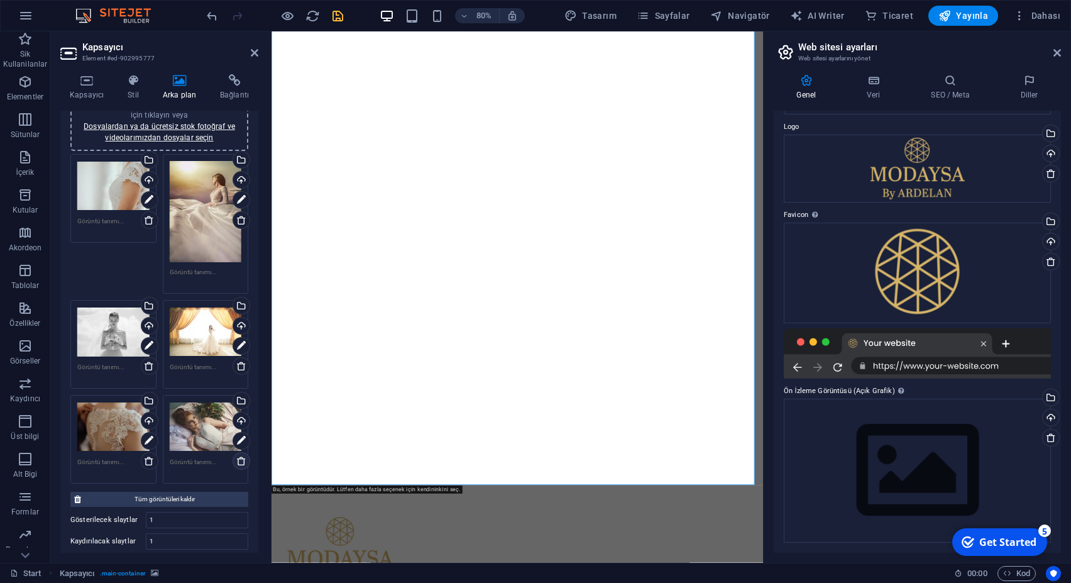
click at [236, 456] on icon at bounding box center [241, 461] width 10 height 10
click at [144, 361] on icon at bounding box center [149, 366] width 10 height 10
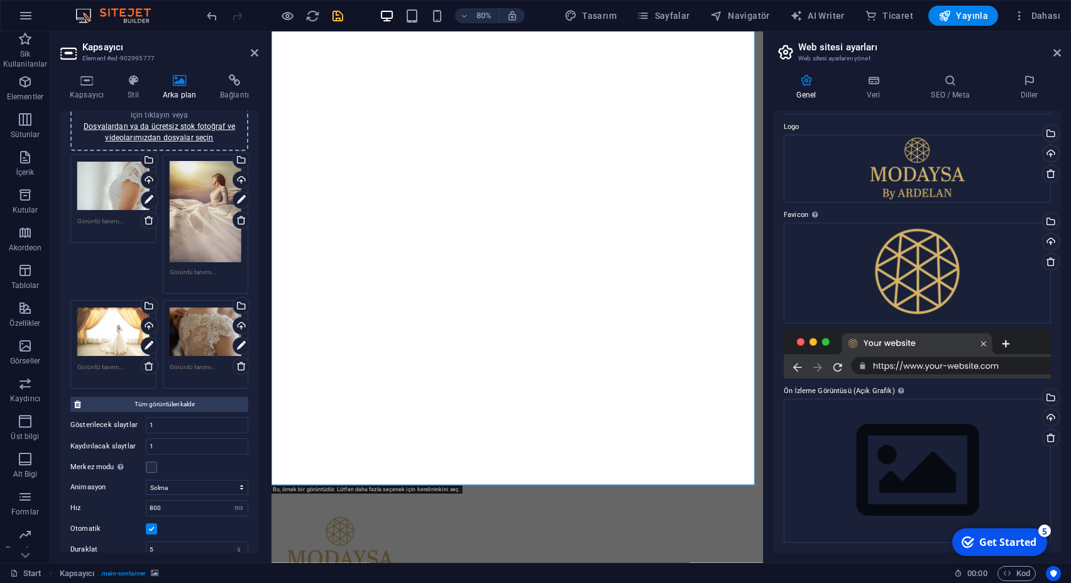
scroll to position [36, 0]
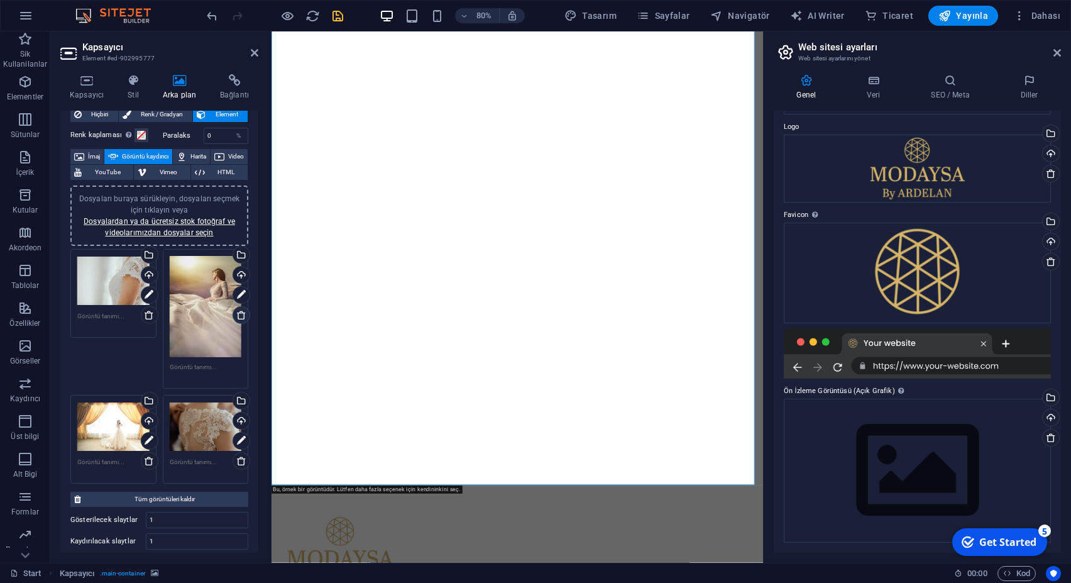
click at [236, 315] on icon at bounding box center [241, 315] width 10 height 10
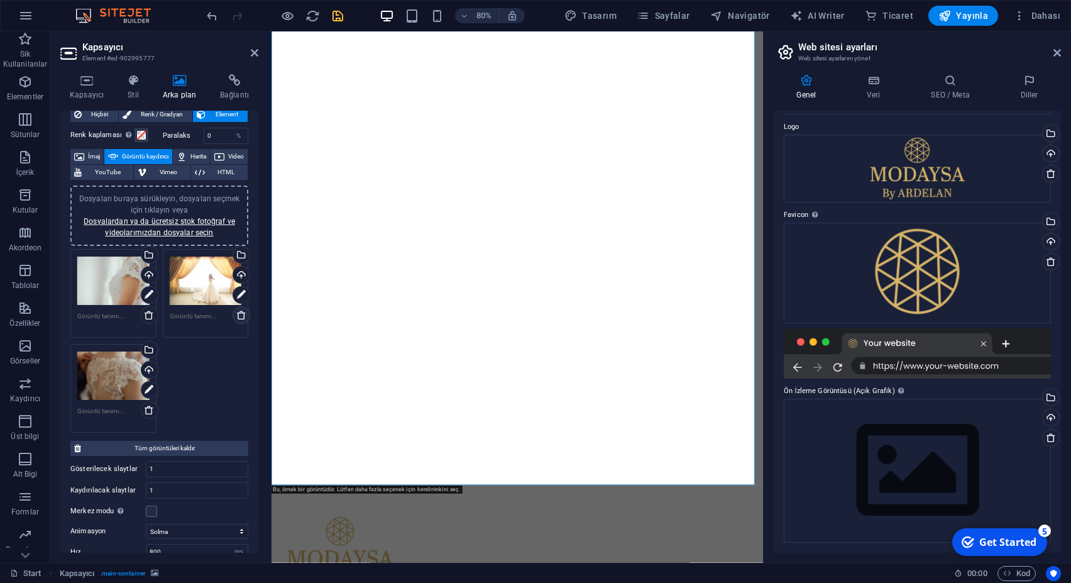
scroll to position [0, 0]
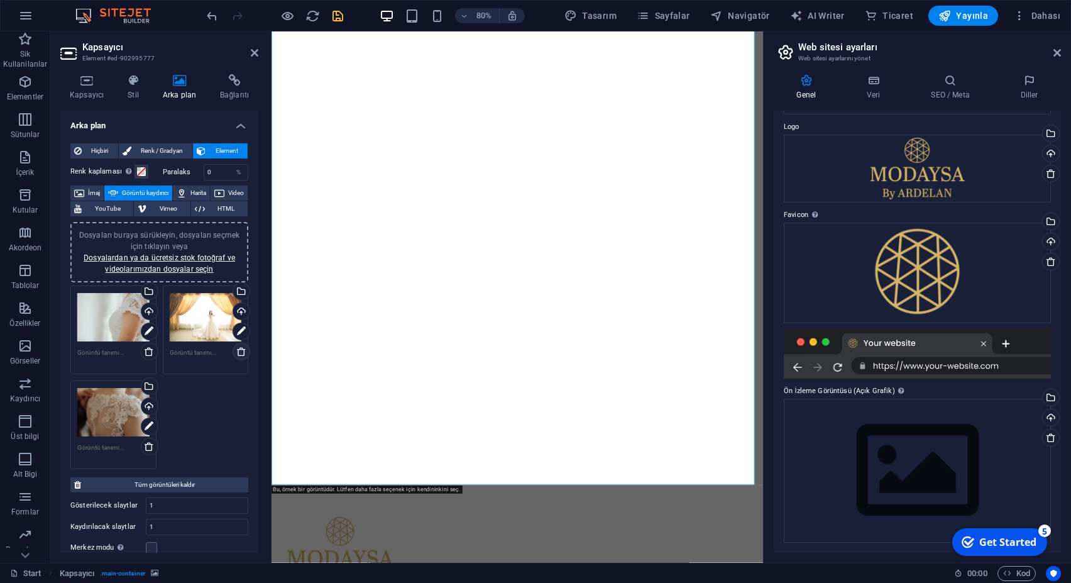
click at [236, 348] on icon at bounding box center [241, 351] width 10 height 10
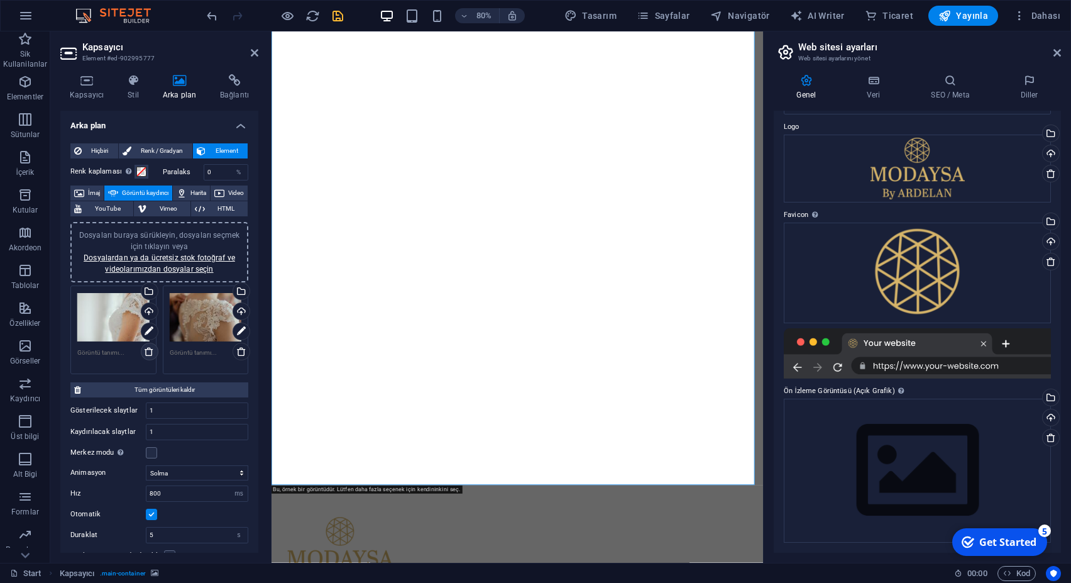
click at [144, 349] on icon at bounding box center [149, 351] width 10 height 10
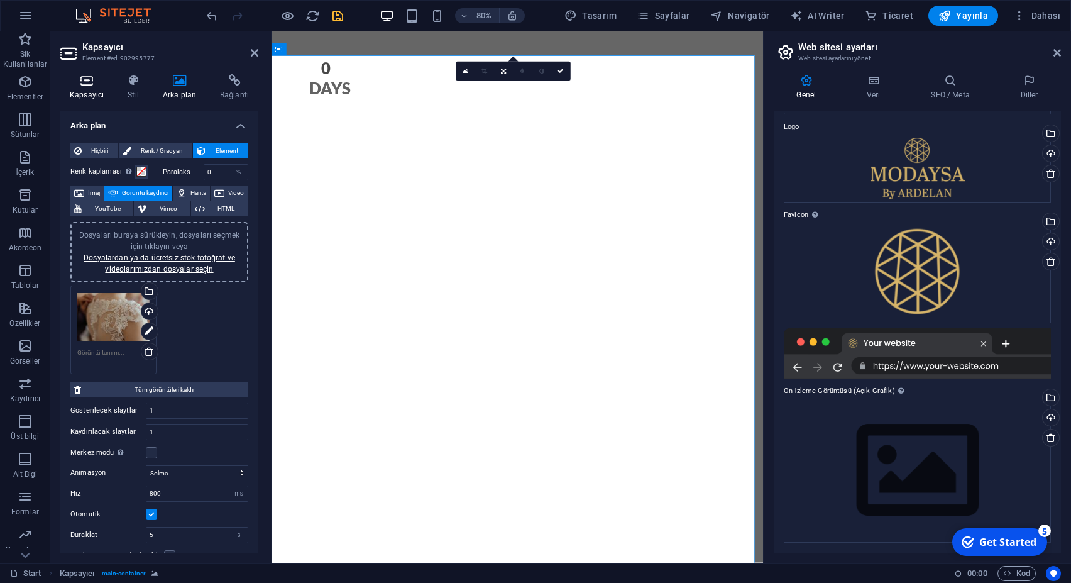
click at [87, 90] on h4 "Kapsayıcı" at bounding box center [89, 87] width 58 height 26
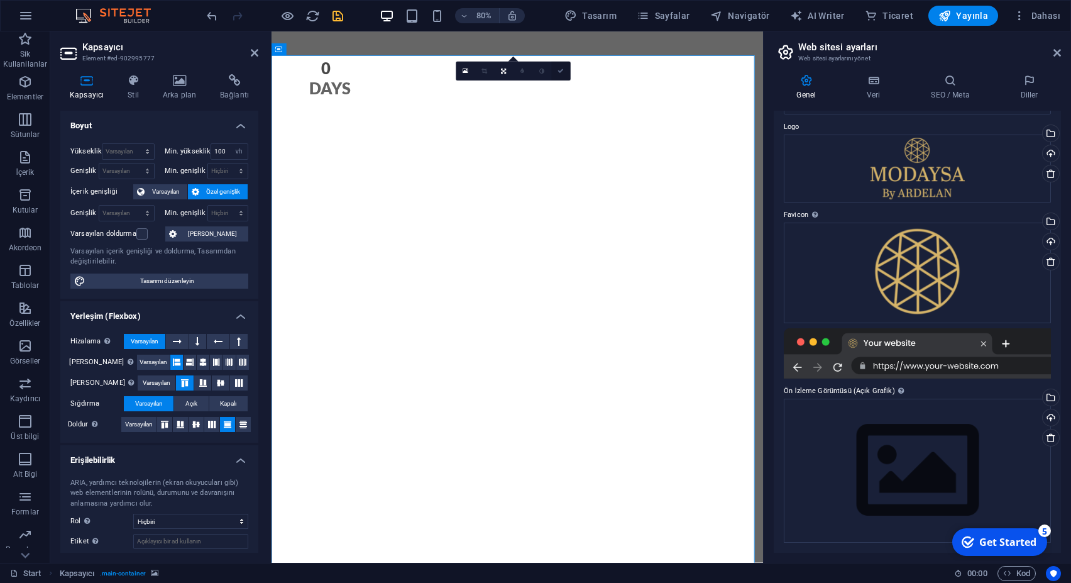
click at [561, 73] on icon at bounding box center [561, 71] width 6 height 6
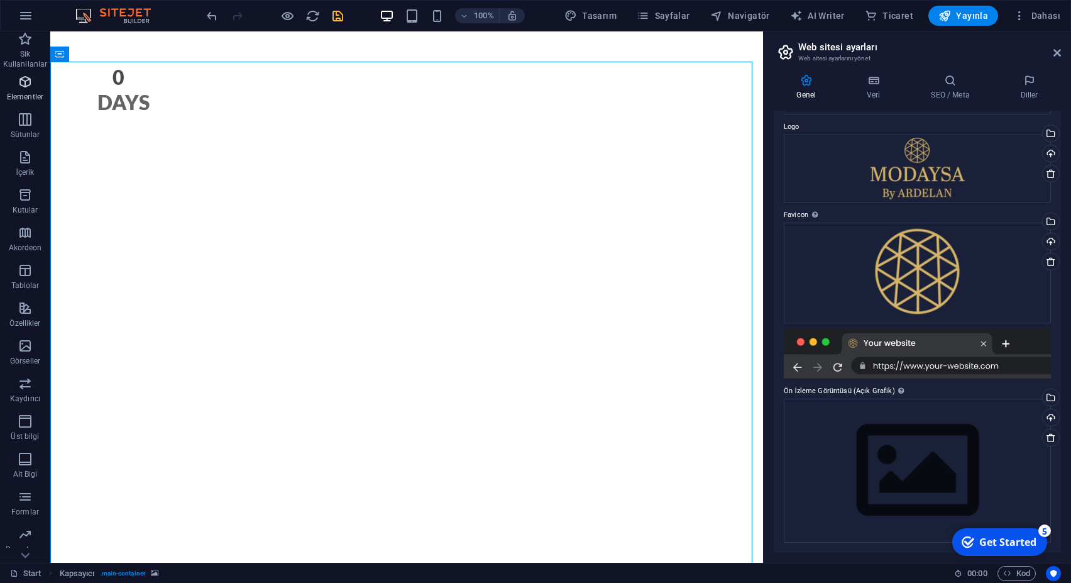
click at [36, 89] on span "Elementler" at bounding box center [25, 89] width 50 height 30
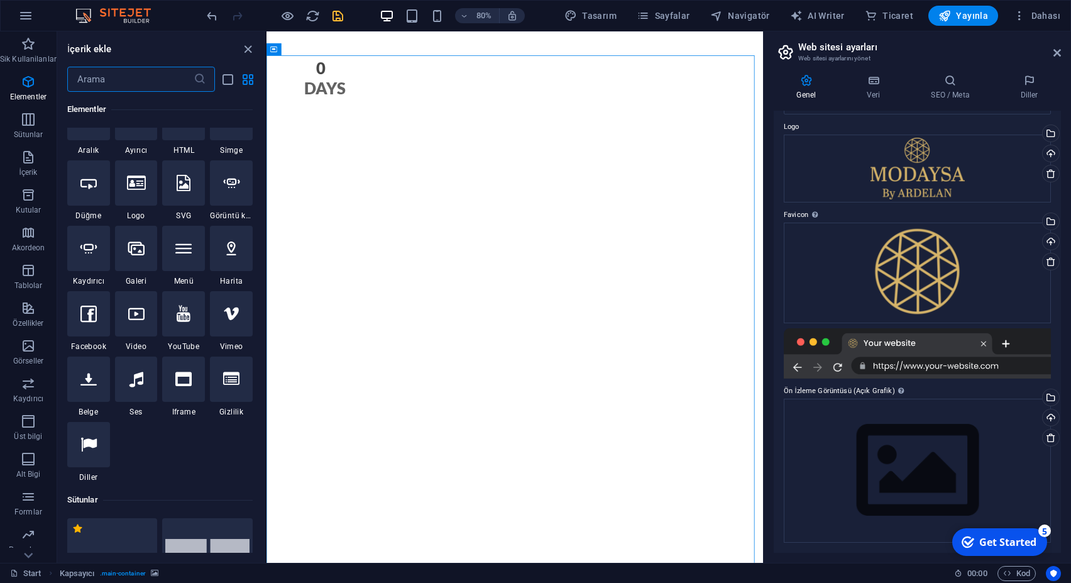
scroll to position [237, 0]
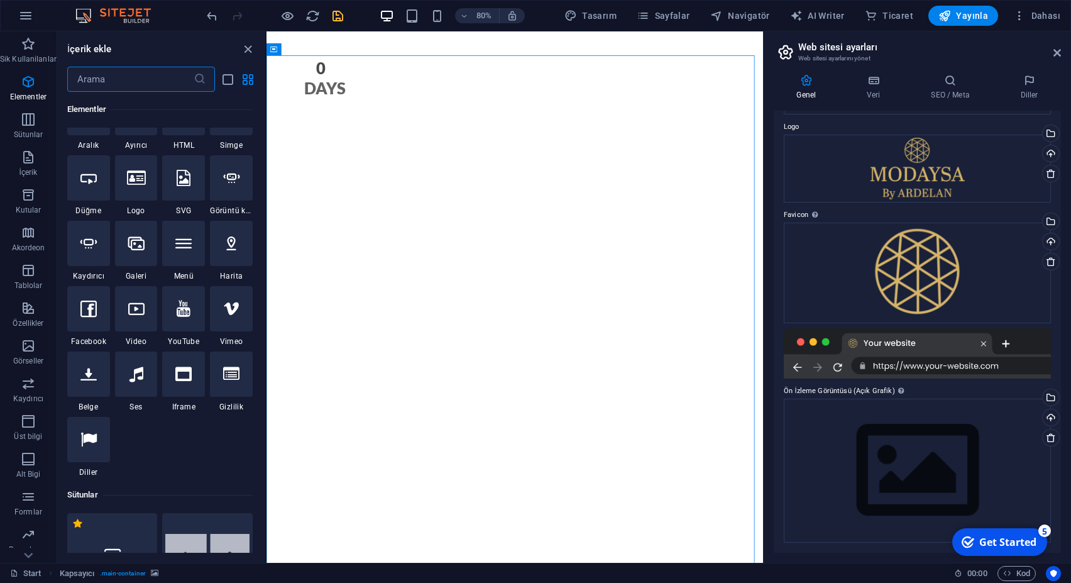
click at [99, 80] on input "text" at bounding box center [130, 79] width 126 height 25
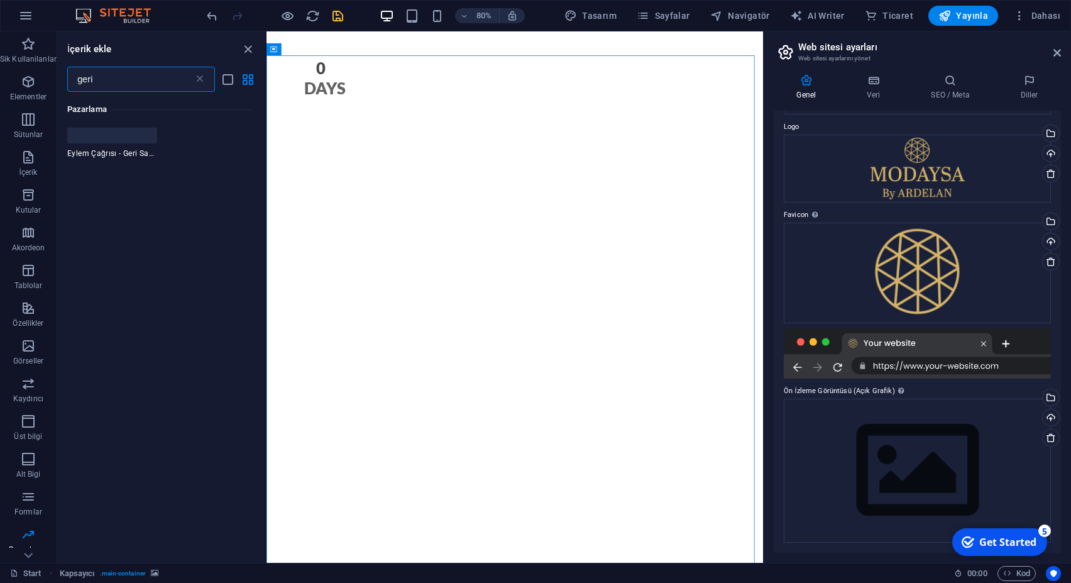
scroll to position [0, 0]
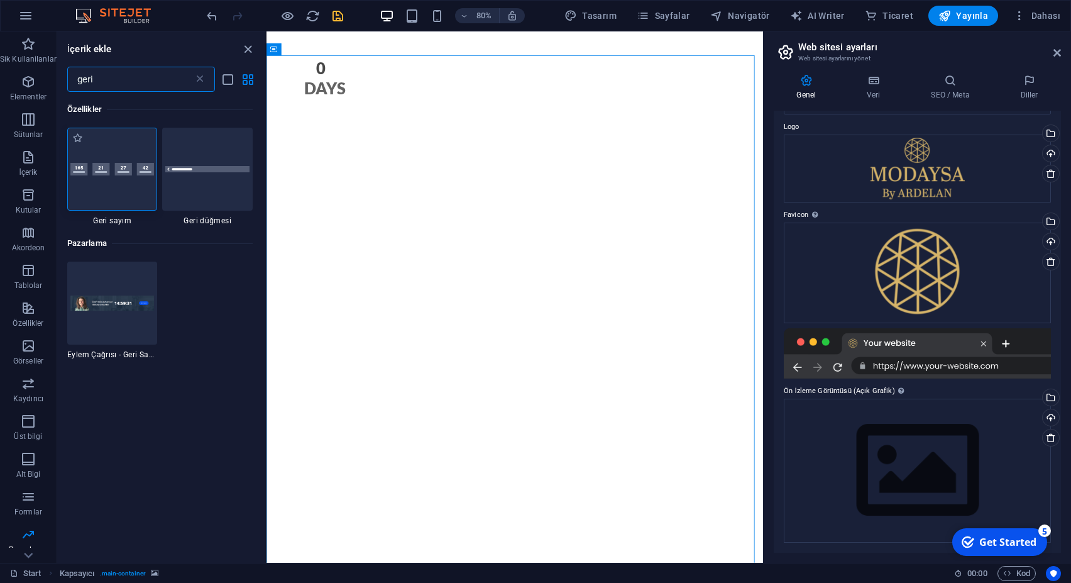
type input "geri"
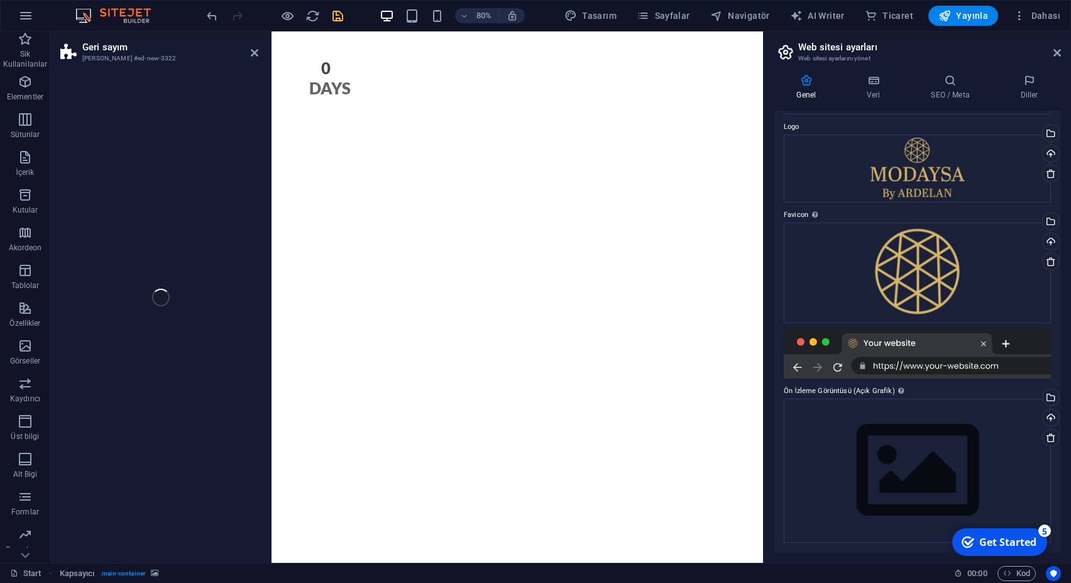
scroll to position [363, 0]
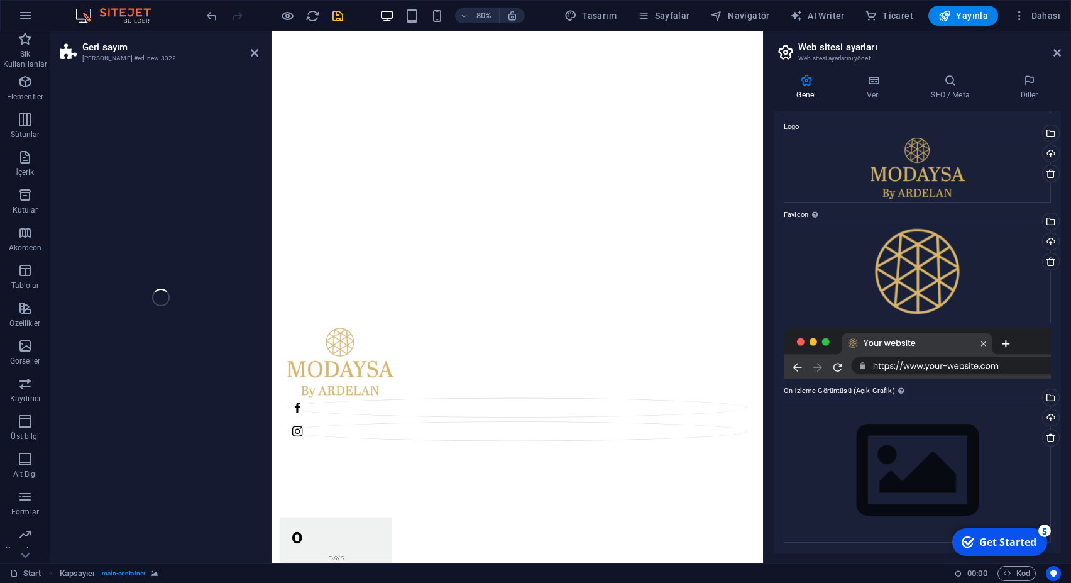
select select "preset-countdown-v3-default"
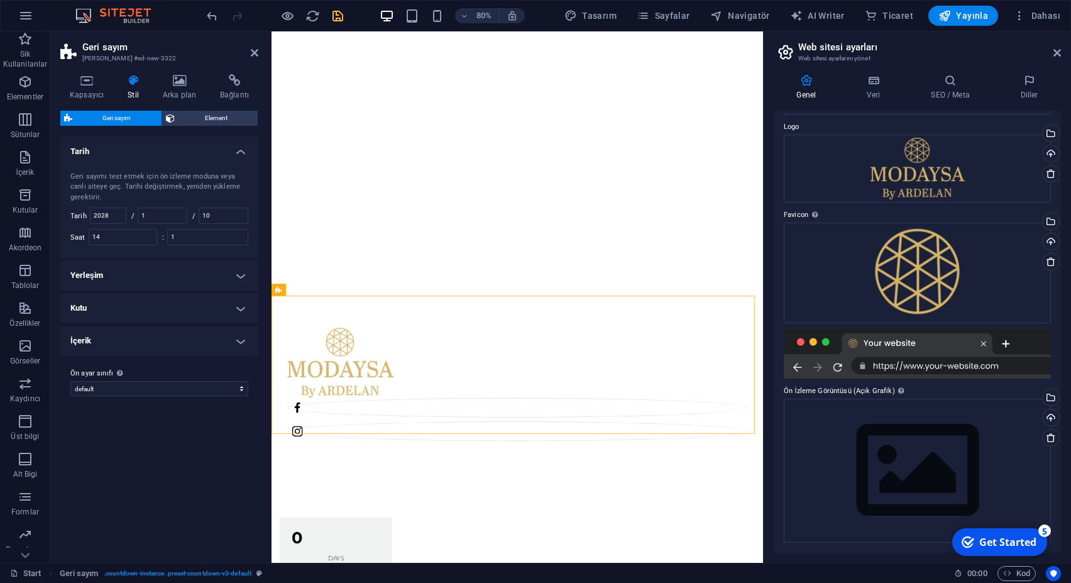
click at [195, 469] on div "Varyantlar Varsayılan Tarih Geri sayımı test etmek için ön izleme moduna veya c…" at bounding box center [159, 344] width 198 height 416
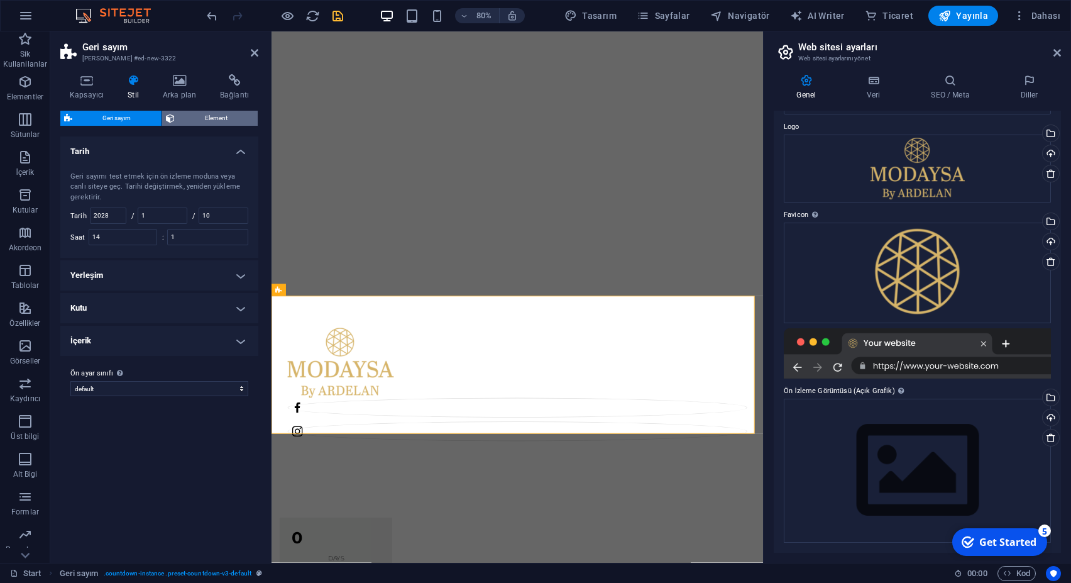
click at [227, 119] on span "Element" at bounding box center [216, 118] width 76 height 15
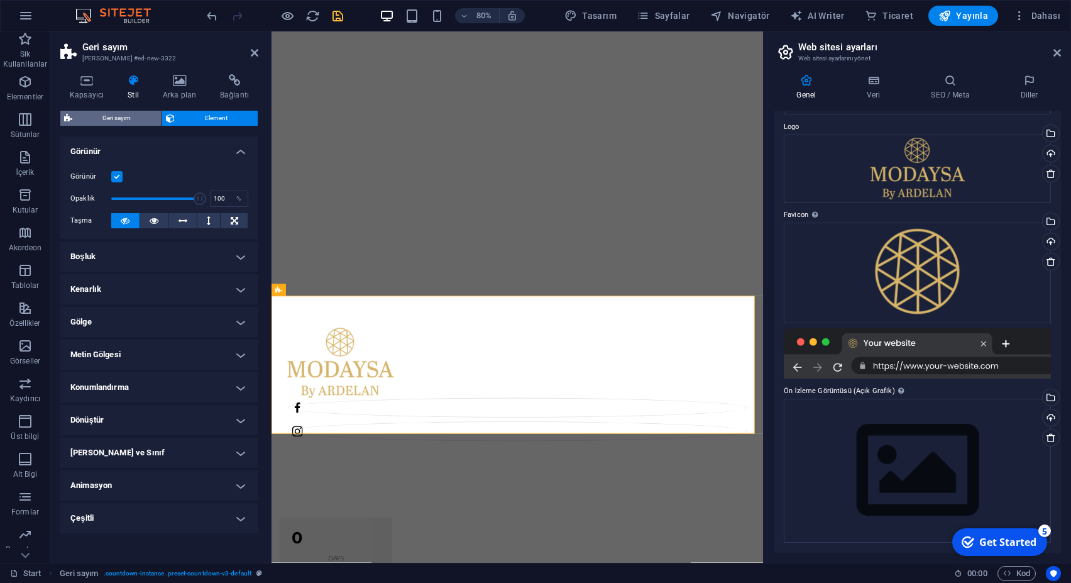
click at [114, 114] on span "Geri sayım" at bounding box center [117, 118] width 82 height 15
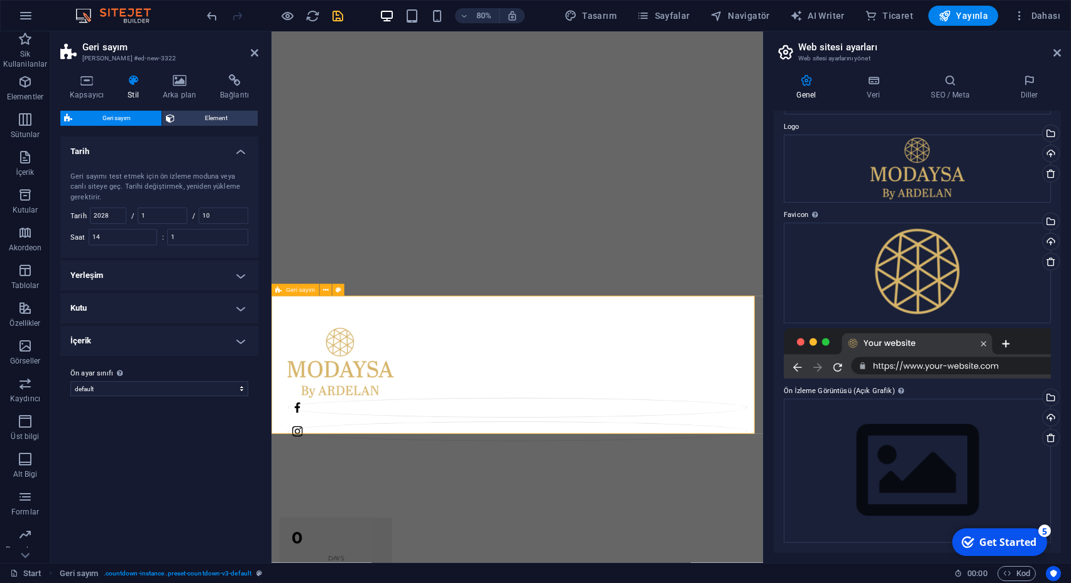
click at [979, 14] on span "Yayınla" at bounding box center [963, 15] width 50 height 13
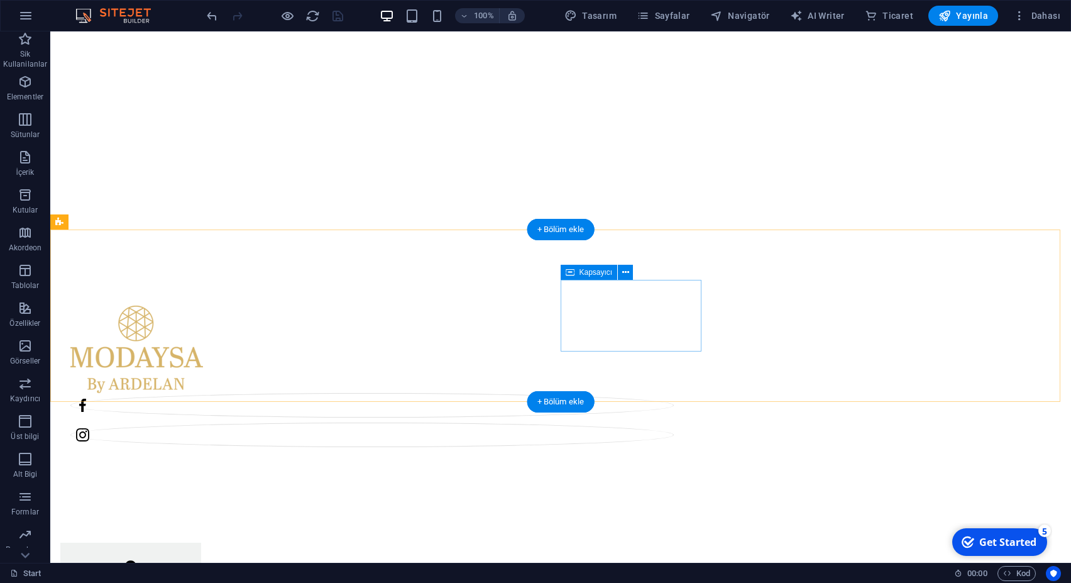
scroll to position [299, 0]
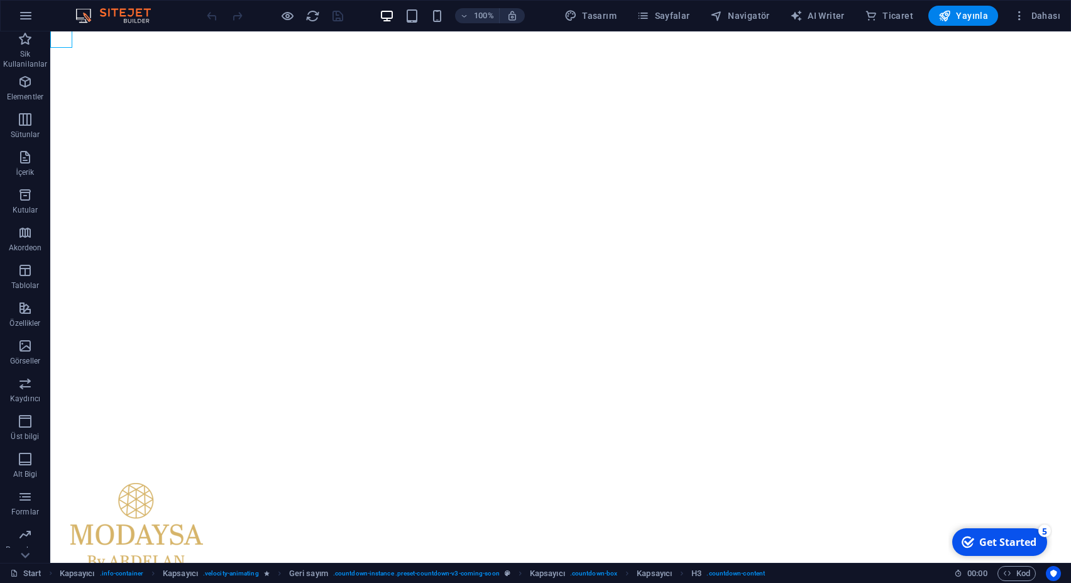
scroll to position [256, 0]
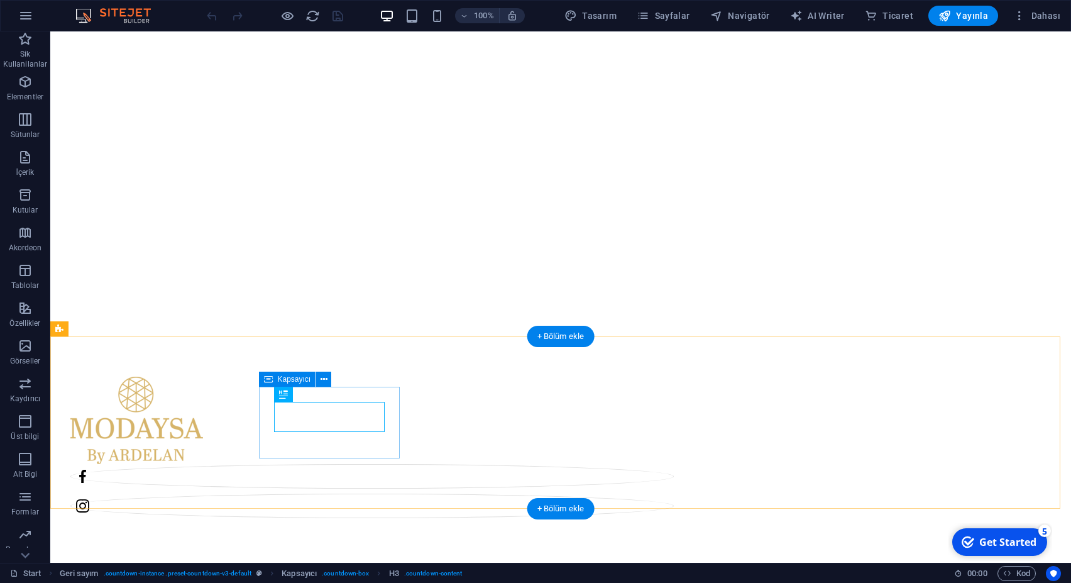
drag, startPoint x: 296, startPoint y: 429, endPoint x: 702, endPoint y: 434, distance: 406.0
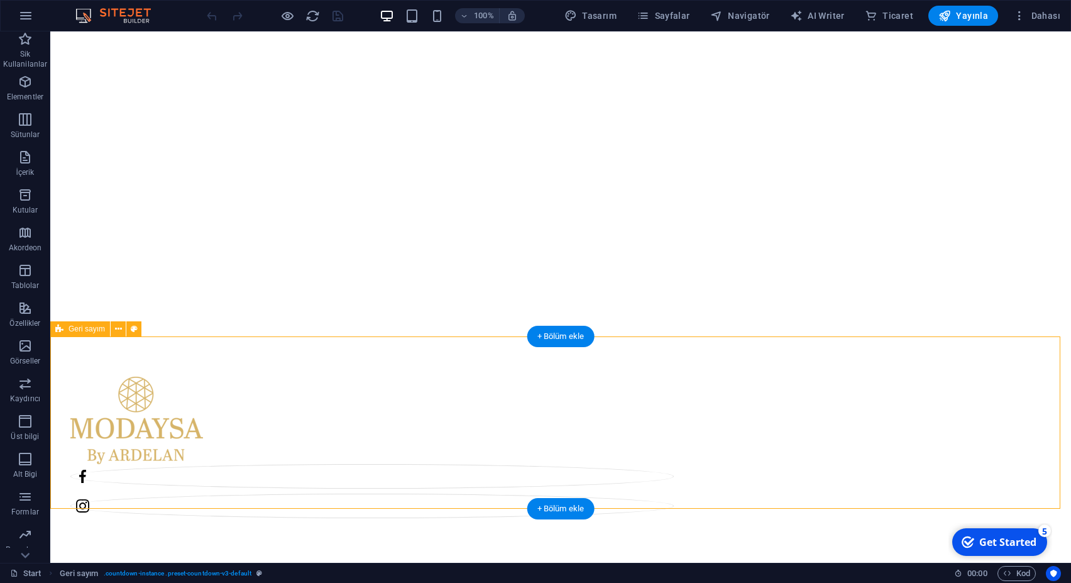
click at [116, 331] on icon at bounding box center [118, 328] width 7 height 13
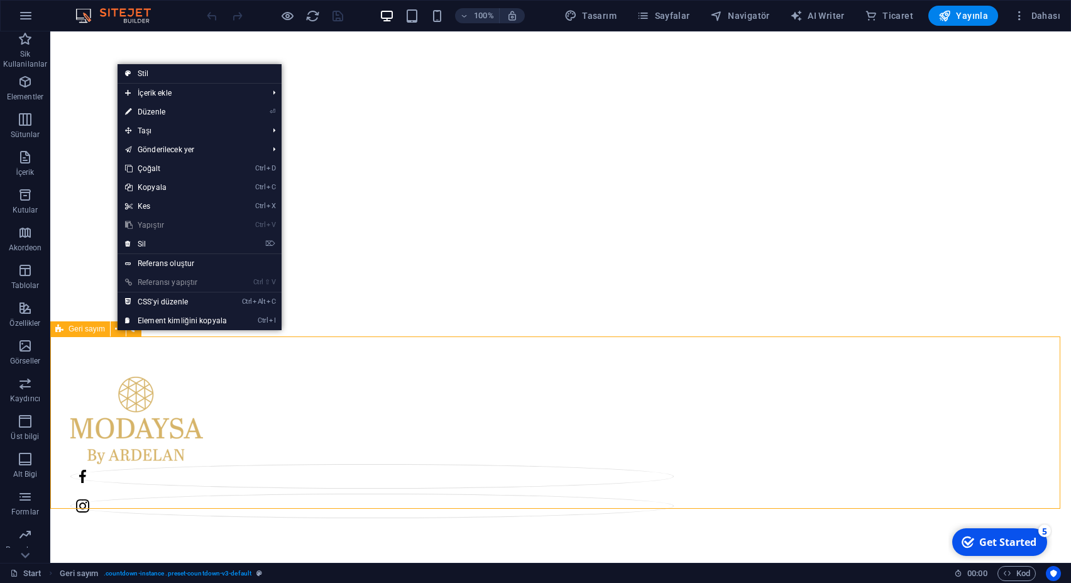
click at [85, 328] on span "Geri sayım" at bounding box center [86, 329] width 36 height 8
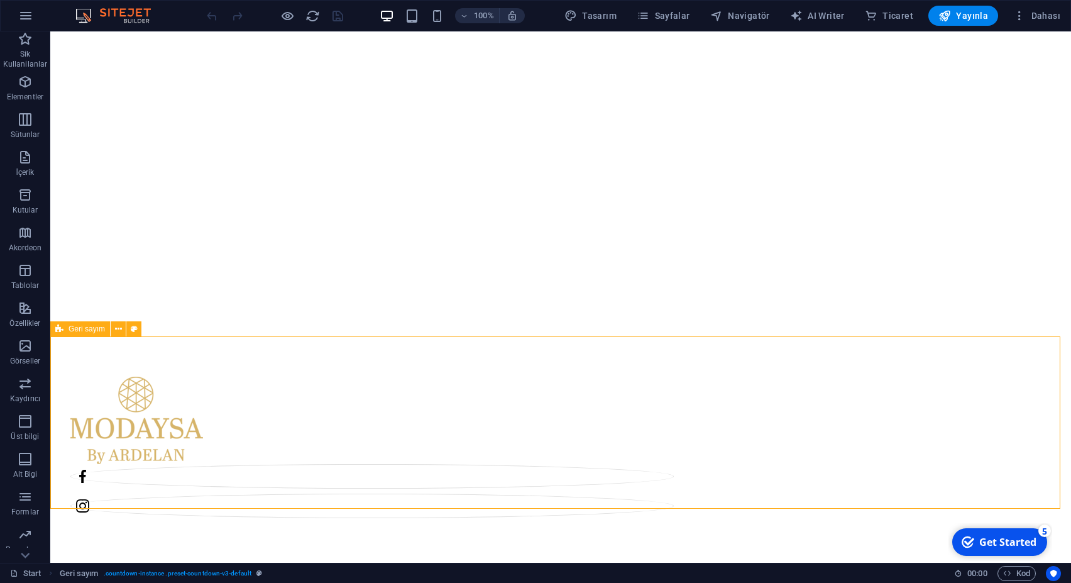
click at [85, 328] on span "Geri sayım" at bounding box center [86, 329] width 36 height 8
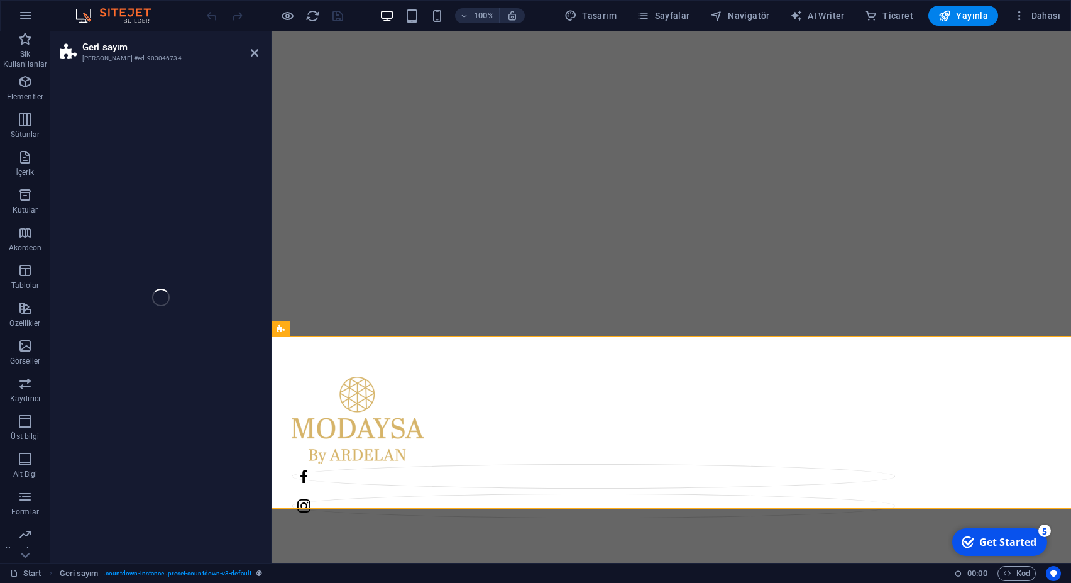
select select "timer"
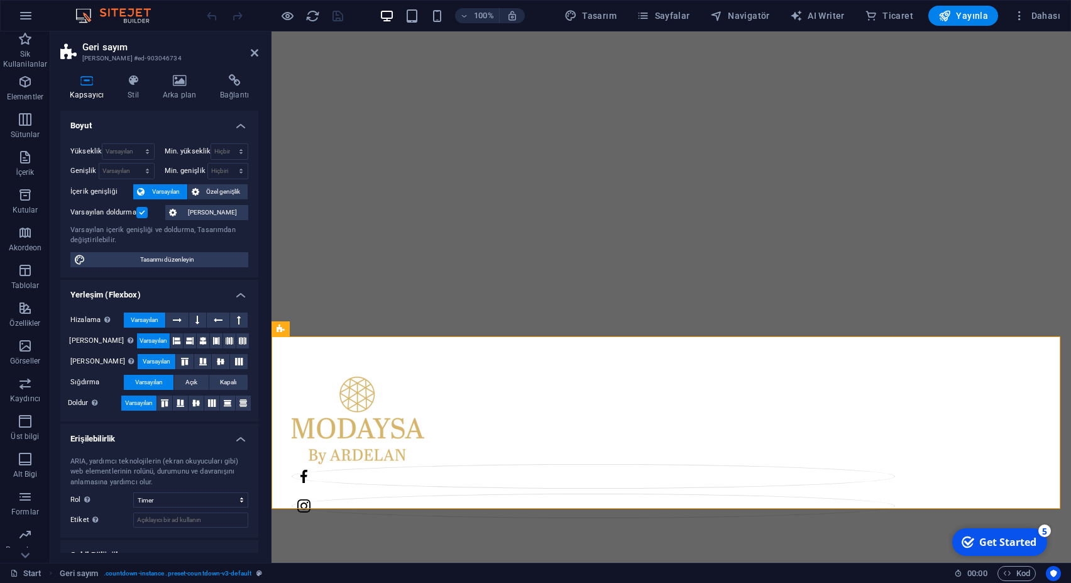
scroll to position [45, 0]
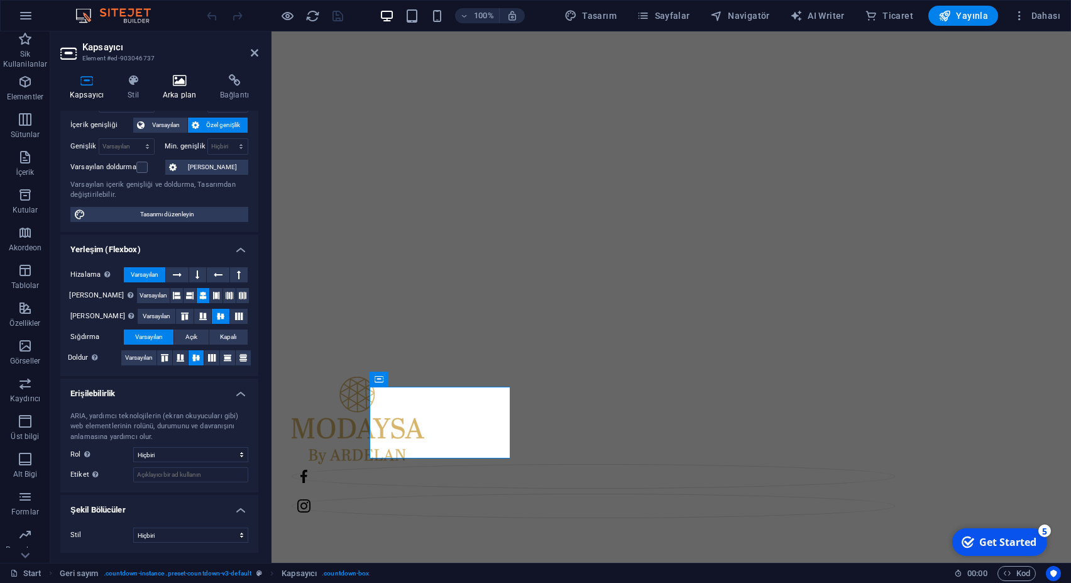
scroll to position [0, 0]
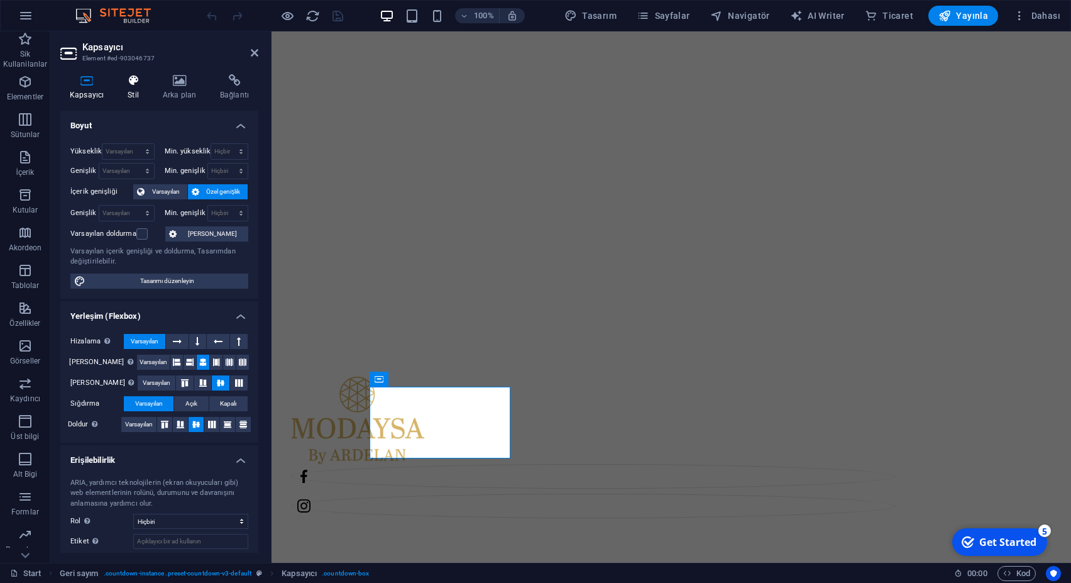
click at [136, 87] on h4 "Stil" at bounding box center [135, 87] width 35 height 26
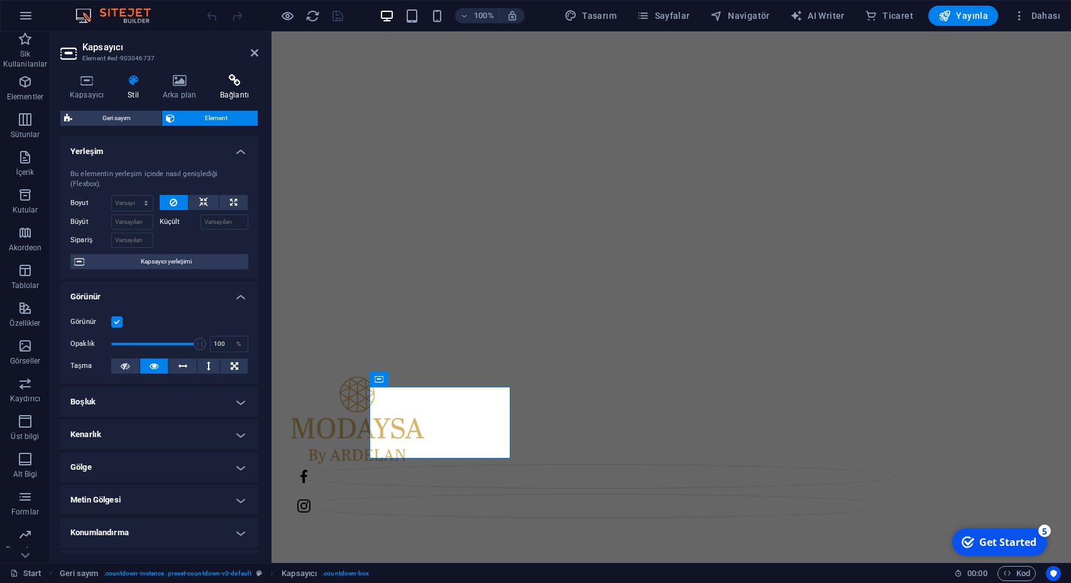
click at [224, 87] on h4 "Bağlantı" at bounding box center [235, 87] width 48 height 26
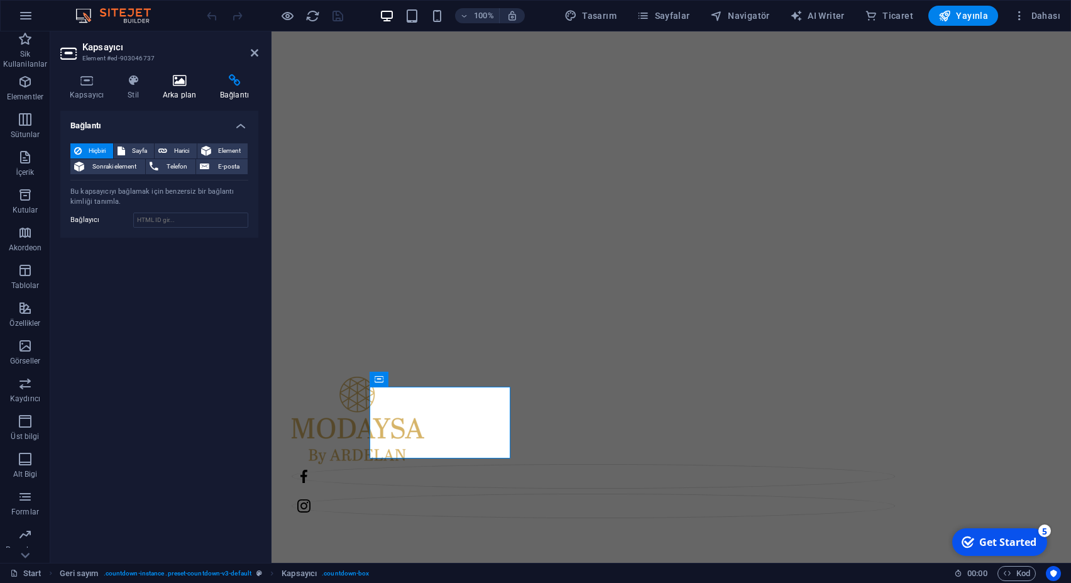
click at [176, 87] on h4 "Arka plan" at bounding box center [181, 87] width 57 height 26
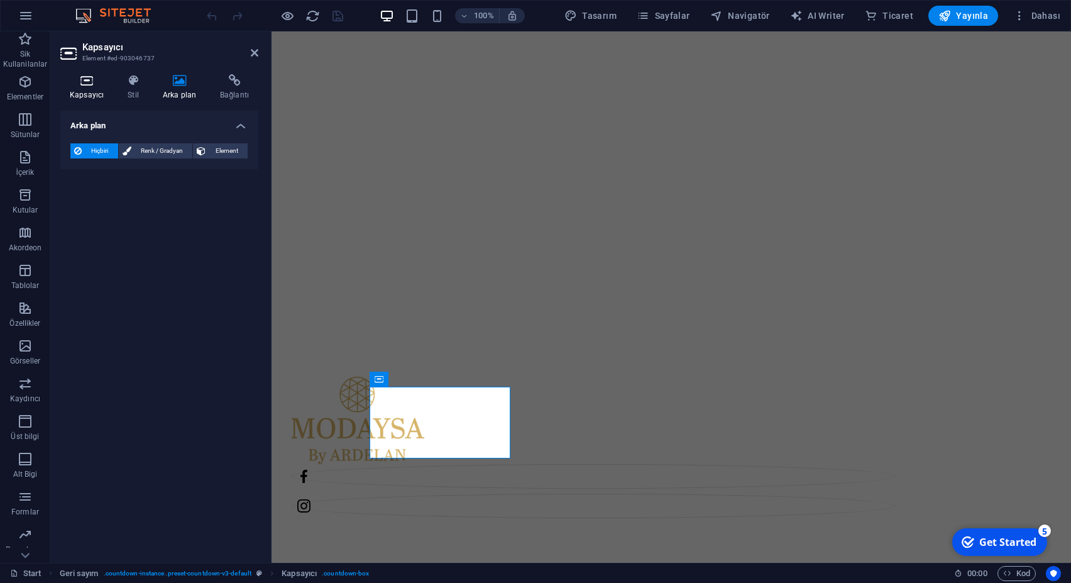
click at [114, 87] on h4 "Kapsayıcı" at bounding box center [89, 87] width 58 height 26
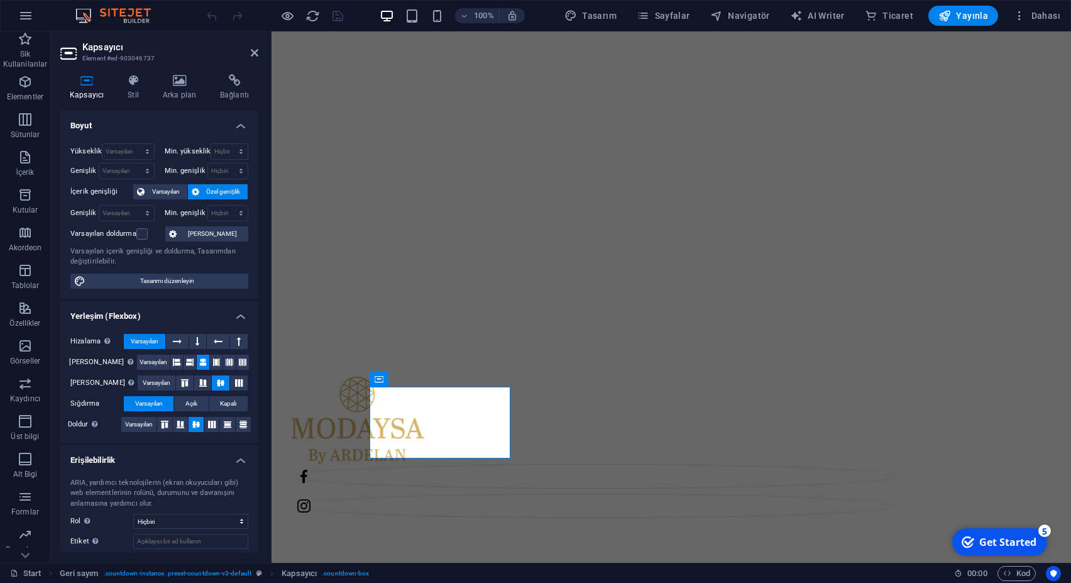
click at [92, 87] on h4 "Kapsayıcı" at bounding box center [89, 87] width 58 height 26
drag, startPoint x: 163, startPoint y: 282, endPoint x: 245, endPoint y: 415, distance: 156.1
click at [163, 282] on span "Tasarımı düzenleyin" at bounding box center [166, 280] width 155 height 15
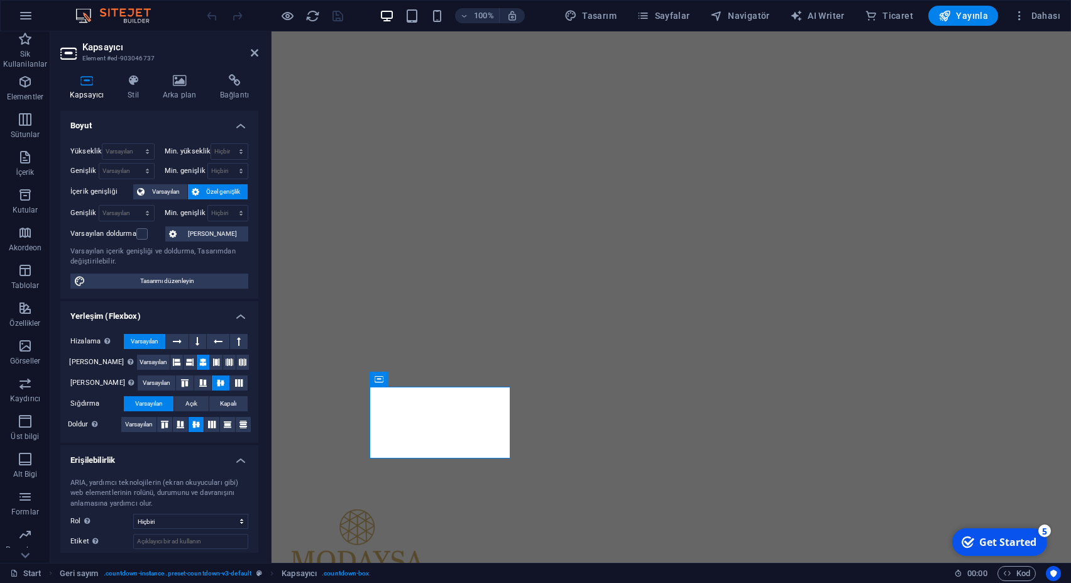
select select "px"
select select "300"
select select "px"
select select "rem"
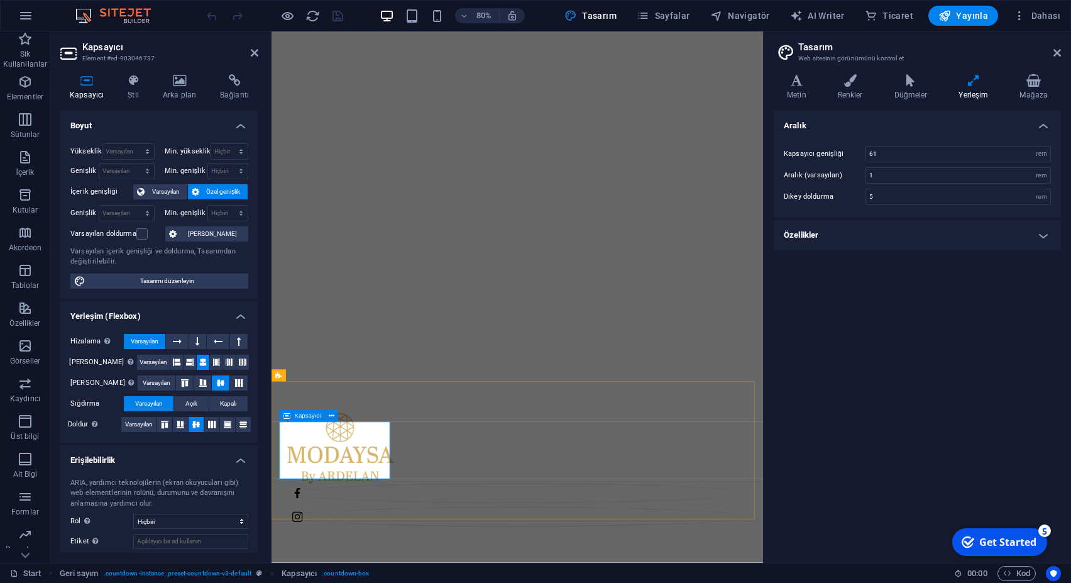
click at [327, 373] on icon at bounding box center [326, 375] width 6 height 11
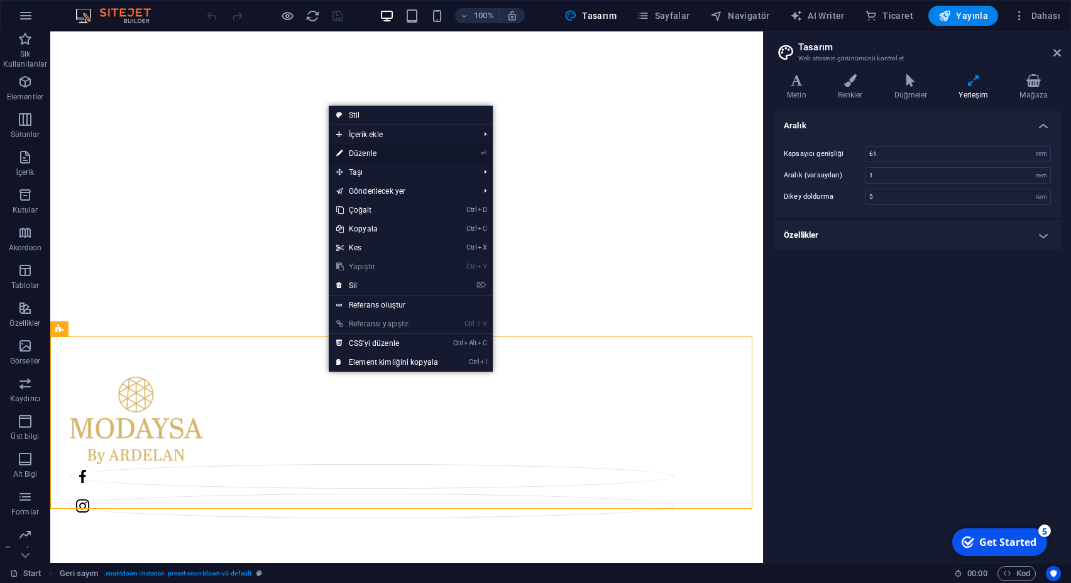
click at [395, 156] on link "⏎ Düzenle" at bounding box center [387, 153] width 117 height 19
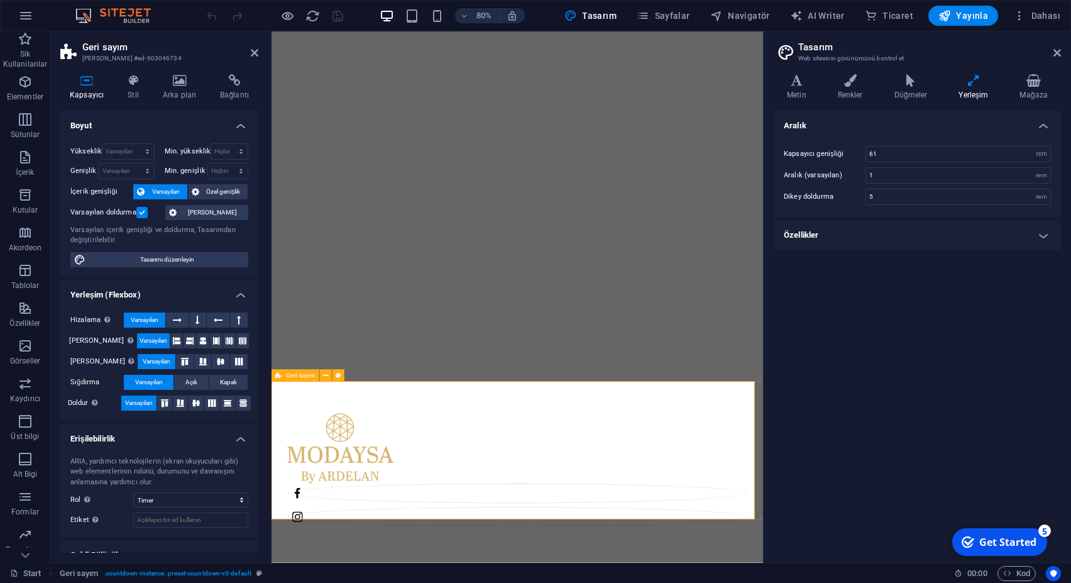
click at [300, 375] on span "Geri sayım" at bounding box center [300, 375] width 29 height 6
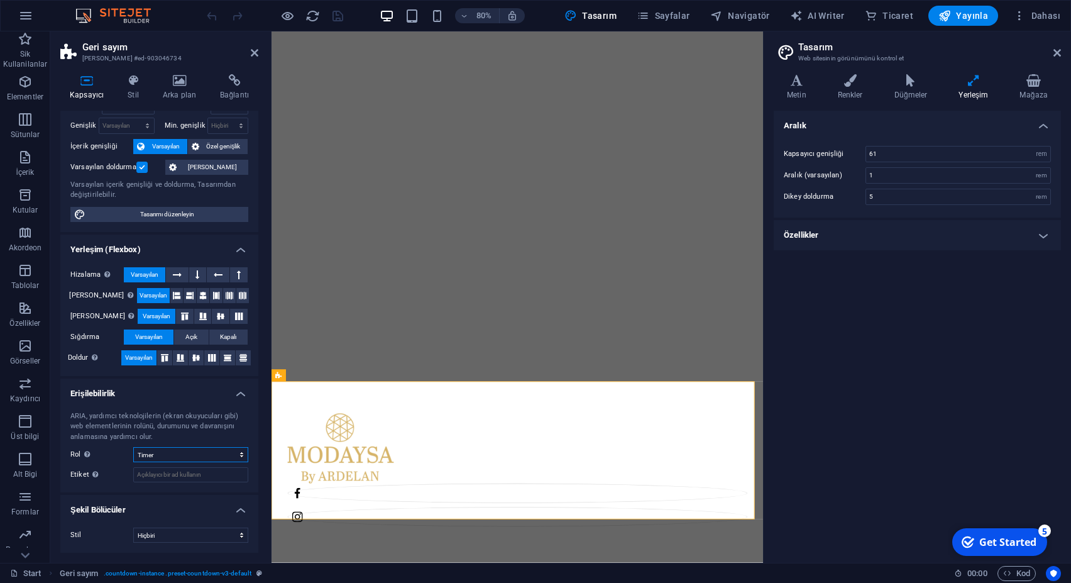
click at [133, 447] on select "Hiçbiri Alert Alt Bigi Article Banner Comment Complementary Dialog Marquee Pres…" at bounding box center [190, 454] width 115 height 15
click option "Status" at bounding box center [0, 0] width 0 height 0
click at [133, 447] on select "Hiçbiri Alert Alt Bigi Article Banner Comment Complementary Dialog Marquee Pres…" at bounding box center [190, 454] width 115 height 15
select select "timer"
click option "Timer" at bounding box center [0, 0] width 0 height 0
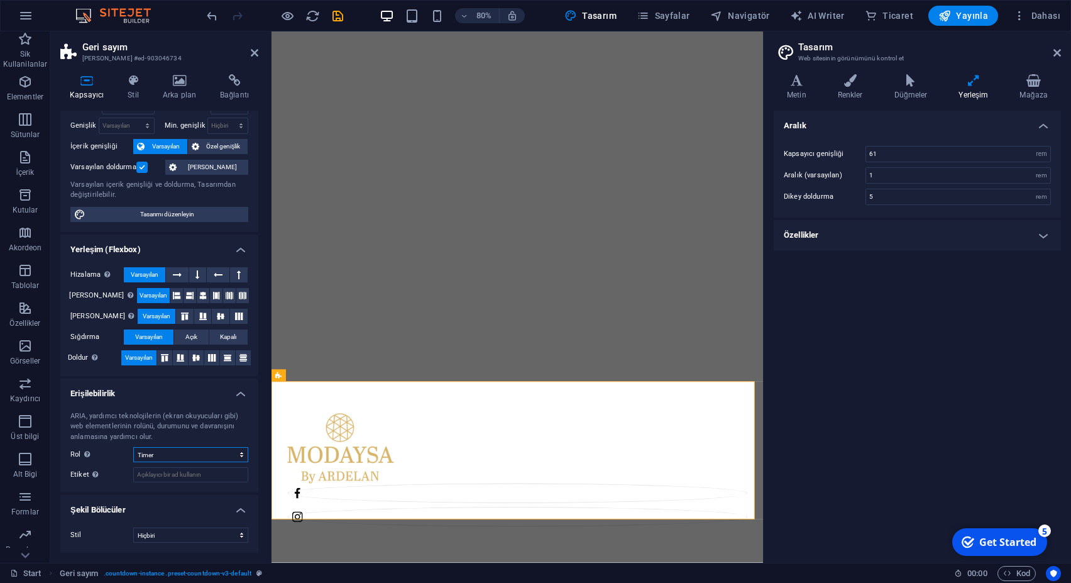
scroll to position [0, 0]
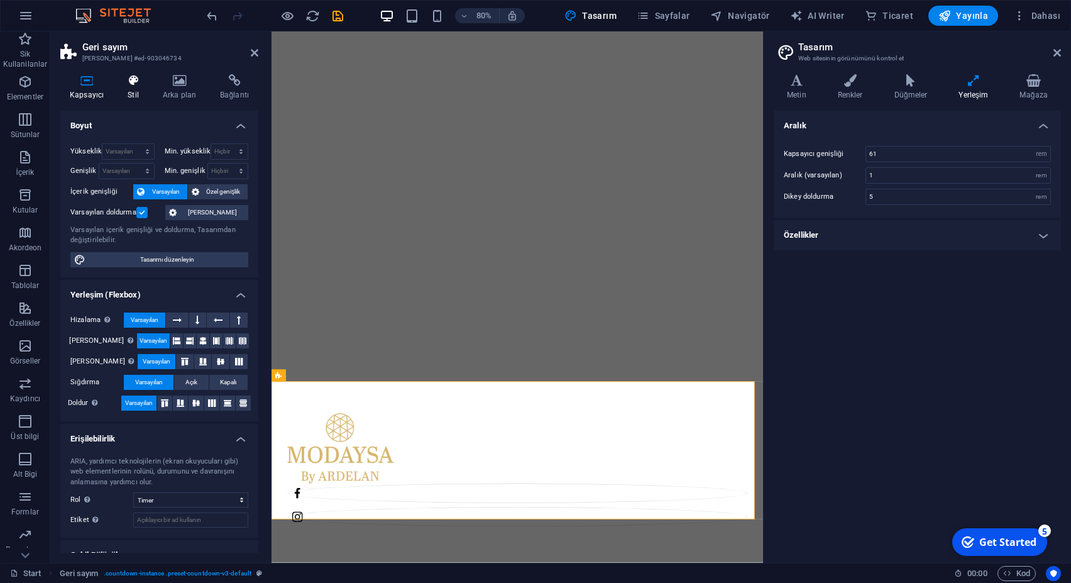
click at [134, 82] on icon at bounding box center [133, 80] width 30 height 13
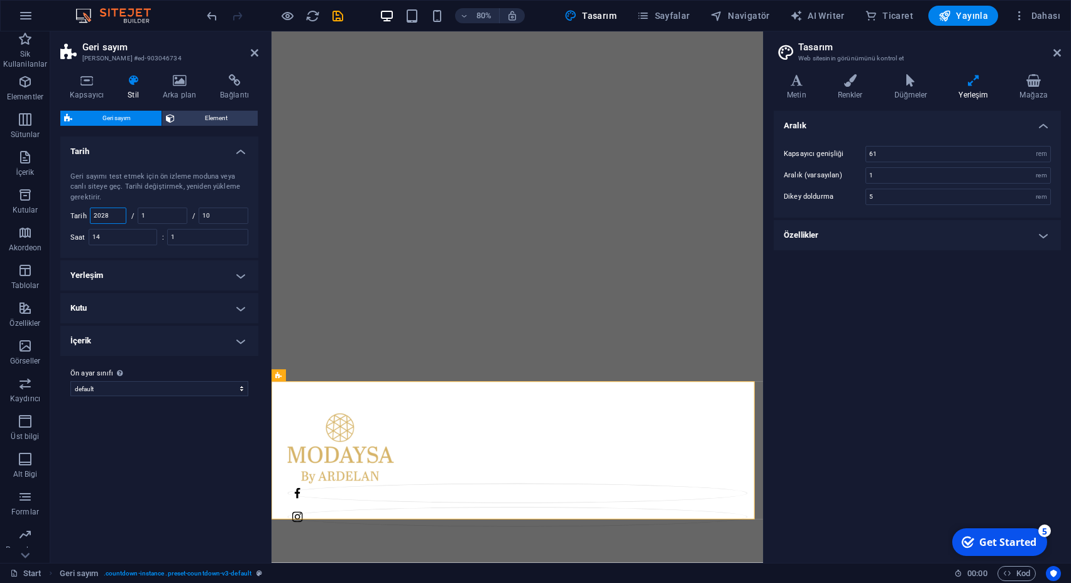
click at [120, 211] on input "2028" at bounding box center [107, 215] width 35 height 15
type input "2026"
click at [222, 215] on input "10" at bounding box center [223, 215] width 48 height 15
type input "1"
click at [96, 333] on h4 "İçerik" at bounding box center [159, 341] width 198 height 30
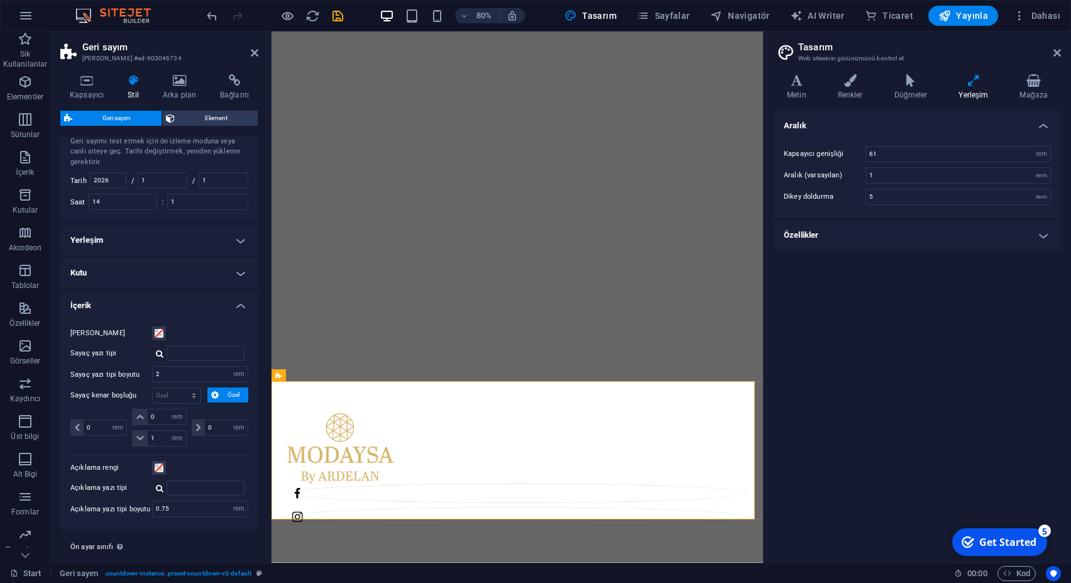
scroll to position [62, 0]
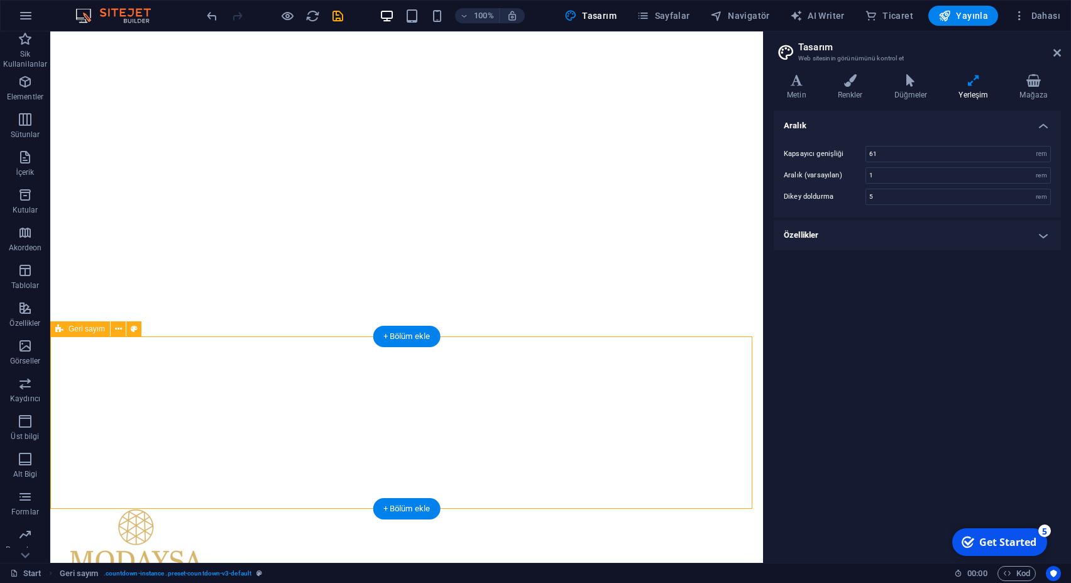
select select "rem"
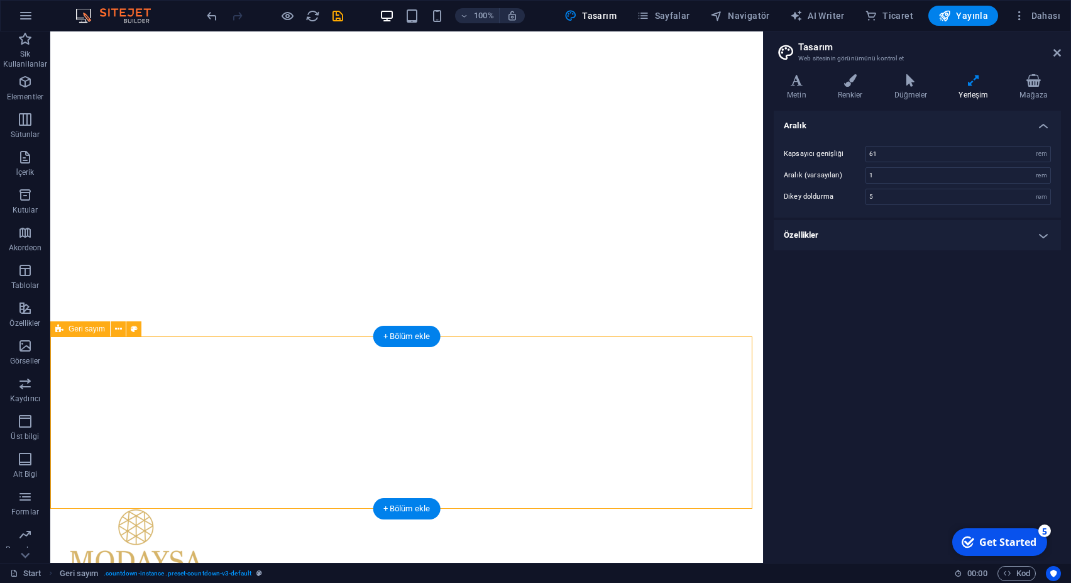
select select "rem"
select select "preset-countdown-v3-default"
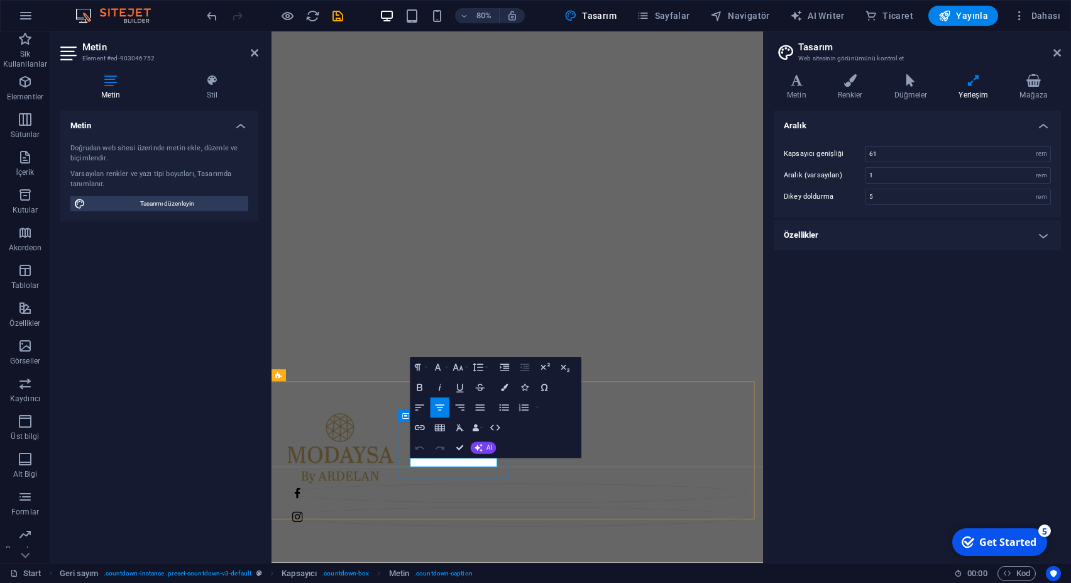
copy p "Hours"
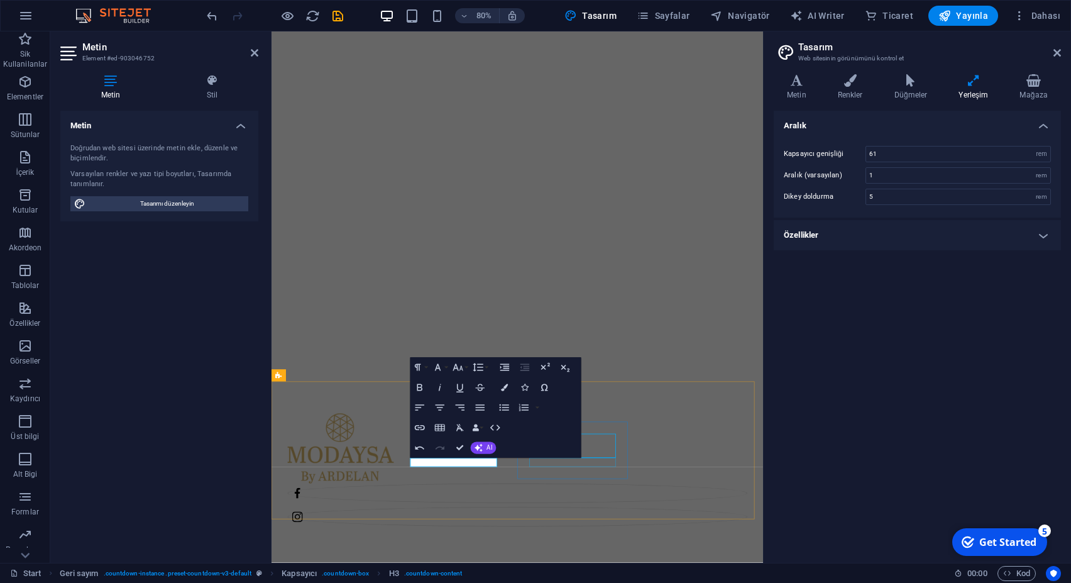
select select "rem"
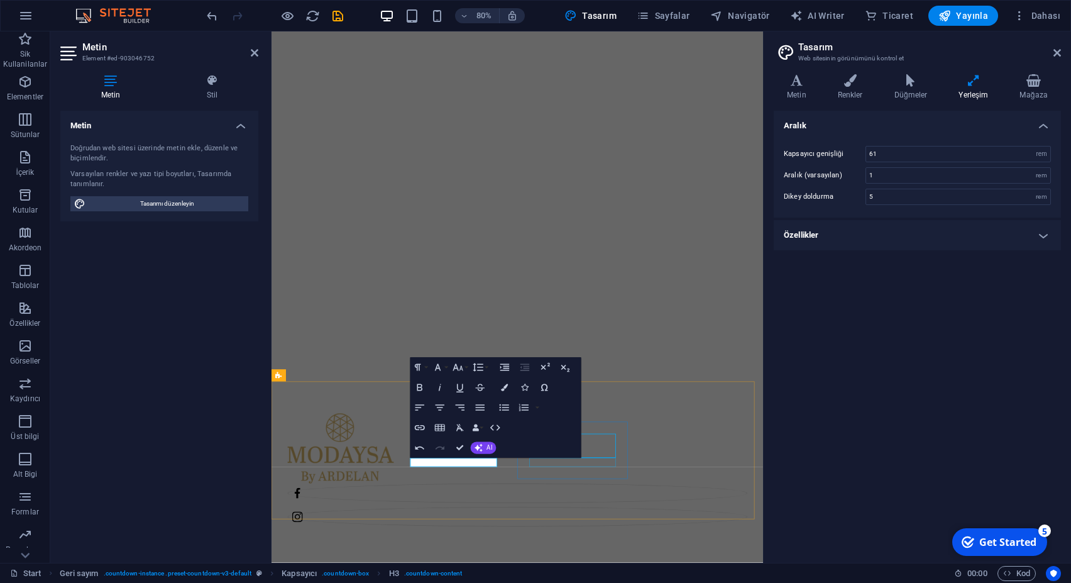
select select "rem"
select select "preset-countdown-v3-default"
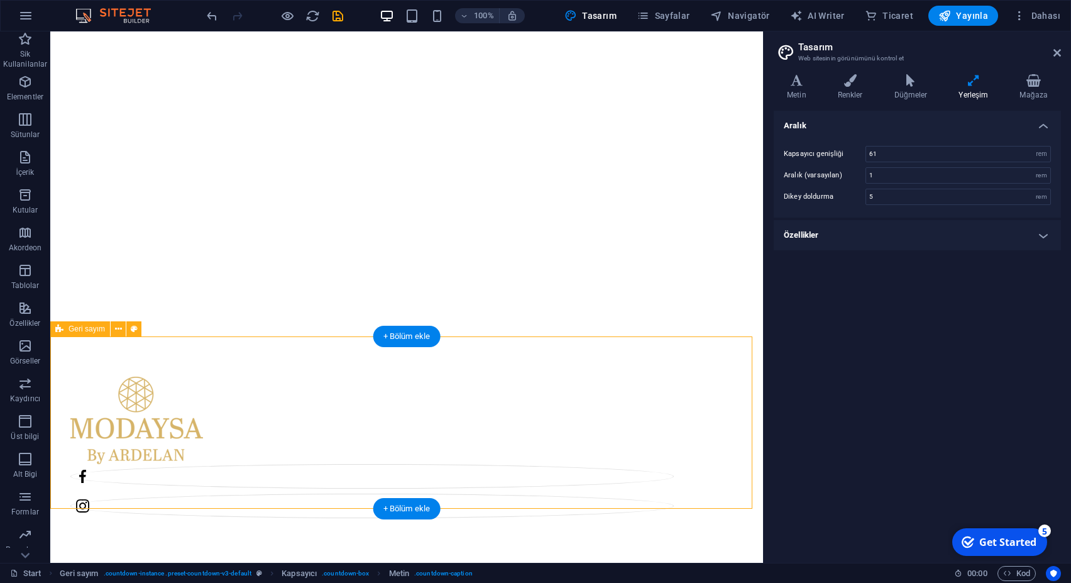
select select "rem"
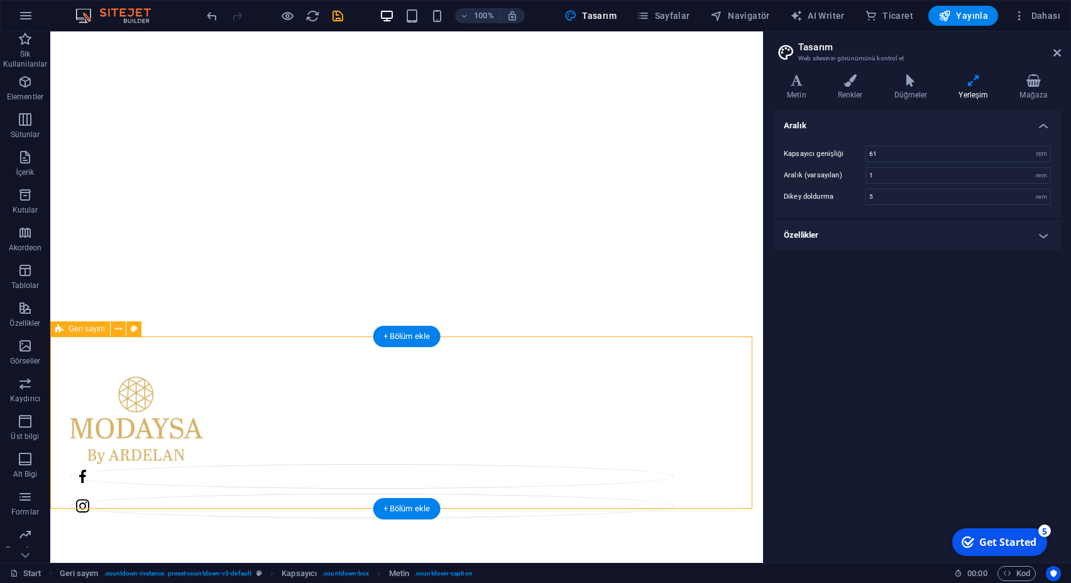
select select "rem"
select select "preset-countdown-v3-default"
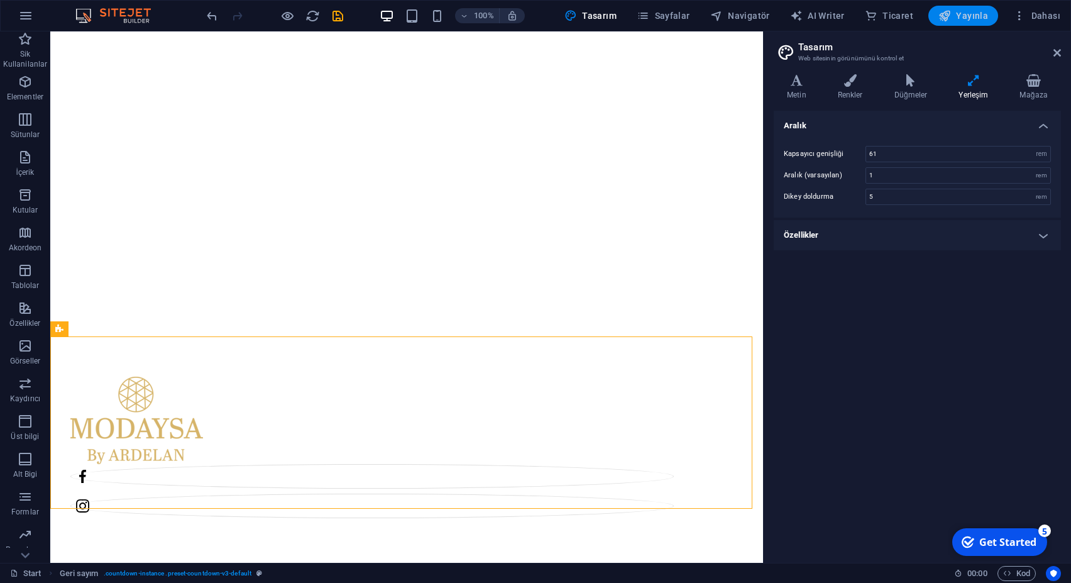
click at [978, 15] on span "Yayınla" at bounding box center [963, 15] width 50 height 13
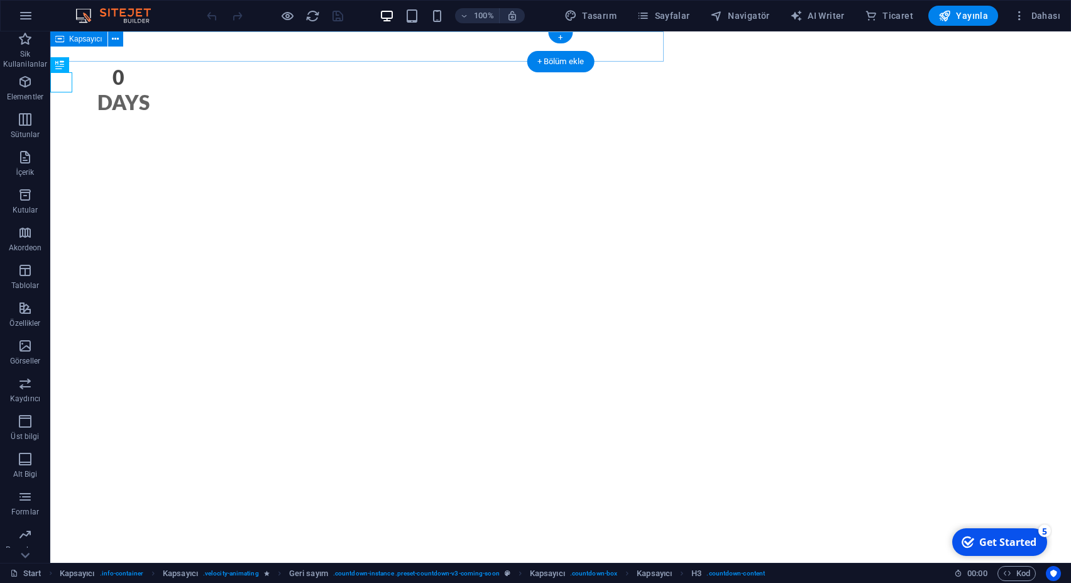
click at [192, 51] on div "0 Days" at bounding box center [356, 56] width 613 height 50
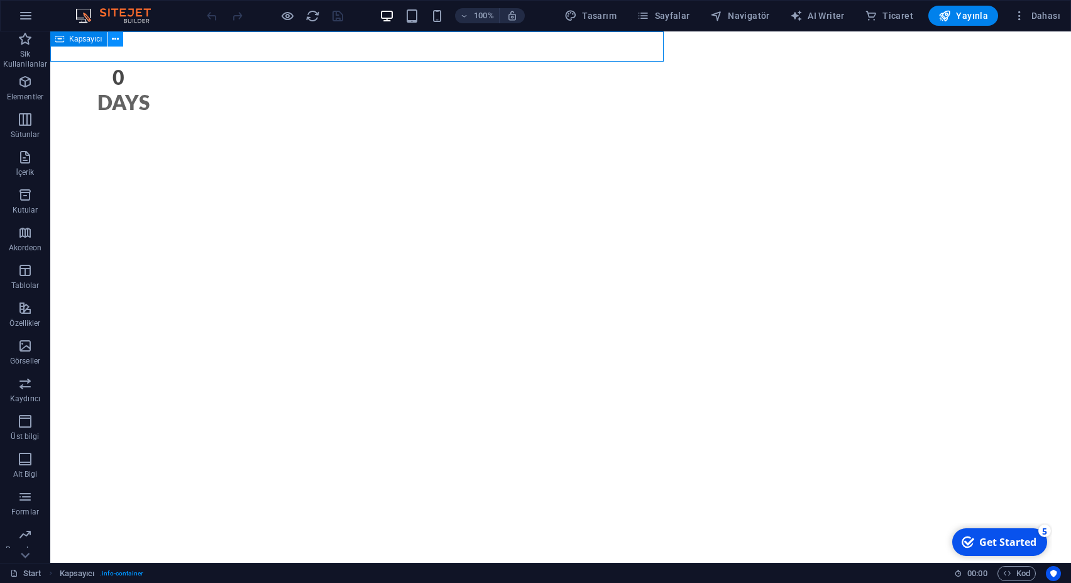
click at [116, 38] on icon at bounding box center [115, 39] width 7 height 13
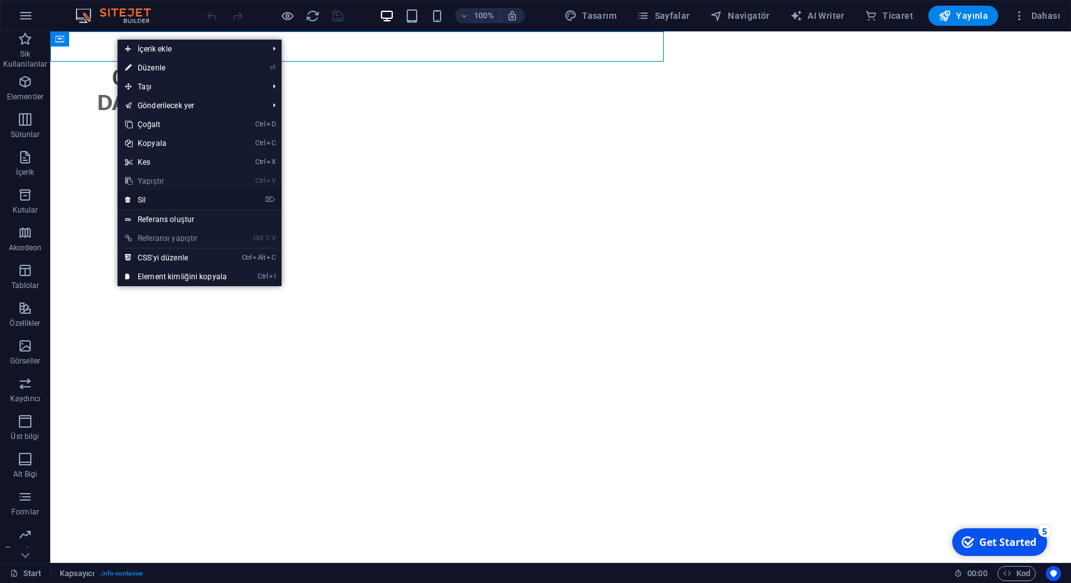
click at [151, 207] on link "⌦ Sil" at bounding box center [176, 199] width 117 height 19
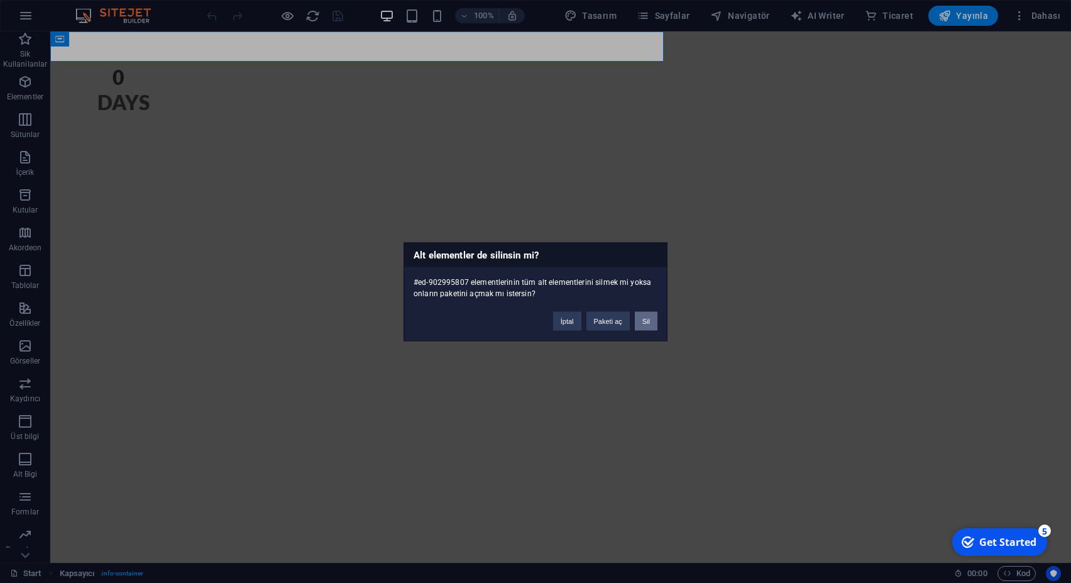
click at [644, 323] on button "Sil" at bounding box center [646, 320] width 23 height 19
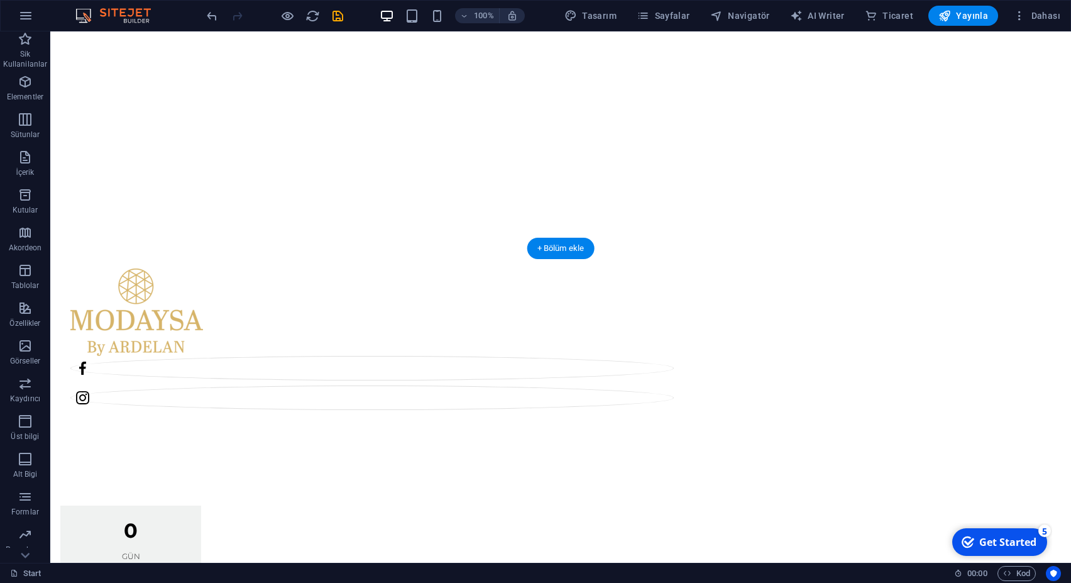
scroll to position [333, 0]
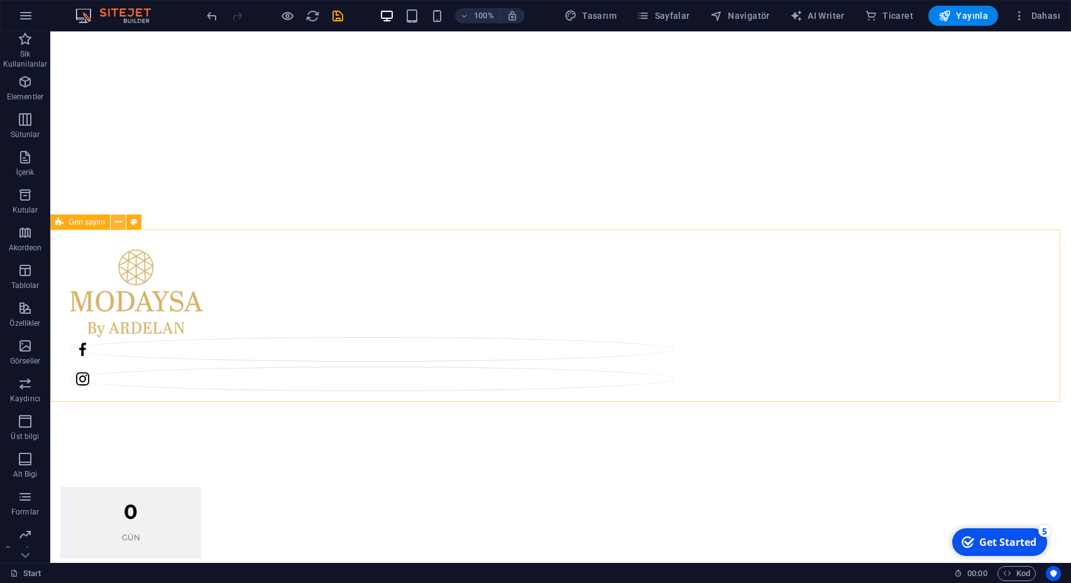
click at [118, 223] on icon at bounding box center [118, 222] width 7 height 13
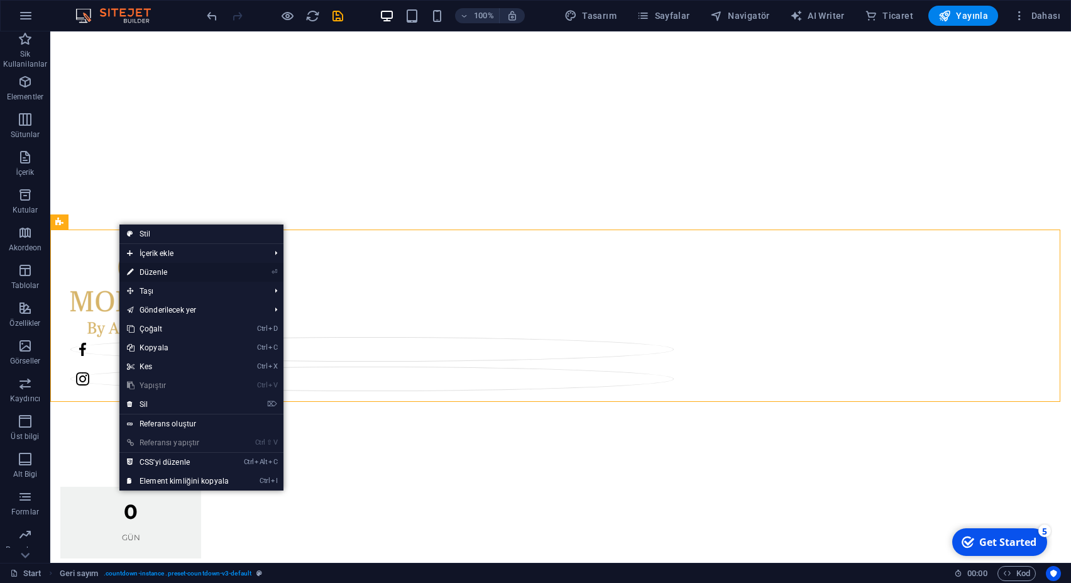
click at [165, 271] on link "⏎ Düzenle" at bounding box center [177, 272] width 117 height 19
select select "timer"
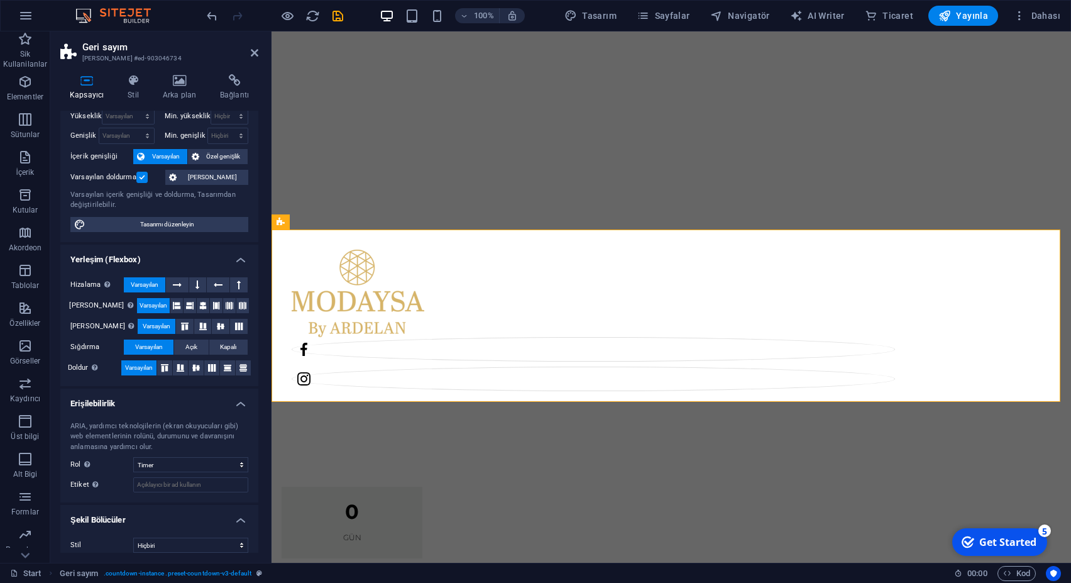
scroll to position [45, 0]
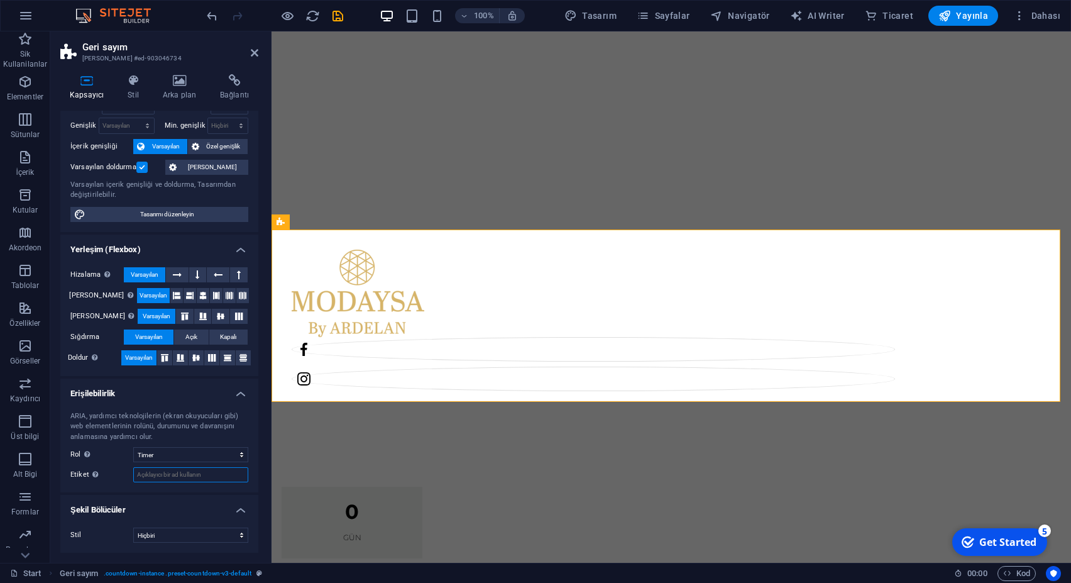
click at [211, 476] on input "Etiket Anlaşılır olmayan elementler için açık ve tanımlayıcı bir ad sağlamak am…" at bounding box center [190, 474] width 115 height 15
type input "dfgdfgdg"
click at [211, 477] on input "dfgdfgdg" at bounding box center [190, 474] width 115 height 15
click at [189, 472] on input "dfgdfgdg" at bounding box center [190, 474] width 115 height 15
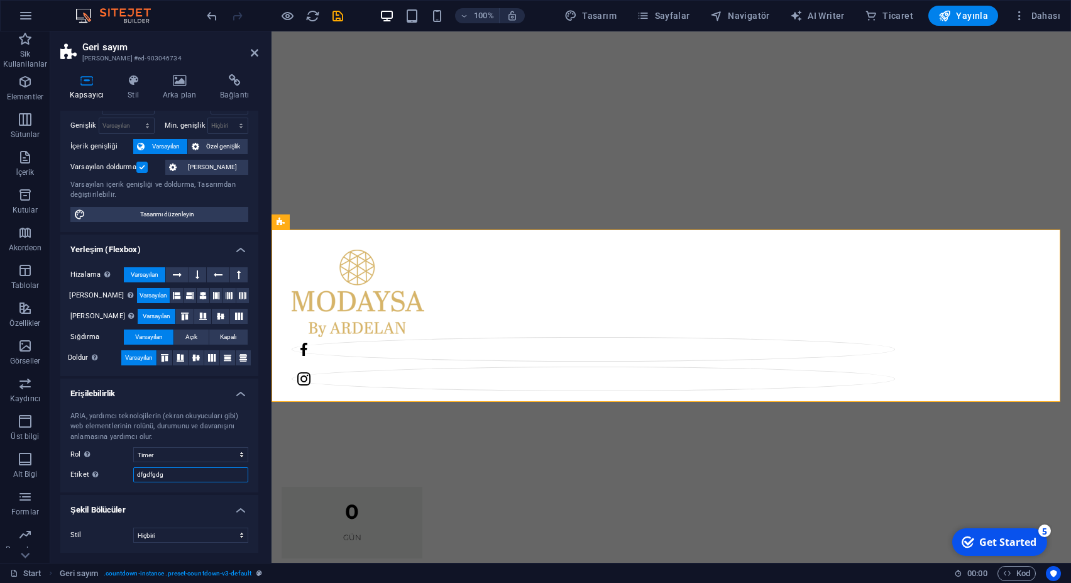
click at [189, 472] on input "dfgdfgdg" at bounding box center [190, 474] width 115 height 15
click option "Üçgen" at bounding box center [0, 0] width 0 height 0
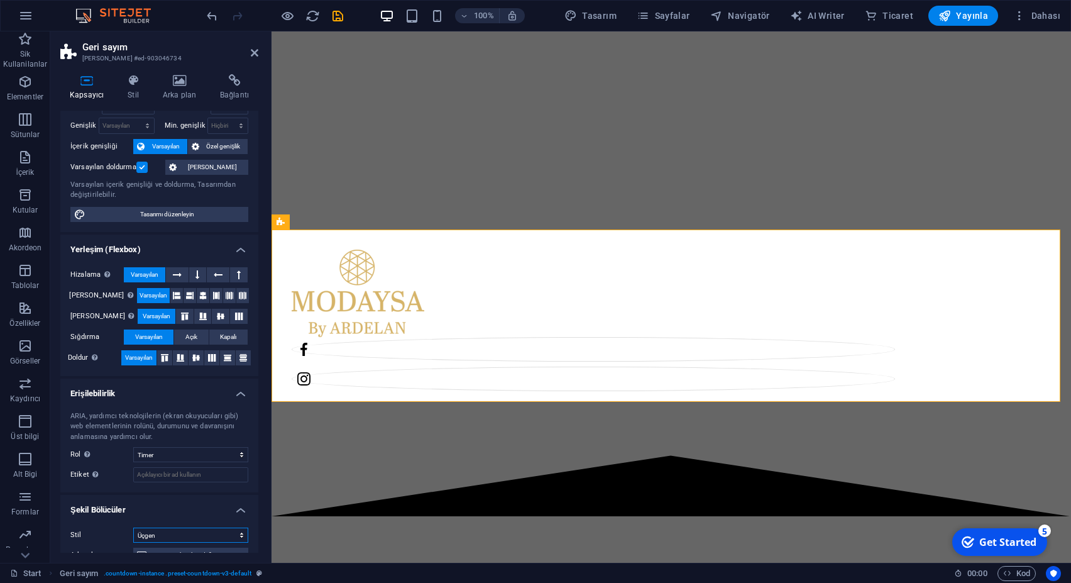
click at [133, 527] on select "Hiçbiri Üçgen Kare Çapraz Çokgen 1 Çokgen 2 Zikzak Çoklu Zikzaklar Dalgalar Çok…" at bounding box center [190, 534] width 115 height 15
click option "Kare" at bounding box center [0, 0] width 0 height 0
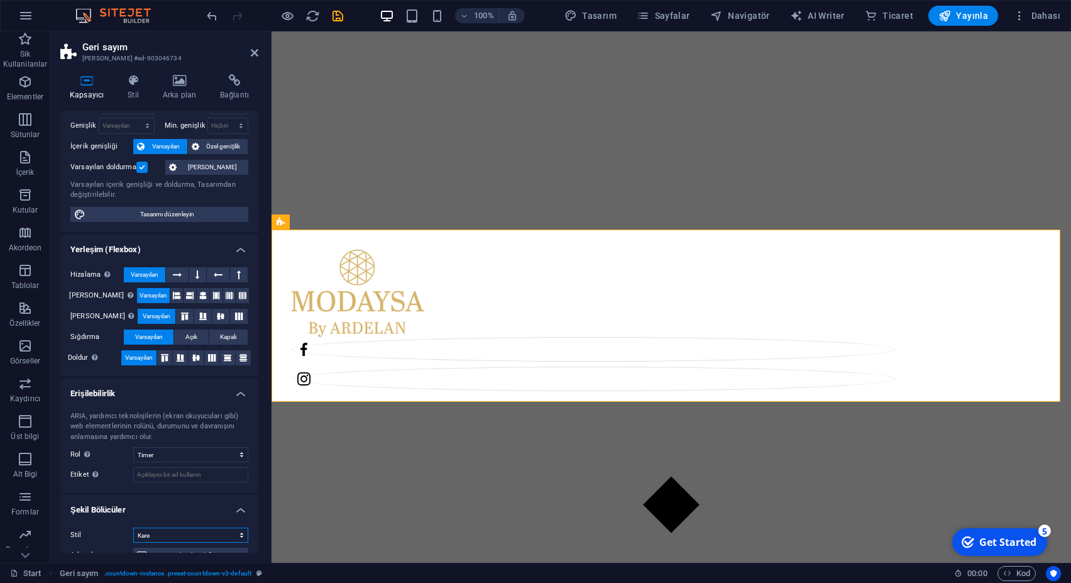
scroll to position [102, 0]
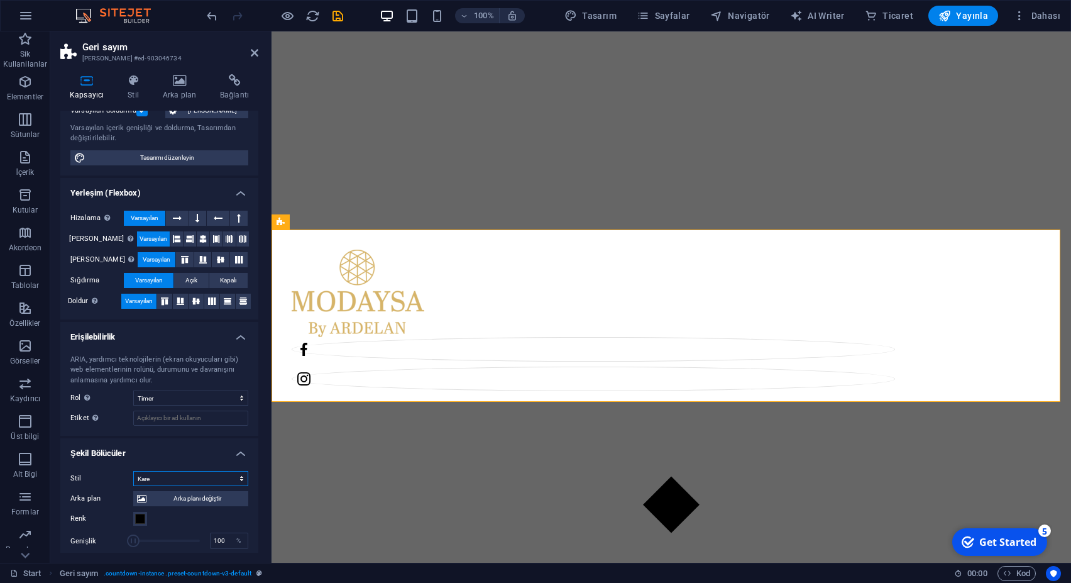
click at [133, 471] on select "Hiçbiri Üçgen Kare Çapraz Çokgen 1 Çokgen 2 Zikzak Çoklu Zikzaklar Dalgalar Çok…" at bounding box center [190, 478] width 115 height 15
click option "Parçalanmış Kağıt" at bounding box center [0, 0] width 0 height 0
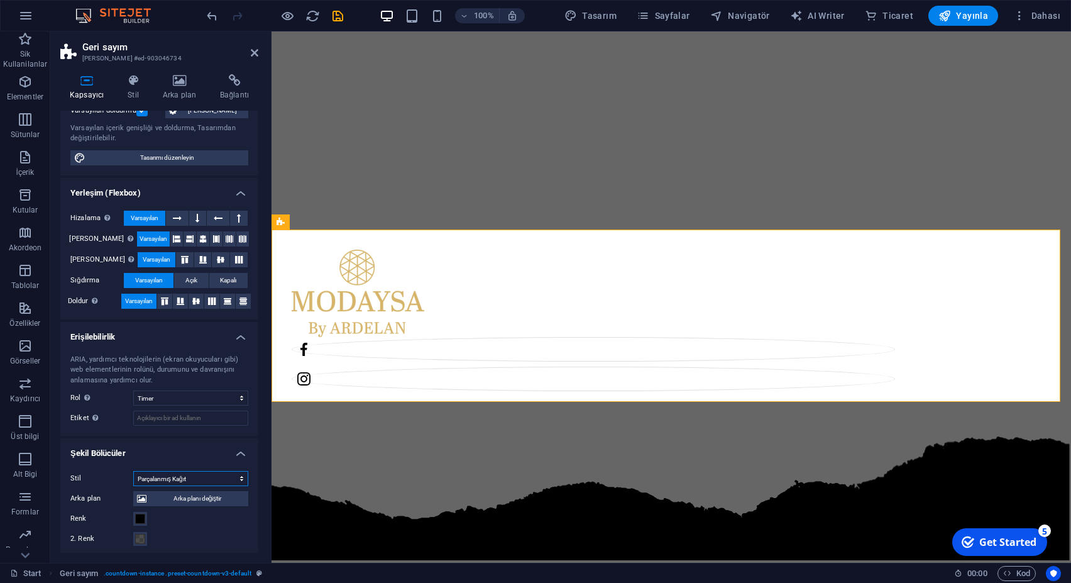
click at [133, 471] on select "Hiçbiri Üçgen Kare Çapraz Çokgen 1 Çokgen 2 Zikzak Çoklu Zikzaklar Dalgalar Çok…" at bounding box center [190, 478] width 115 height 15
click option "Daire Gölge" at bounding box center [0, 0] width 0 height 0
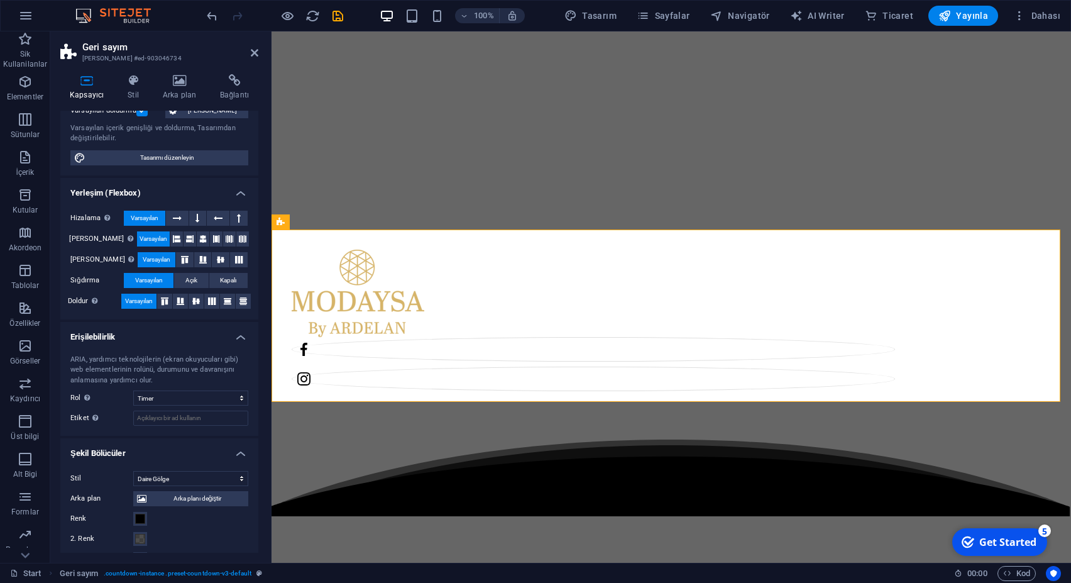
click at [183, 470] on div "Stil Hiçbiri Üçgen Kare Çapraz Çokgen 1 Çokgen 2 Zikzak Çoklu Zikzaklar Dalgala…" at bounding box center [159, 563] width 198 height 205
click at [133, 471] on select "Hiçbiri Üçgen Kare Çapraz Çokgen 1 Çokgen 2 Zikzak Çoklu Zikzaklar Dalgalar Çok…" at bounding box center [190, 478] width 115 height 15
select select "multiple-waves"
click option "Çoklu Dalgalar" at bounding box center [0, 0] width 0 height 0
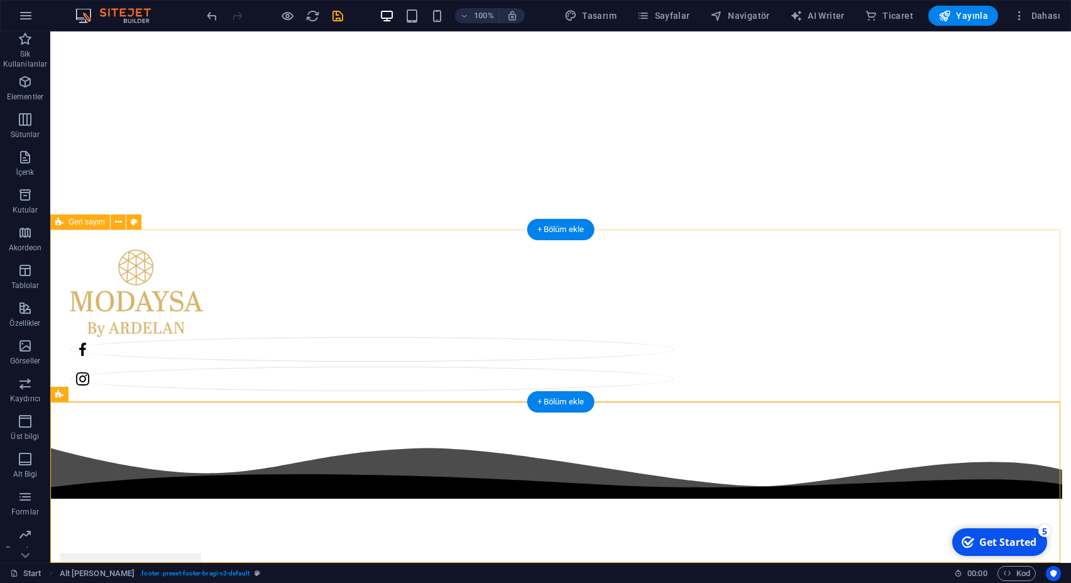
select select "timer"
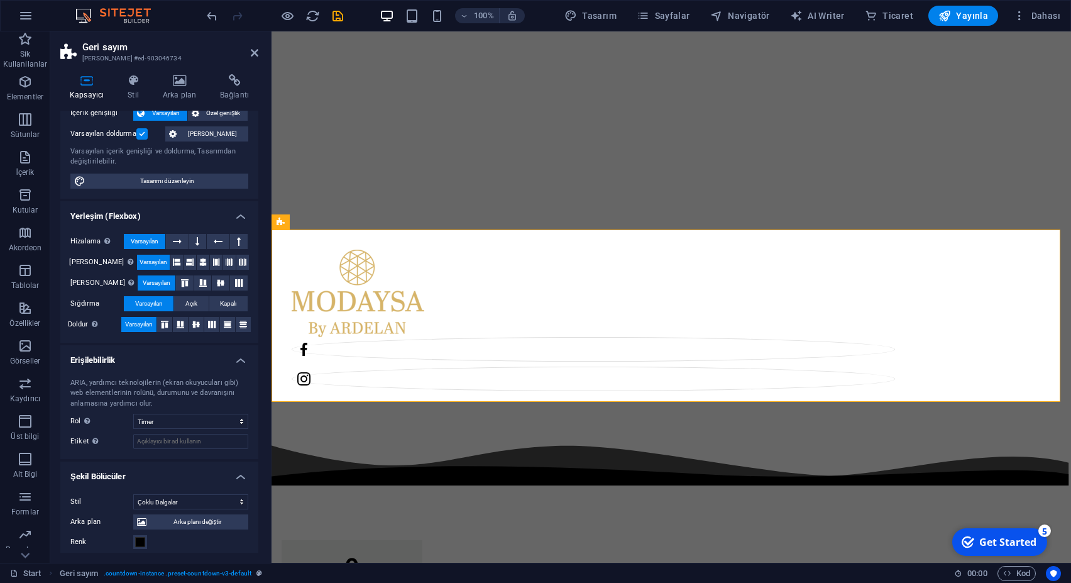
scroll to position [170, 0]
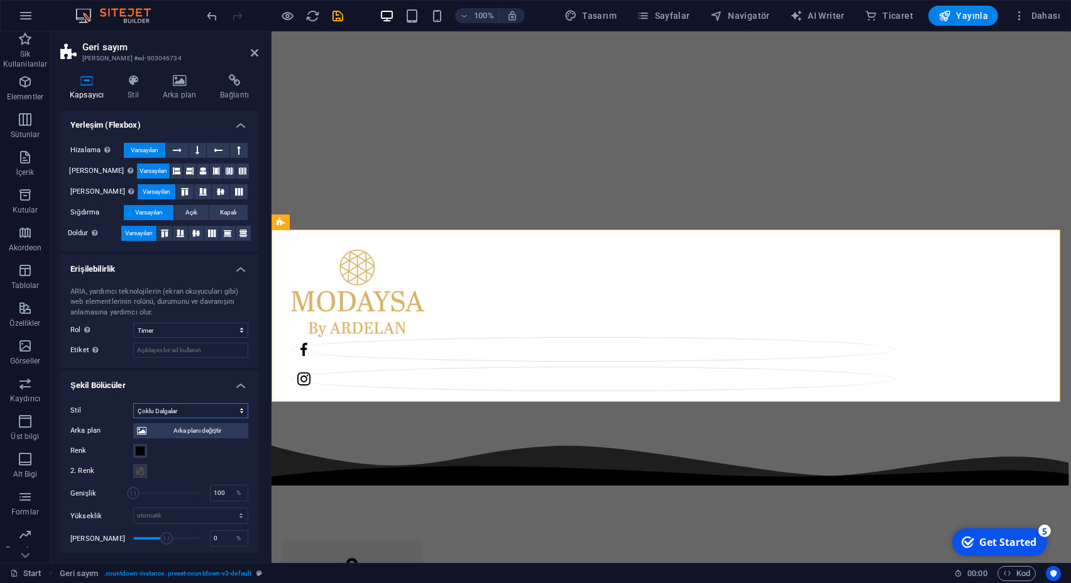
click at [133, 403] on select "Hiçbiri Üçgen Kare Çapraz Çokgen 1 Çokgen 2 Zikzak Çoklu Zikzaklar Dalgalar Çok…" at bounding box center [190, 410] width 115 height 15
select select "none"
click option "Hiçbiri" at bounding box center [0, 0] width 0 height 0
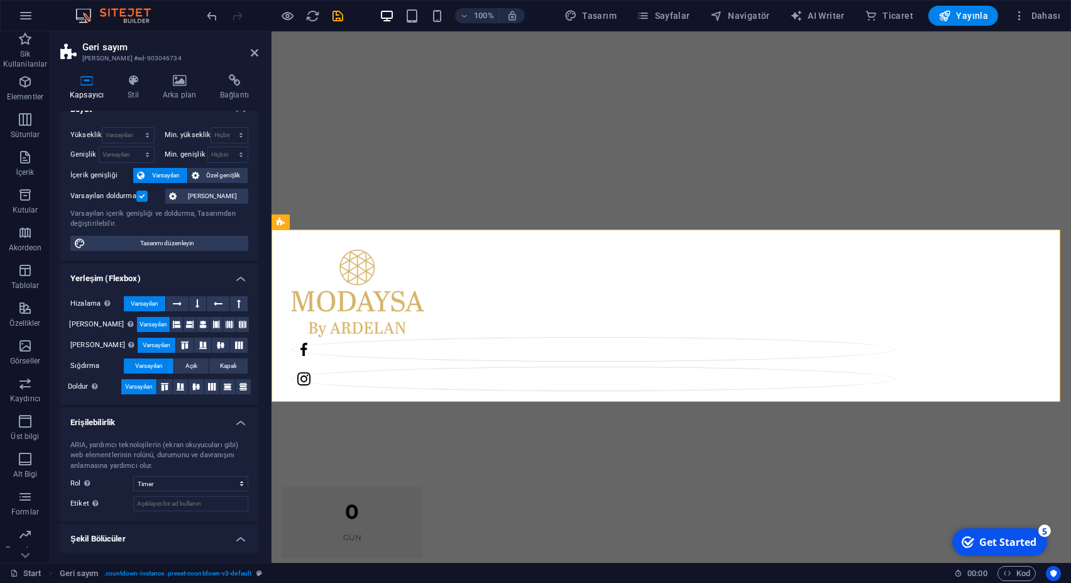
scroll to position [0, 0]
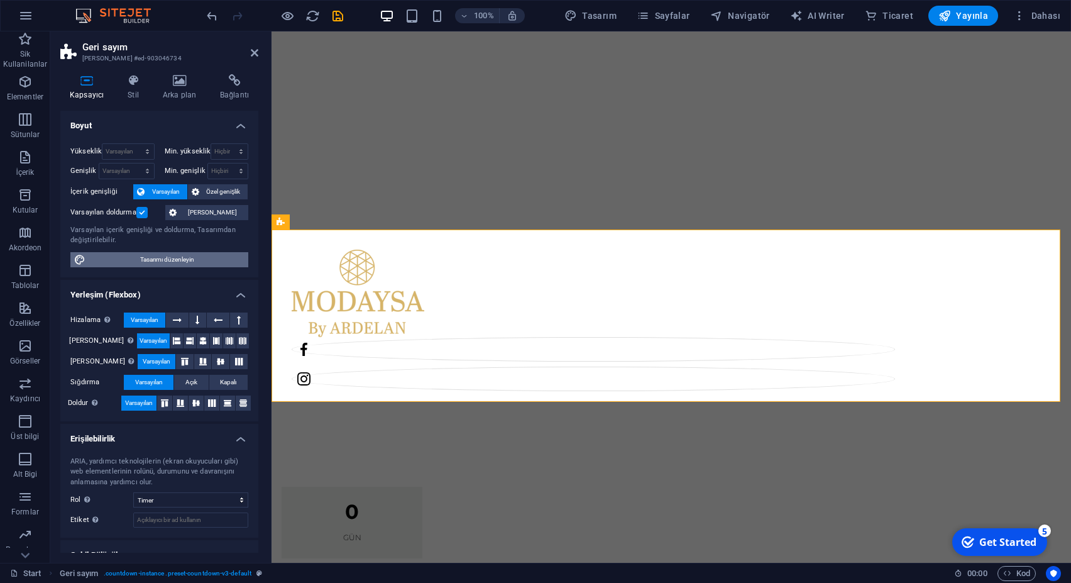
click at [177, 261] on span "Tasarımı düzenleyin" at bounding box center [166, 259] width 155 height 15
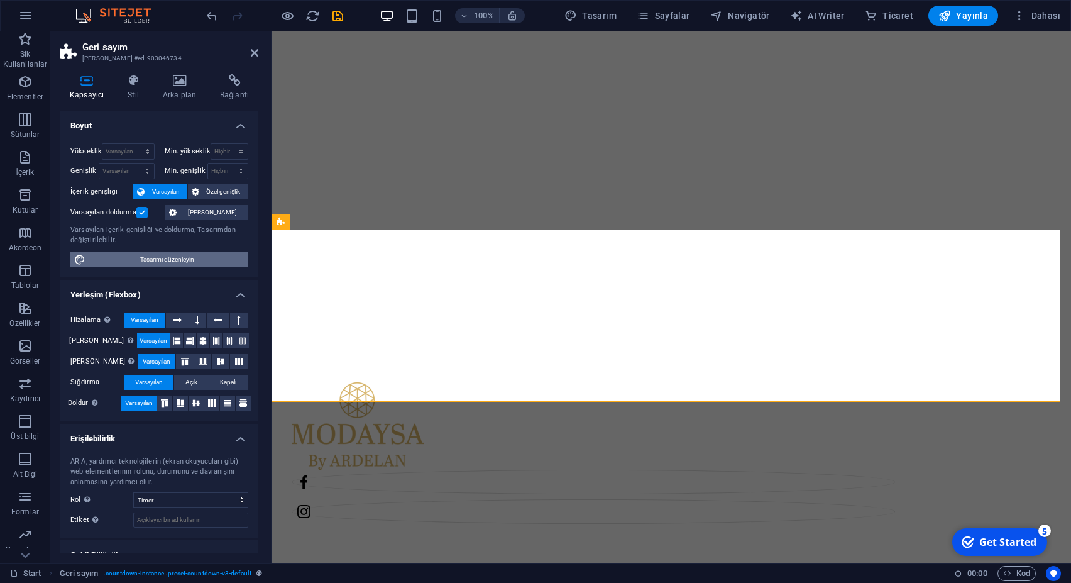
select select "rem"
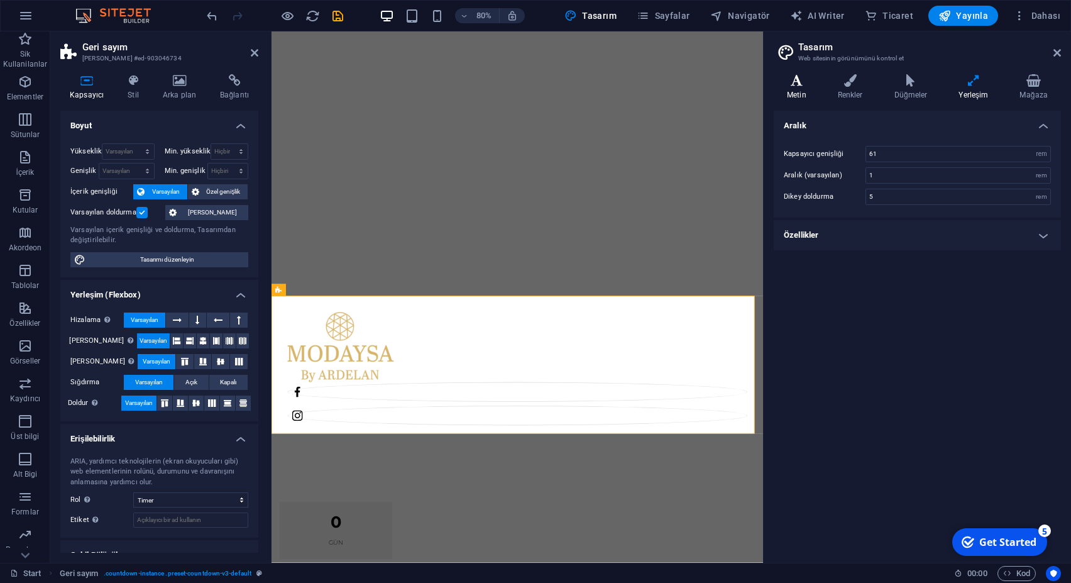
click at [806, 91] on h4 "Metin" at bounding box center [799, 87] width 51 height 26
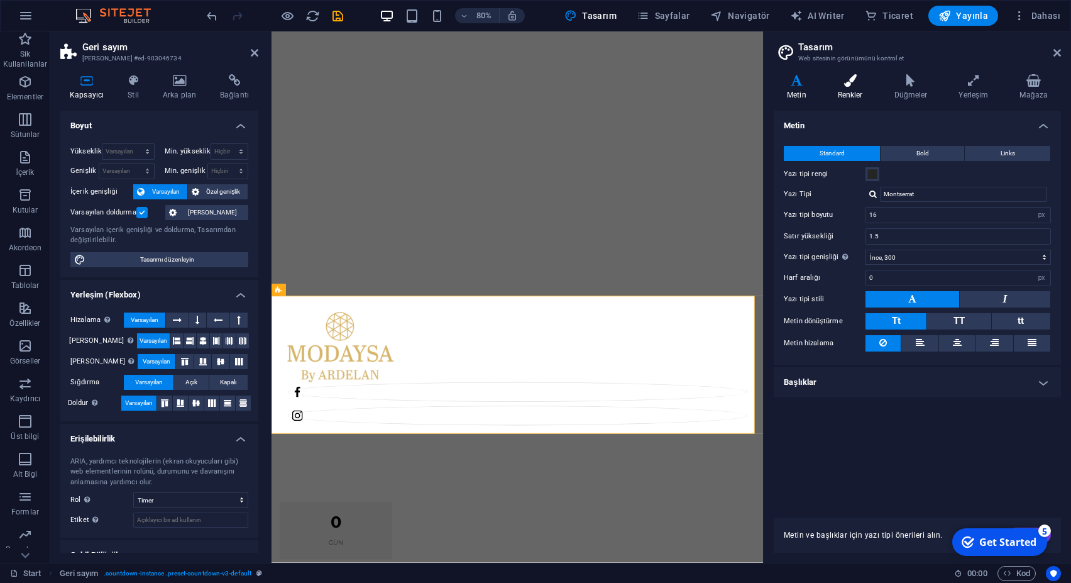
click at [851, 92] on h4 "Renkler" at bounding box center [852, 87] width 57 height 26
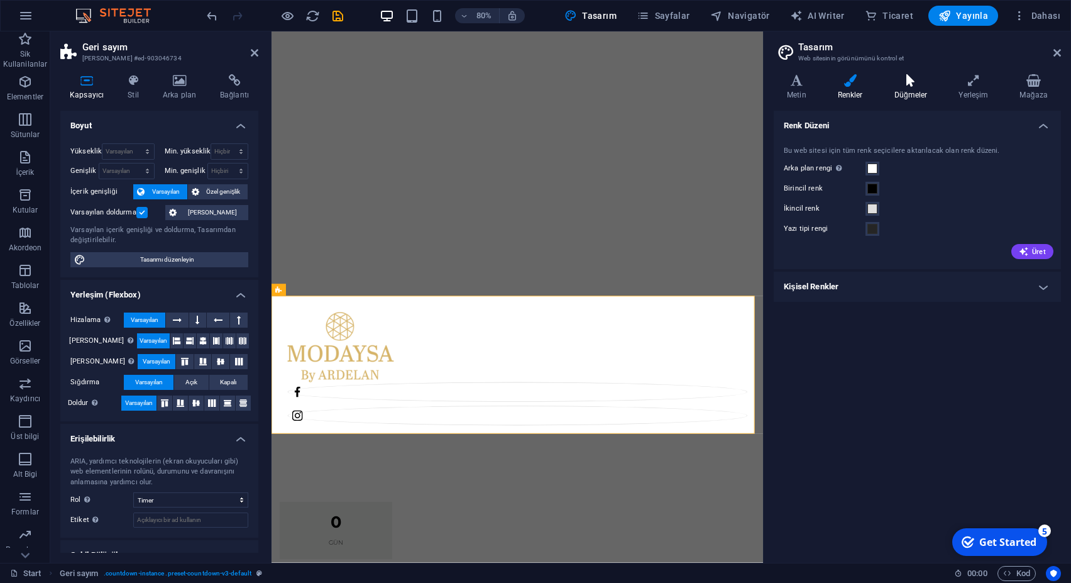
click at [907, 92] on h4 "Düğmeler" at bounding box center [913, 87] width 65 height 26
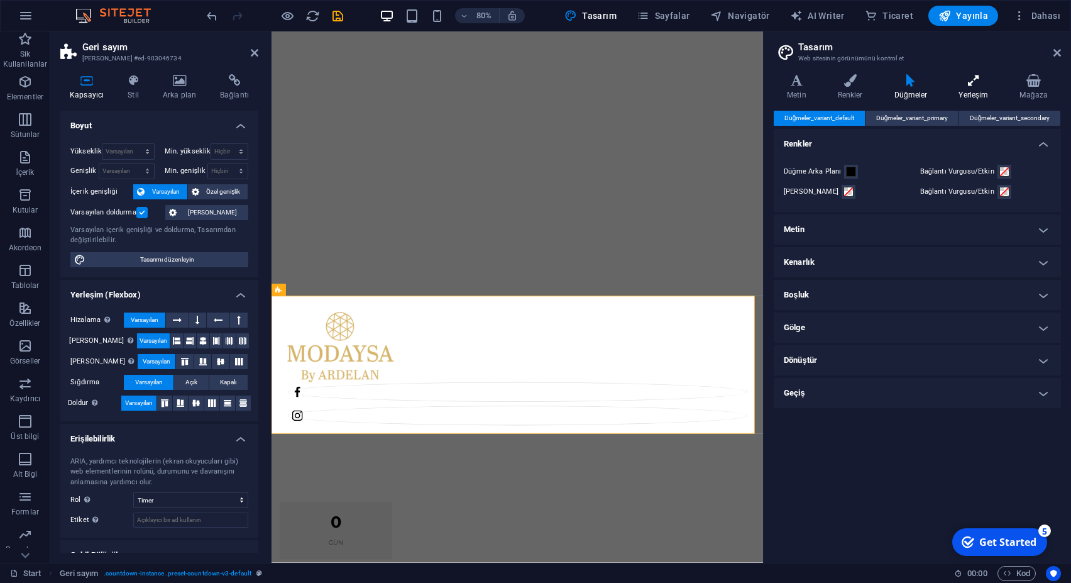
click at [977, 92] on h4 "Yerleşim" at bounding box center [975, 87] width 61 height 26
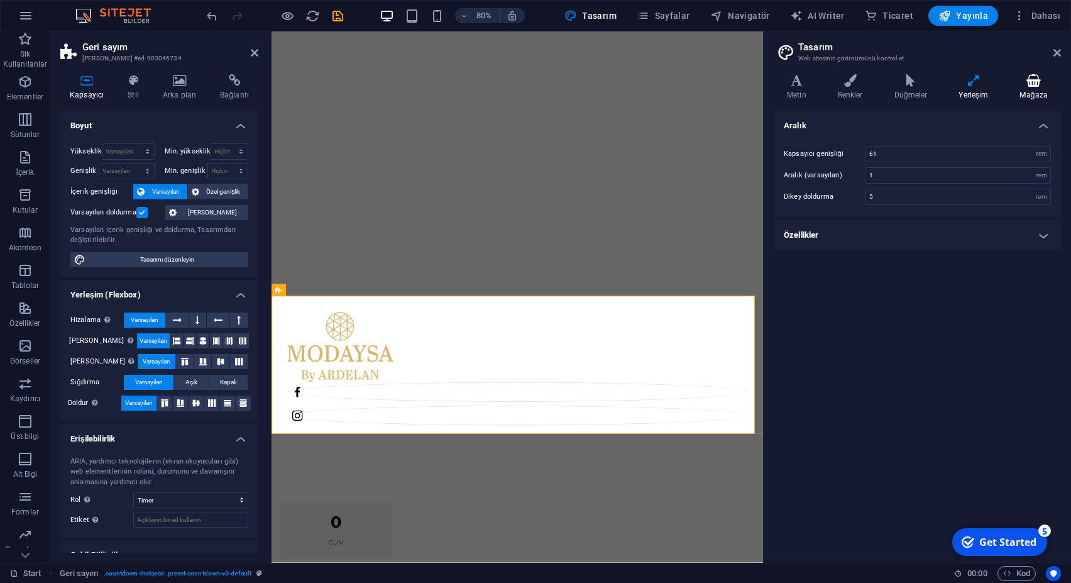
click at [1031, 92] on h4 "Mağaza" at bounding box center [1033, 87] width 54 height 26
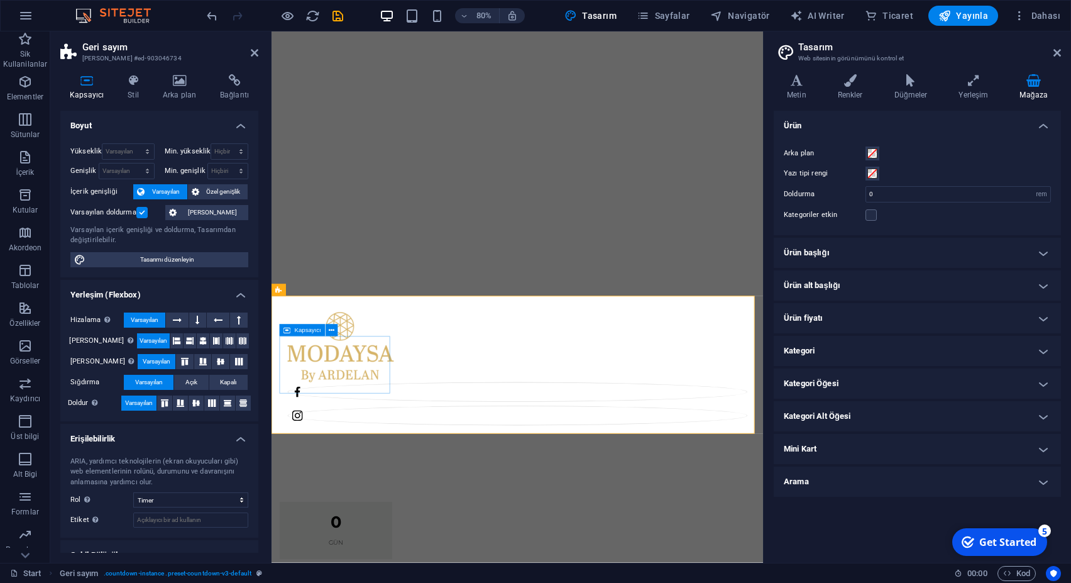
click at [137, 94] on h4 "Stil" at bounding box center [135, 87] width 35 height 26
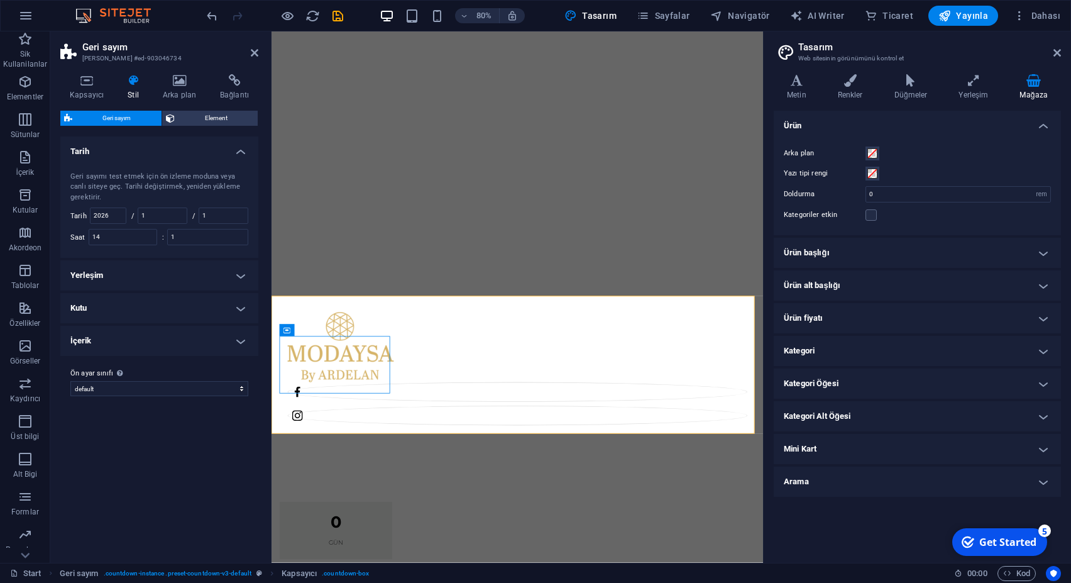
click at [166, 275] on h4 "Yerleşim" at bounding box center [159, 275] width 198 height 30
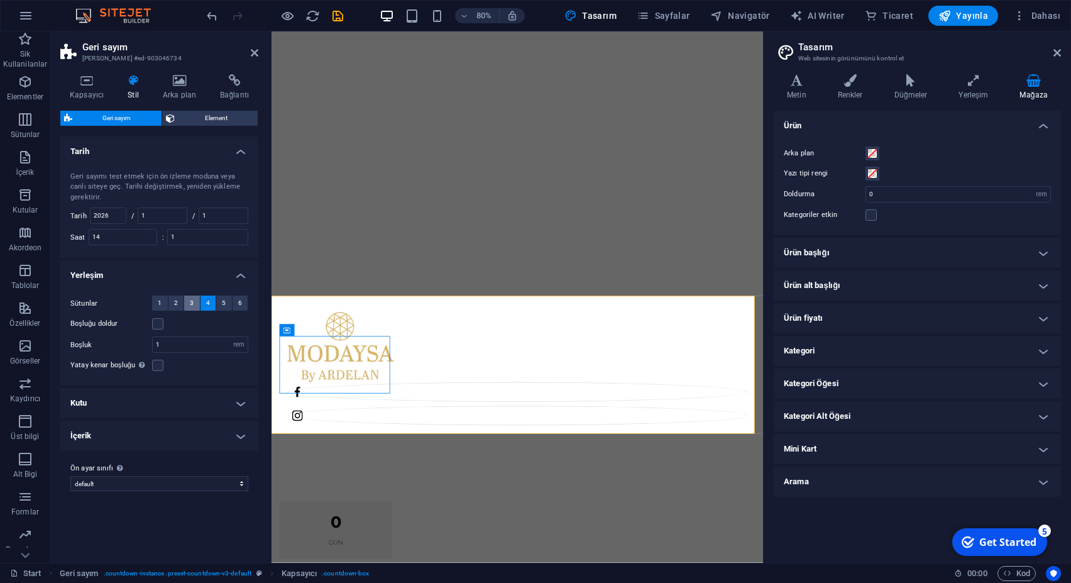
click at [193, 304] on span "3" at bounding box center [192, 302] width 4 height 15
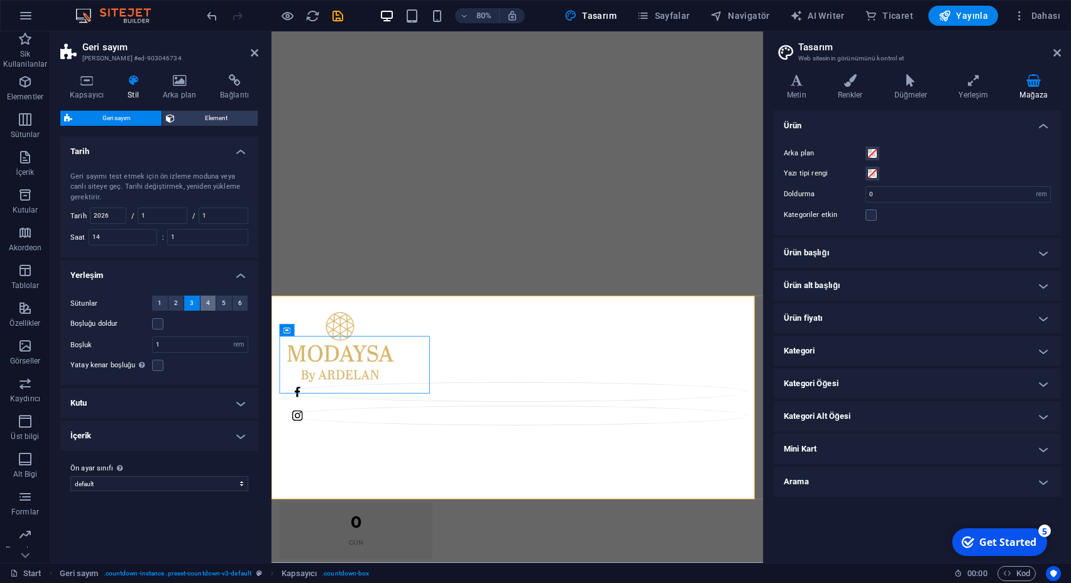
click at [210, 303] on button "4" at bounding box center [208, 302] width 16 height 15
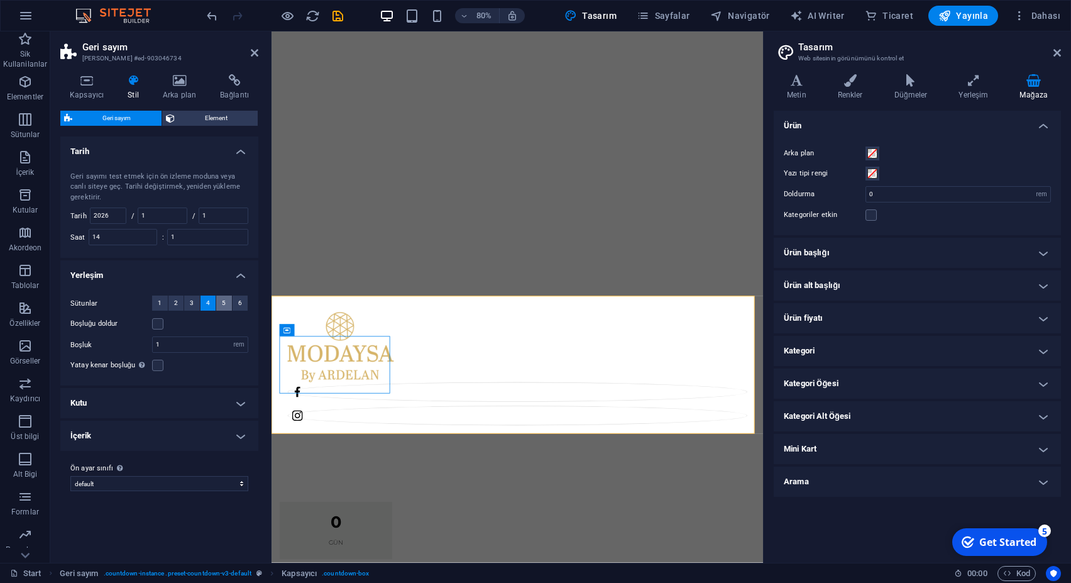
click at [227, 303] on button "5" at bounding box center [224, 302] width 16 height 15
click at [209, 304] on span "4" at bounding box center [208, 302] width 4 height 15
click at [157, 323] on label at bounding box center [157, 323] width 11 height 11
click at [0, 0] on input "Boşluğu doldur" at bounding box center [0, 0] width 0 height 0
click at [160, 325] on label at bounding box center [157, 323] width 11 height 11
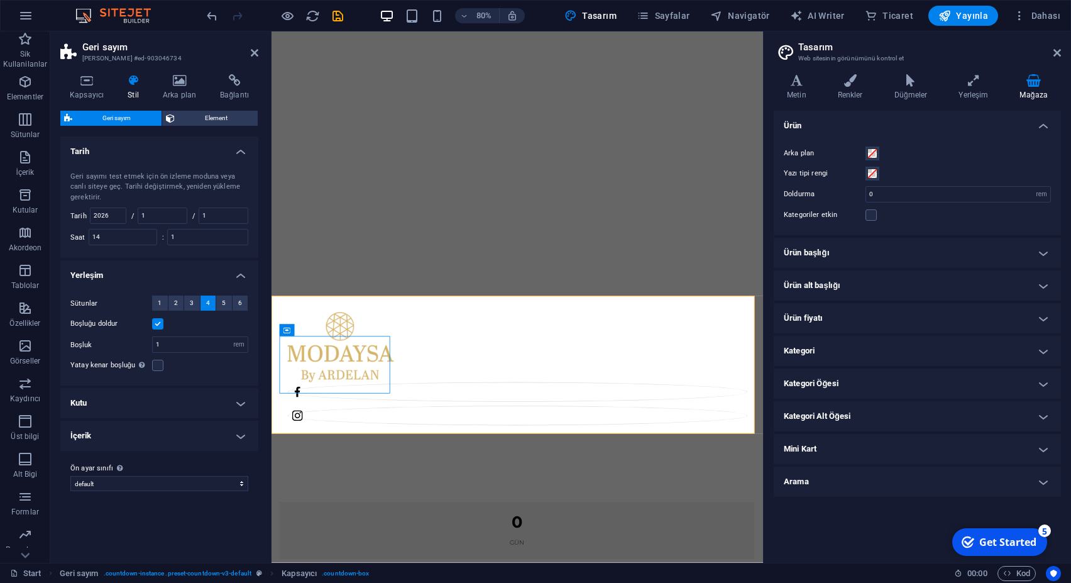
click at [0, 0] on input "Boşluğu doldur" at bounding box center [0, 0] width 0 height 0
click at [157, 366] on label at bounding box center [157, 364] width 11 height 11
click at [0, 0] on input "Yatay kenar boşluğu Şayet "İçerik genişliği" kapsayıcıları, "Varsayılan" olarak…" at bounding box center [0, 0] width 0 height 0
click at [157, 366] on label at bounding box center [157, 364] width 11 height 11
click at [0, 0] on input "Yatay kenar boşluğu Şayet "İçerik genişliği" kapsayıcıları, "Varsayılan" olarak…" at bounding box center [0, 0] width 0 height 0
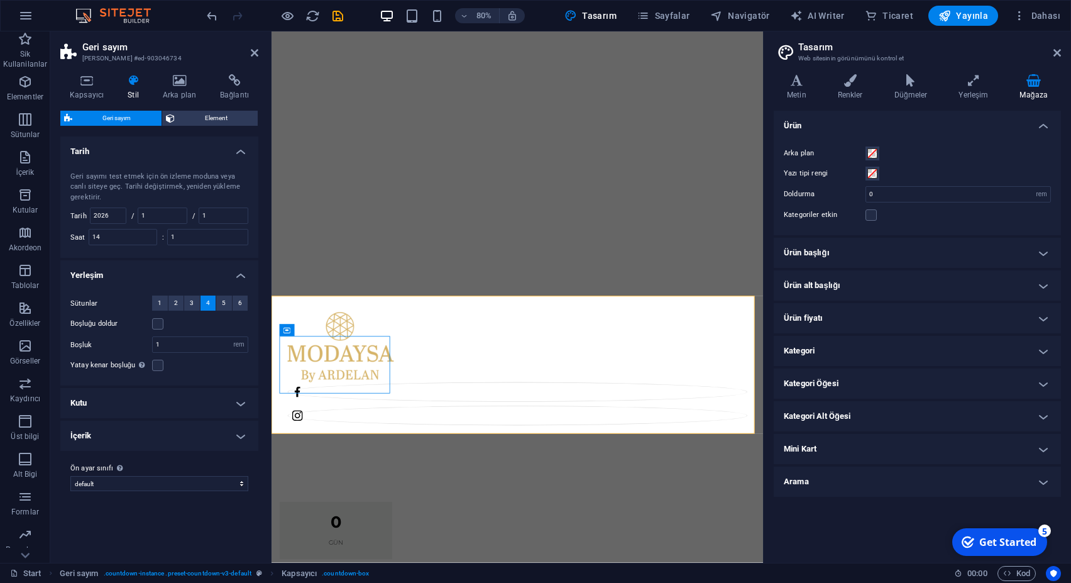
click at [157, 403] on h4 "Kutu" at bounding box center [159, 403] width 198 height 30
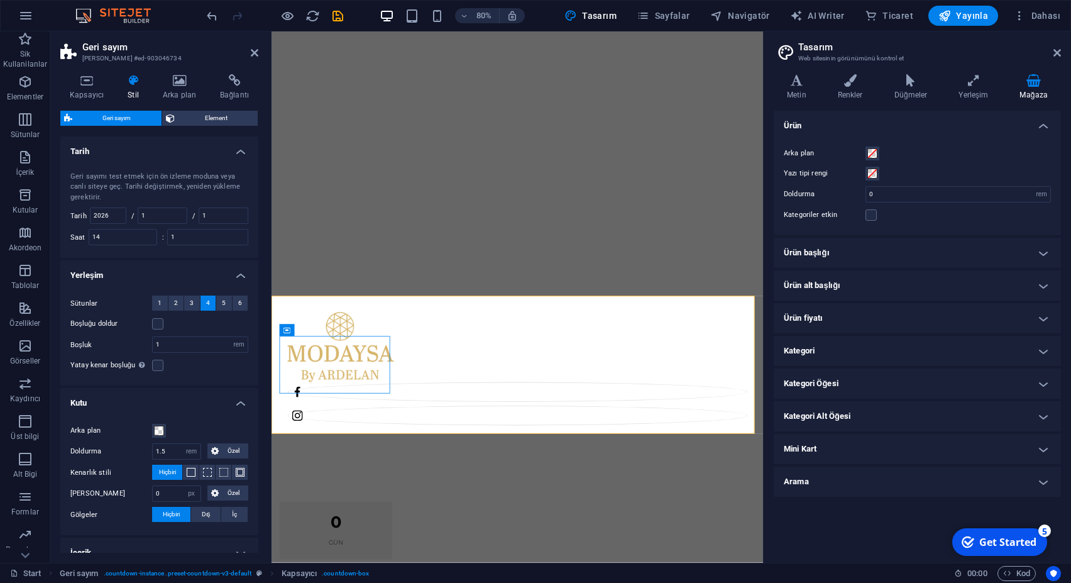
scroll to position [65, 0]
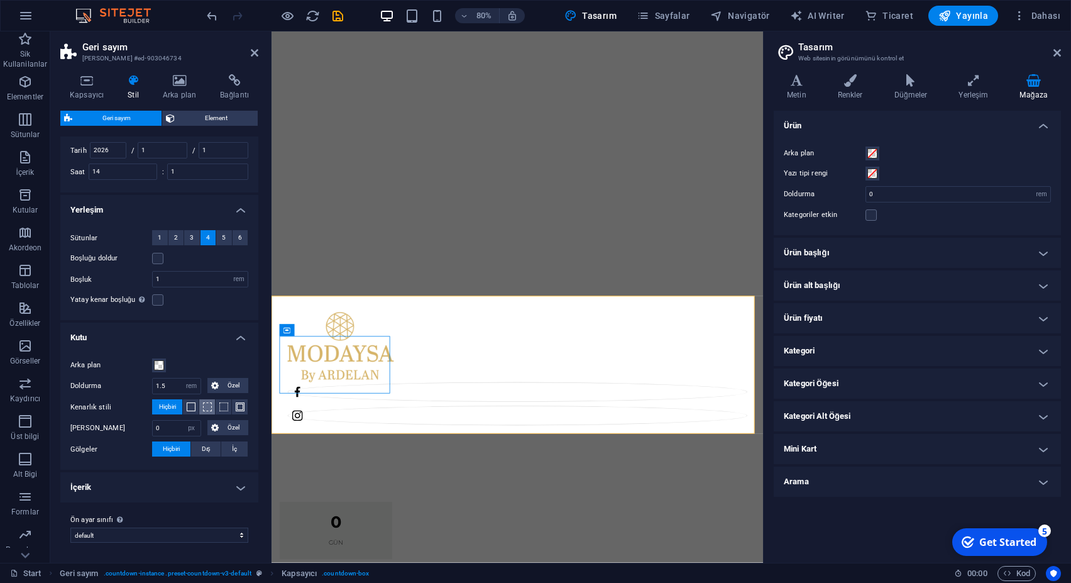
click at [203, 406] on span at bounding box center [207, 406] width 9 height 9
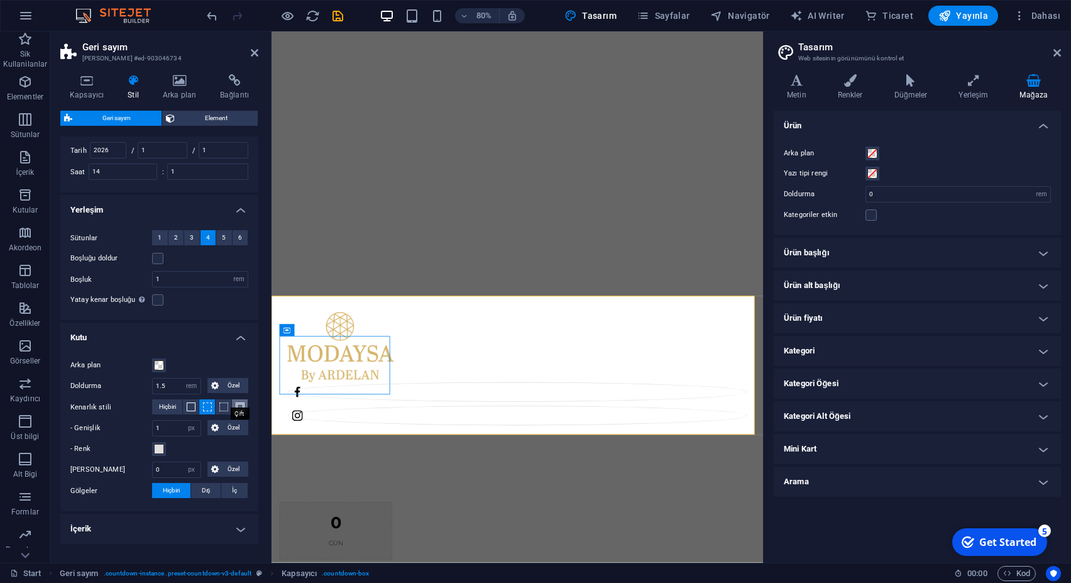
click at [236, 407] on span at bounding box center [240, 406] width 9 height 9
click at [219, 407] on span at bounding box center [223, 406] width 9 height 9
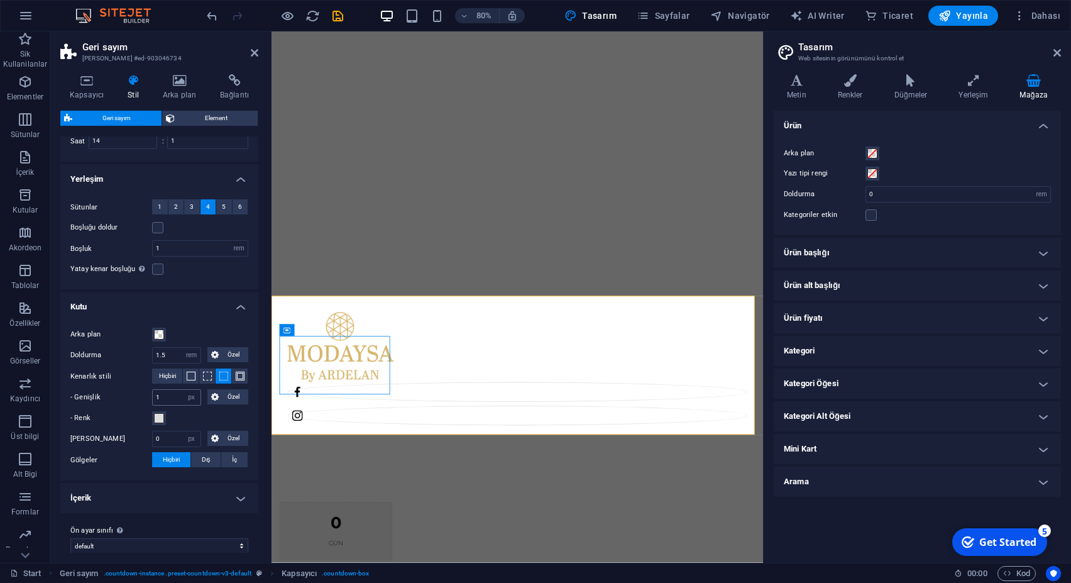
scroll to position [107, 0]
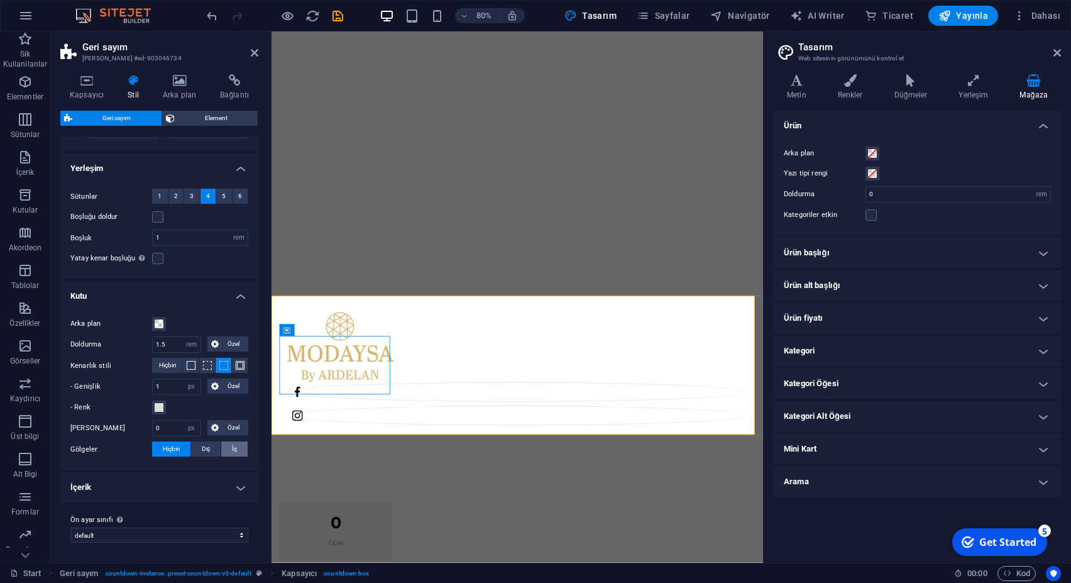
click at [232, 451] on span "İç" at bounding box center [234, 448] width 5 height 15
type input "2"
click at [175, 452] on span "Hiçbiri" at bounding box center [171, 448] width 17 height 15
click at [139, 489] on h4 "İçerik" at bounding box center [159, 487] width 198 height 30
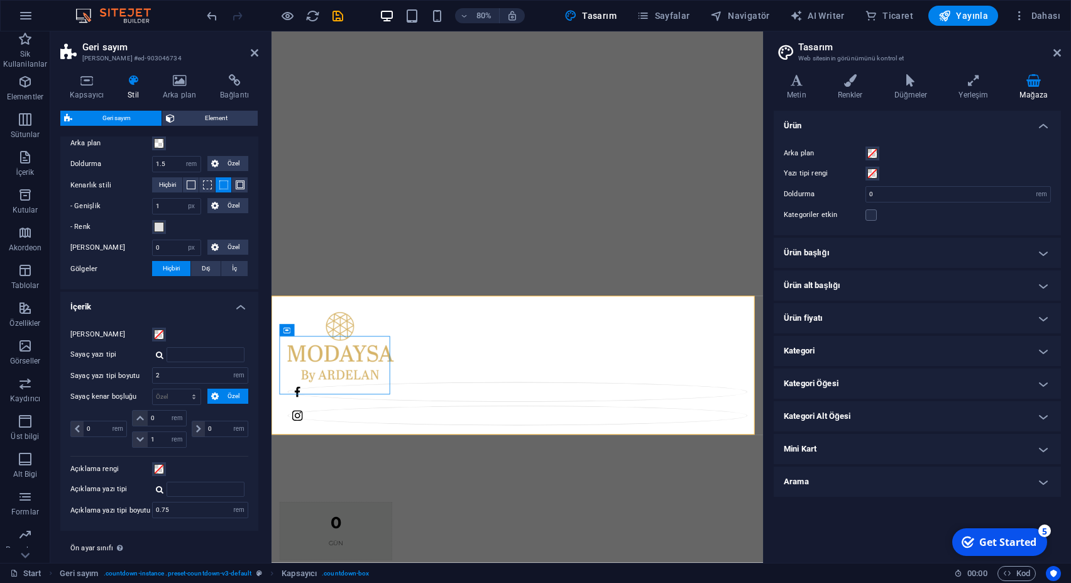
scroll to position [315, 0]
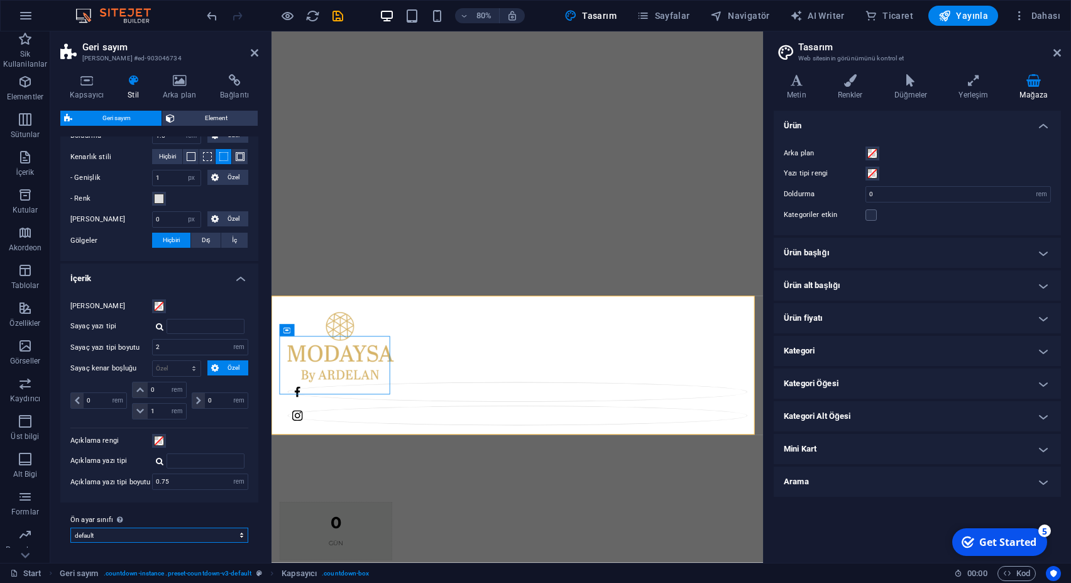
click at [70, 527] on select "coming-soon default Ön ayar sınıfı ekle" at bounding box center [159, 534] width 178 height 15
click at [116, 535] on select "coming-soon default Ön ayar sınıfı ekle" at bounding box center [159, 534] width 178 height 15
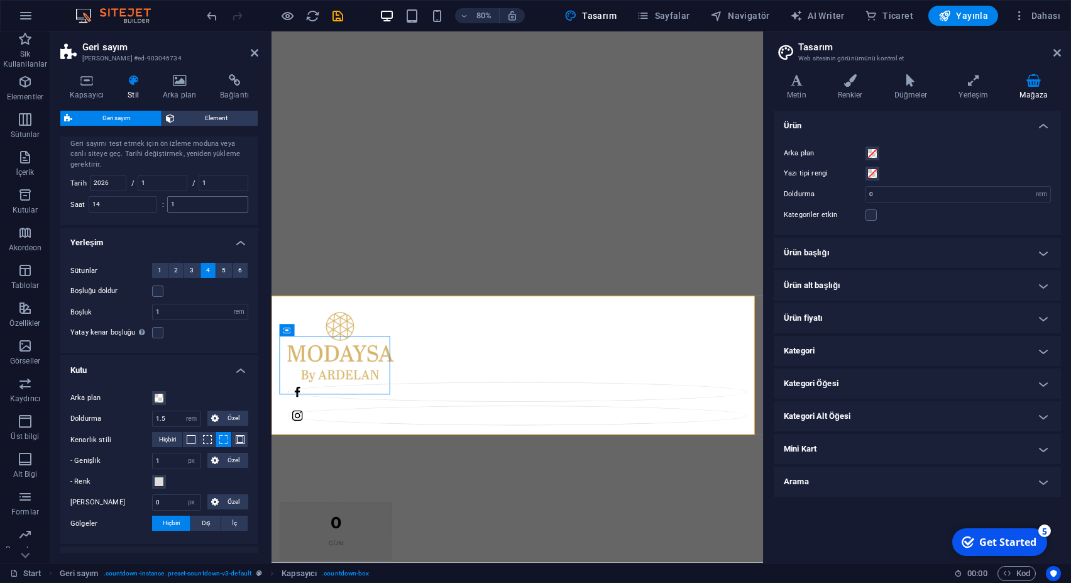
scroll to position [0, 0]
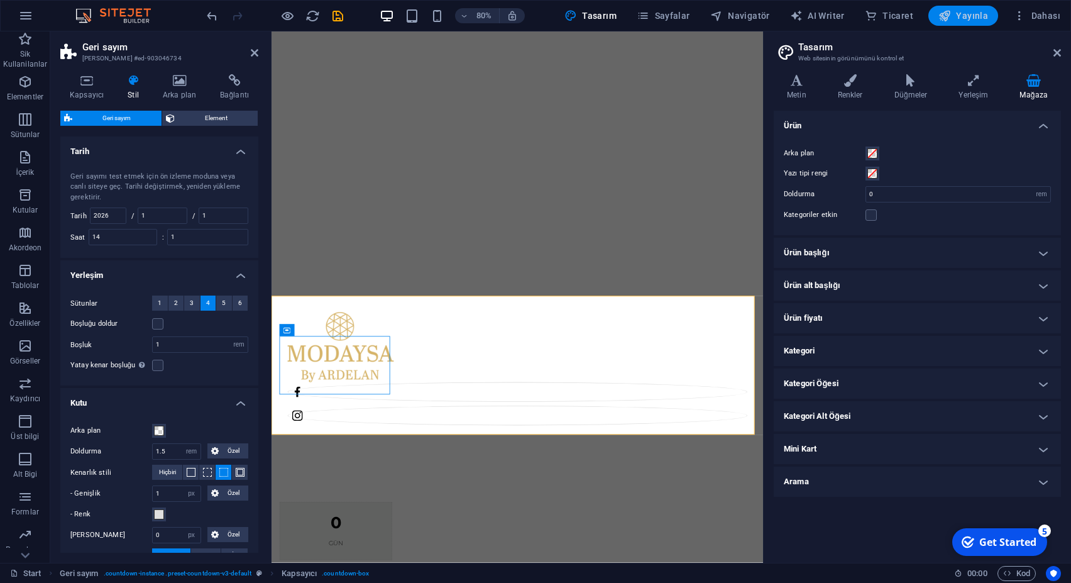
click at [988, 13] on span "Yayınla" at bounding box center [963, 15] width 50 height 13
